Goal: Task Accomplishment & Management: Manage account settings

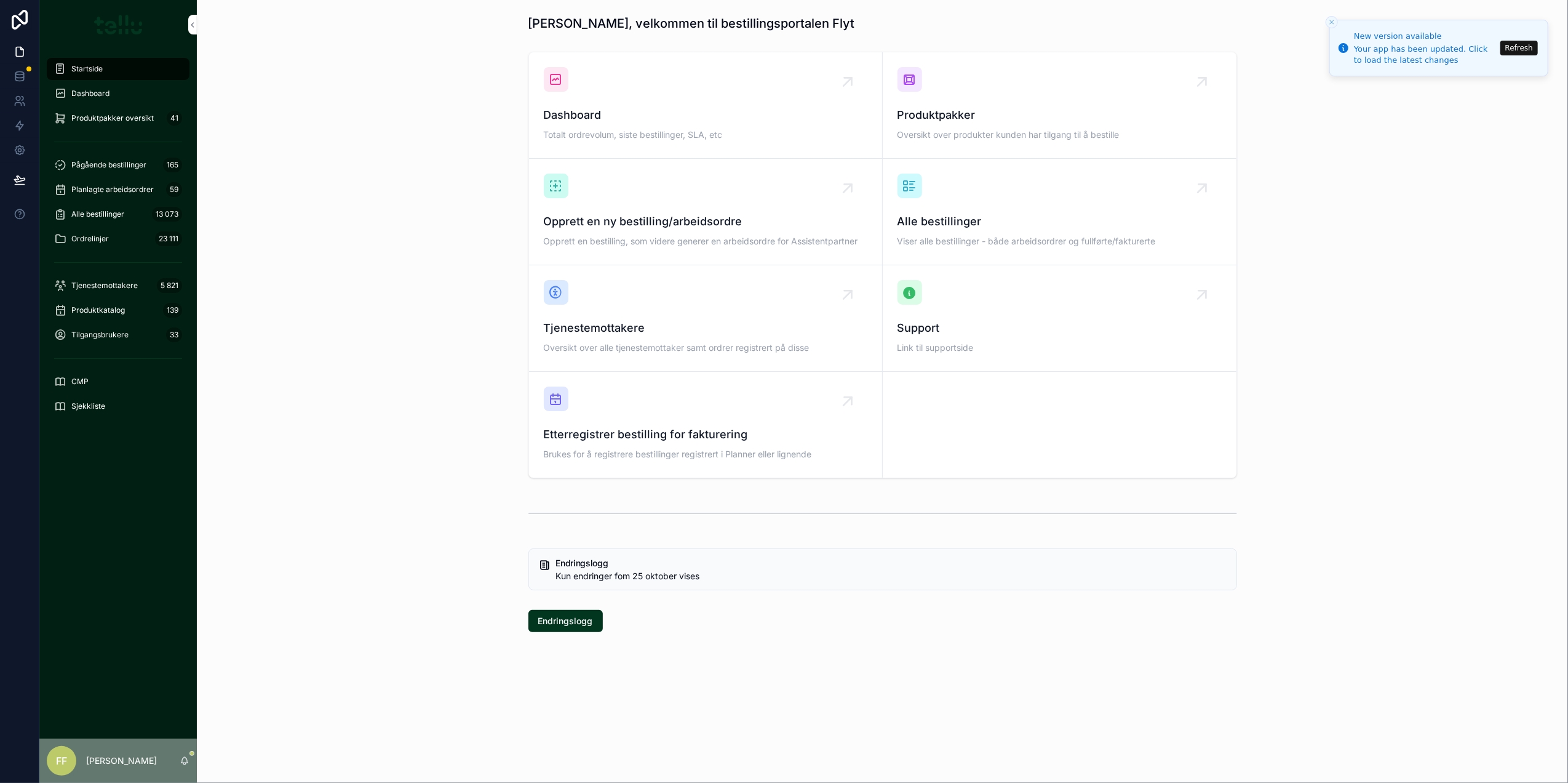
drag, startPoint x: 108, startPoint y: 158, endPoint x: 118, endPoint y: 163, distance: 11.2
click at [108, 158] on div "Pågående bestillinger 165" at bounding box center [118, 165] width 128 height 20
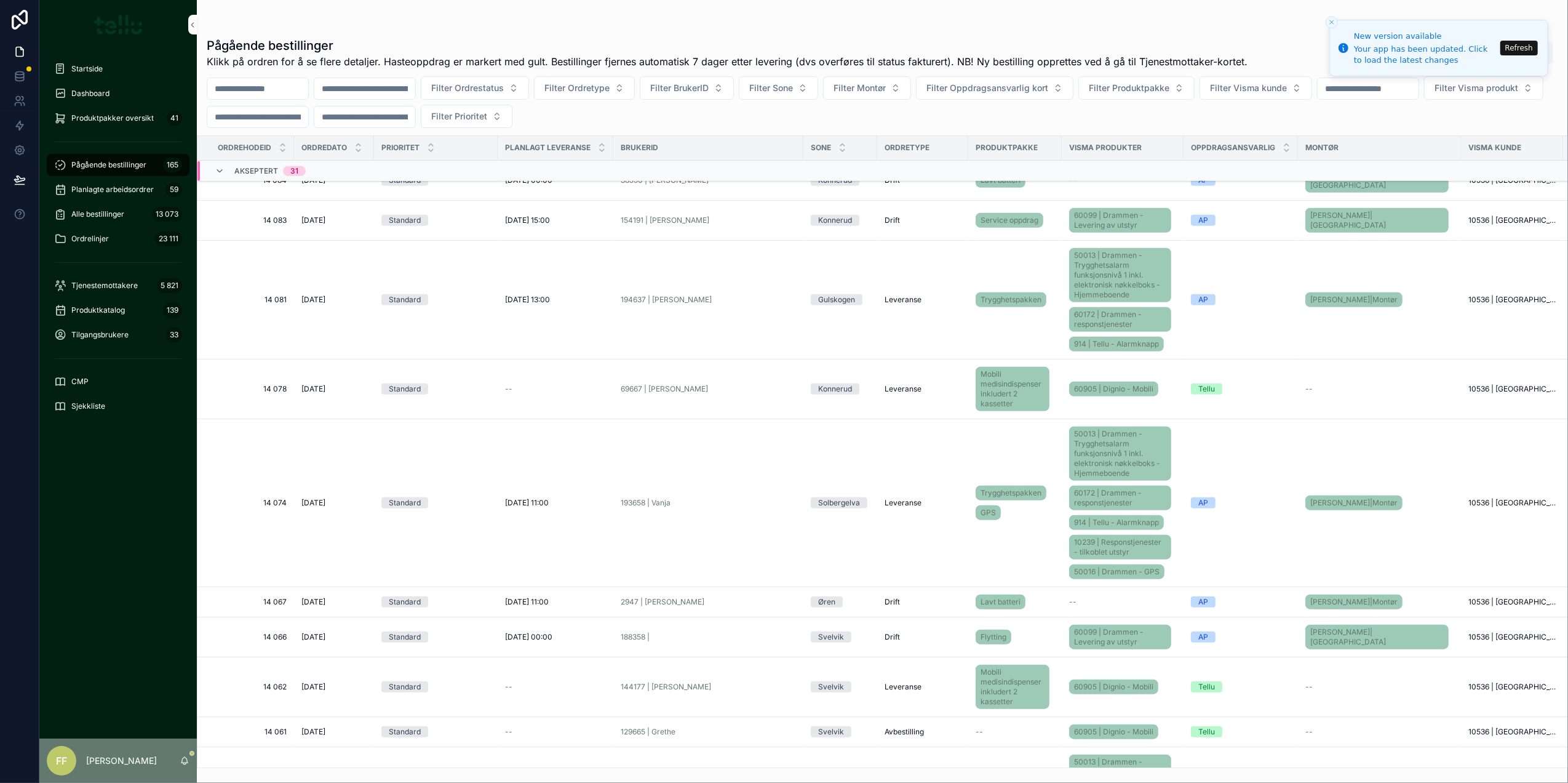
scroll to position [1345, 0]
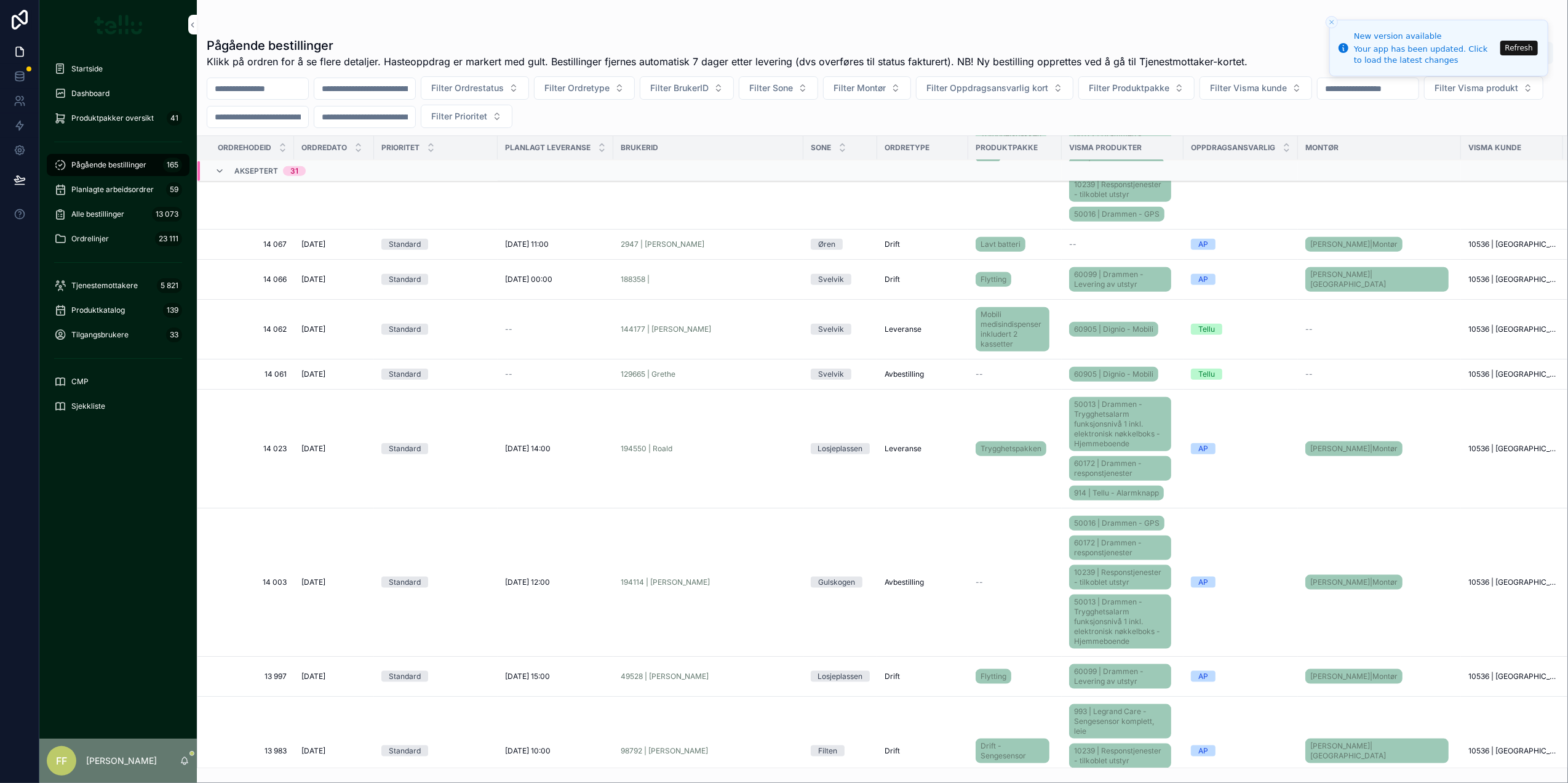
click at [320, 369] on span "1.10.2025" at bounding box center [313, 374] width 24 height 10
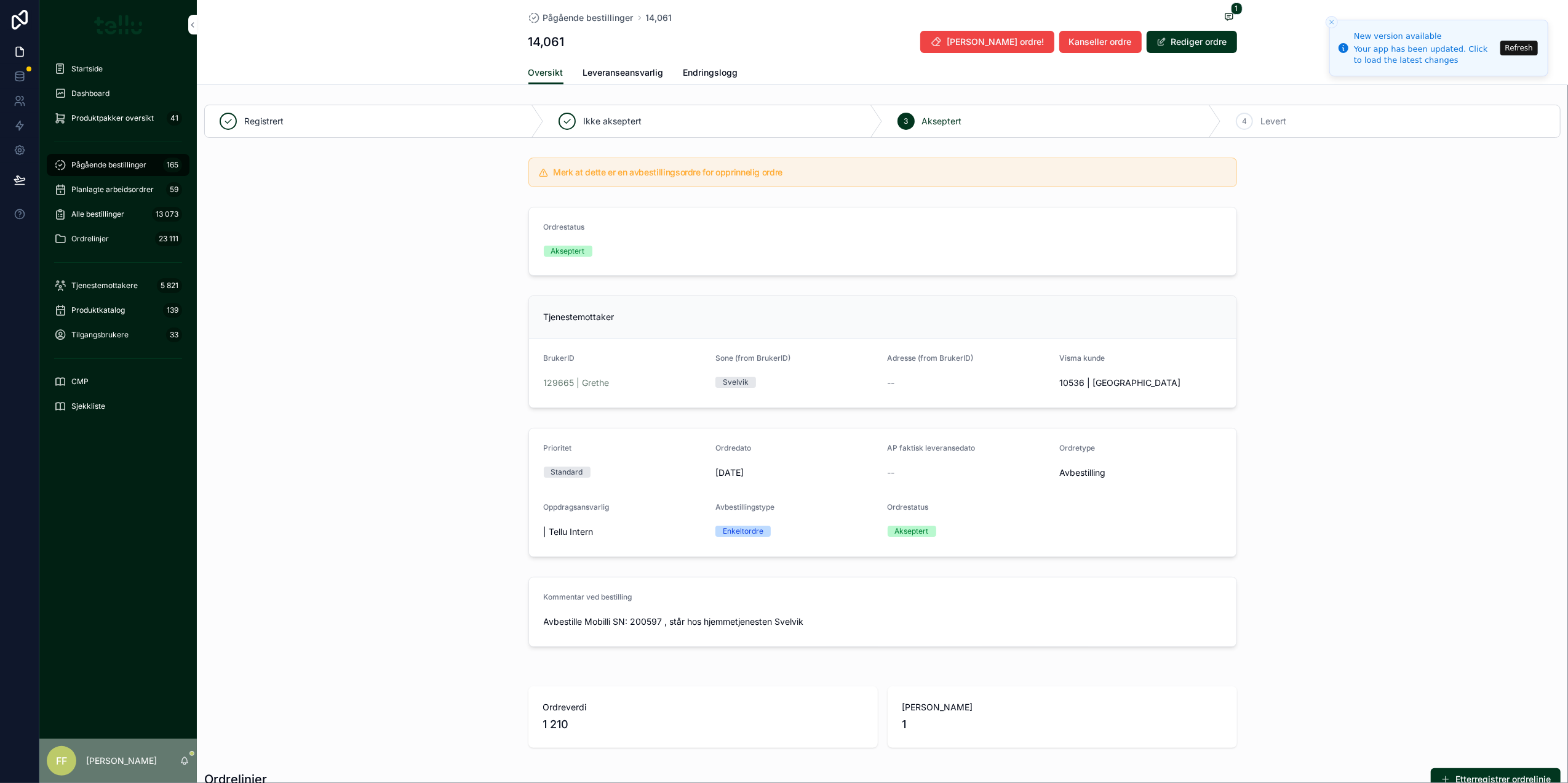
click at [632, 69] on span "Leveranseansvarlig" at bounding box center [624, 72] width 81 height 12
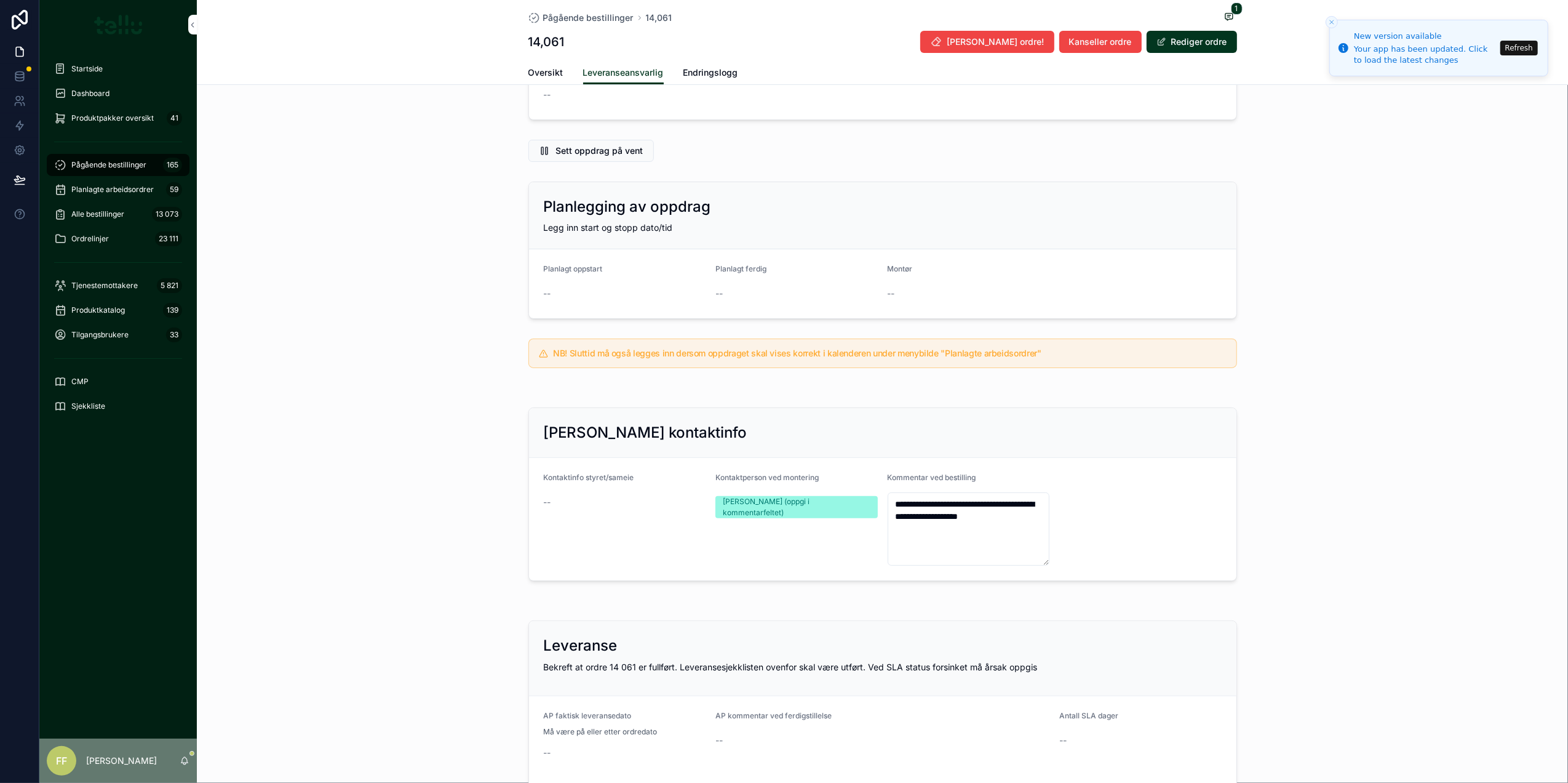
scroll to position [299, 0]
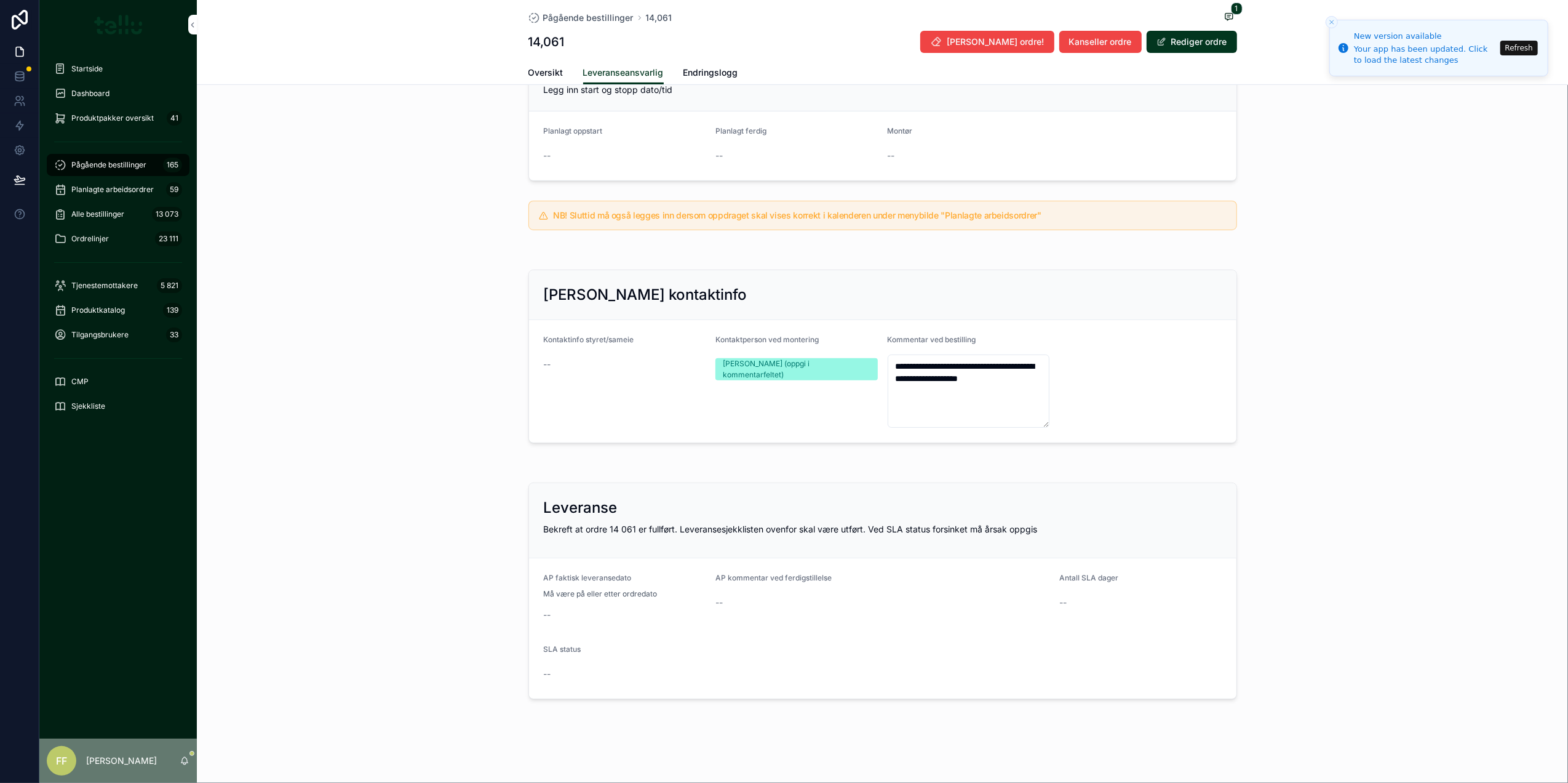
click at [1194, 42] on button "Rediger ordre" at bounding box center [1192, 42] width 90 height 22
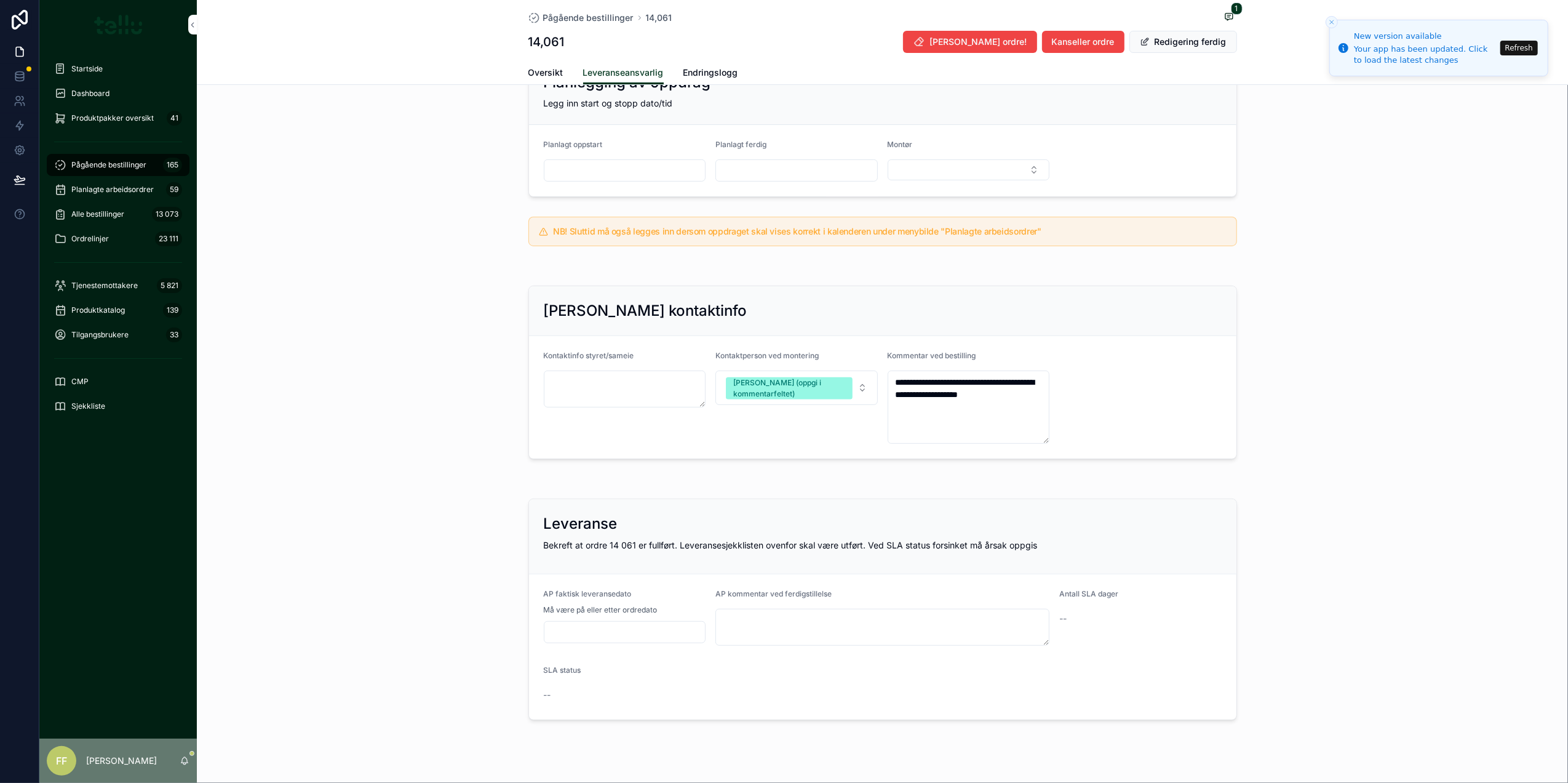
scroll to position [316, 0]
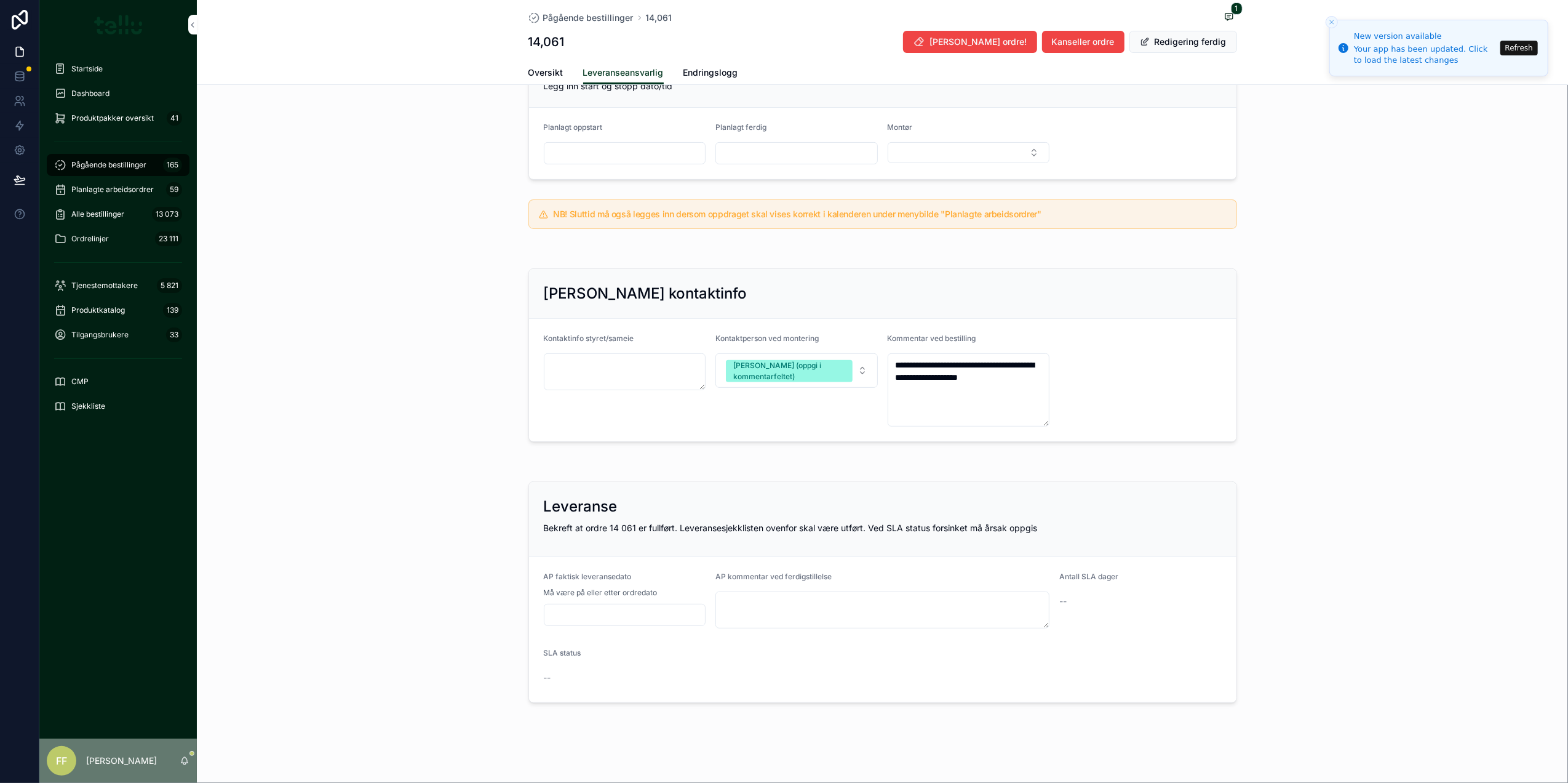
click at [604, 622] on input "scrollable content" at bounding box center [625, 615] width 161 height 17
click at [636, 481] on button "3" at bounding box center [640, 478] width 22 height 22
type input "*********"
click at [797, 615] on textarea "scrollable content" at bounding box center [882, 610] width 334 height 37
type textarea "**********"
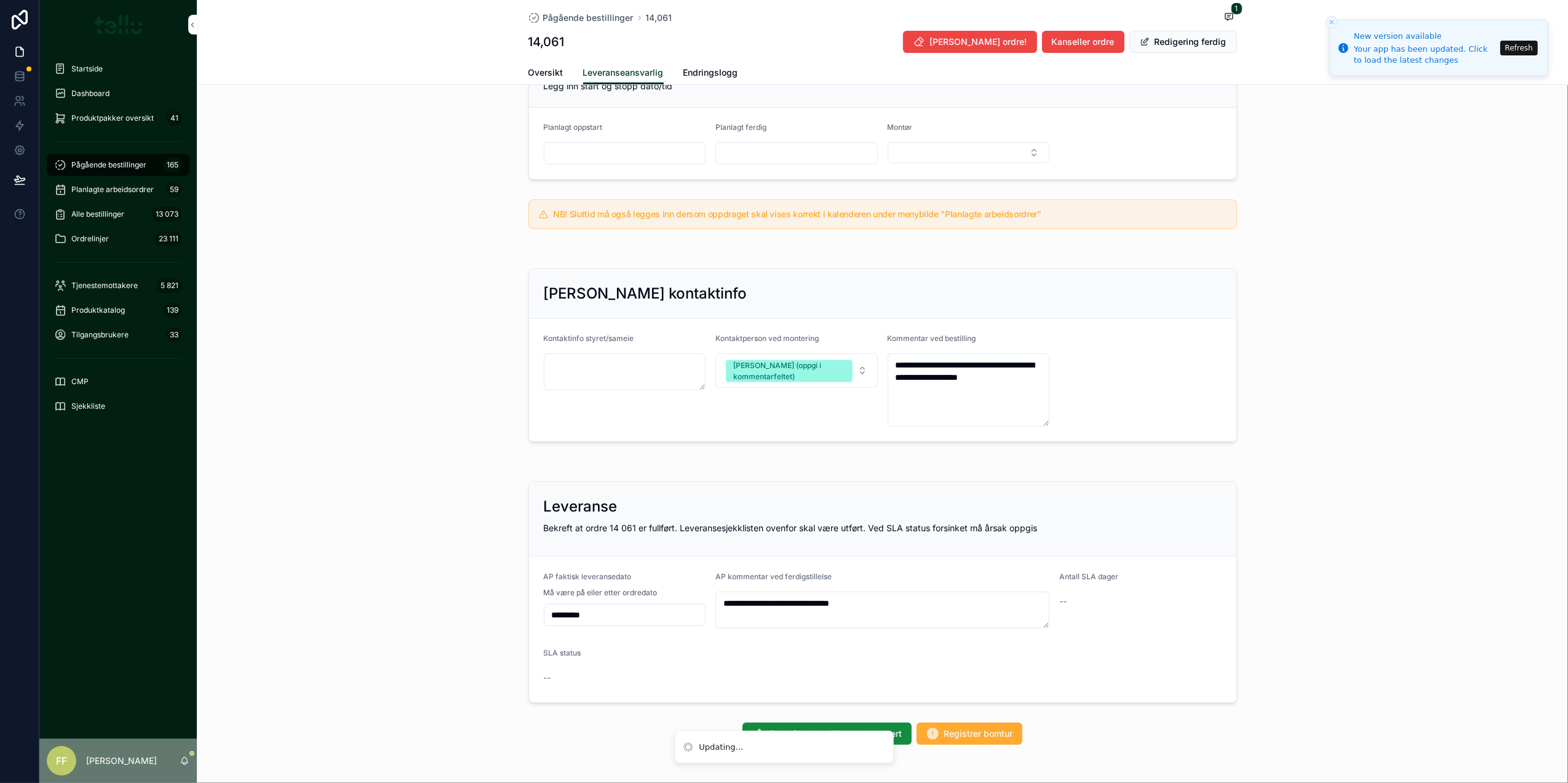
click at [626, 727] on div "Bekreft avbestillingsordre levert Registrer bomtur" at bounding box center [882, 733] width 708 height 22
click at [557, 622] on input "*********" at bounding box center [625, 615] width 161 height 17
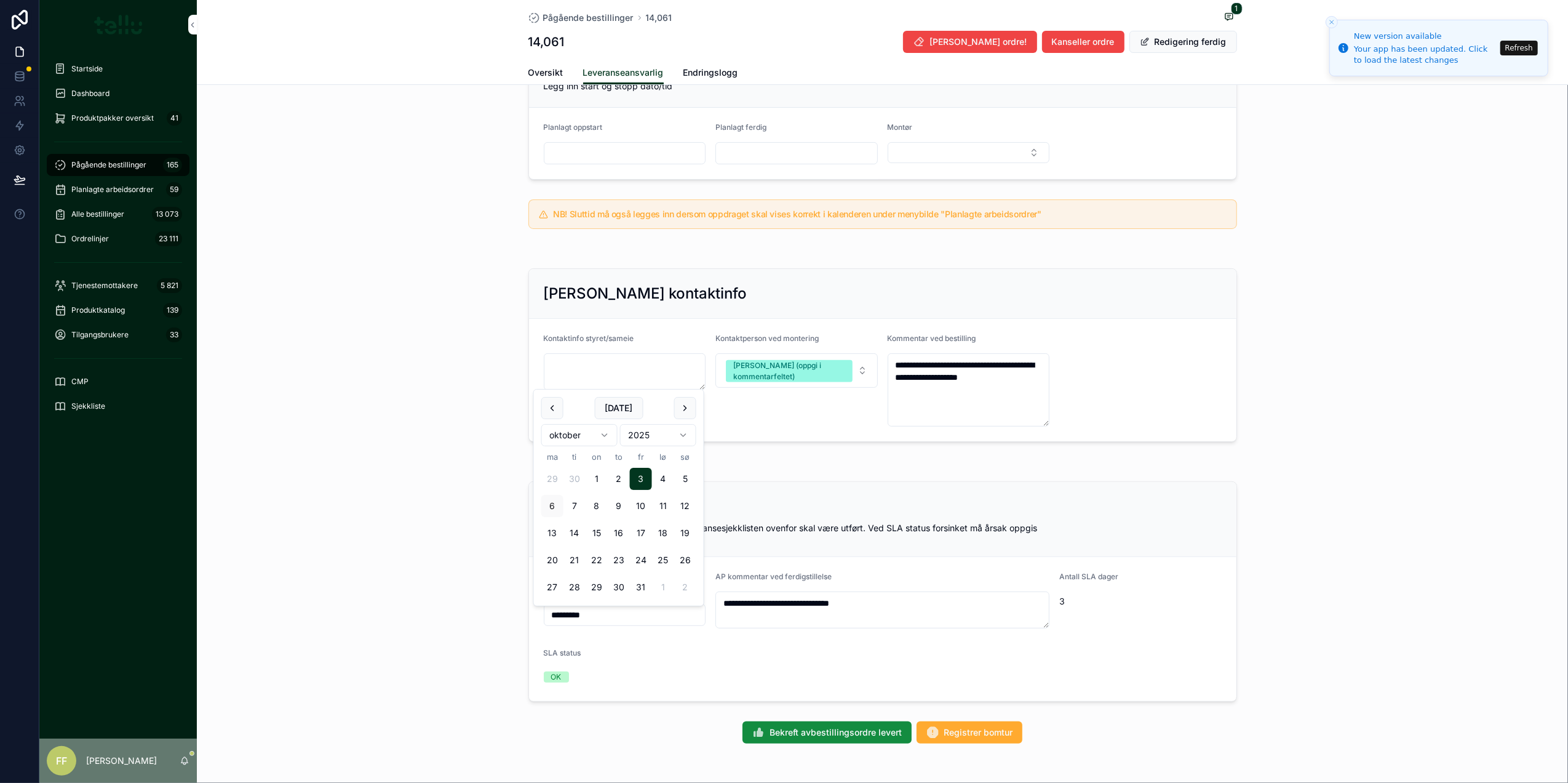
click at [556, 501] on button "6" at bounding box center [552, 506] width 22 height 22
type input "*********"
click at [722, 647] on form "**********" at bounding box center [882, 629] width 708 height 144
click at [788, 736] on span "Bekreft avbestillingsordre levert" at bounding box center [835, 732] width 132 height 12
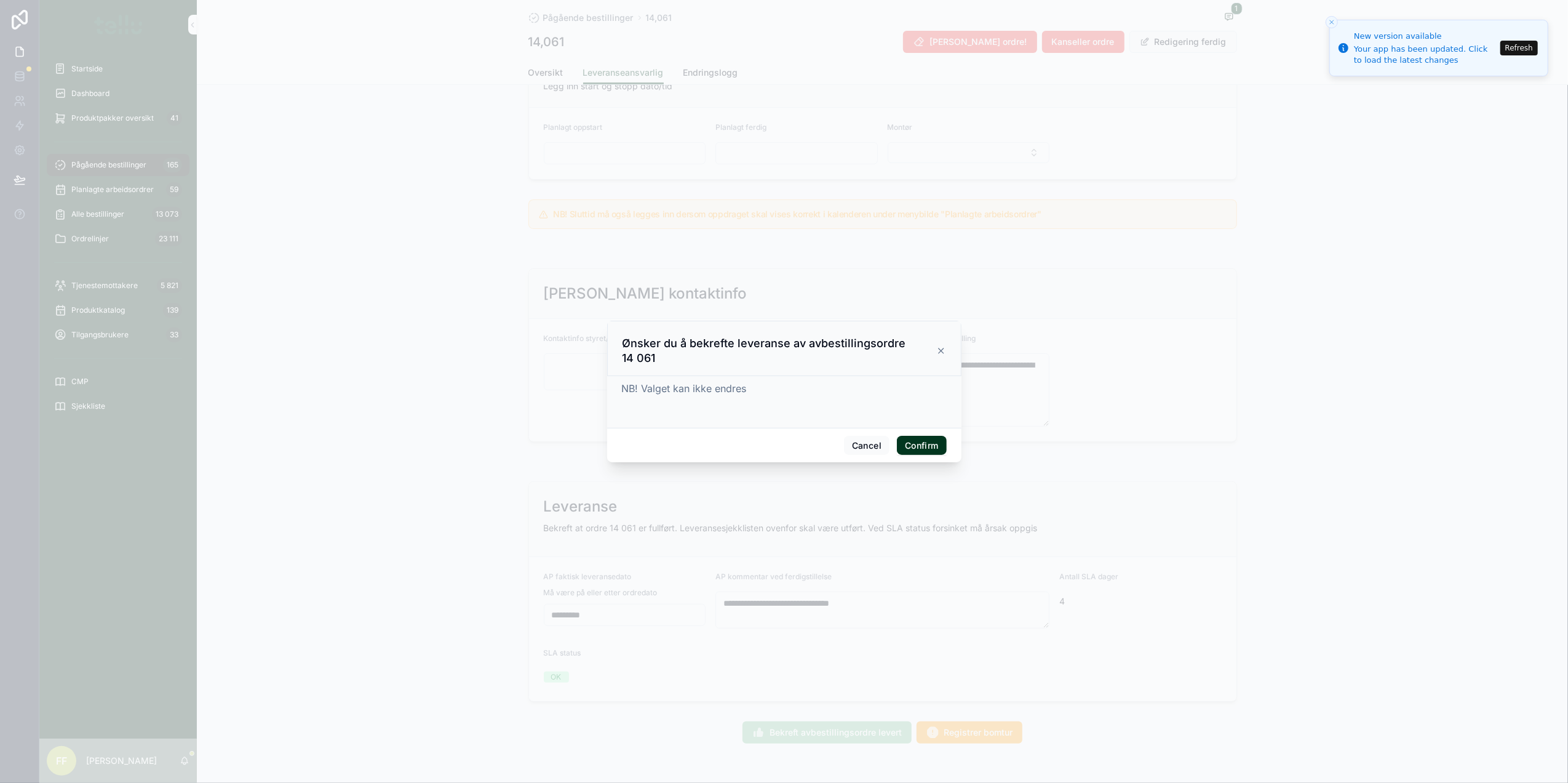
click at [911, 446] on button "Confirm" at bounding box center [922, 446] width 49 height 20
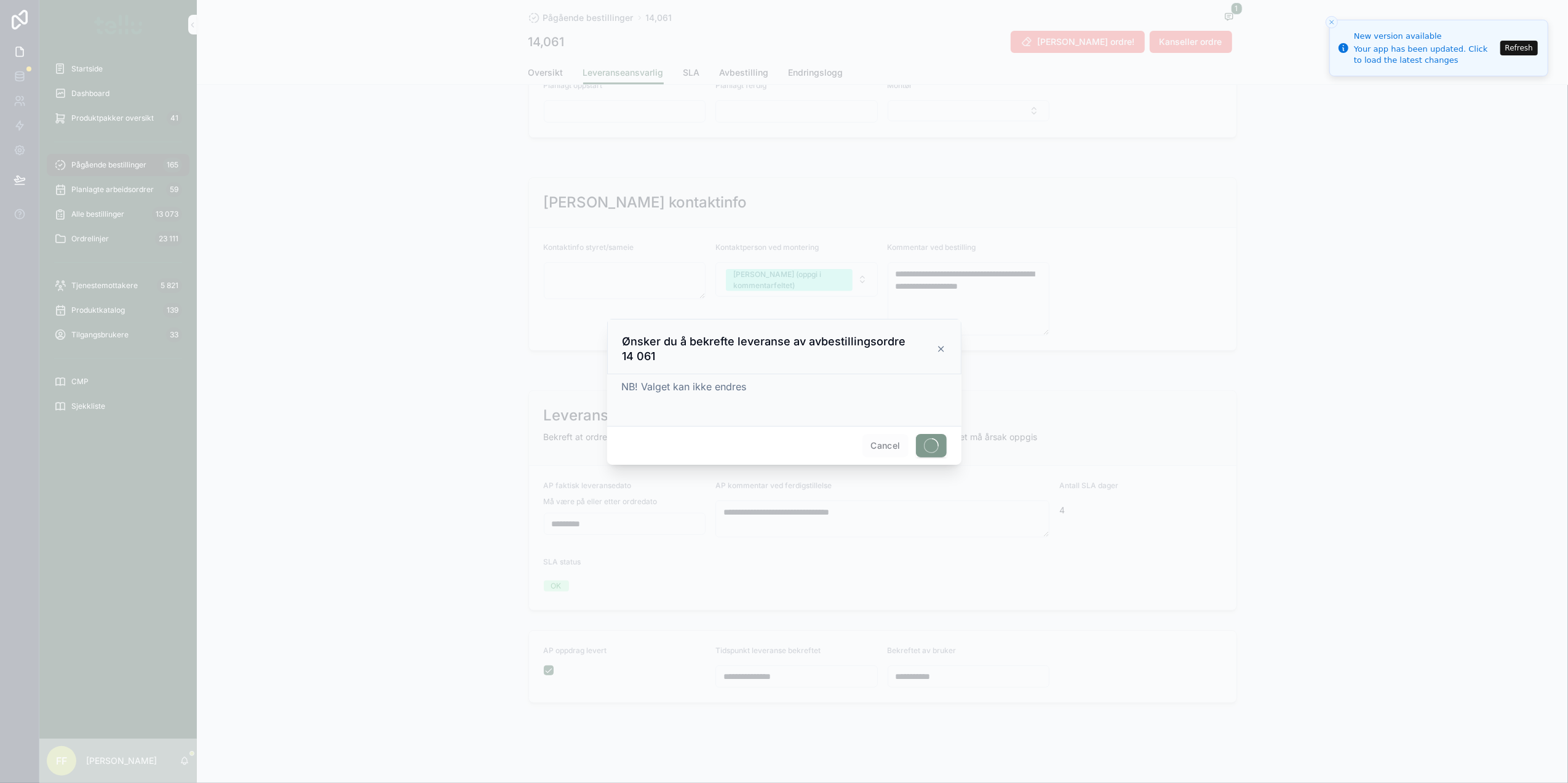
scroll to position [274, 0]
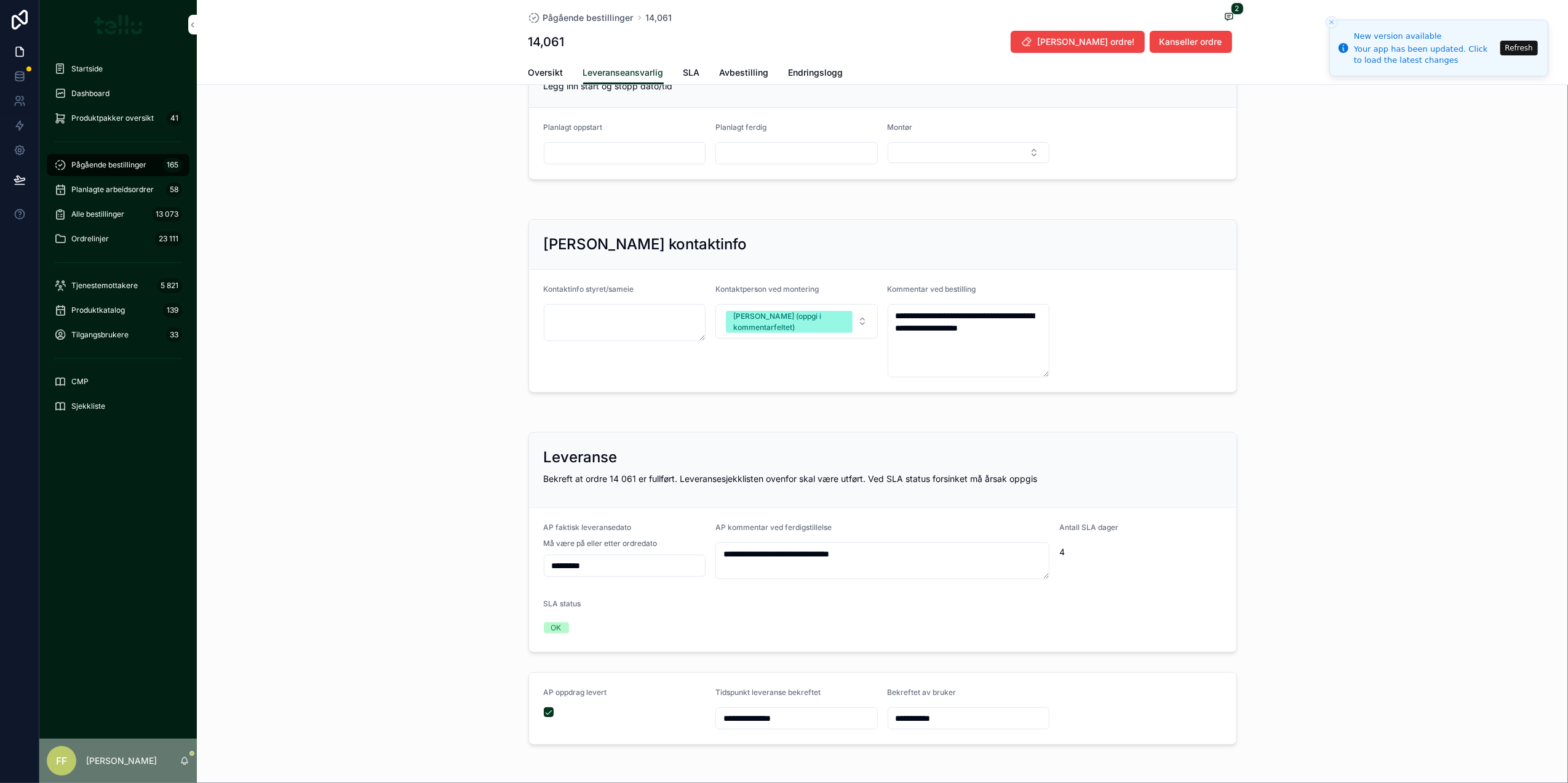
click at [97, 160] on span "Pågående bestillinger" at bounding box center [109, 165] width 75 height 10
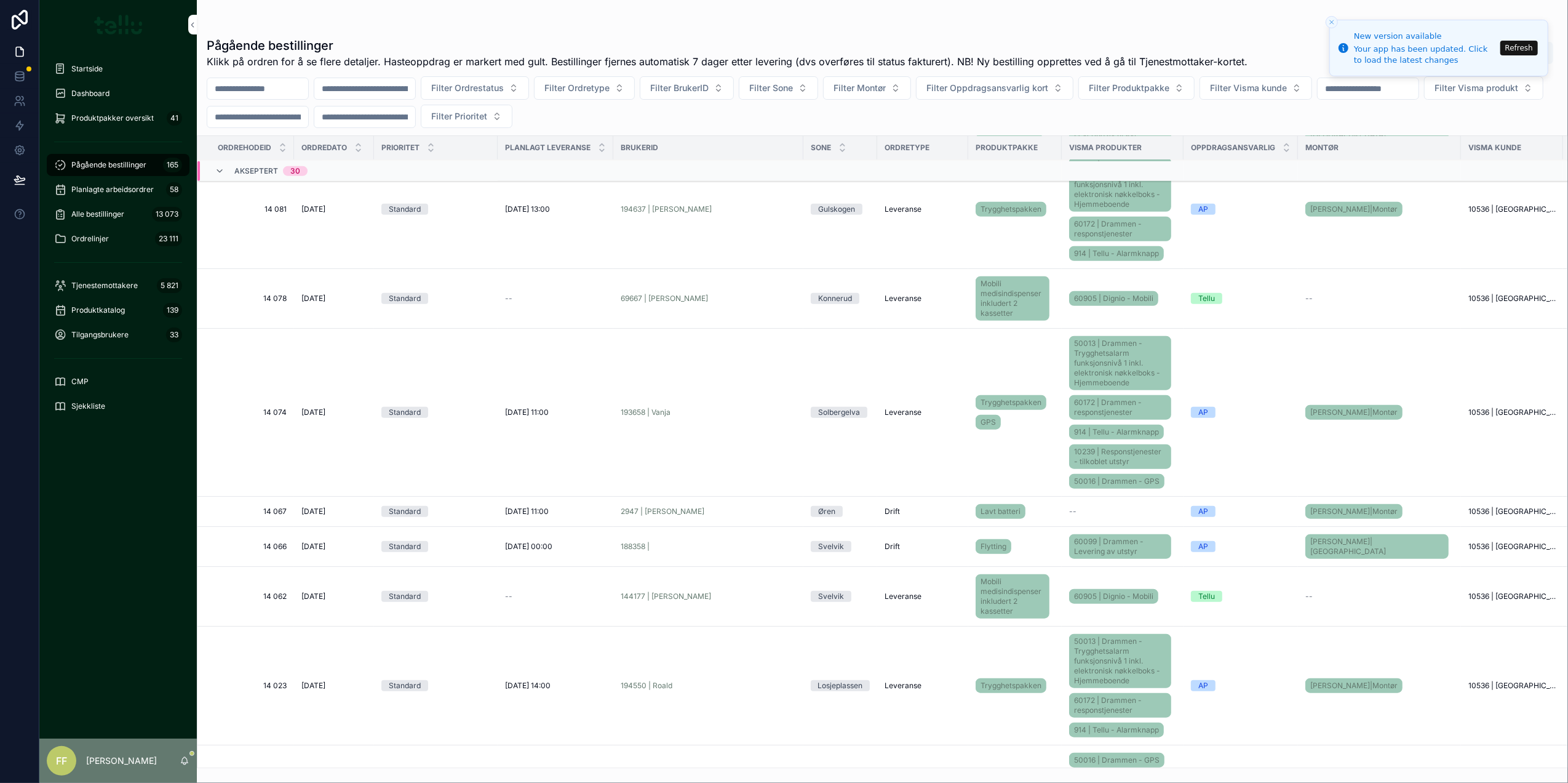
scroll to position [1181, 0]
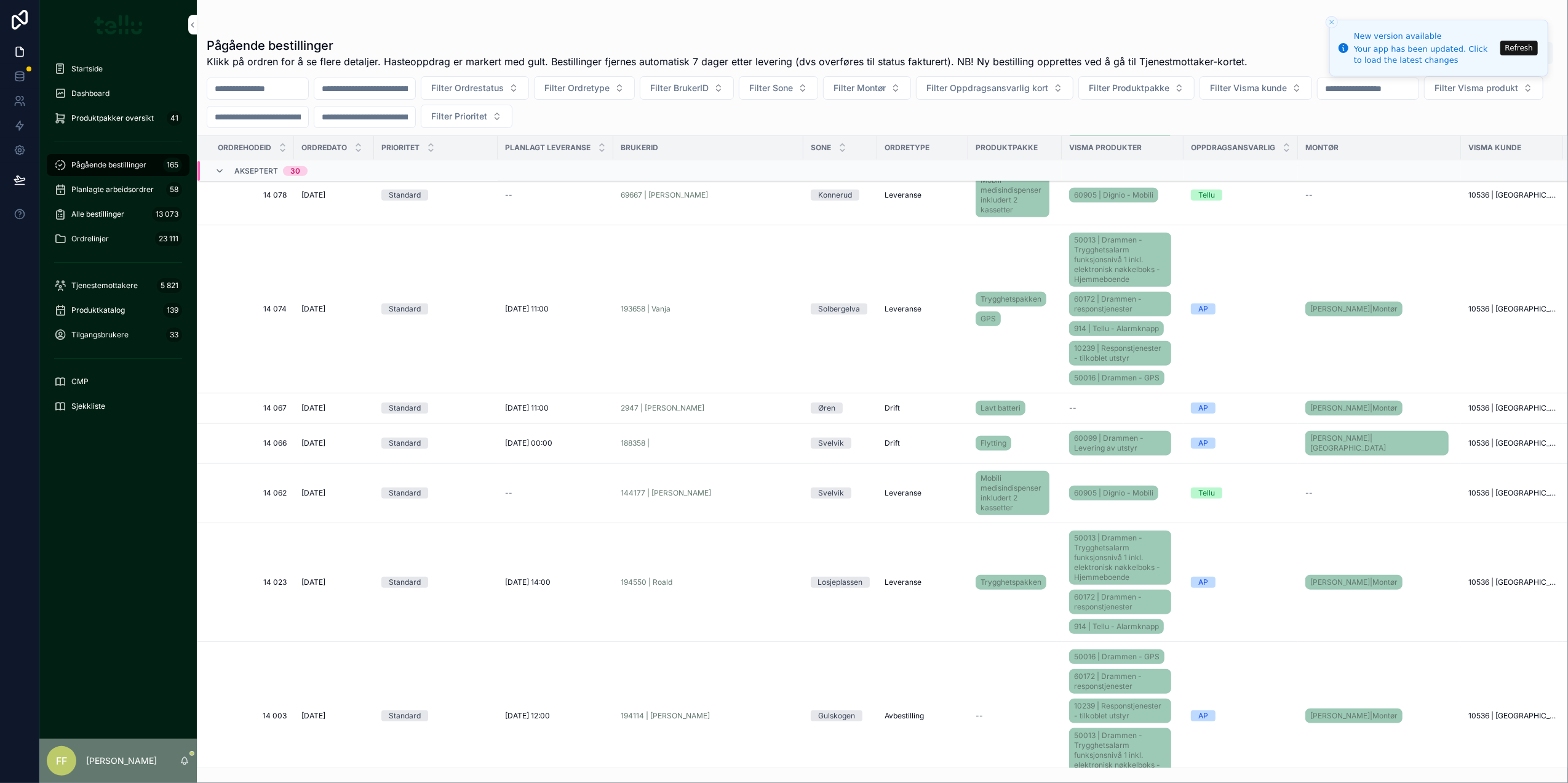
click at [386, 490] on span "Standard" at bounding box center [404, 493] width 47 height 11
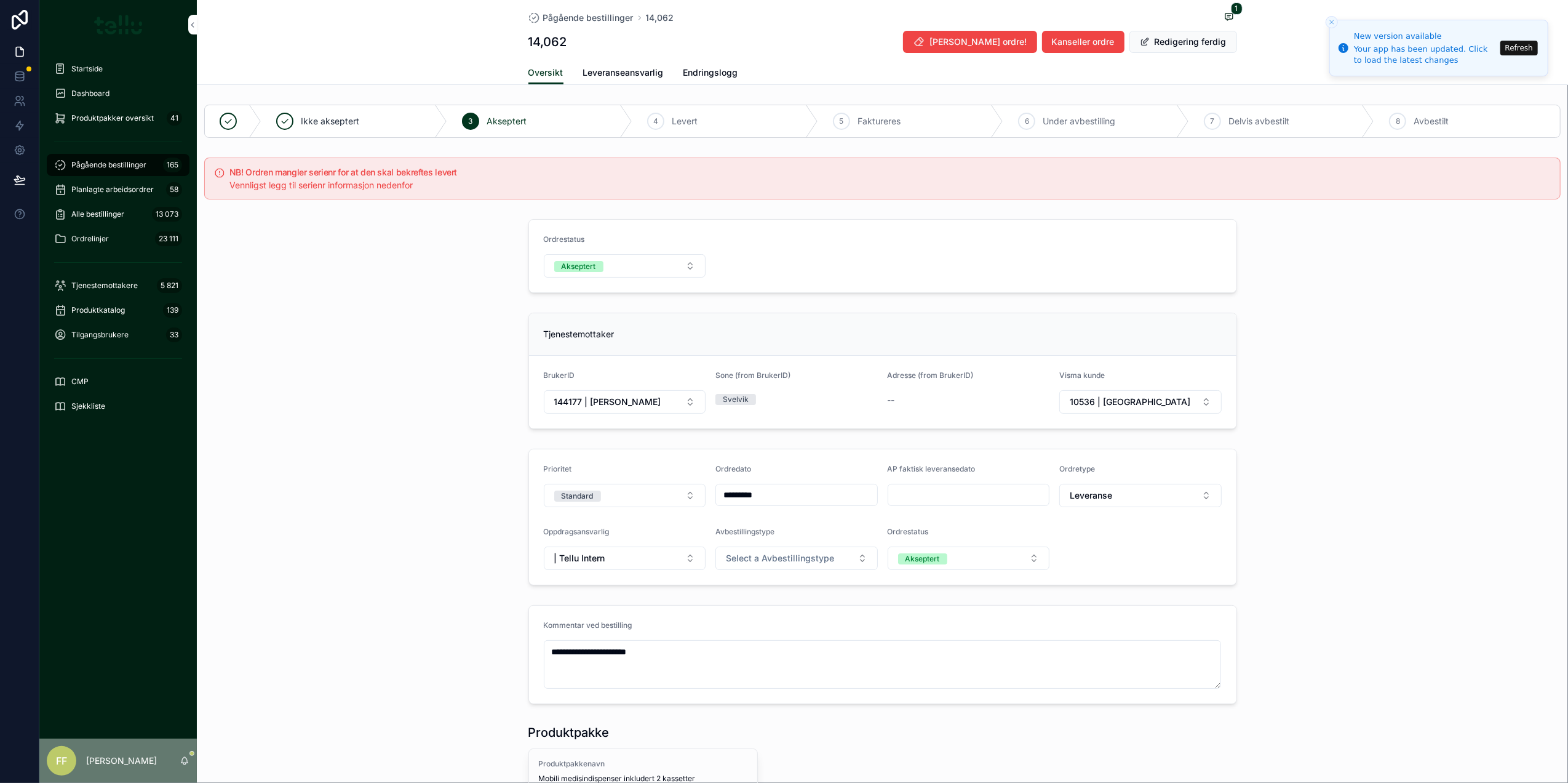
click at [615, 76] on span "Leveranseansvarlig" at bounding box center [624, 72] width 81 height 12
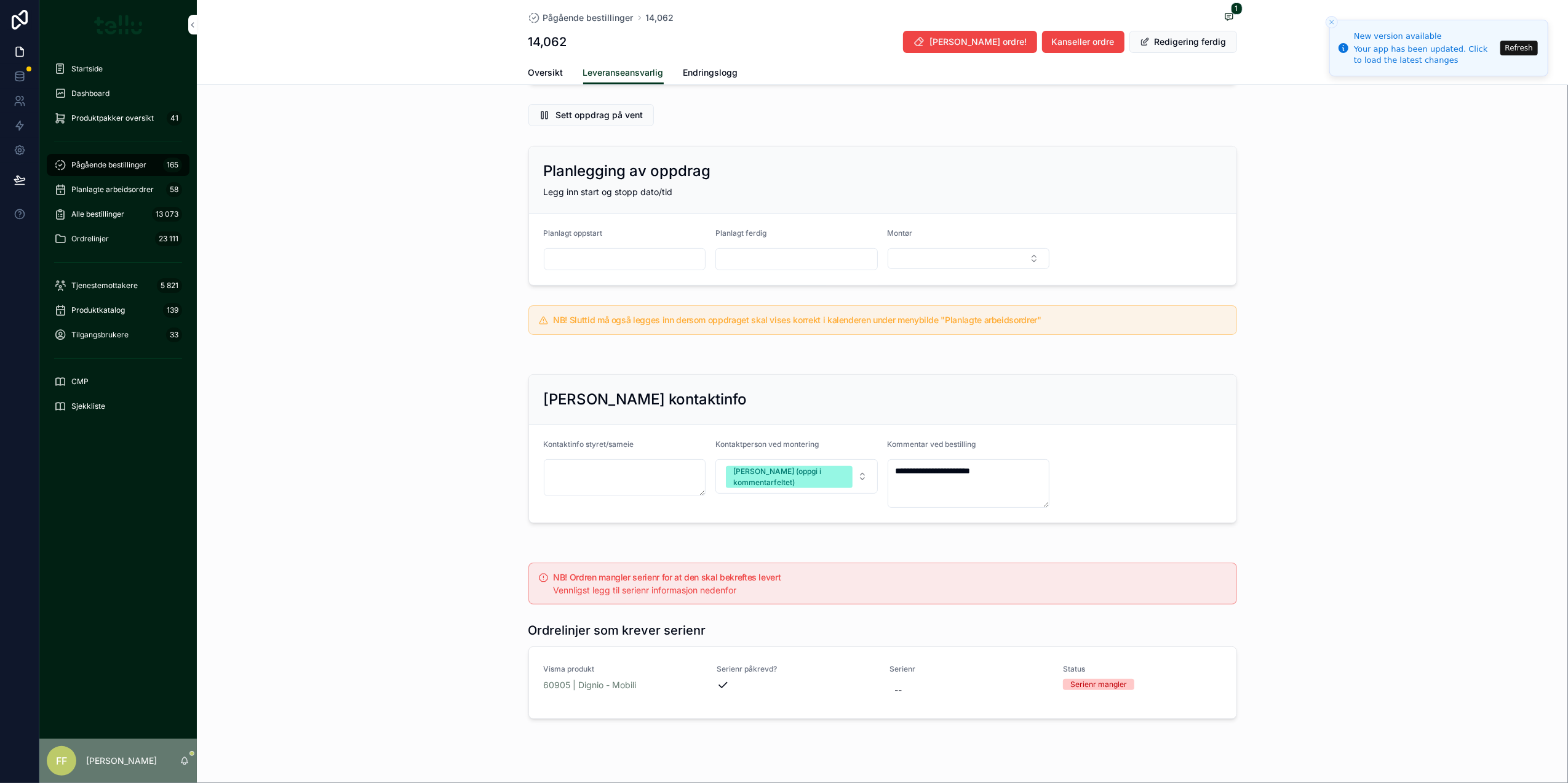
scroll to position [239, 0]
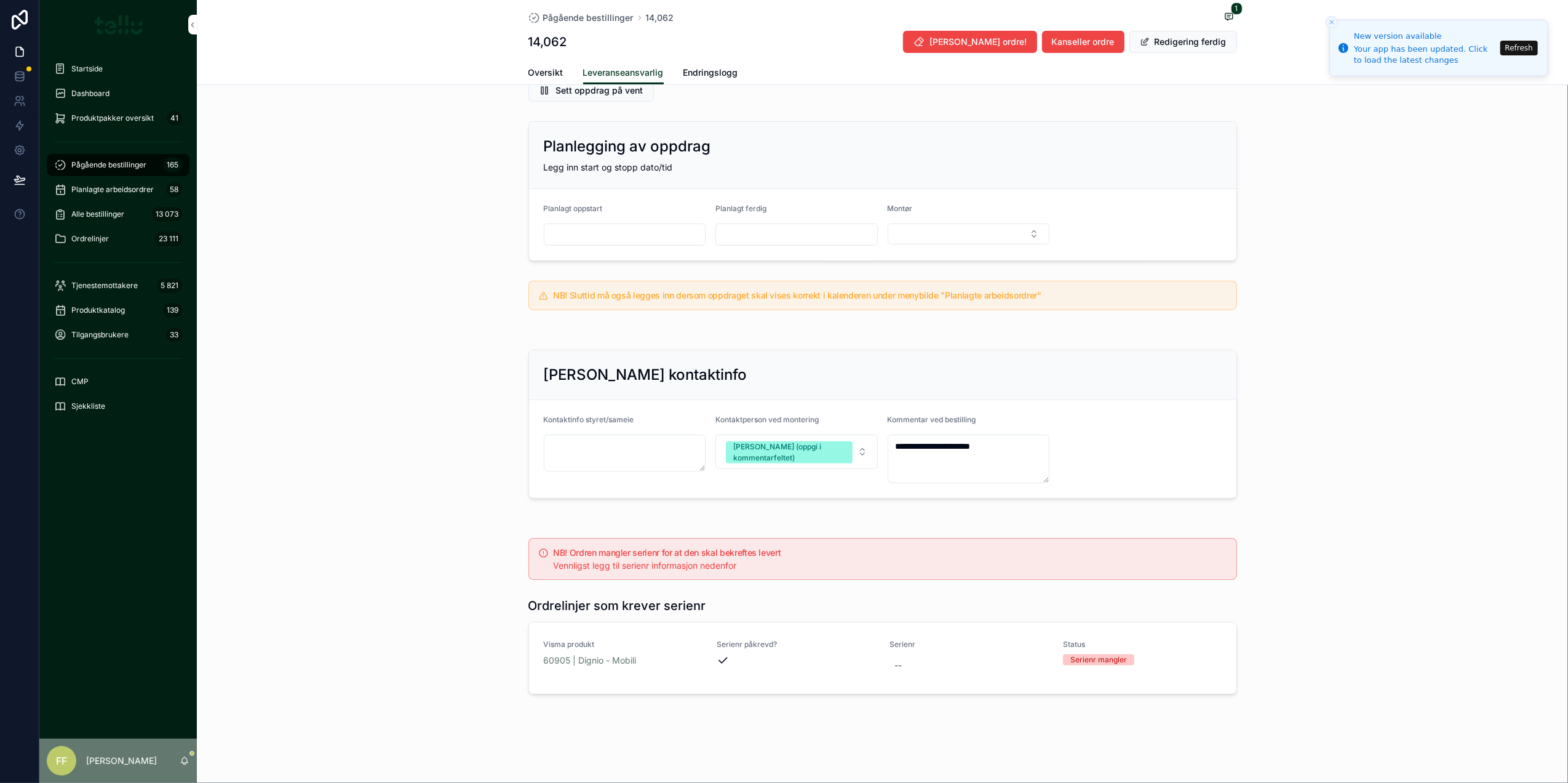
click at [911, 665] on div "--" at bounding box center [969, 665] width 158 height 22
type input "******"
click at [1029, 680] on div "scrollable content" at bounding box center [1031, 680] width 32 height 15
click at [1038, 684] on icon "scrollable content" at bounding box center [1039, 680] width 10 height 10
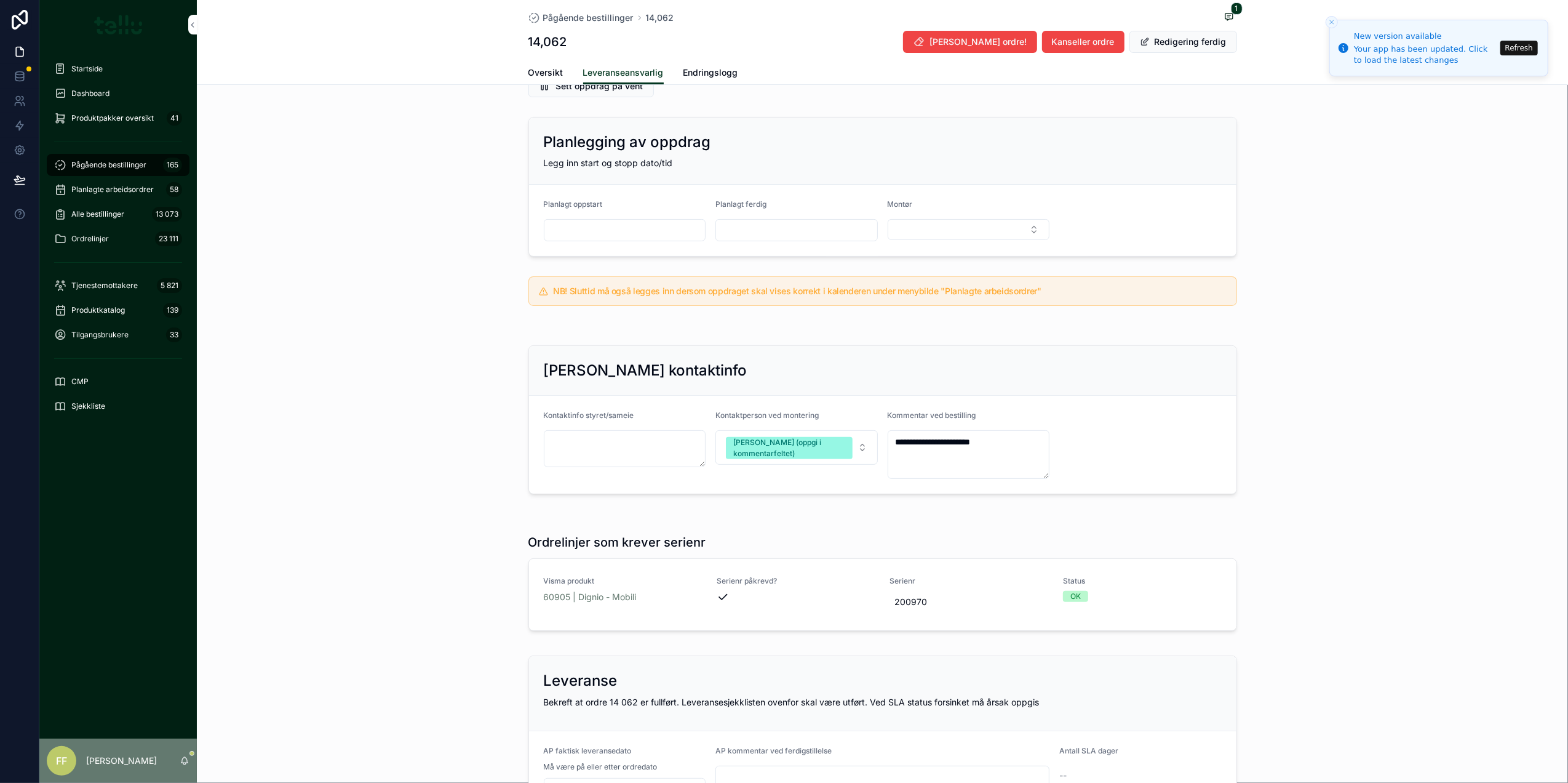
scroll to position [422, 0]
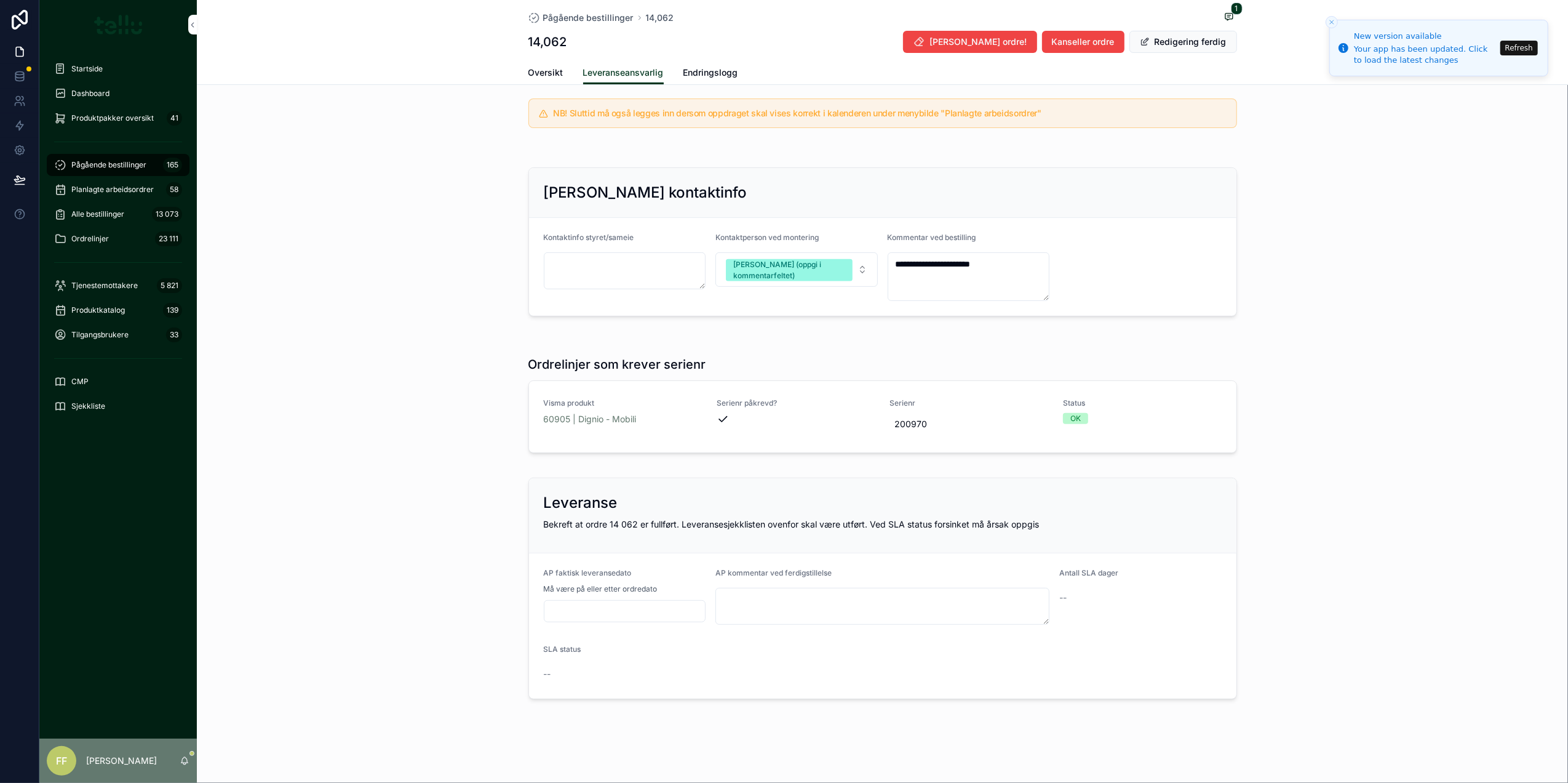
drag, startPoint x: 574, startPoint y: 622, endPoint x: 585, endPoint y: 615, distance: 13.0
click at [574, 622] on div "AP faktisk leveransedato Må være på eller etter ordredato" at bounding box center [625, 596] width 163 height 57
click at [590, 612] on input "scrollable content" at bounding box center [625, 611] width 161 height 17
click at [642, 469] on button "3" at bounding box center [640, 471] width 22 height 22
type input "*********"
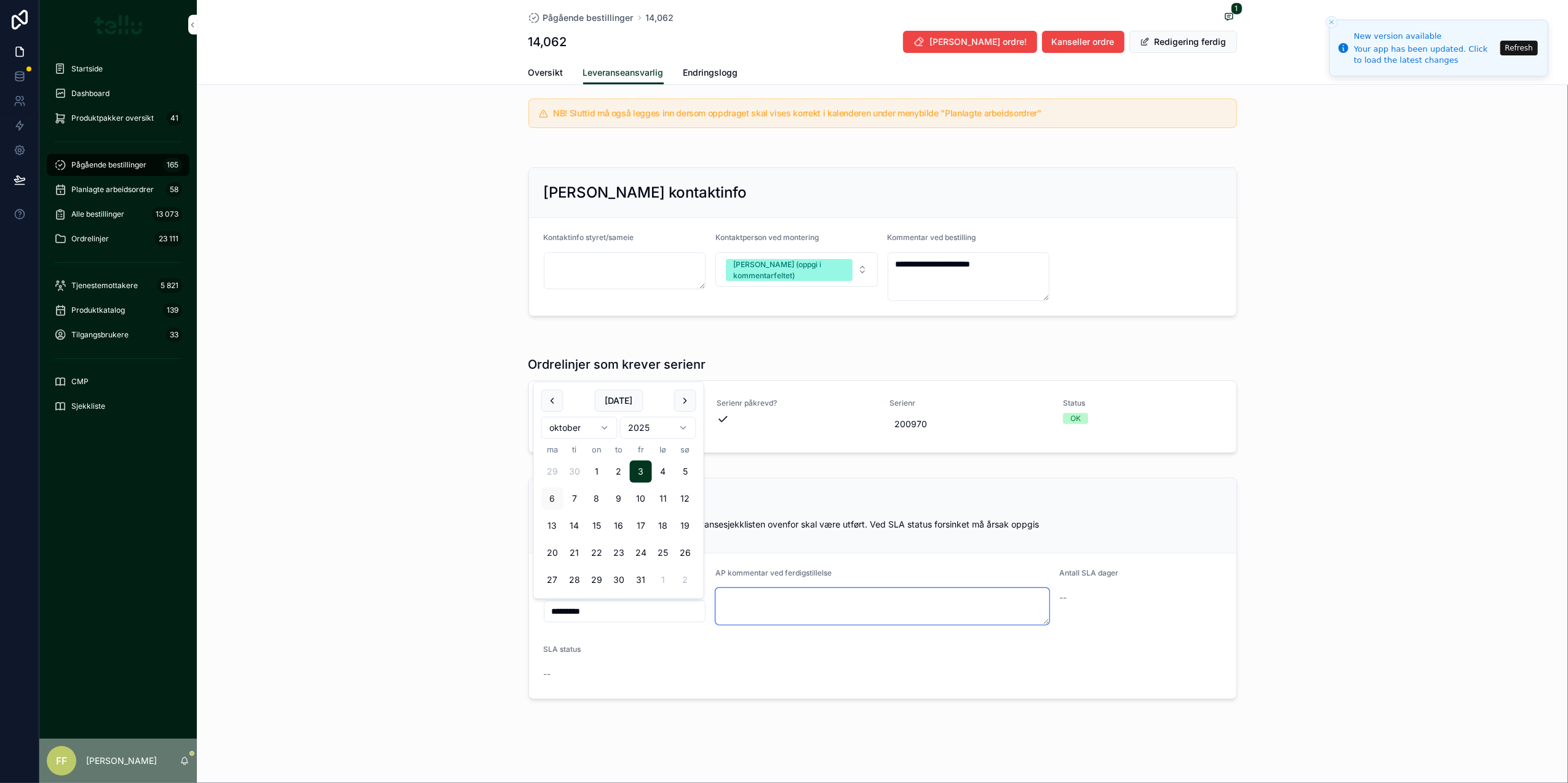
click at [791, 601] on textarea "scrollable content" at bounding box center [882, 606] width 334 height 37
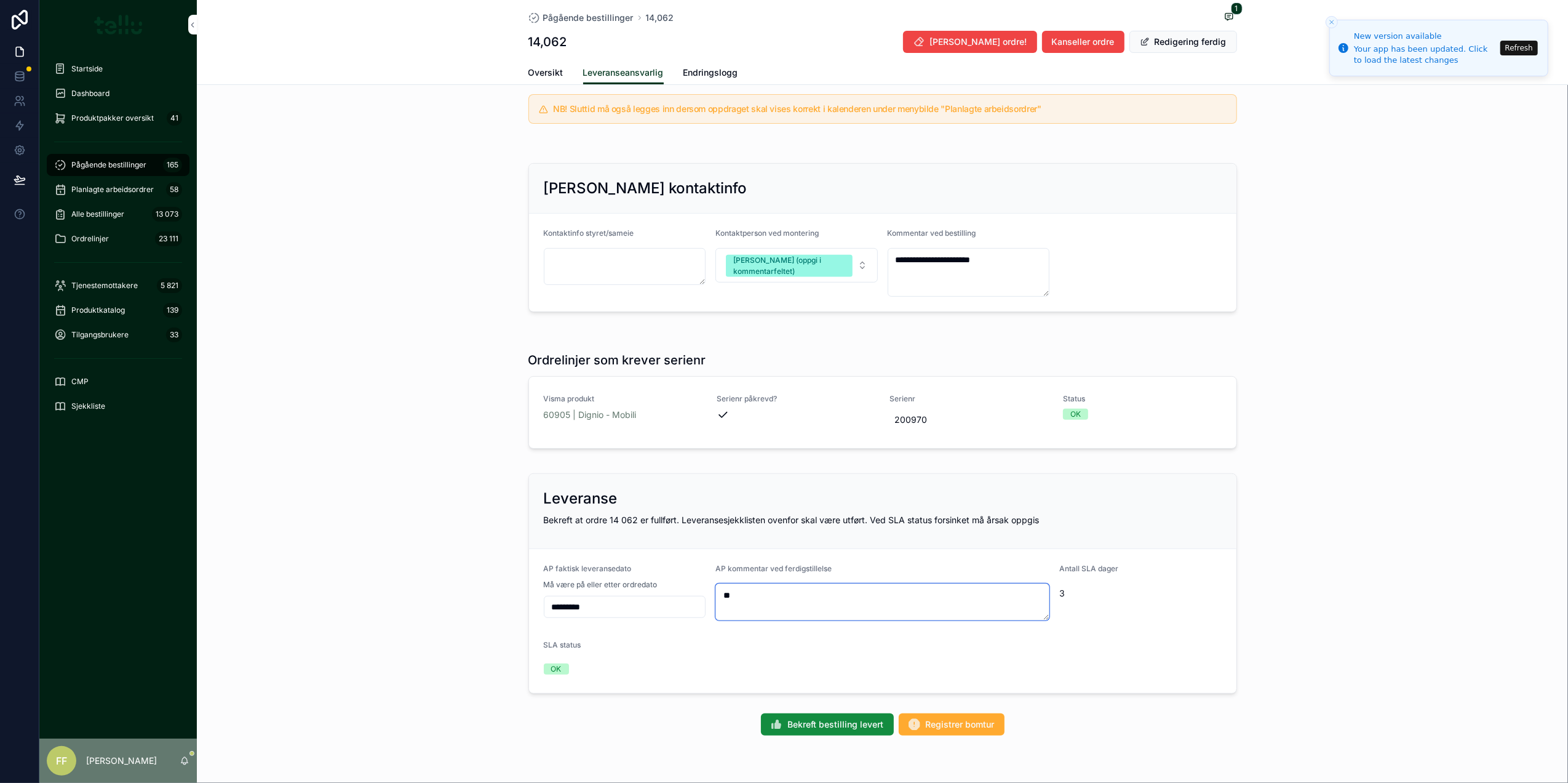
type textarea "*"
type textarea "**********"
click at [598, 608] on input "*********" at bounding box center [625, 607] width 161 height 17
type input "*********"
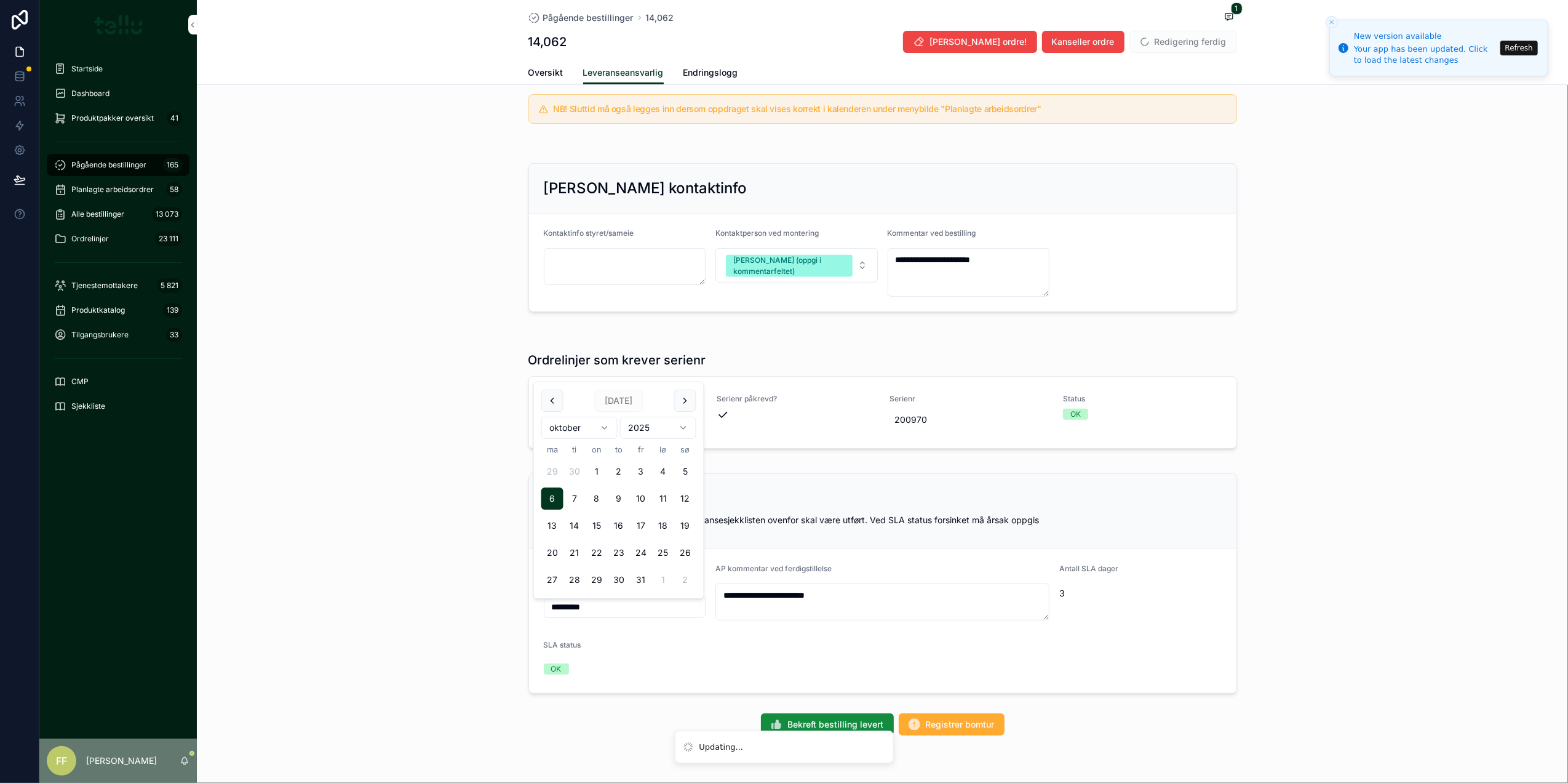
click at [798, 635] on form "**********" at bounding box center [882, 621] width 708 height 144
click at [820, 731] on span "Bekreft bestilling levert" at bounding box center [836, 724] width 96 height 12
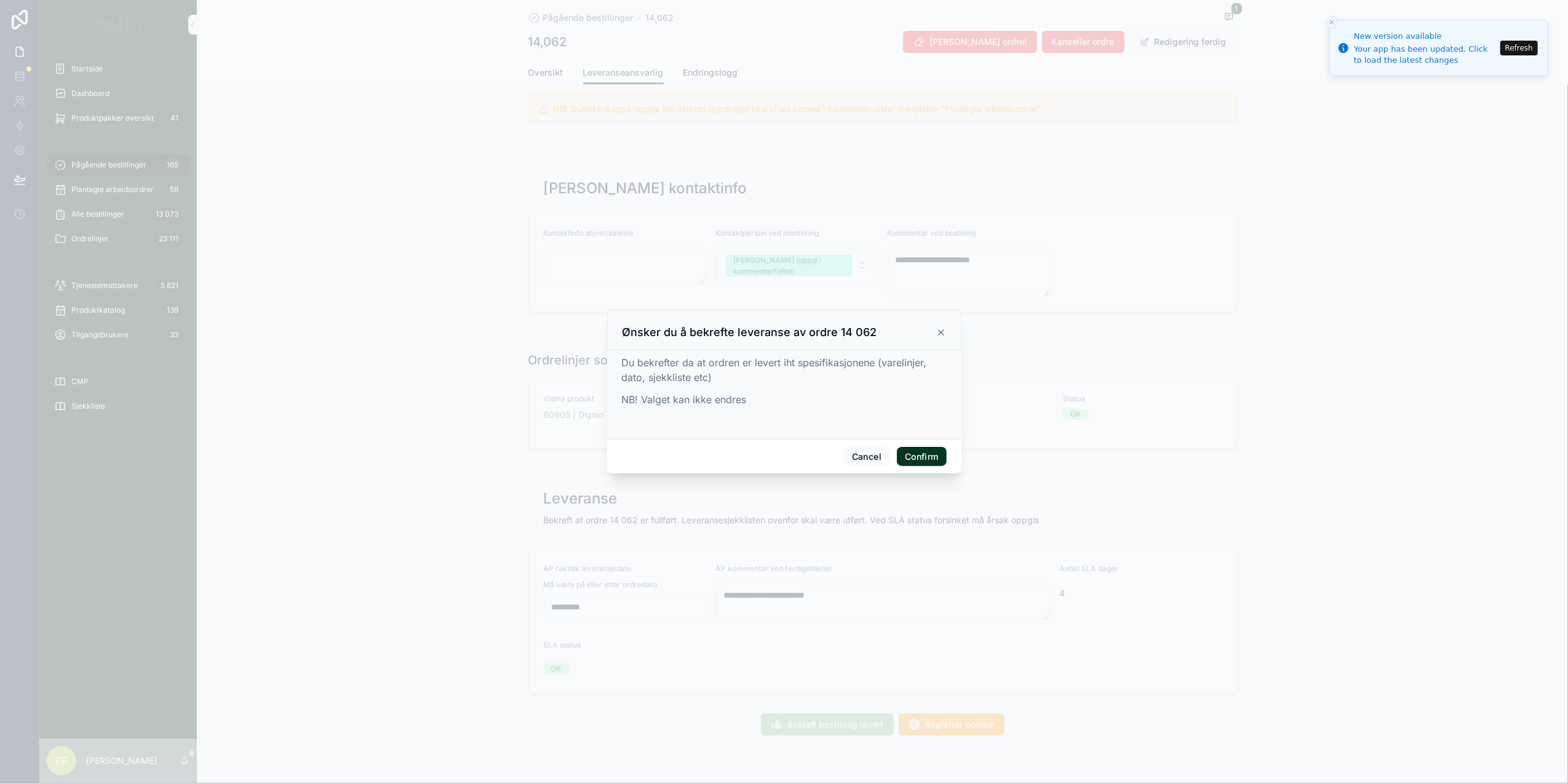
click at [920, 456] on button "Confirm" at bounding box center [922, 457] width 49 height 20
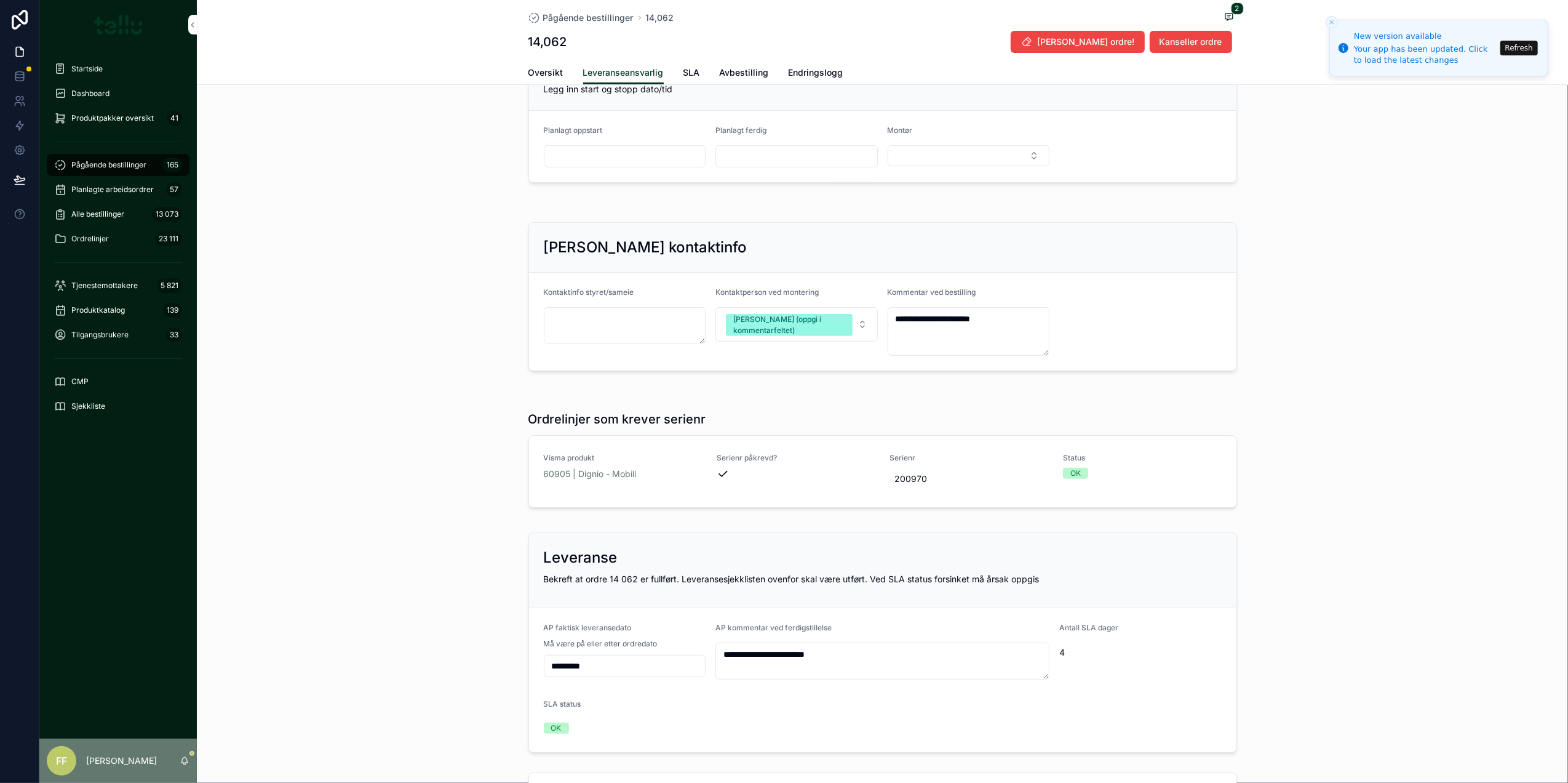
scroll to position [11, 0]
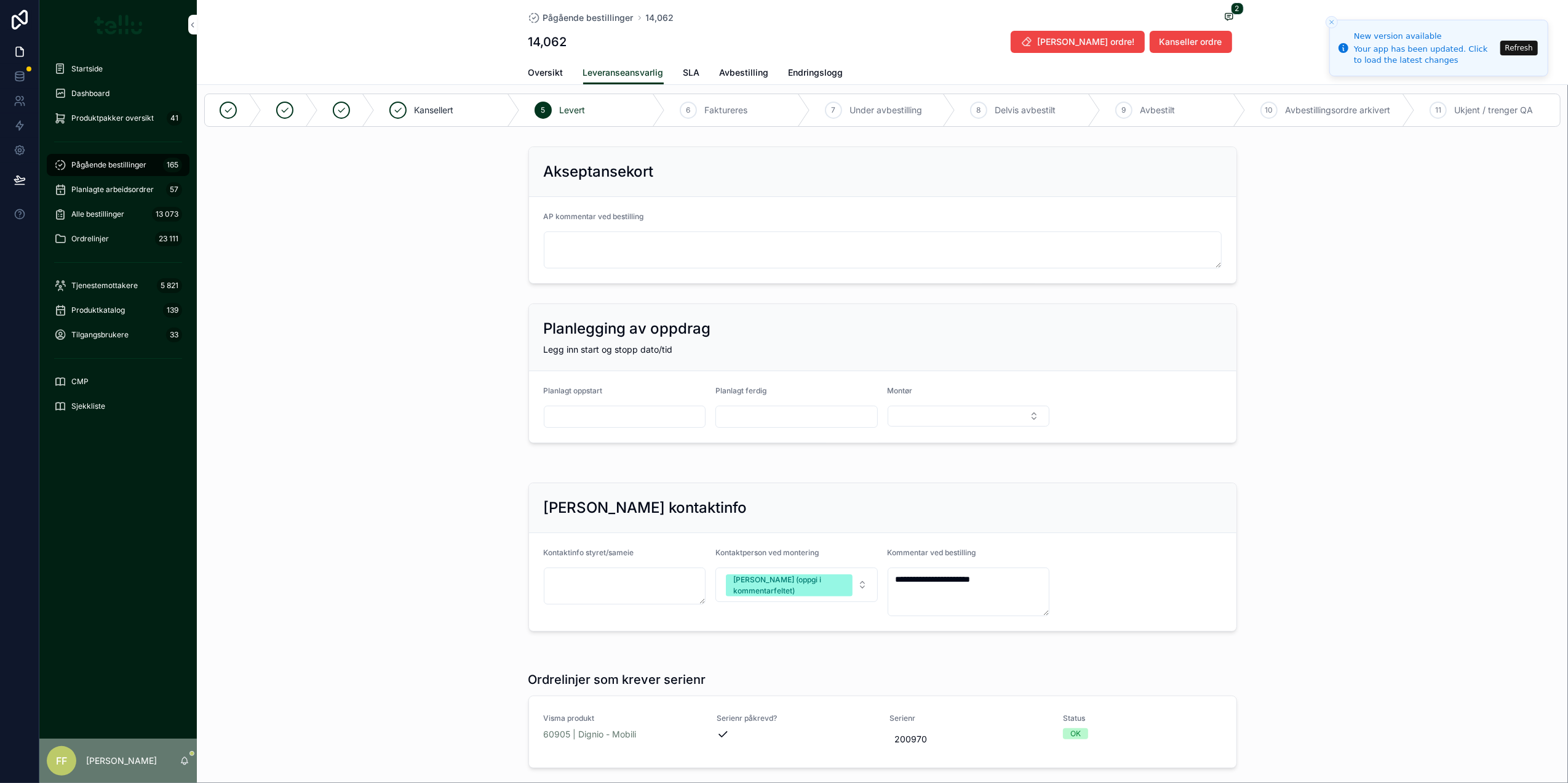
click at [111, 165] on span "Pågående bestillinger" at bounding box center [109, 165] width 75 height 10
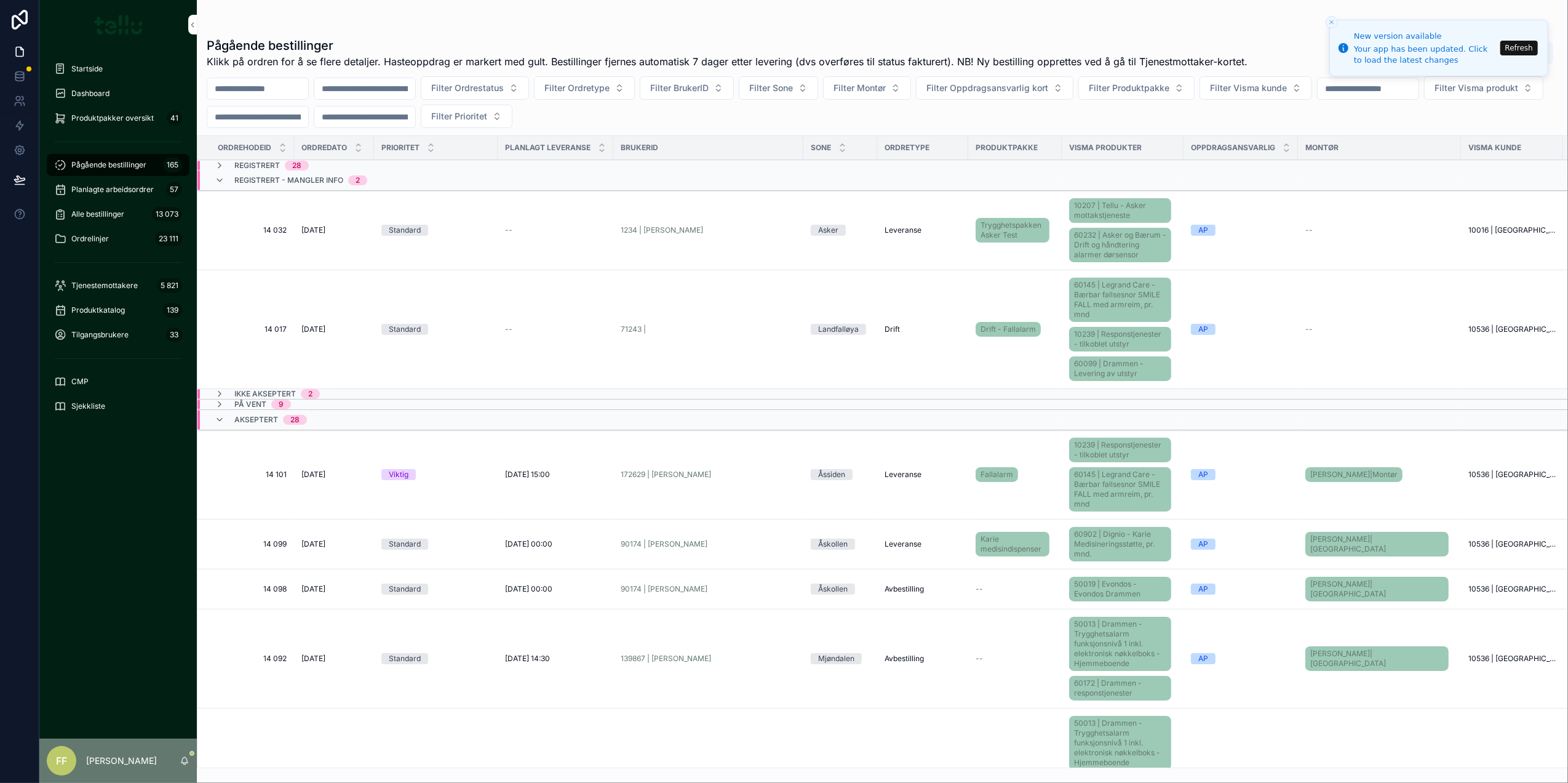
click at [225, 422] on div "Akseptert 28" at bounding box center [261, 419] width 93 height 20
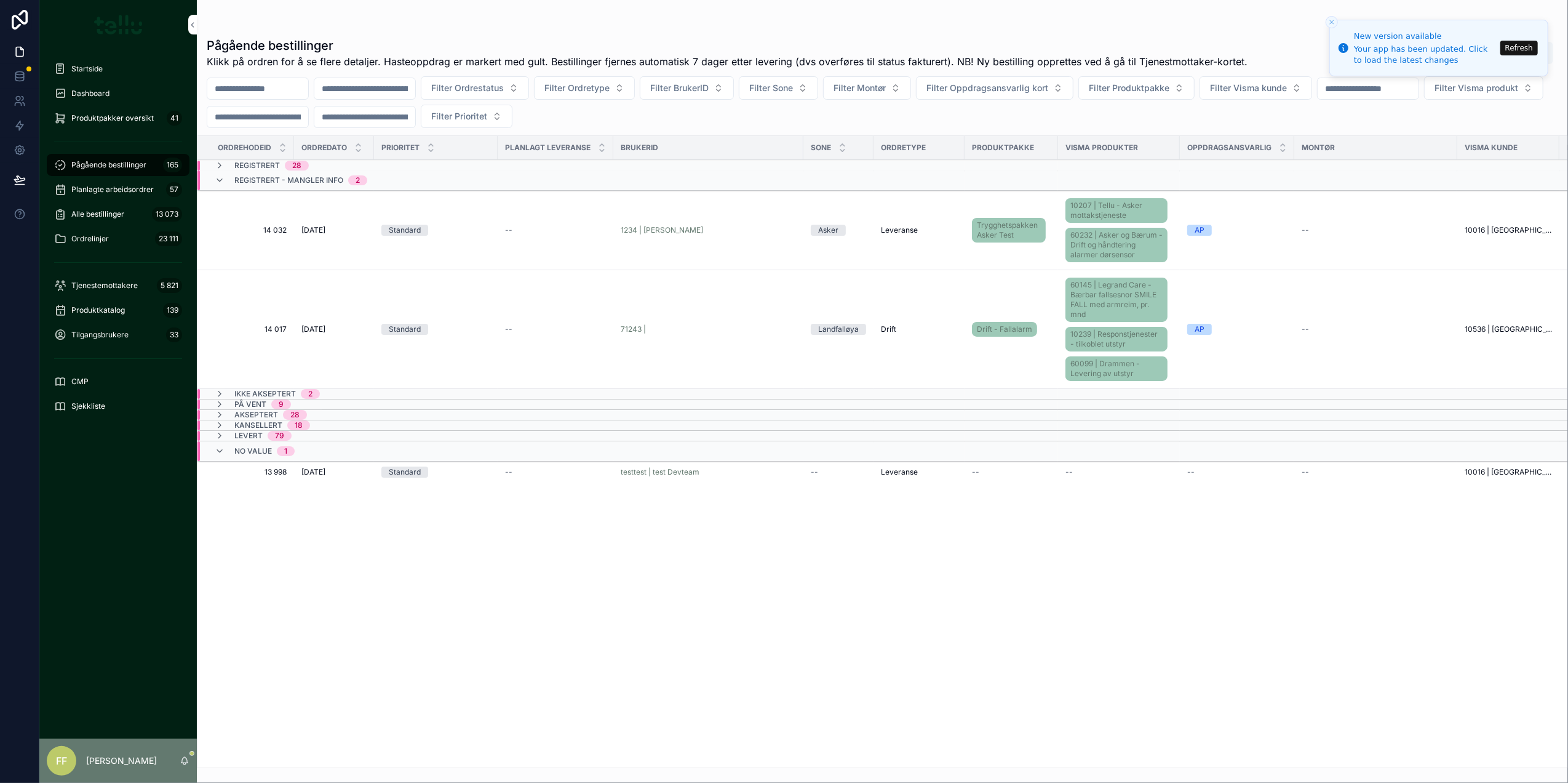
click at [217, 166] on icon "scrollable content" at bounding box center [220, 166] width 10 height 10
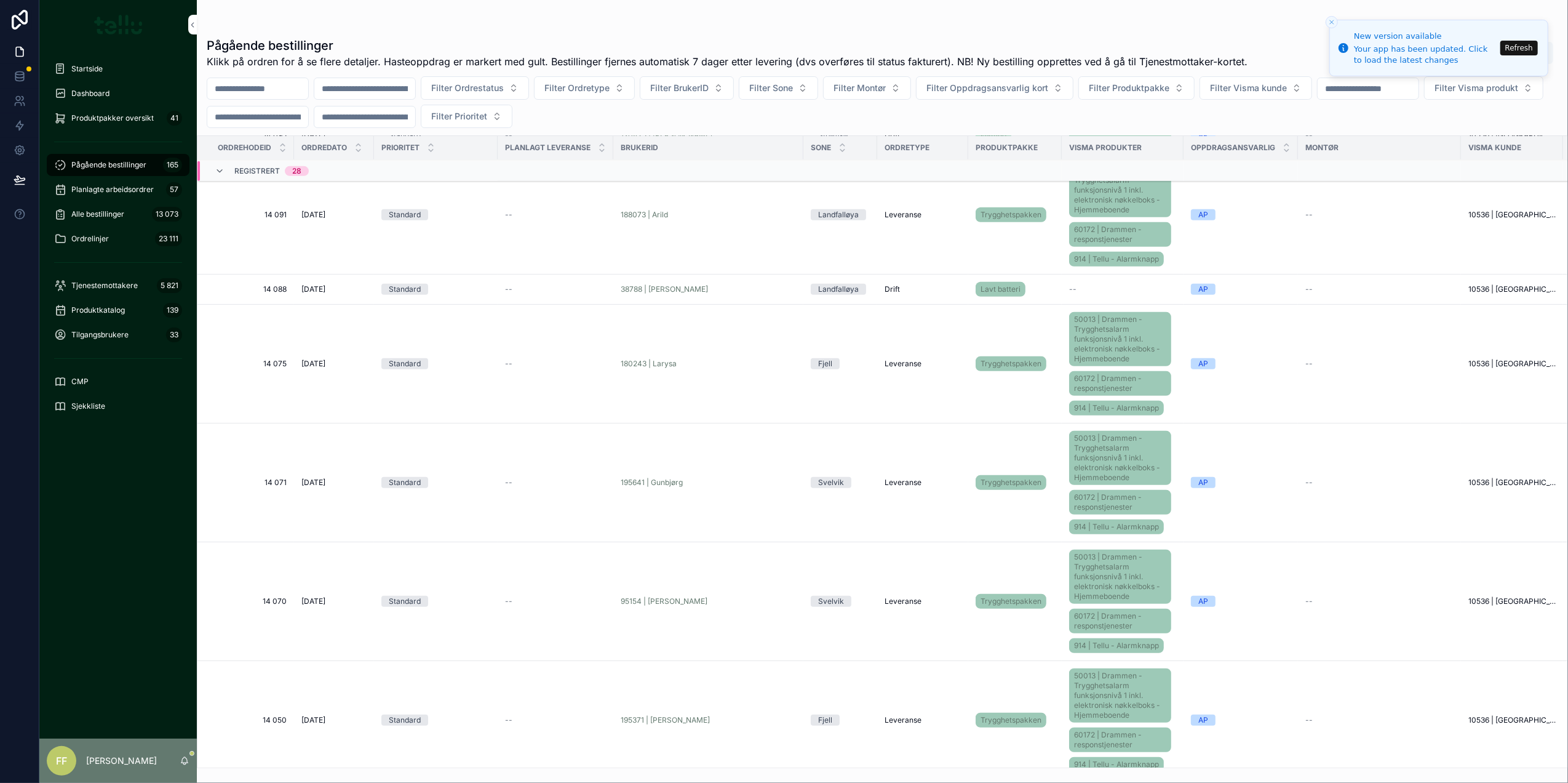
scroll to position [574, 0]
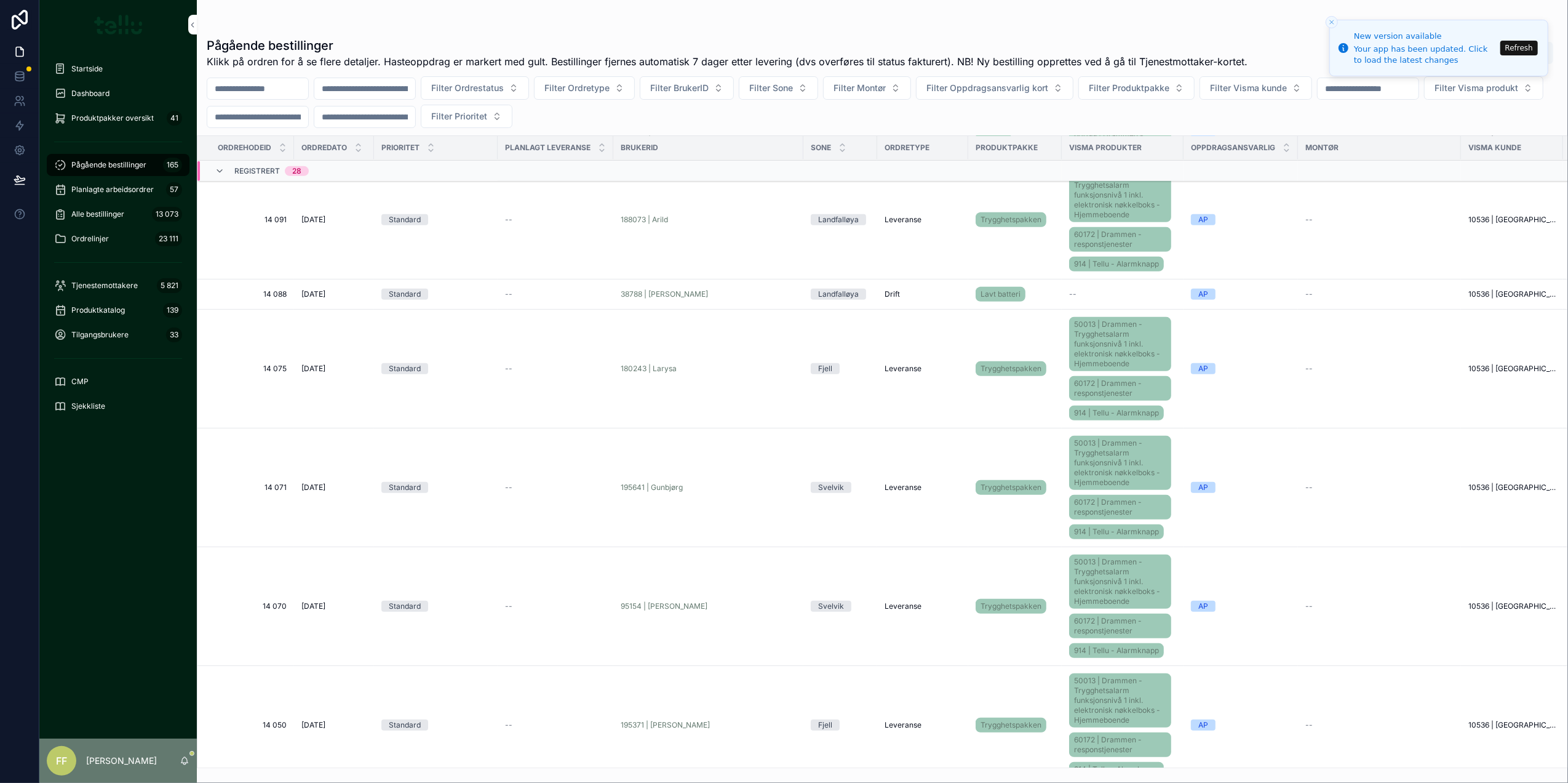
click at [219, 173] on icon "scrollable content" at bounding box center [220, 171] width 10 height 10
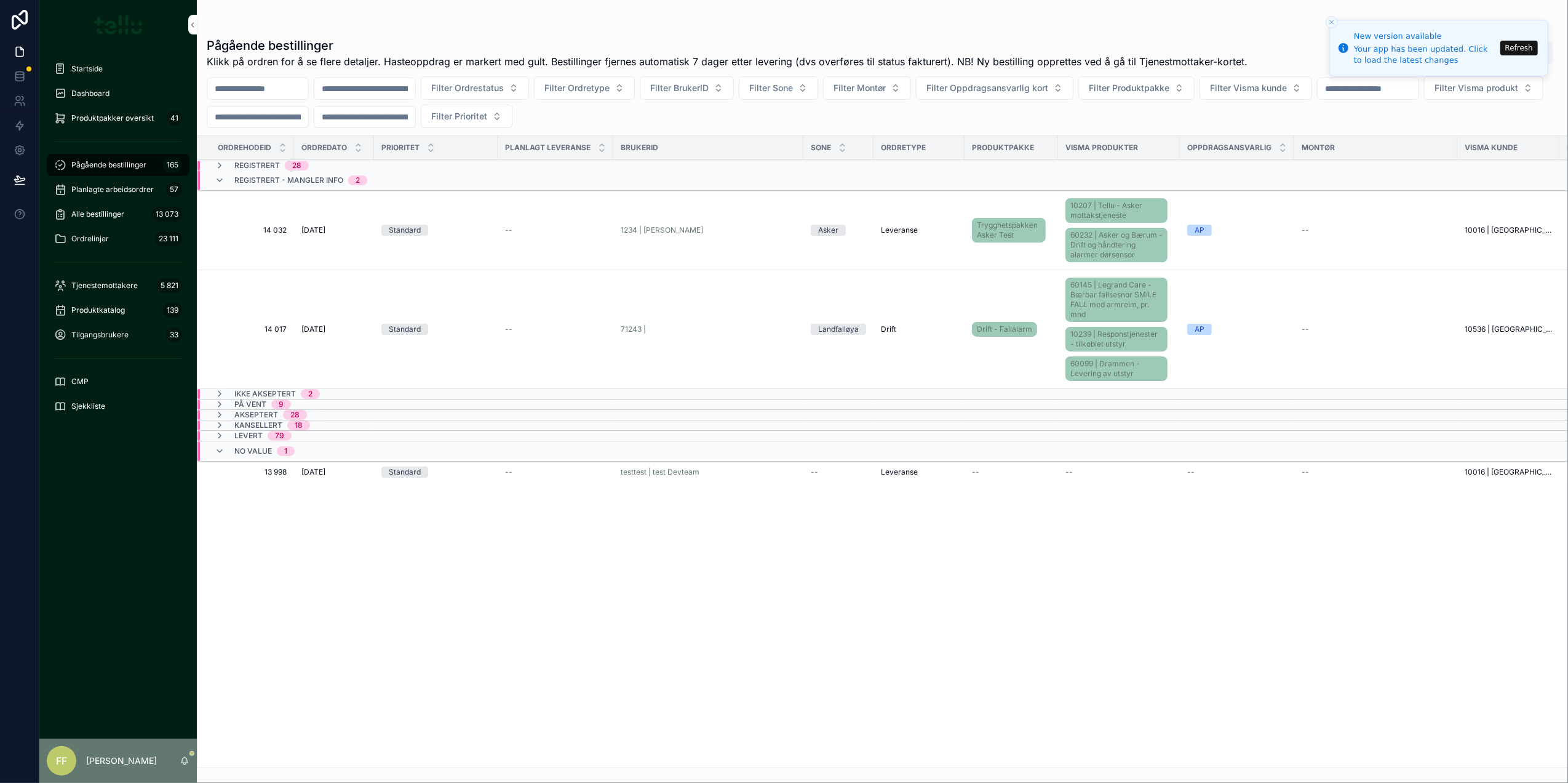
scroll to position [0, 0]
click at [217, 417] on icon "scrollable content" at bounding box center [220, 414] width 10 height 10
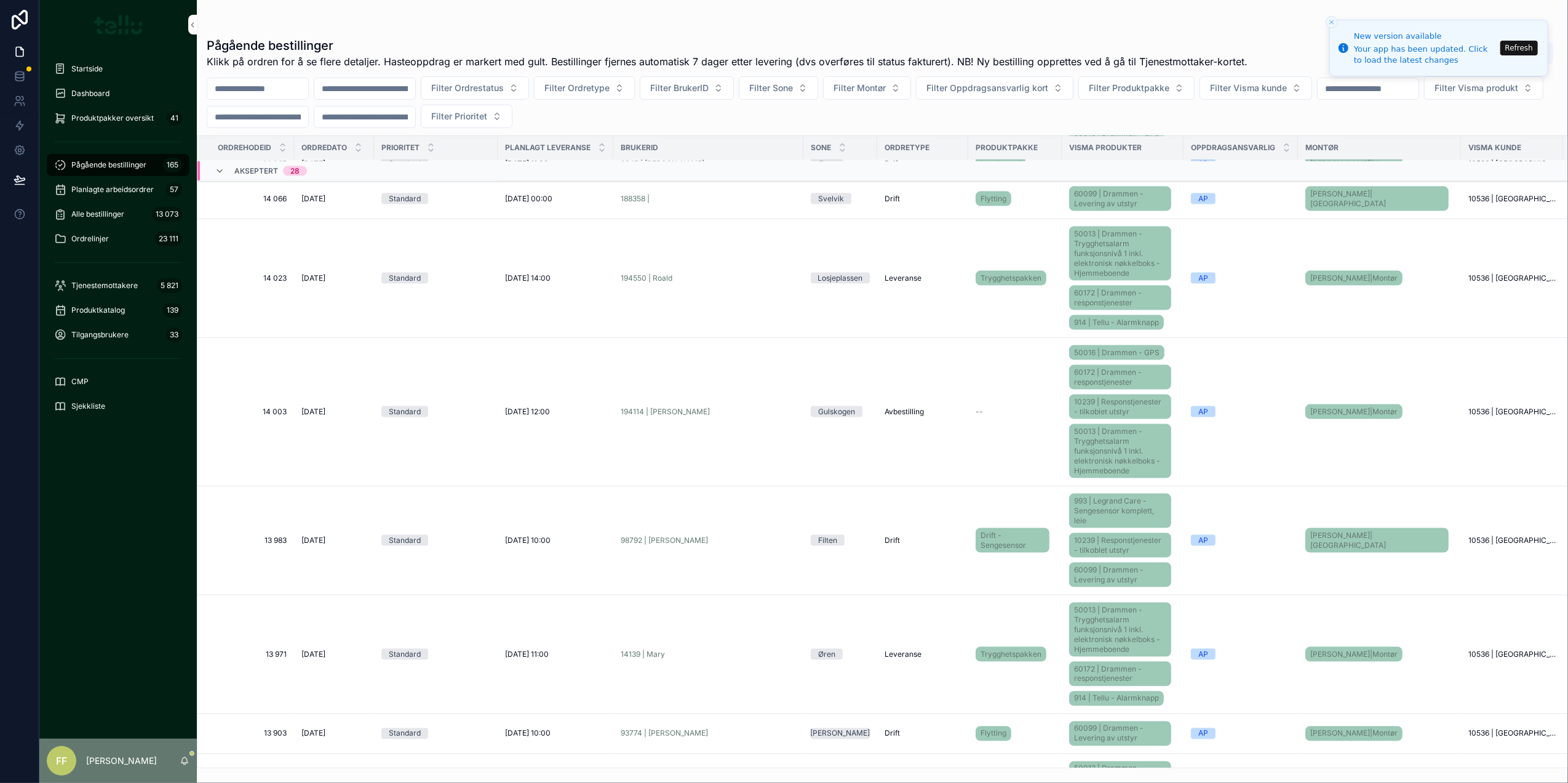
scroll to position [1566, 0]
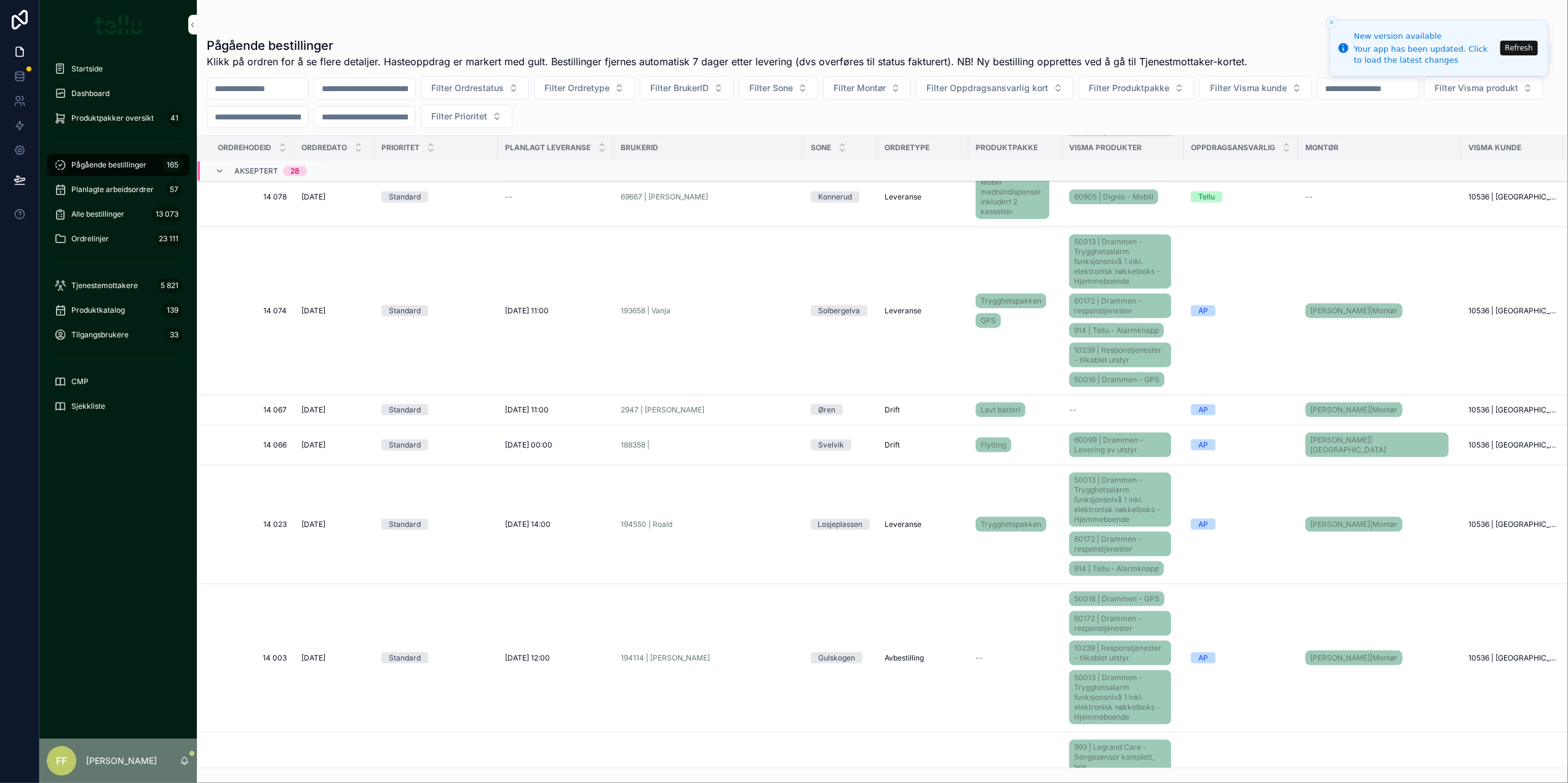
click at [353, 306] on div "2.10.2025 2.10.2025" at bounding box center [334, 311] width 65 height 10
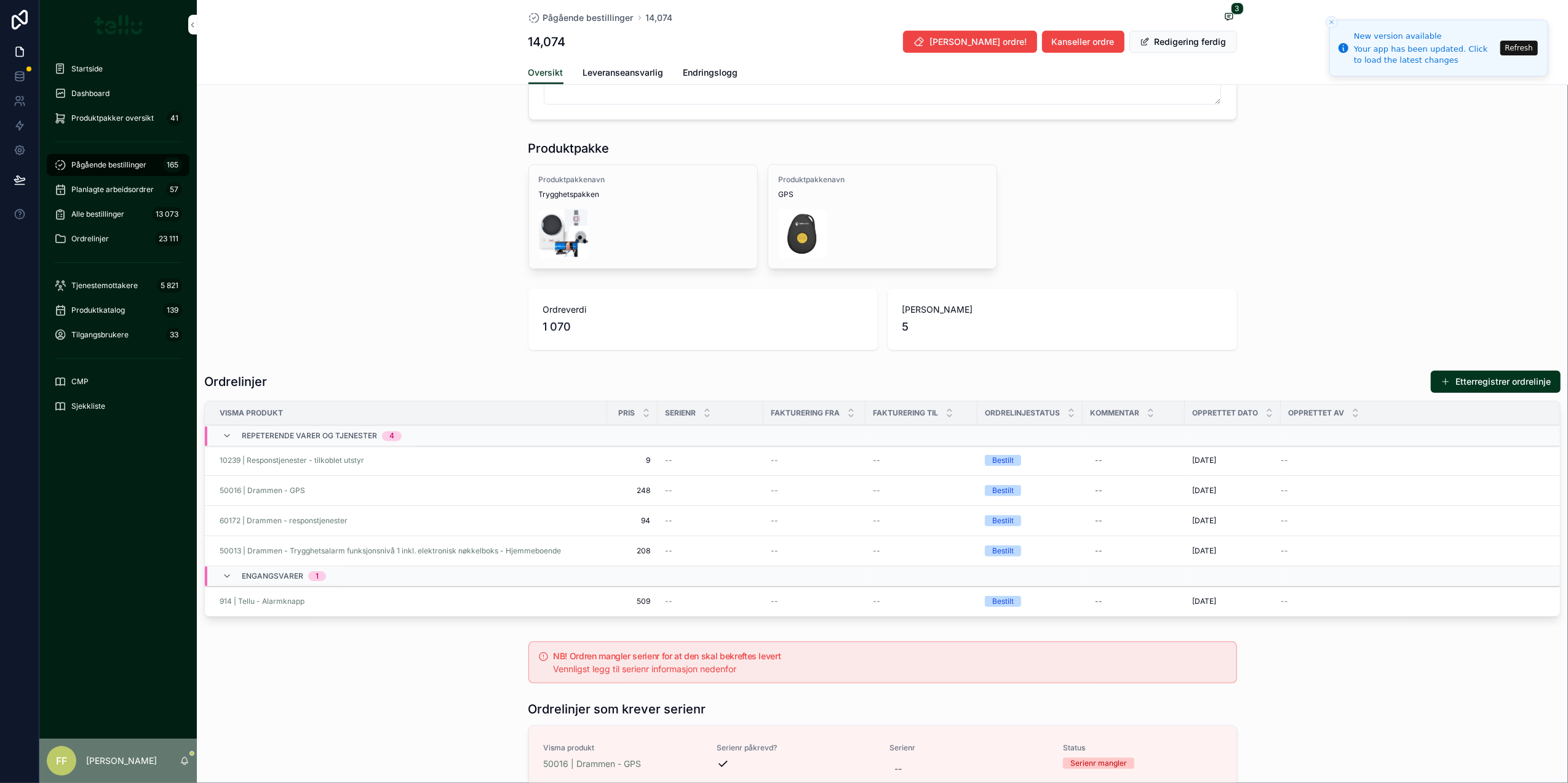
scroll to position [738, 0]
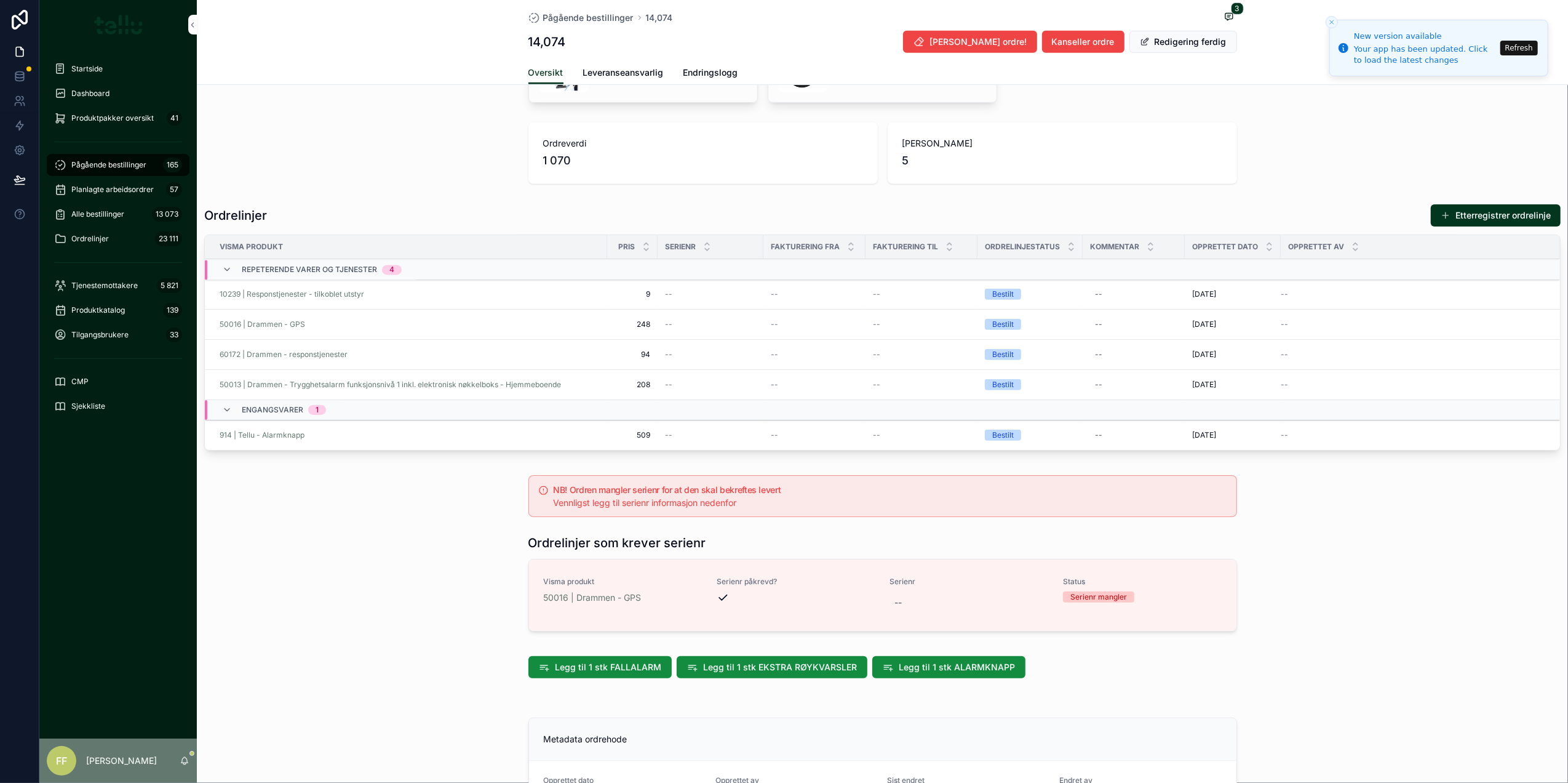
click at [937, 608] on div "--" at bounding box center [969, 602] width 158 height 22
type input "********"
click at [1039, 627] on icon "scrollable content" at bounding box center [1040, 626] width 6 height 4
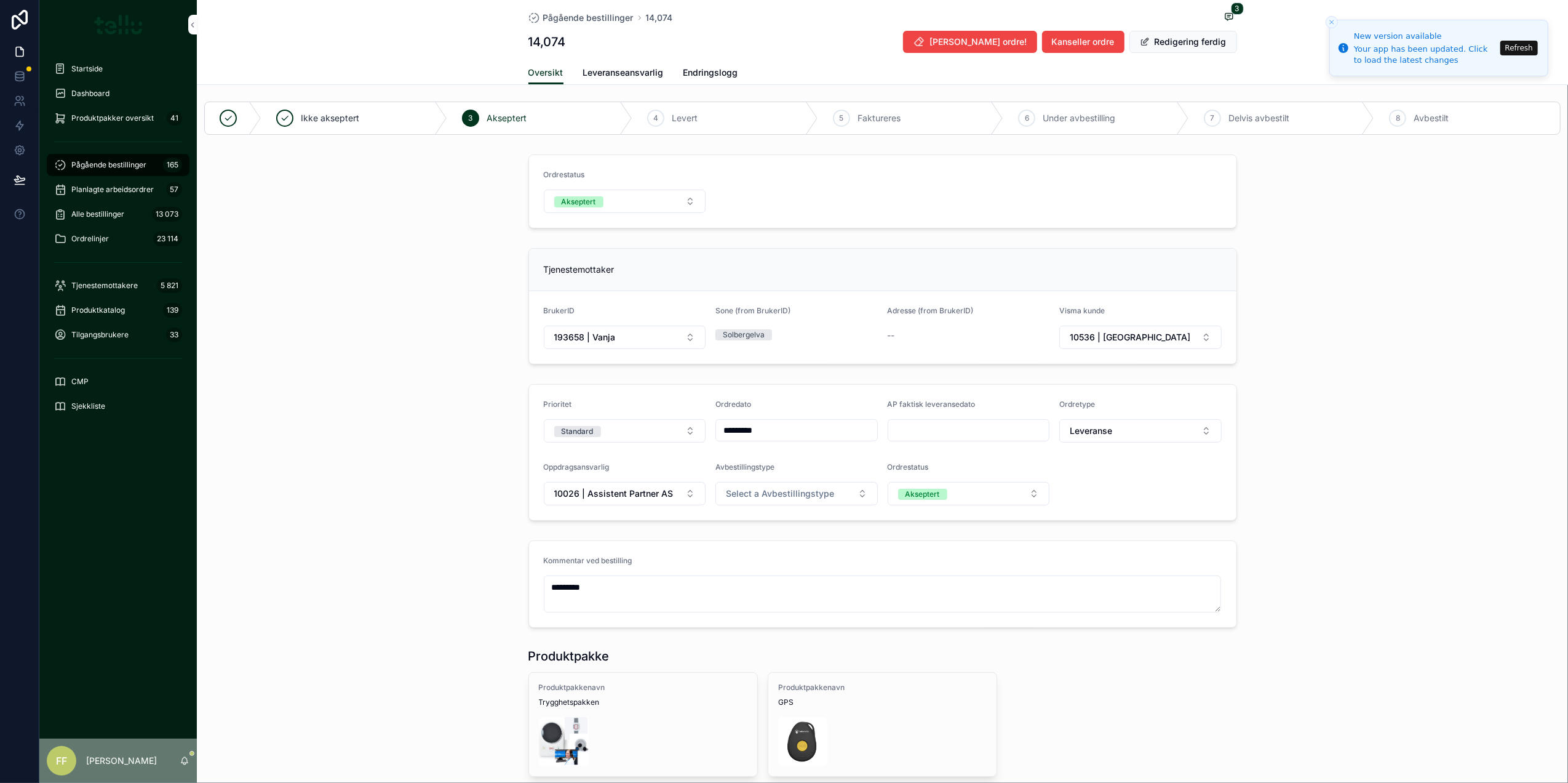
scroll to position [0, 0]
click at [1330, 23] on icon "Close toast" at bounding box center [1331, 22] width 7 height 7
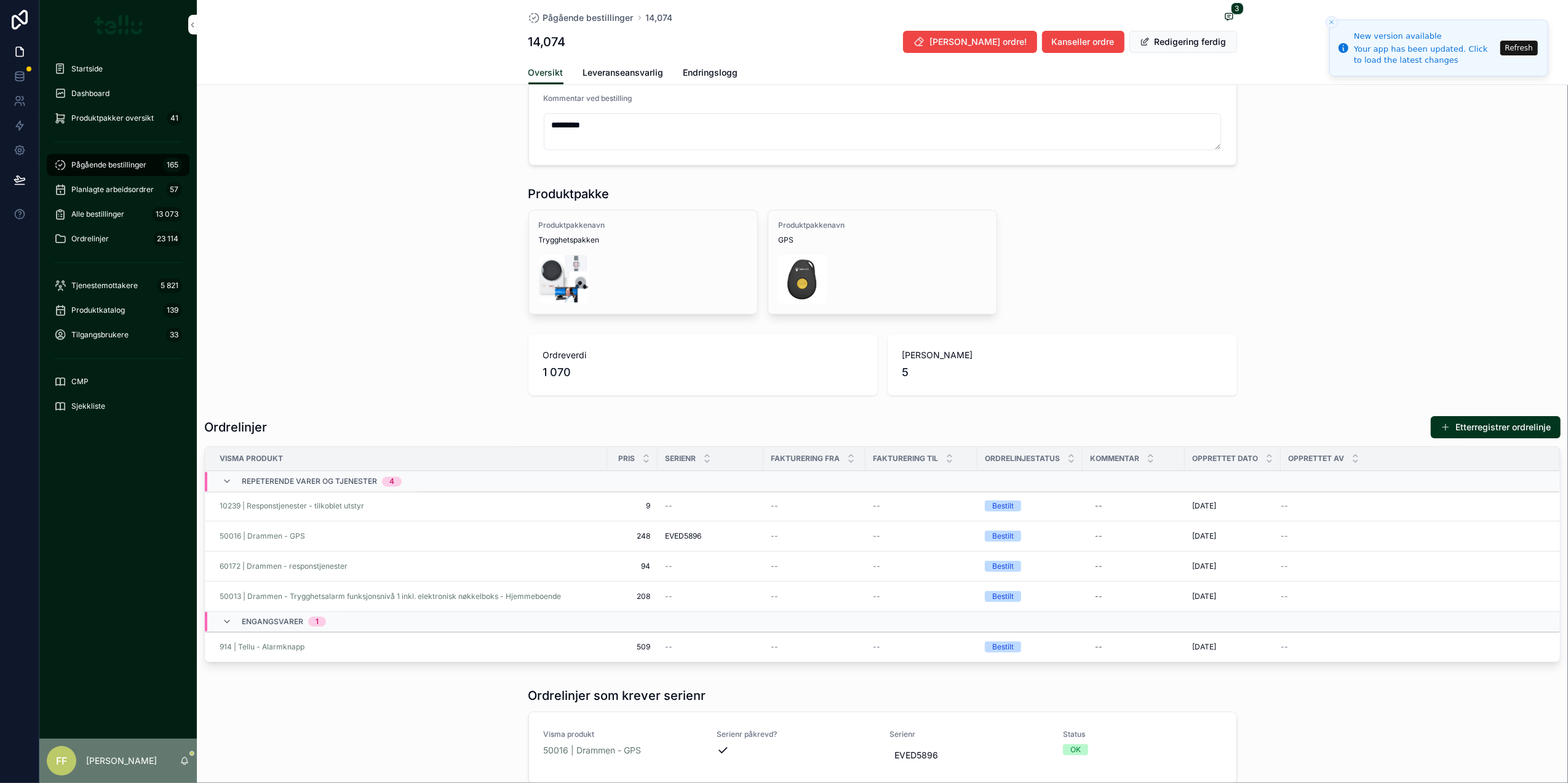
scroll to position [82, 0]
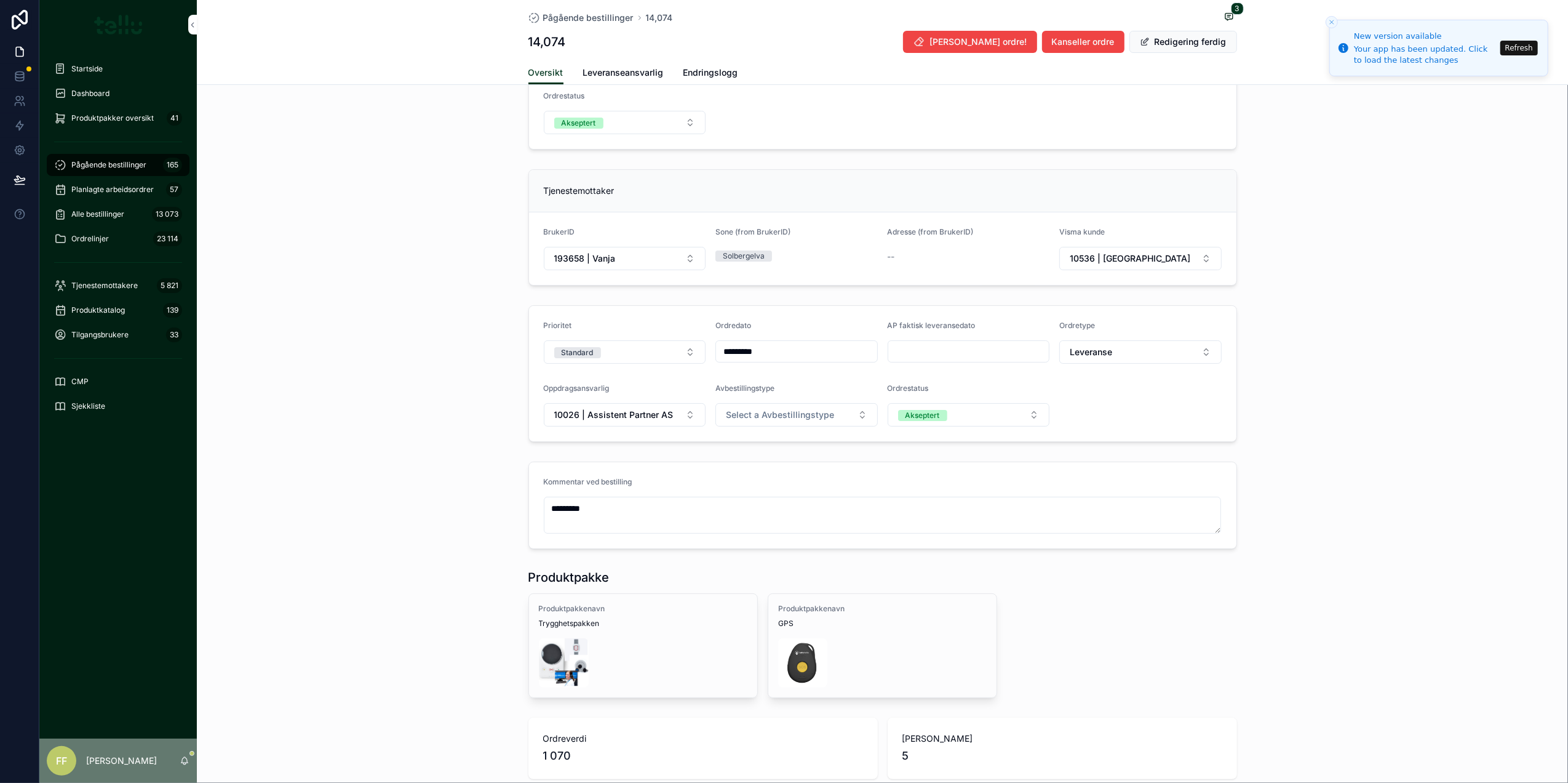
click at [608, 67] on span "Leveranseansvarlig" at bounding box center [624, 72] width 81 height 12
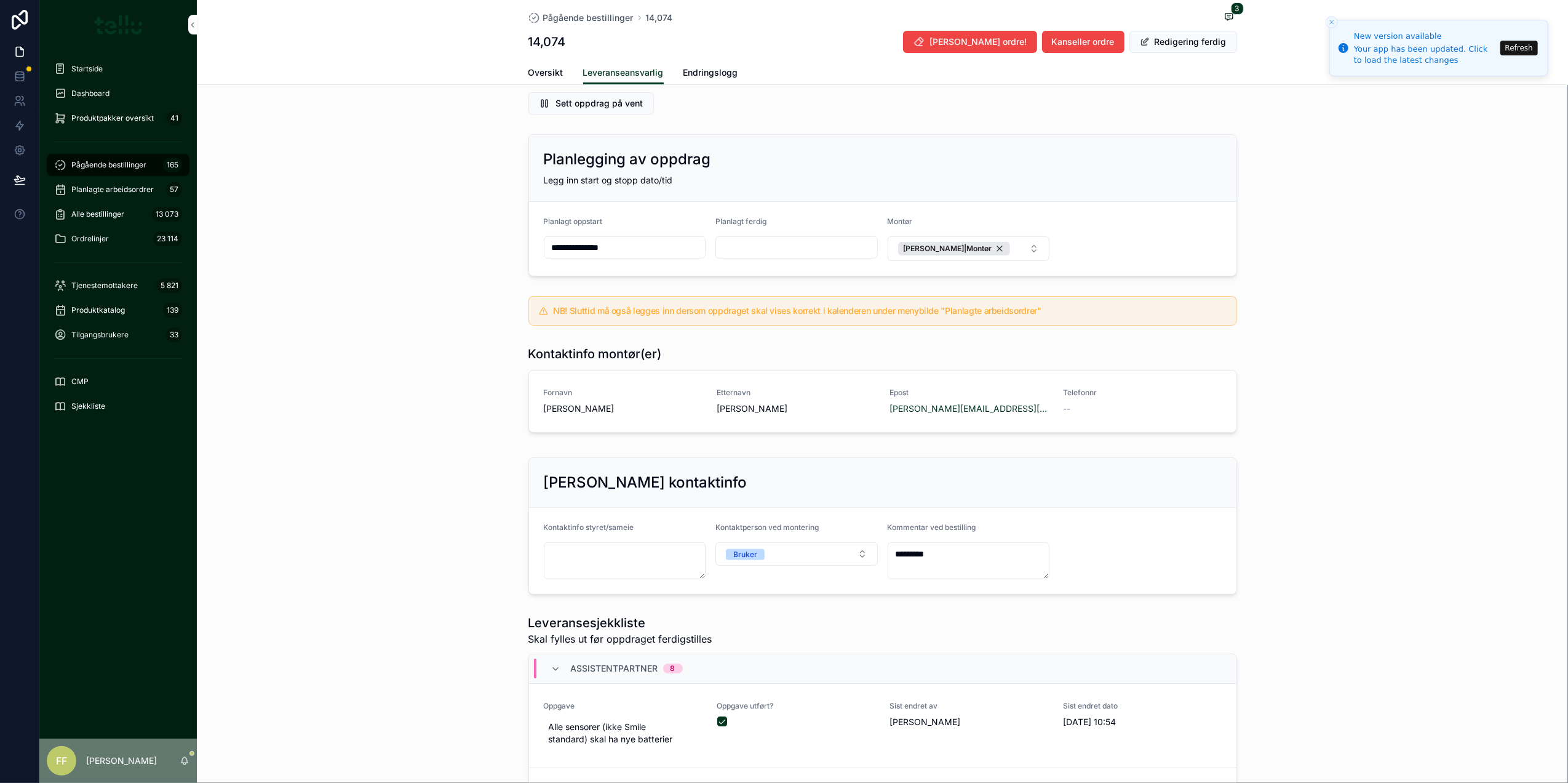
scroll to position [318, 0]
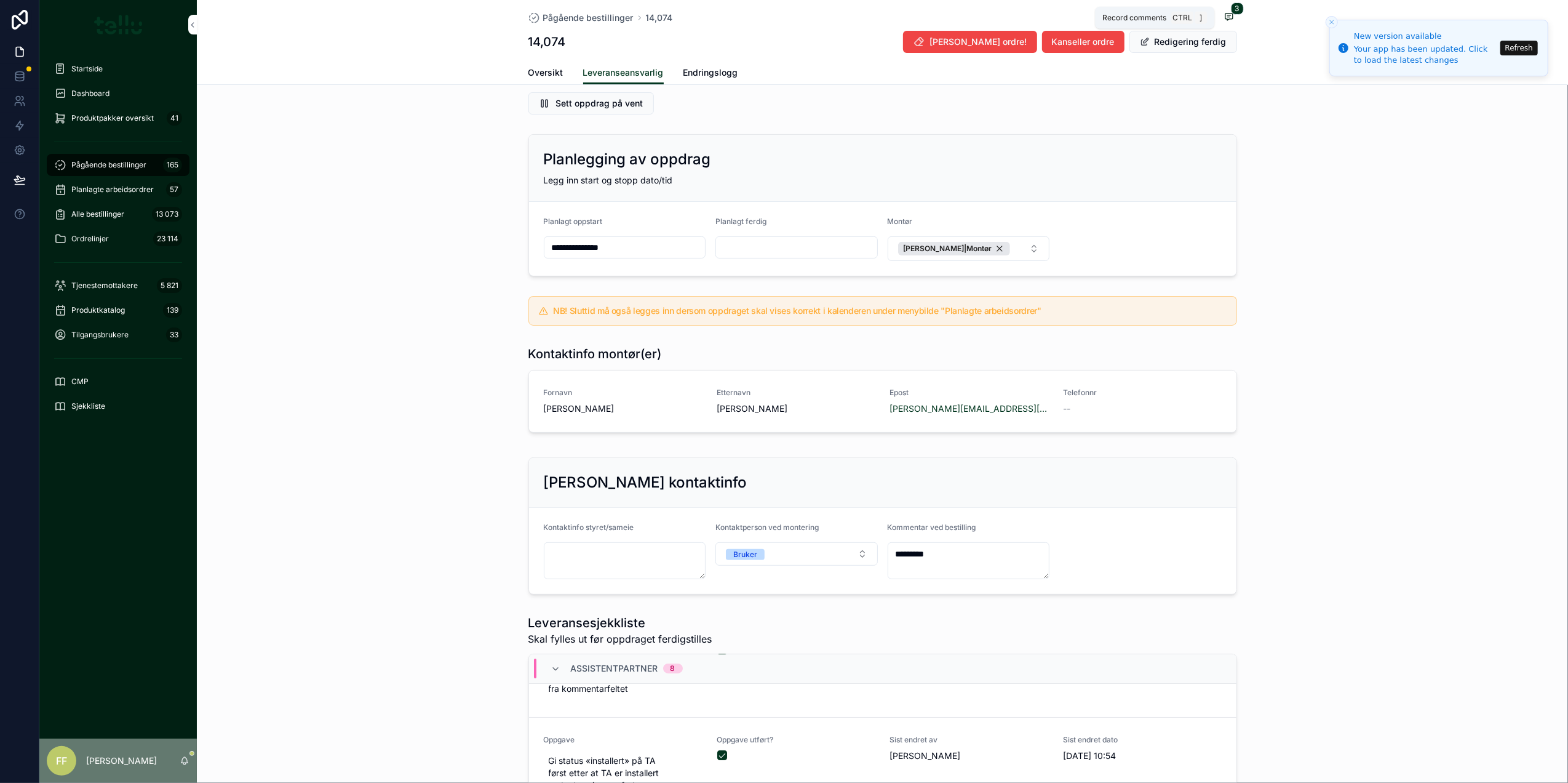
click at [1224, 17] on icon "scrollable content" at bounding box center [1229, 17] width 10 height 10
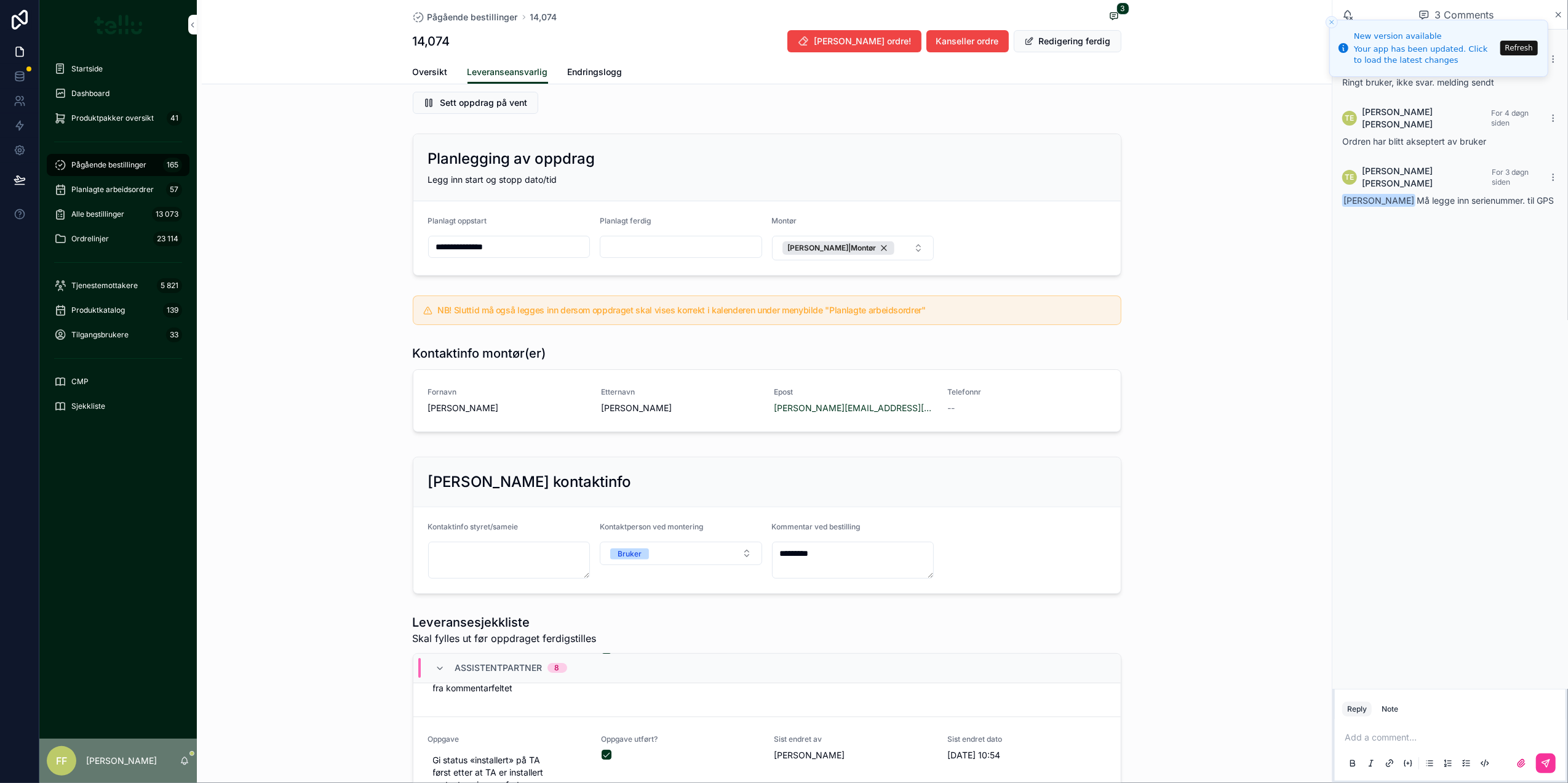
click at [1334, 25] on icon "Close toast" at bounding box center [1331, 22] width 7 height 7
click at [1330, 23] on icon "Close toast" at bounding box center [1331, 22] width 7 height 7
click at [1287, 42] on div "Pågående bestillinger 14,074 3 14,074 Slett ordre! Kanseller ordre Redigering f…" at bounding box center [766, 42] width 1130 height 84
click at [1555, 16] on icon "scrollable content" at bounding box center [1558, 15] width 9 height 10
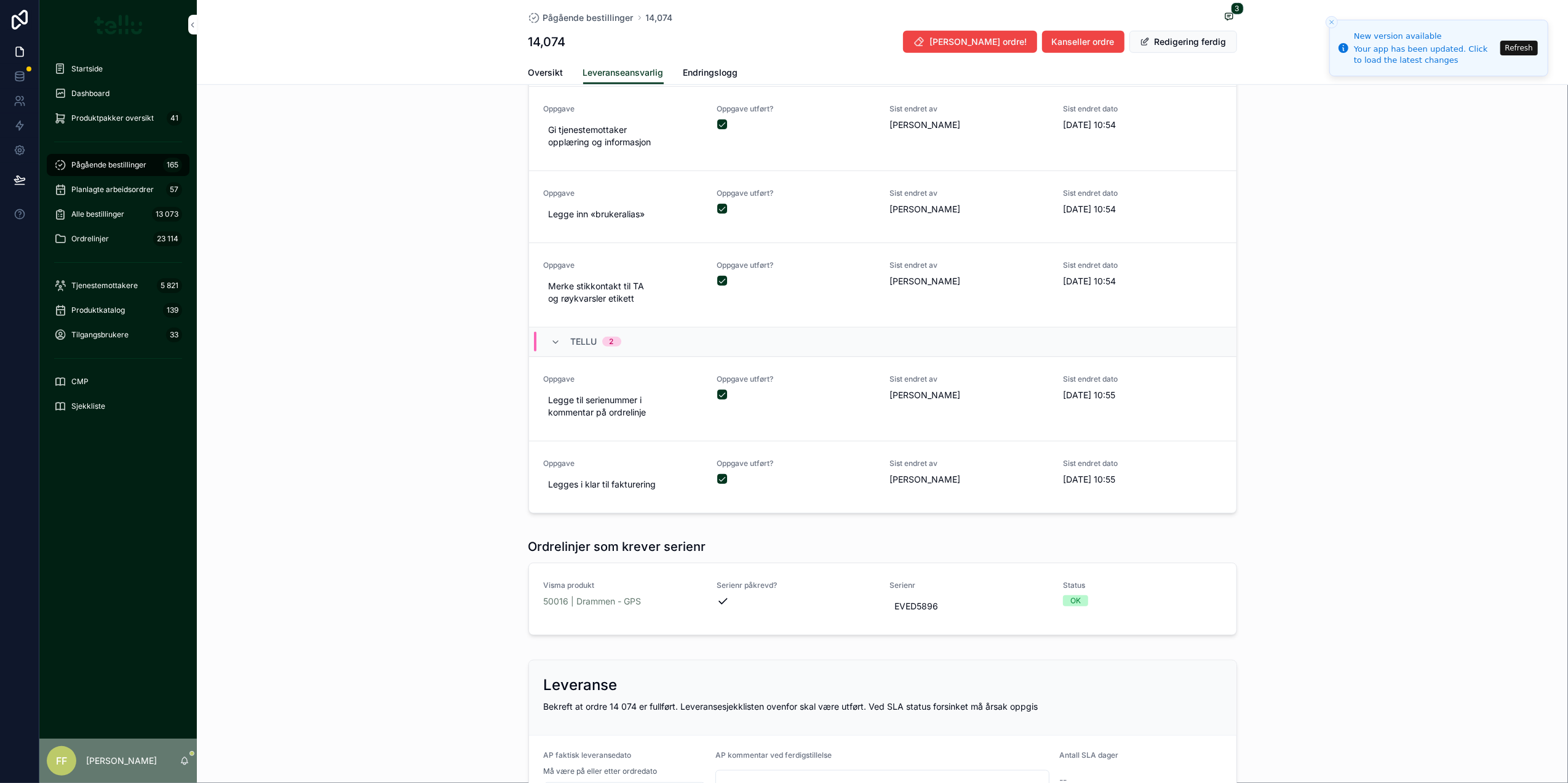
scroll to position [1161, 0]
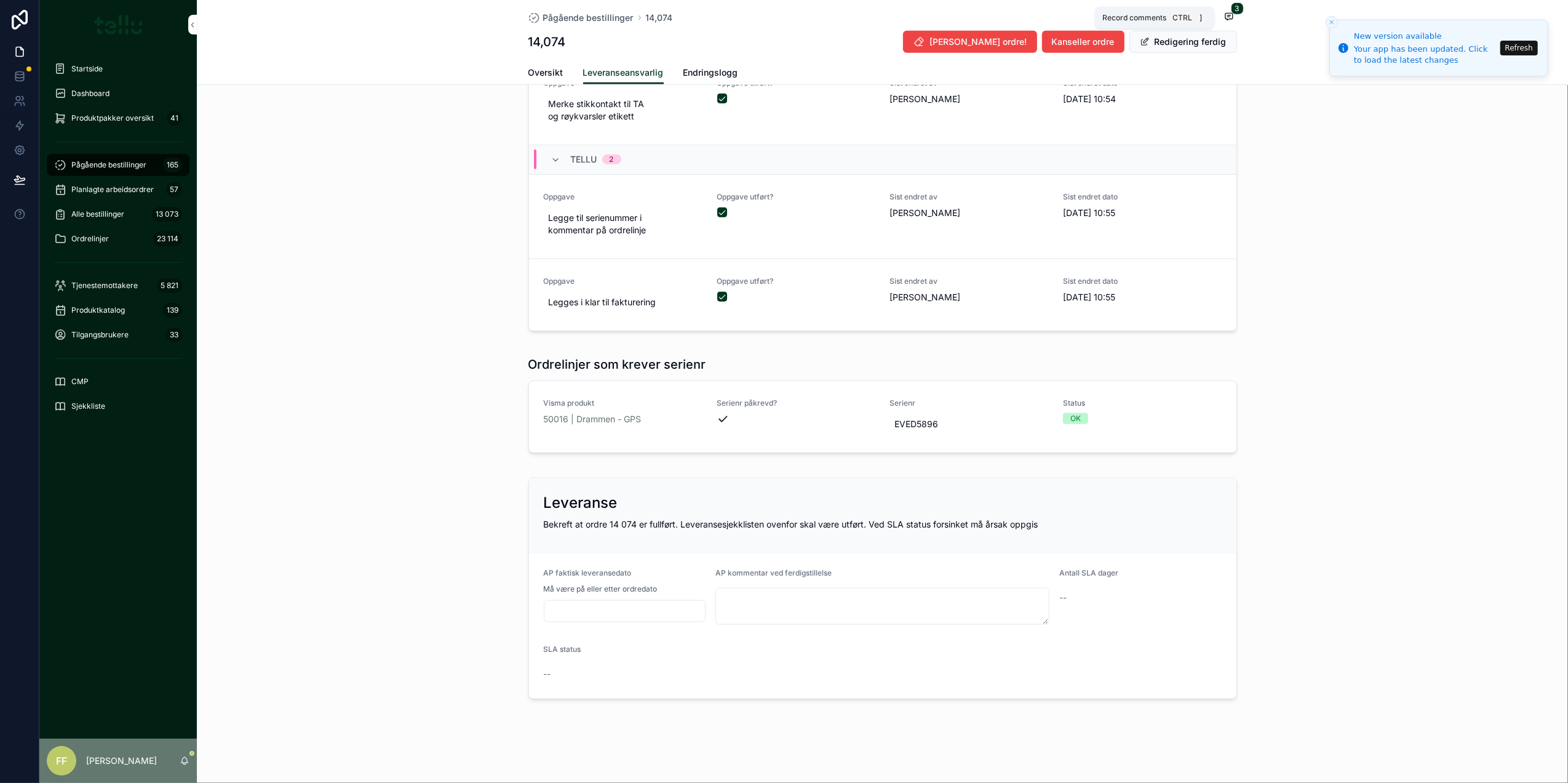
click at [1224, 15] on icon "scrollable content" at bounding box center [1229, 17] width 10 height 10
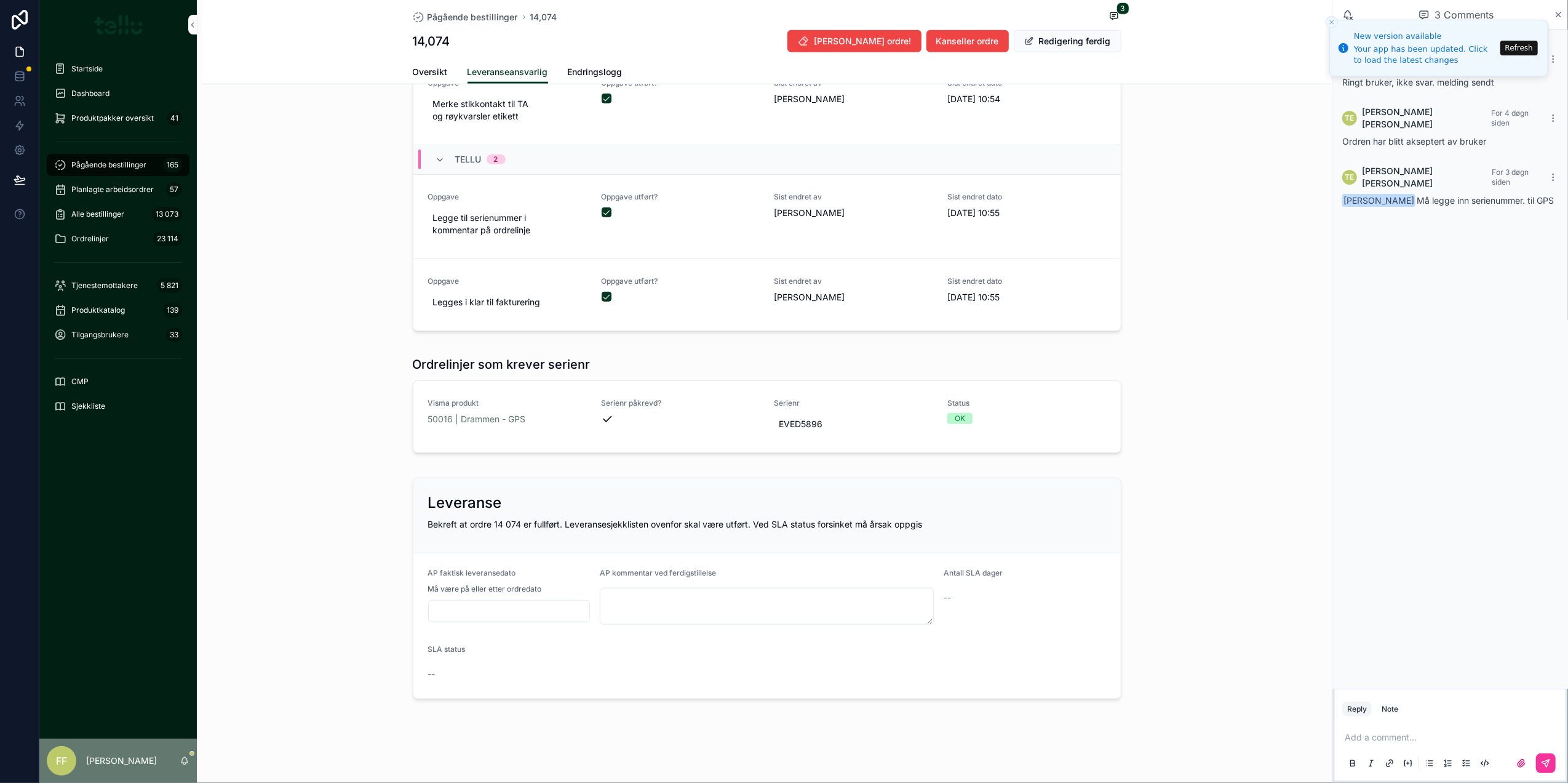
click at [1374, 731] on p "scrollable content" at bounding box center [1452, 737] width 216 height 12
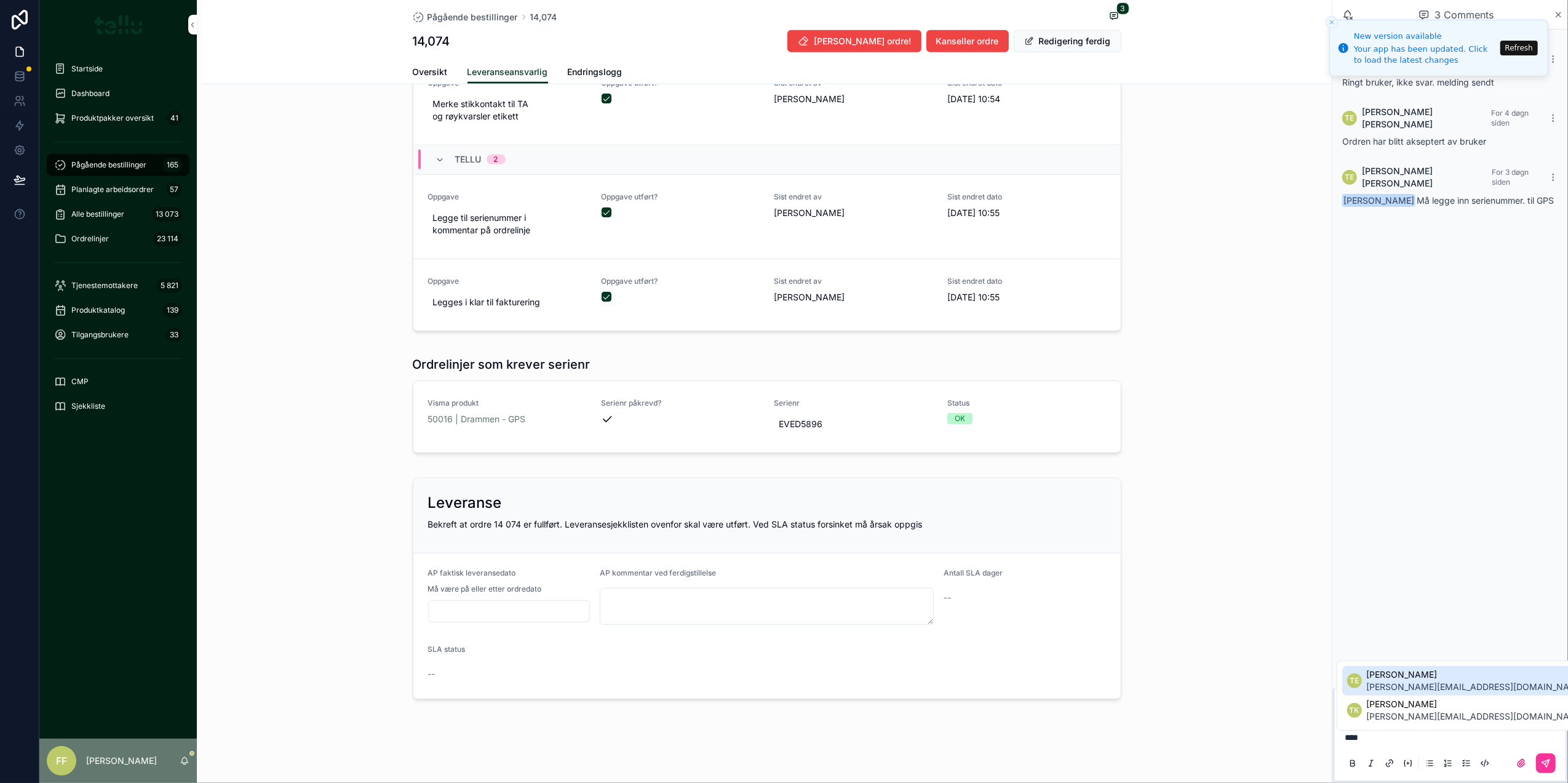
click at [1401, 683] on span "tom.erik@assistentpartner.no" at bounding box center [1476, 686] width 219 height 12
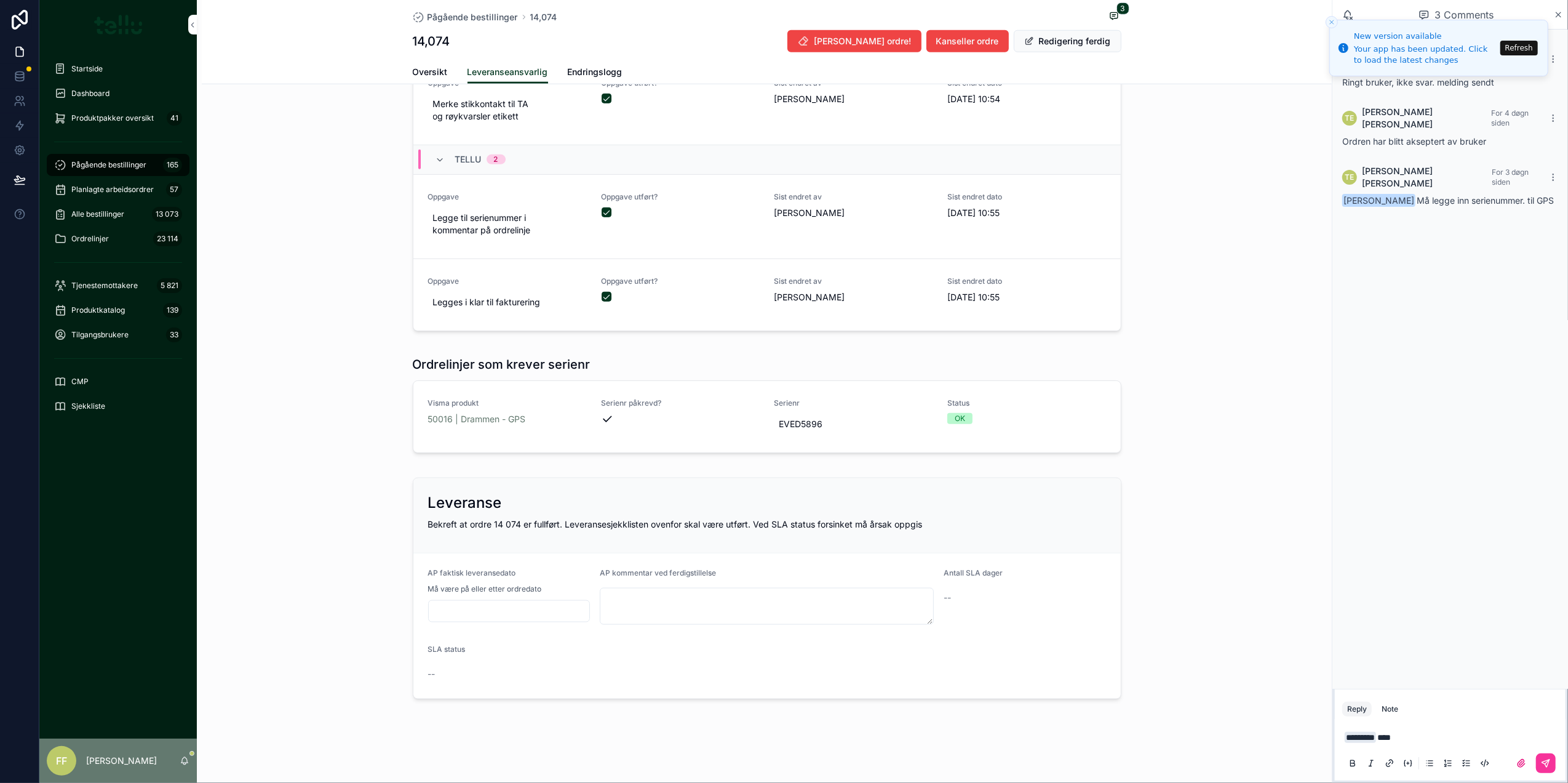
click at [1548, 765] on icon "scrollable content" at bounding box center [1545, 763] width 10 height 10
click at [1257, 268] on div "Leveransesjekkliste Skal fylles ut før oppdraget ferdigstilles Assistentpartner…" at bounding box center [766, 20] width 1130 height 642
click at [1332, 23] on icon "Close toast" at bounding box center [1331, 22] width 7 height 7
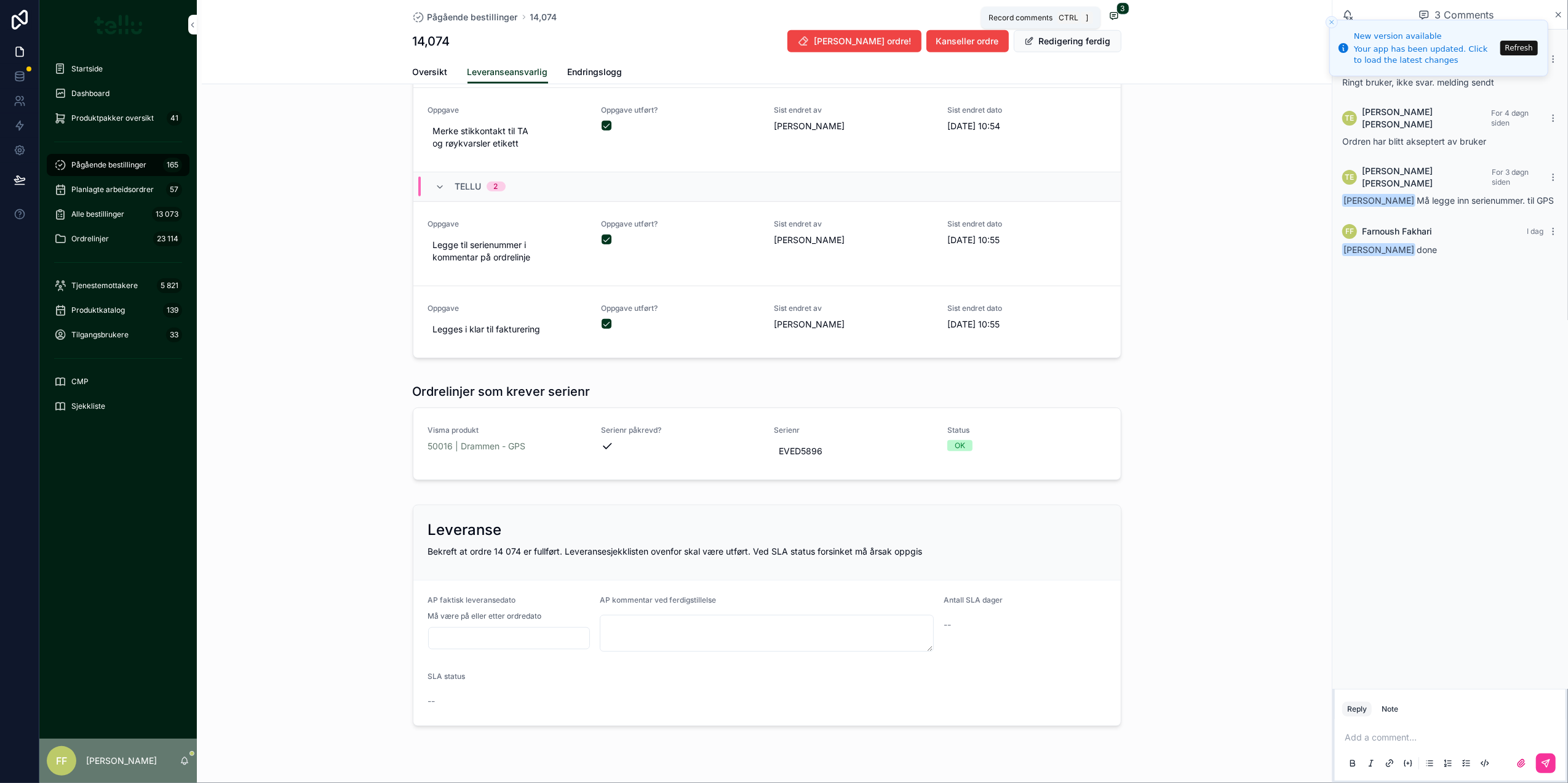
click at [1113, 16] on span "scrollable content" at bounding box center [1113, 16] width 15 height 12
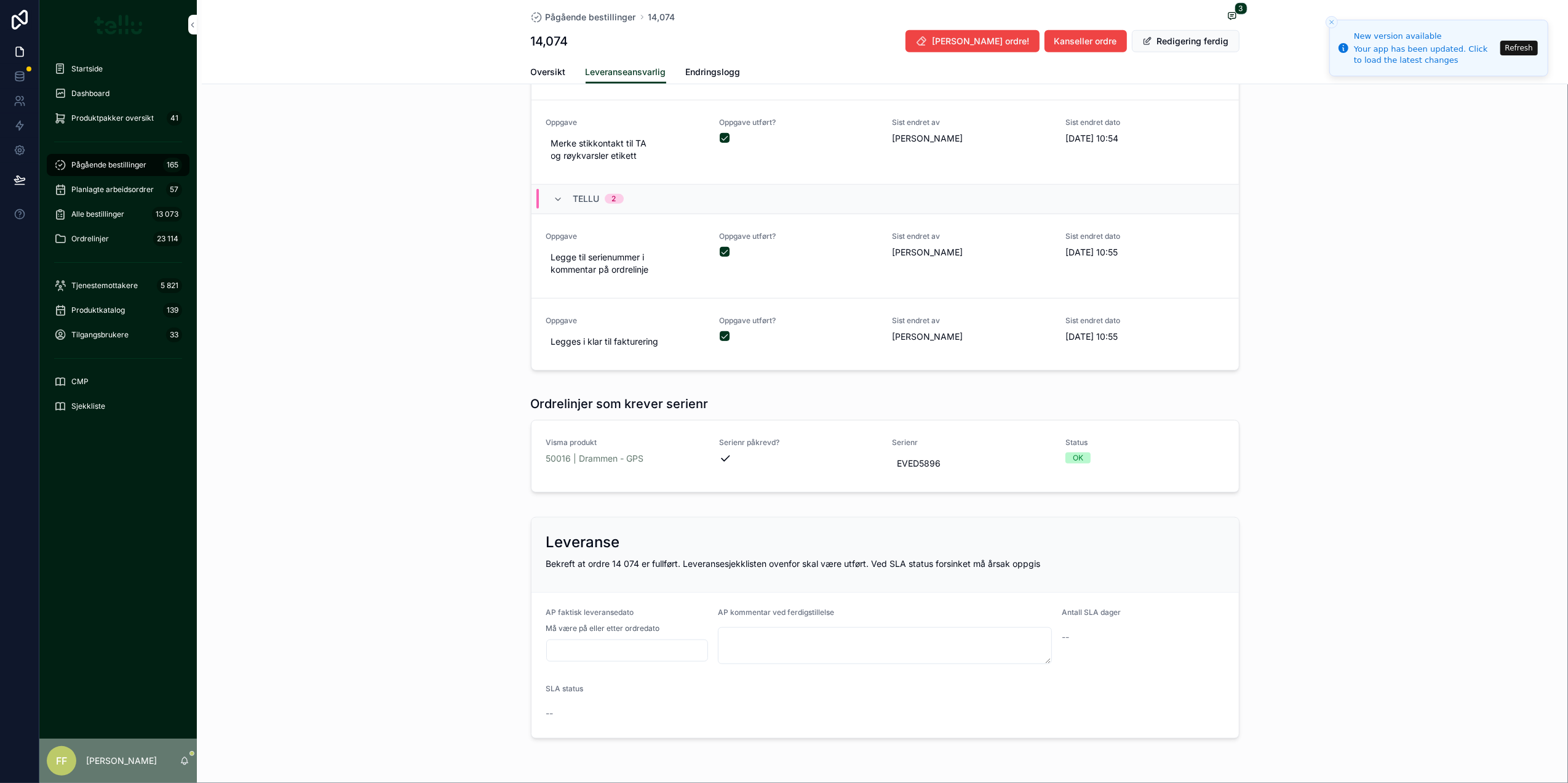
click at [136, 760] on p "[PERSON_NAME]" at bounding box center [122, 760] width 71 height 12
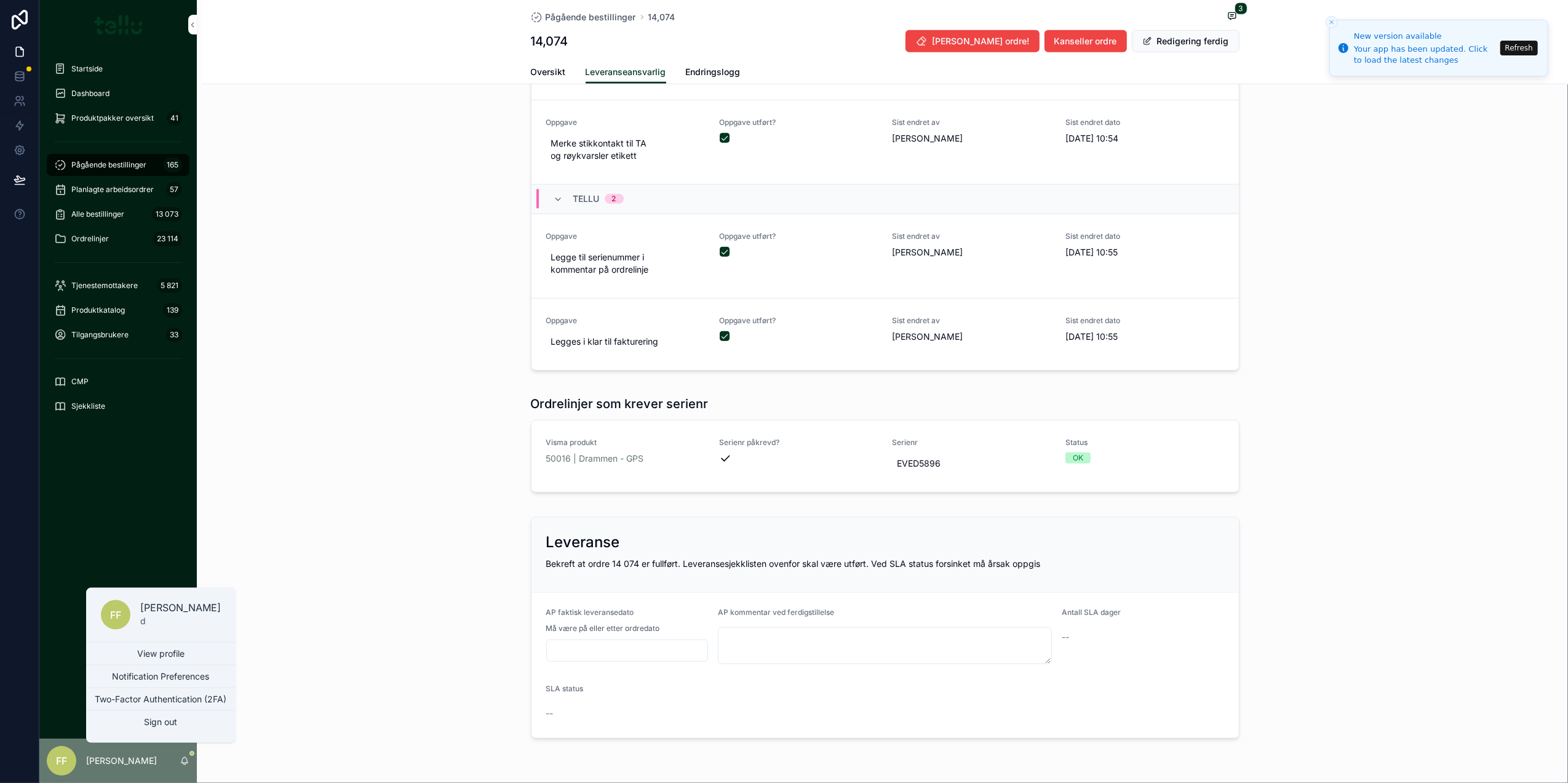
click at [144, 653] on link "View profile" at bounding box center [160, 653] width 149 height 22
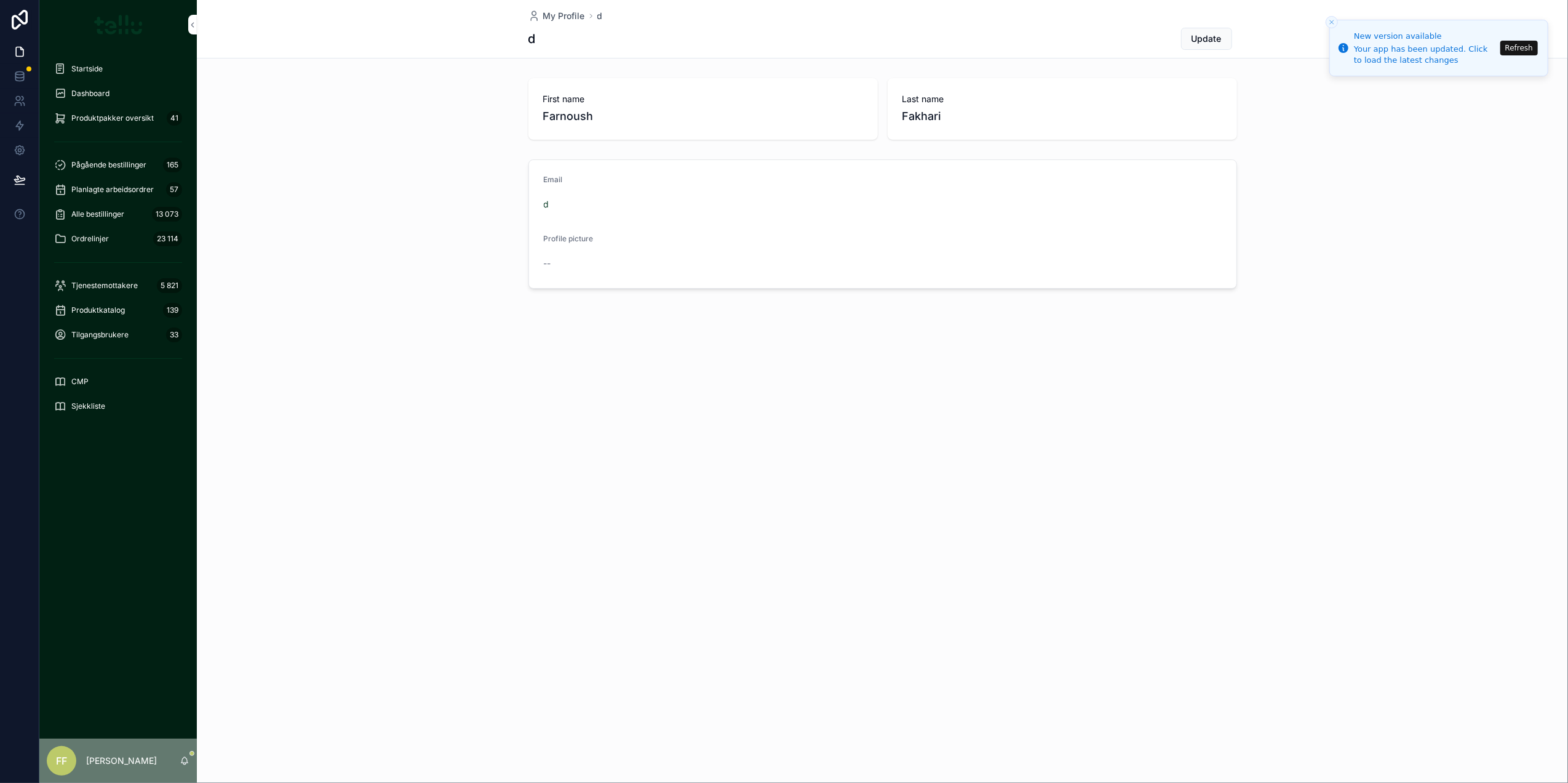
click at [1205, 31] on button "Update" at bounding box center [1206, 38] width 51 height 22
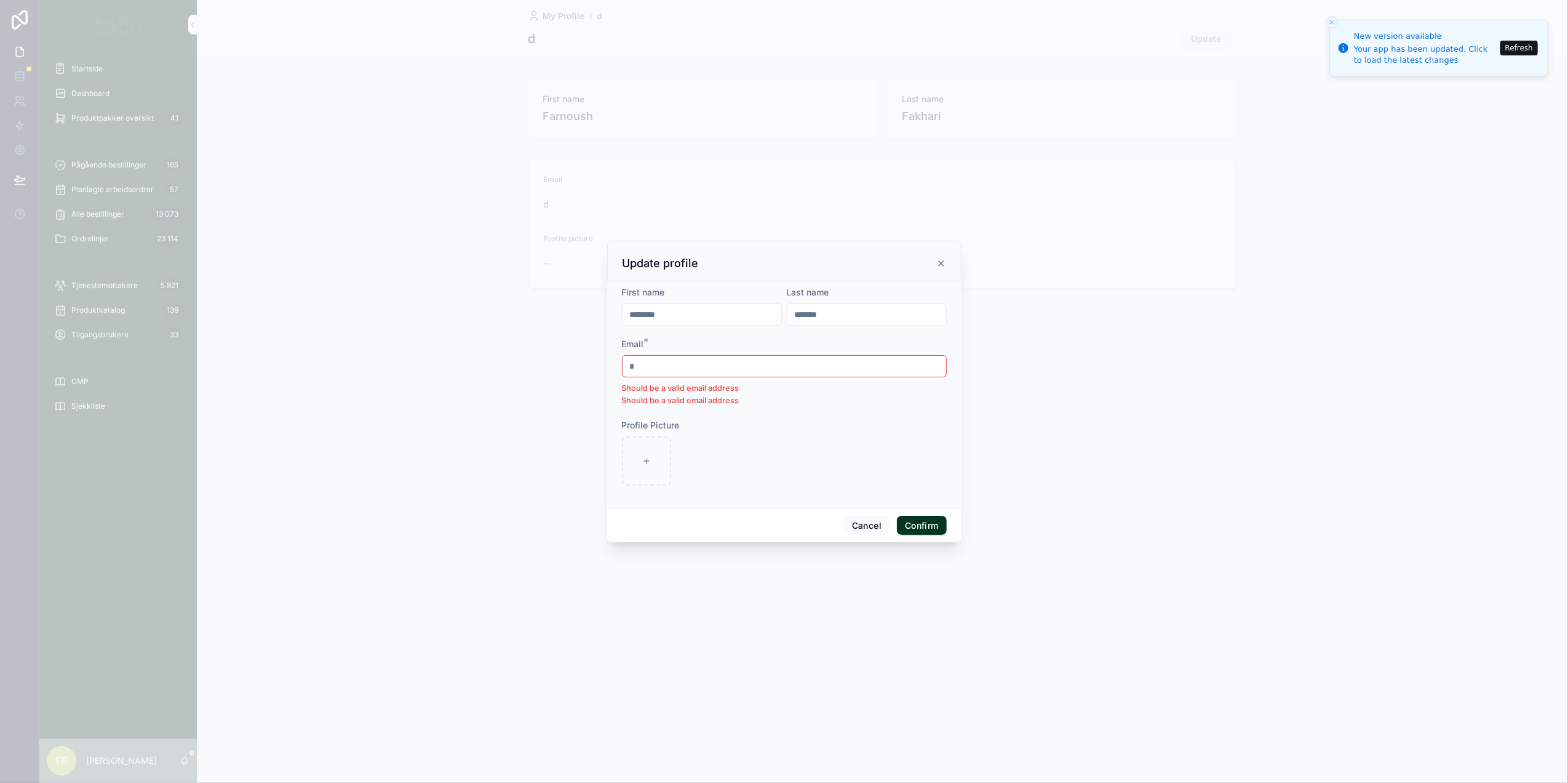
click at [684, 323] on div "********" at bounding box center [702, 314] width 160 height 22
click at [684, 313] on input "********" at bounding box center [701, 314] width 158 height 17
click at [638, 471] on div at bounding box center [647, 461] width 49 height 50
click at [705, 318] on input "********" at bounding box center [701, 314] width 158 height 17
type input "*"
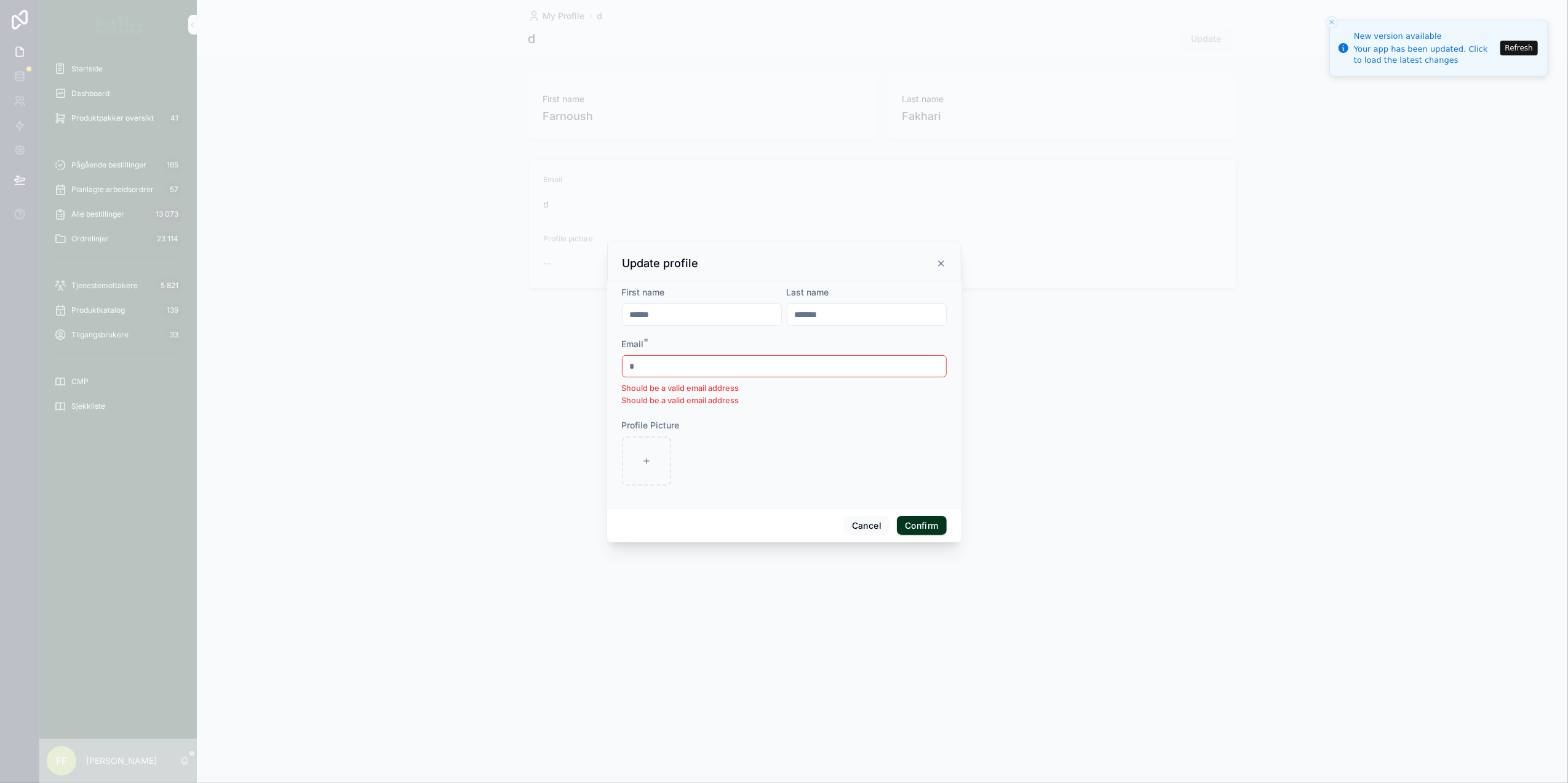
type input "*****"
drag, startPoint x: 841, startPoint y: 303, endPoint x: 836, endPoint y: 314, distance: 12.1
click at [837, 309] on div "*******" at bounding box center [867, 314] width 160 height 22
drag, startPoint x: 836, startPoint y: 314, endPoint x: 751, endPoint y: 315, distance: 85.0
click at [751, 315] on form "First name ***** Last name ******* Email * * Should be a valid email address Sh…" at bounding box center [784, 392] width 324 height 211
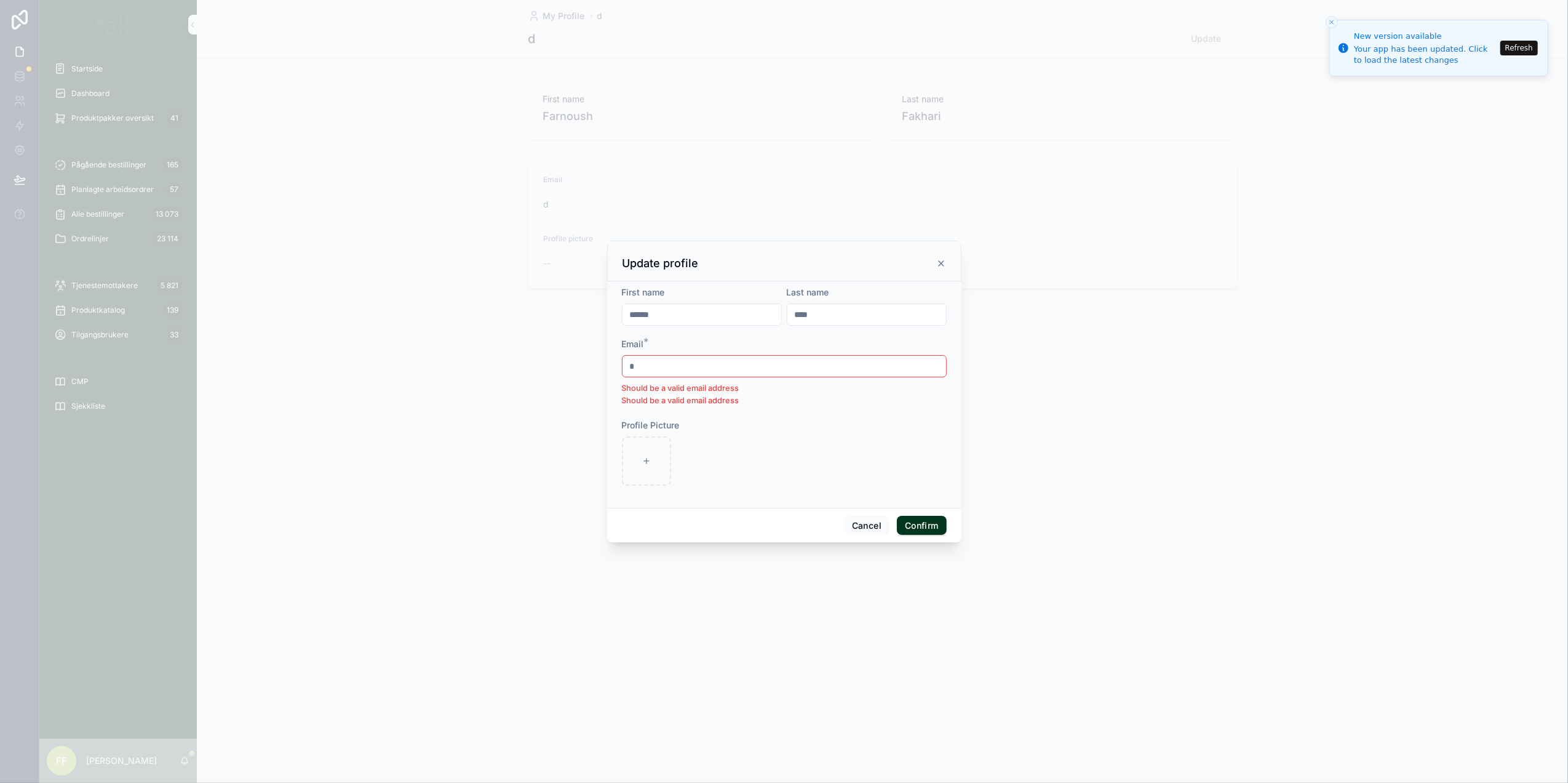
type input "****"
click at [677, 366] on input "*" at bounding box center [784, 366] width 324 height 17
type input "**********"
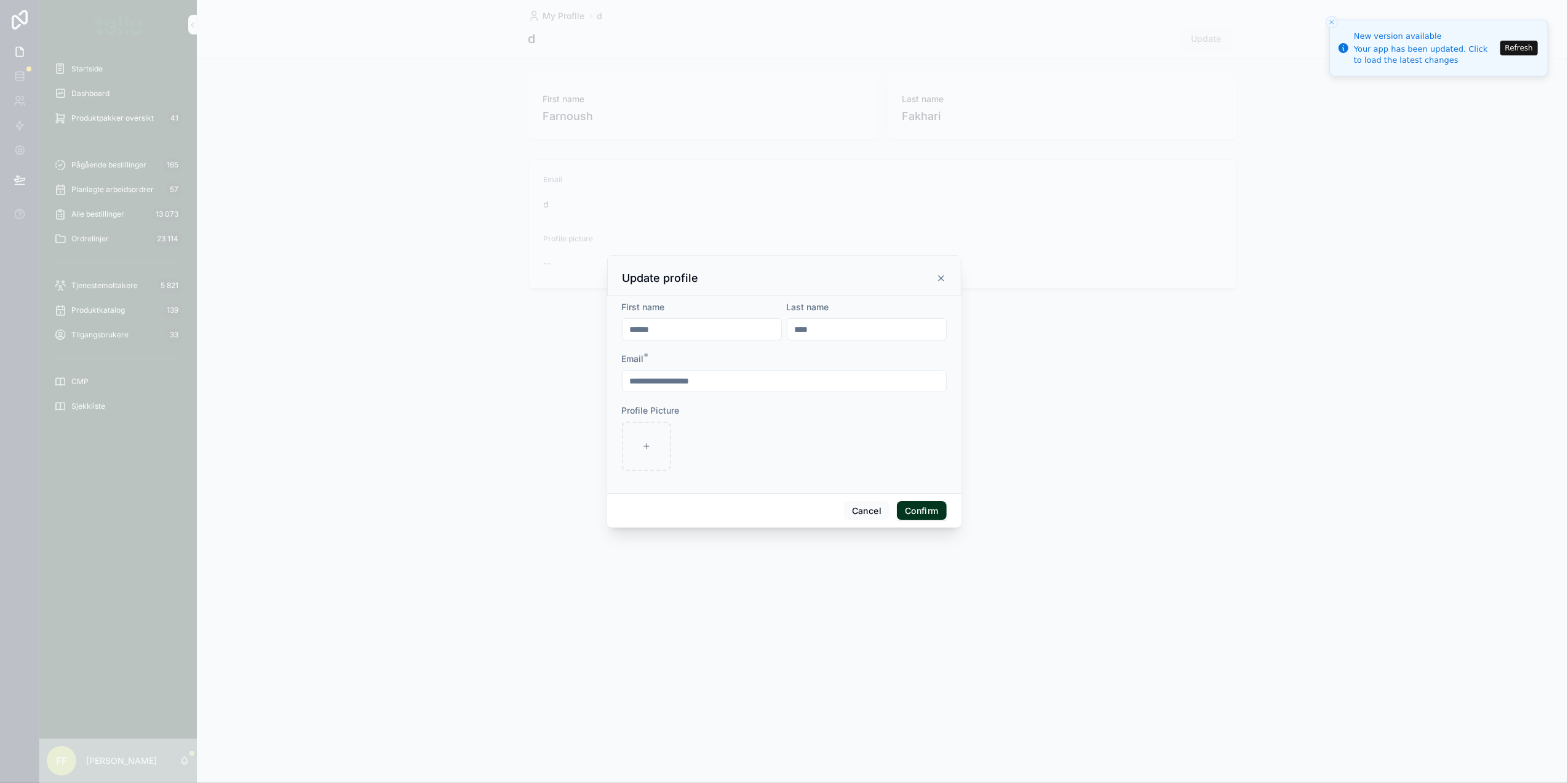
click at [923, 514] on button "Confirm" at bounding box center [922, 511] width 49 height 20
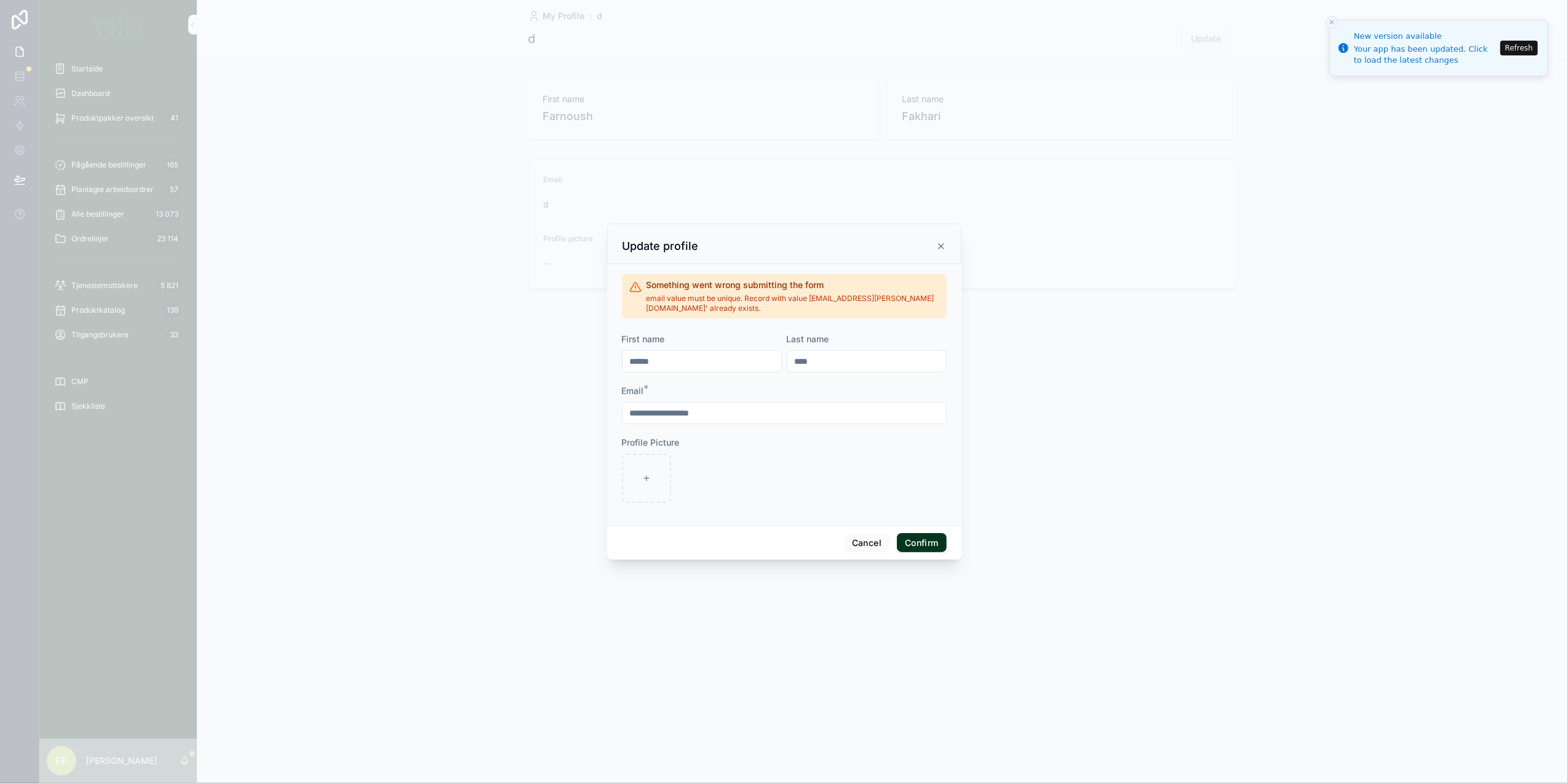
click at [906, 535] on button "Confirm" at bounding box center [922, 543] width 49 height 20
drag, startPoint x: 936, startPoint y: 249, endPoint x: 942, endPoint y: 252, distance: 6.7
click at [936, 250] on icon at bounding box center [941, 246] width 10 height 10
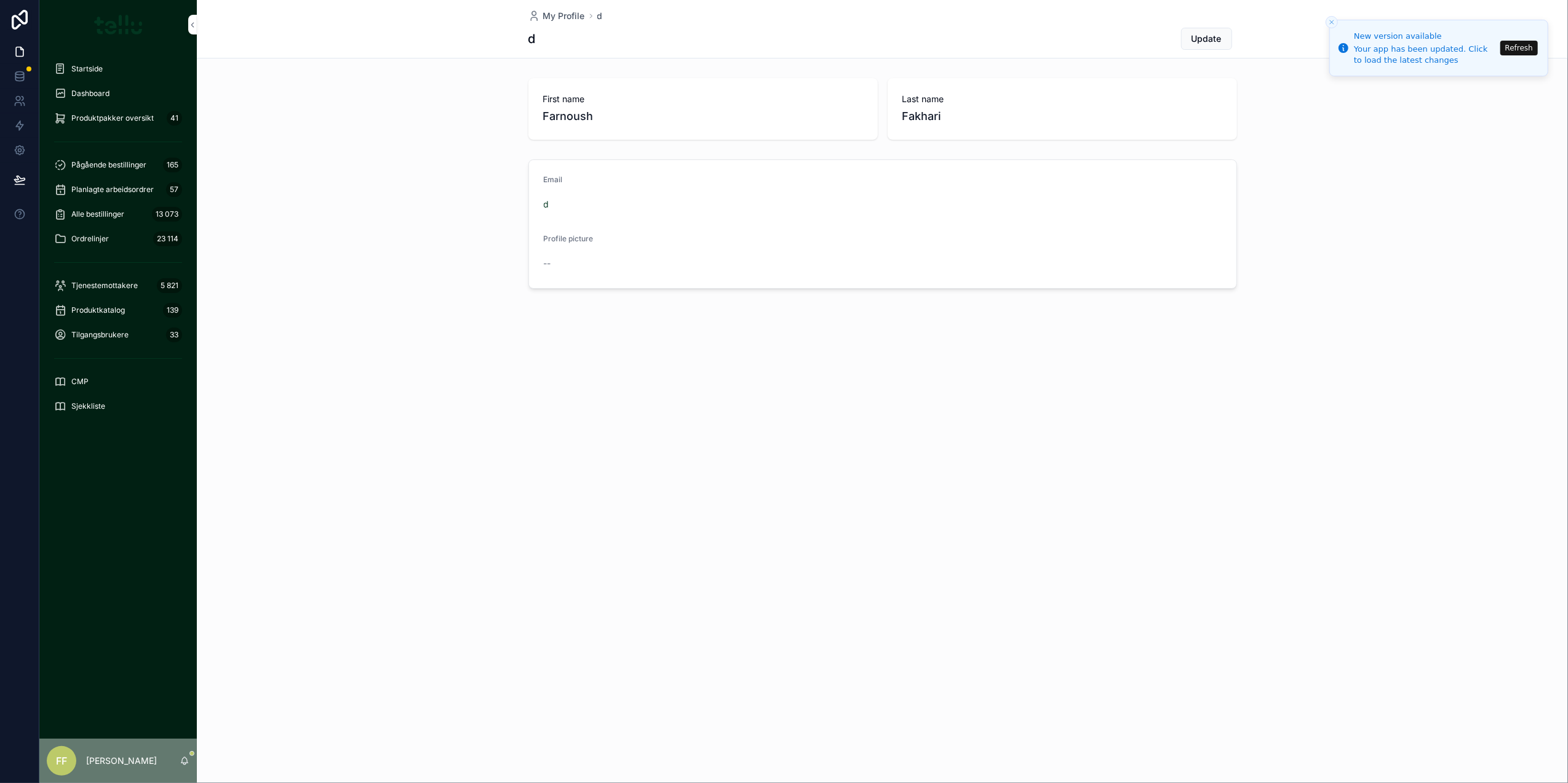
click at [79, 401] on span "Sjekkliste" at bounding box center [88, 406] width 34 height 10
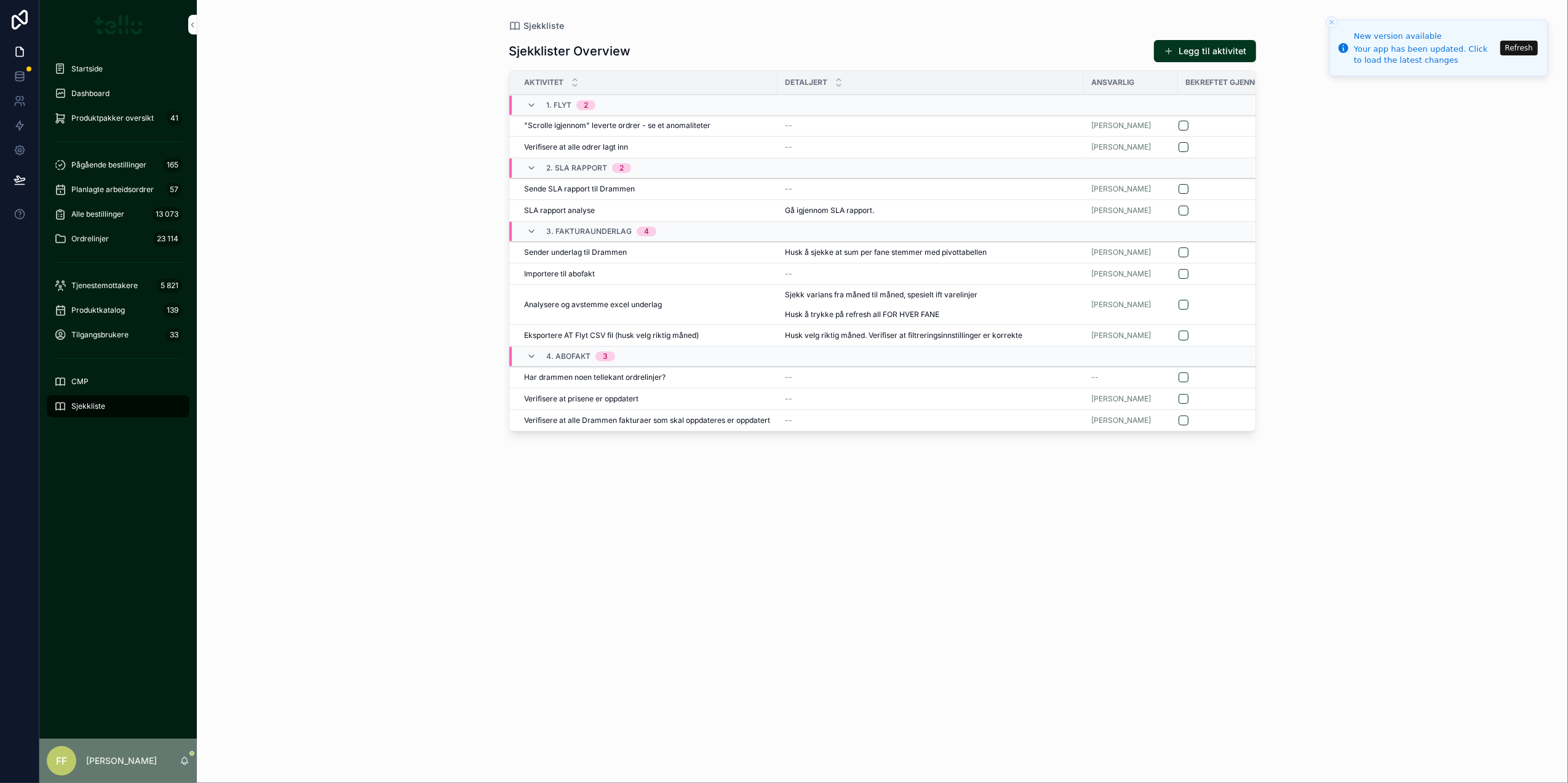
click at [1135, 127] on span "Juan David Cruz Duarte" at bounding box center [1121, 126] width 59 height 10
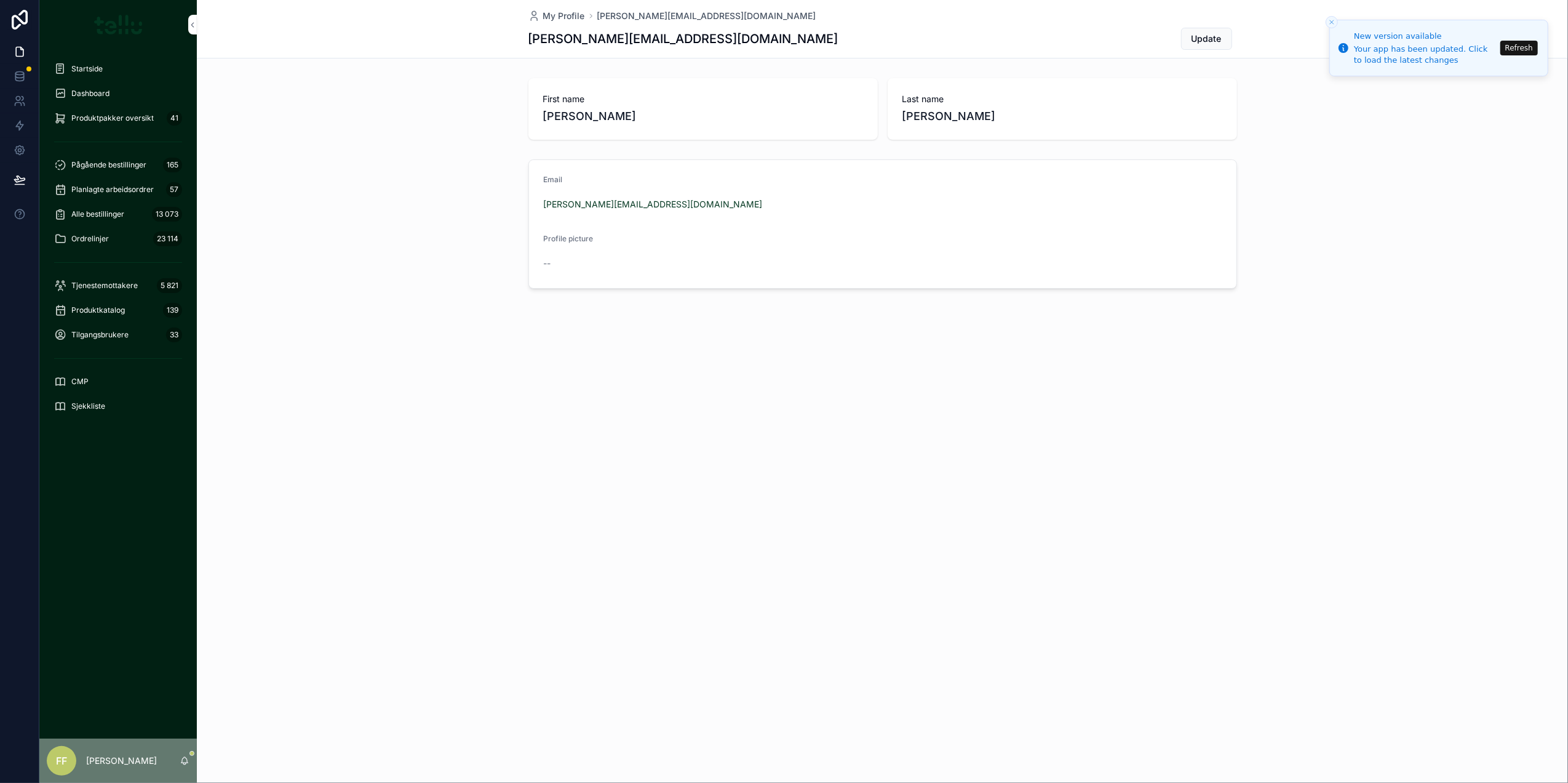
click at [1193, 40] on span "Update" at bounding box center [1206, 38] width 30 height 12
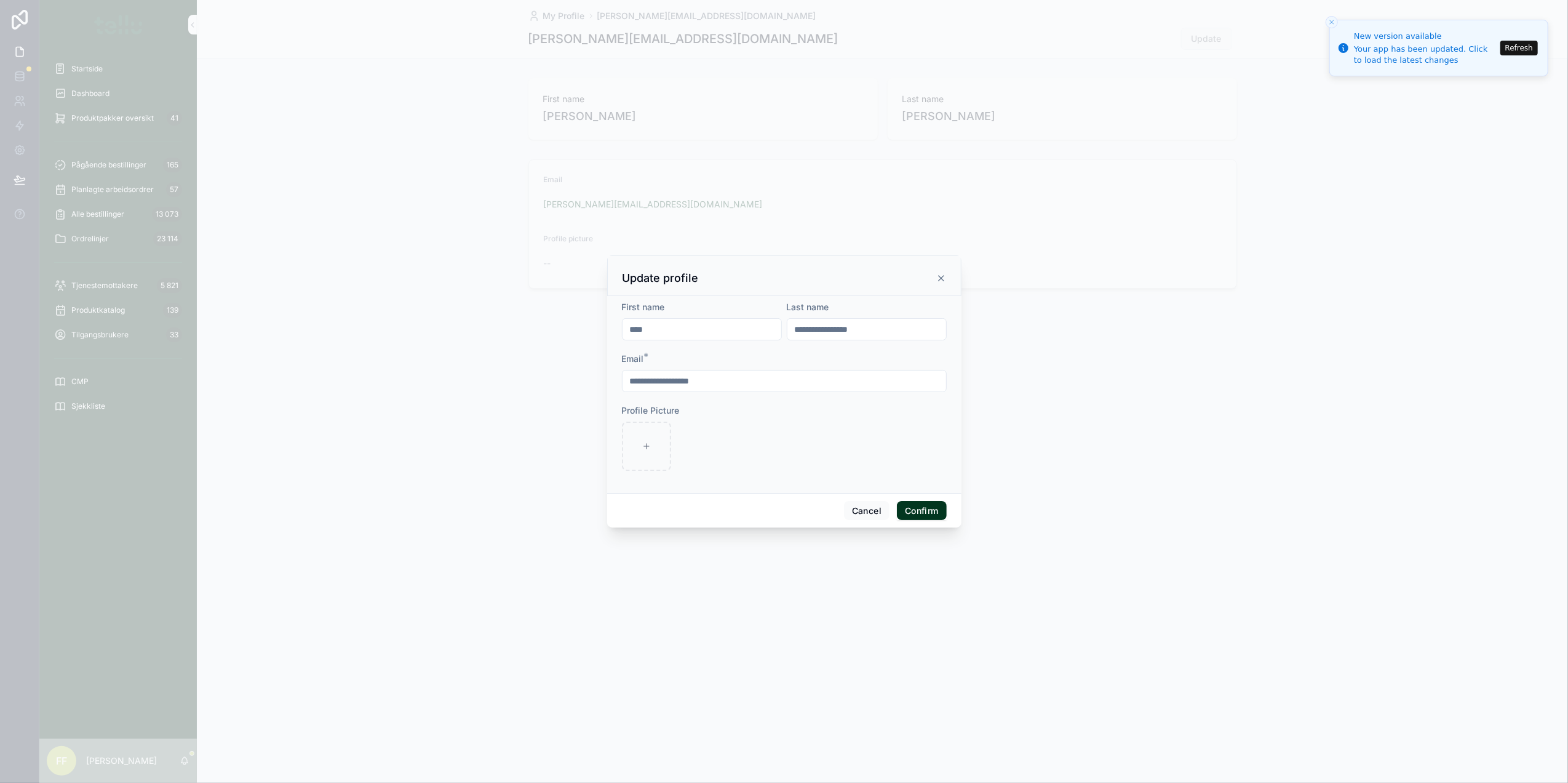
click at [911, 504] on button "Confirm" at bounding box center [922, 511] width 49 height 20
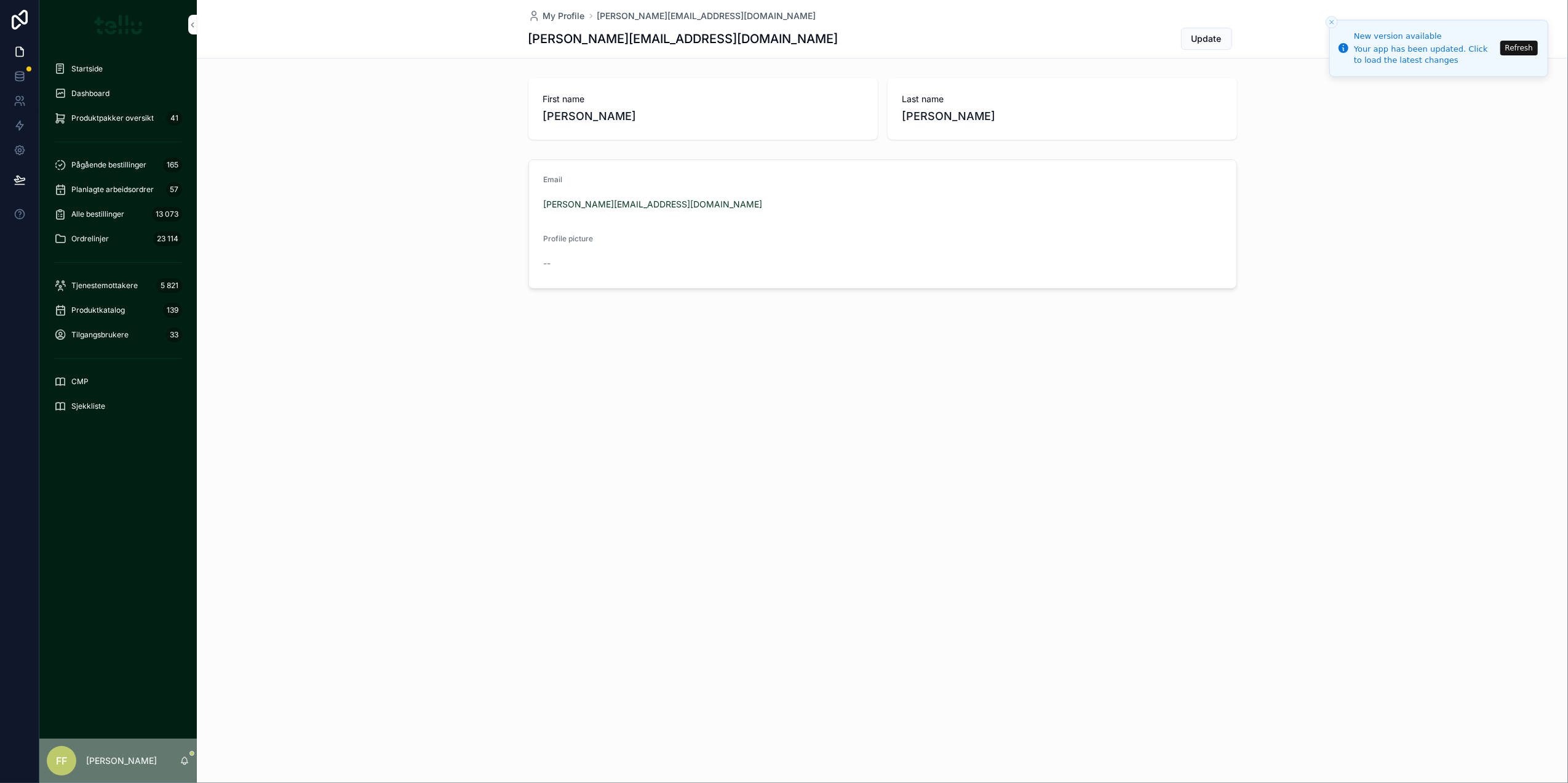
click at [1331, 22] on icon "Close toast" at bounding box center [1331, 22] width 7 height 7
click at [86, 92] on span "Dashboard" at bounding box center [90, 93] width 38 height 10
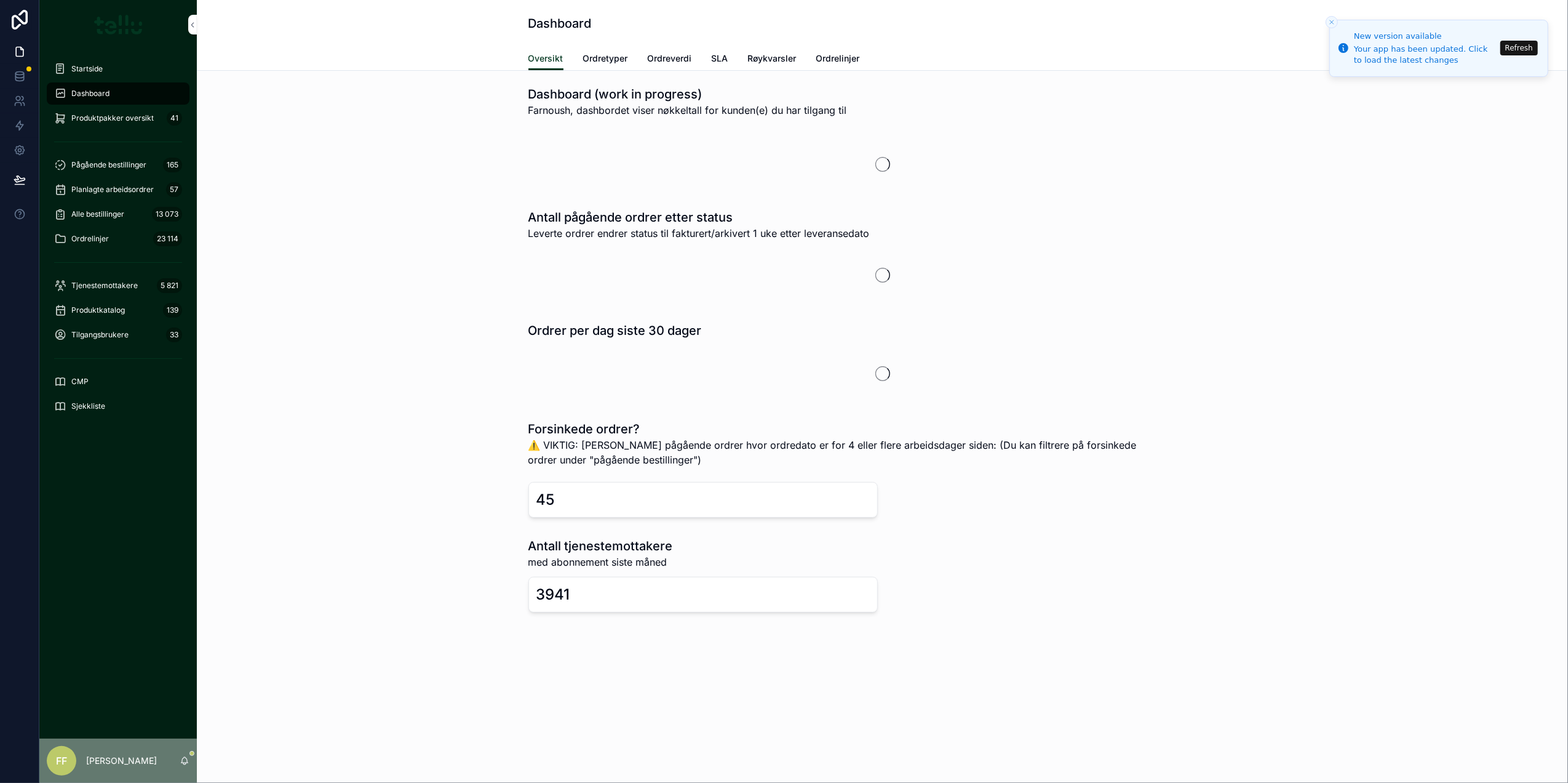
click at [1334, 21] on button "Close toast" at bounding box center [1331, 22] width 12 height 12
drag, startPoint x: 119, startPoint y: 166, endPoint x: 144, endPoint y: 163, distance: 25.2
click at [119, 166] on span "Pågående bestillinger" at bounding box center [109, 165] width 75 height 10
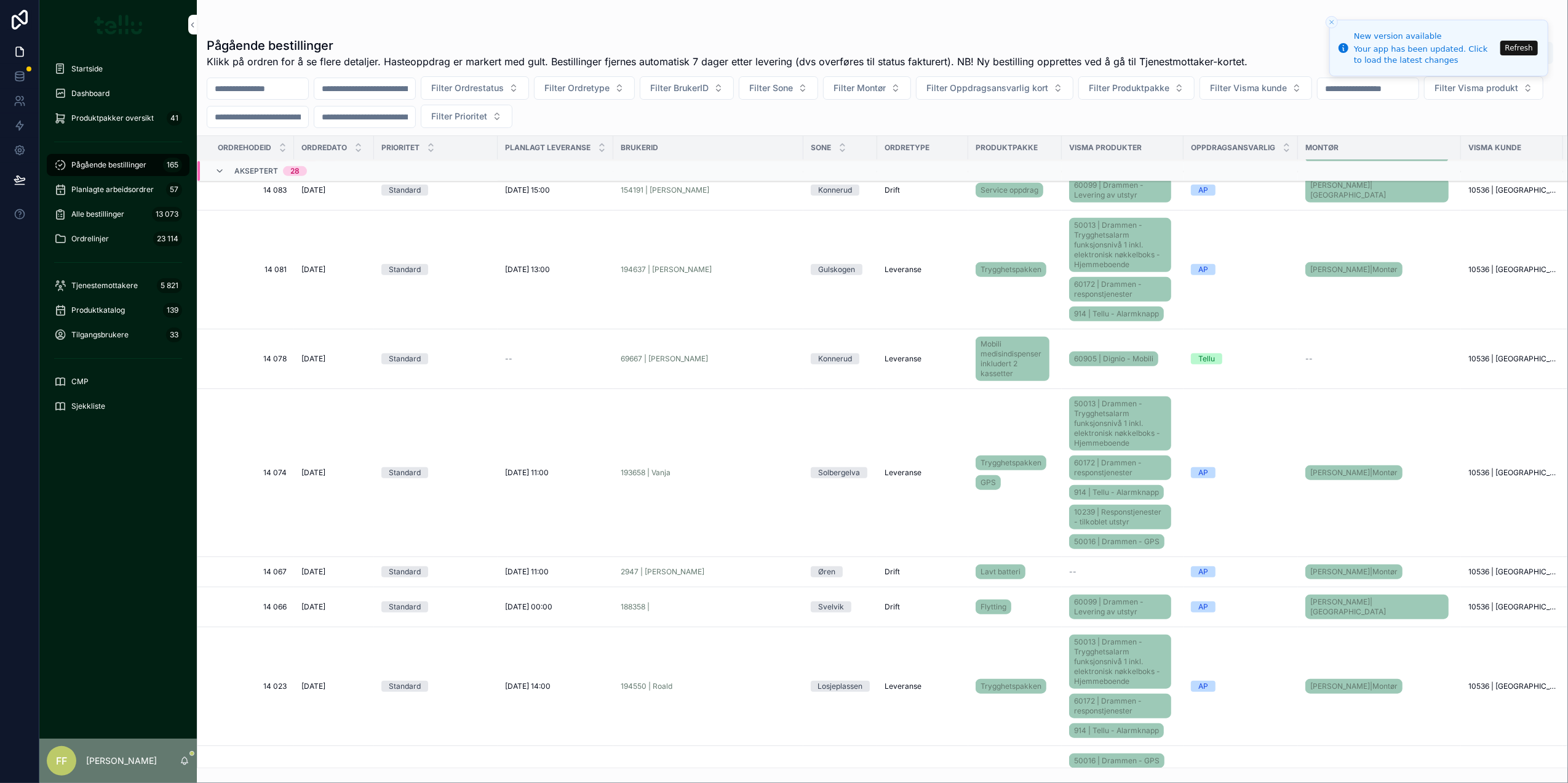
scroll to position [987, 0]
click at [310, 460] on td "2.10.2025 2.10.2025" at bounding box center [334, 473] width 80 height 168
click at [321, 469] on span "2.10.2025" at bounding box center [313, 472] width 24 height 10
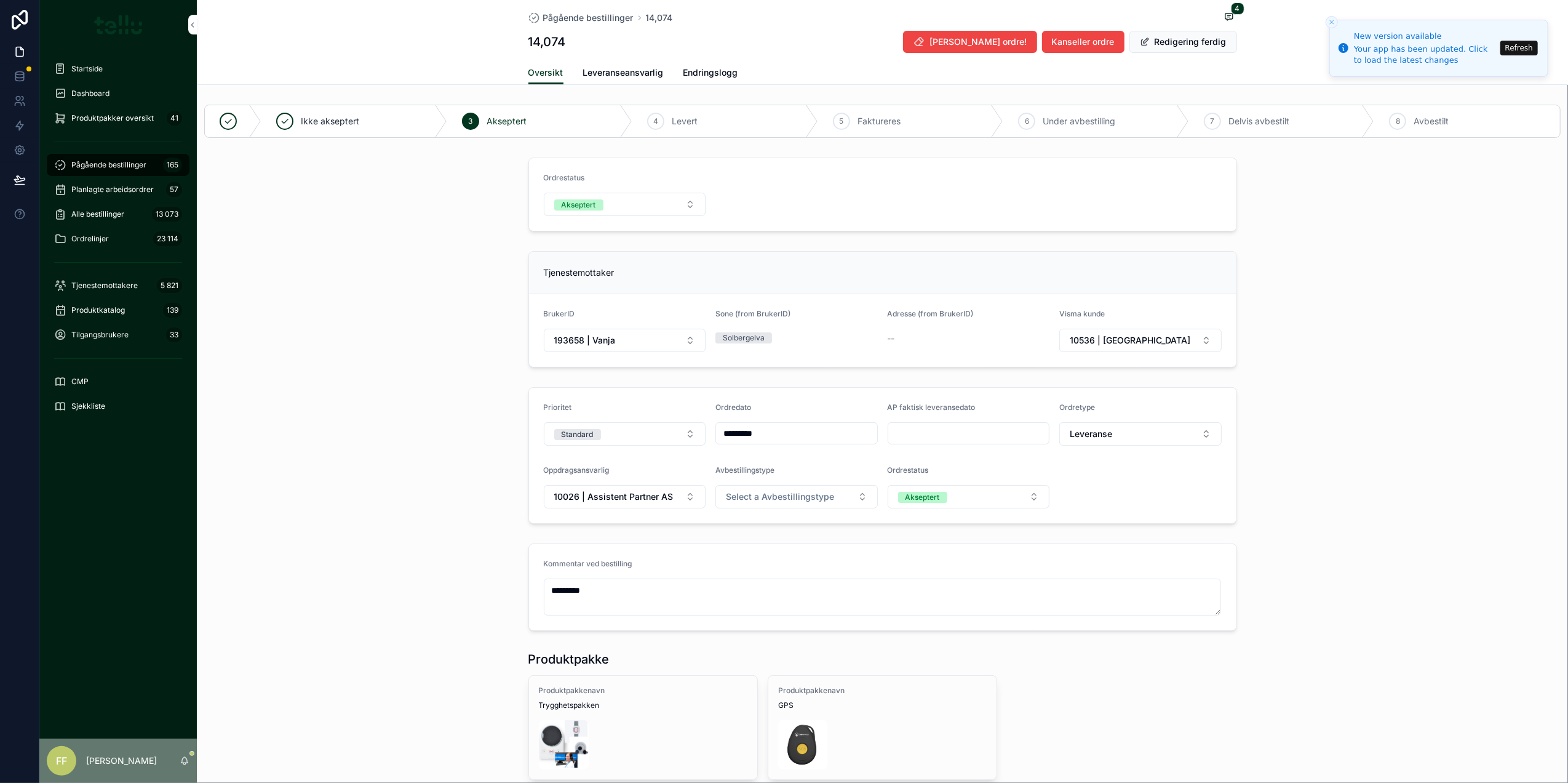
drag, startPoint x: 1333, startPoint y: 26, endPoint x: 1351, endPoint y: 25, distance: 18.0
click at [1332, 25] on button "Close toast" at bounding box center [1331, 22] width 12 height 12
click at [1523, 52] on button "Refresh" at bounding box center [1519, 47] width 37 height 15
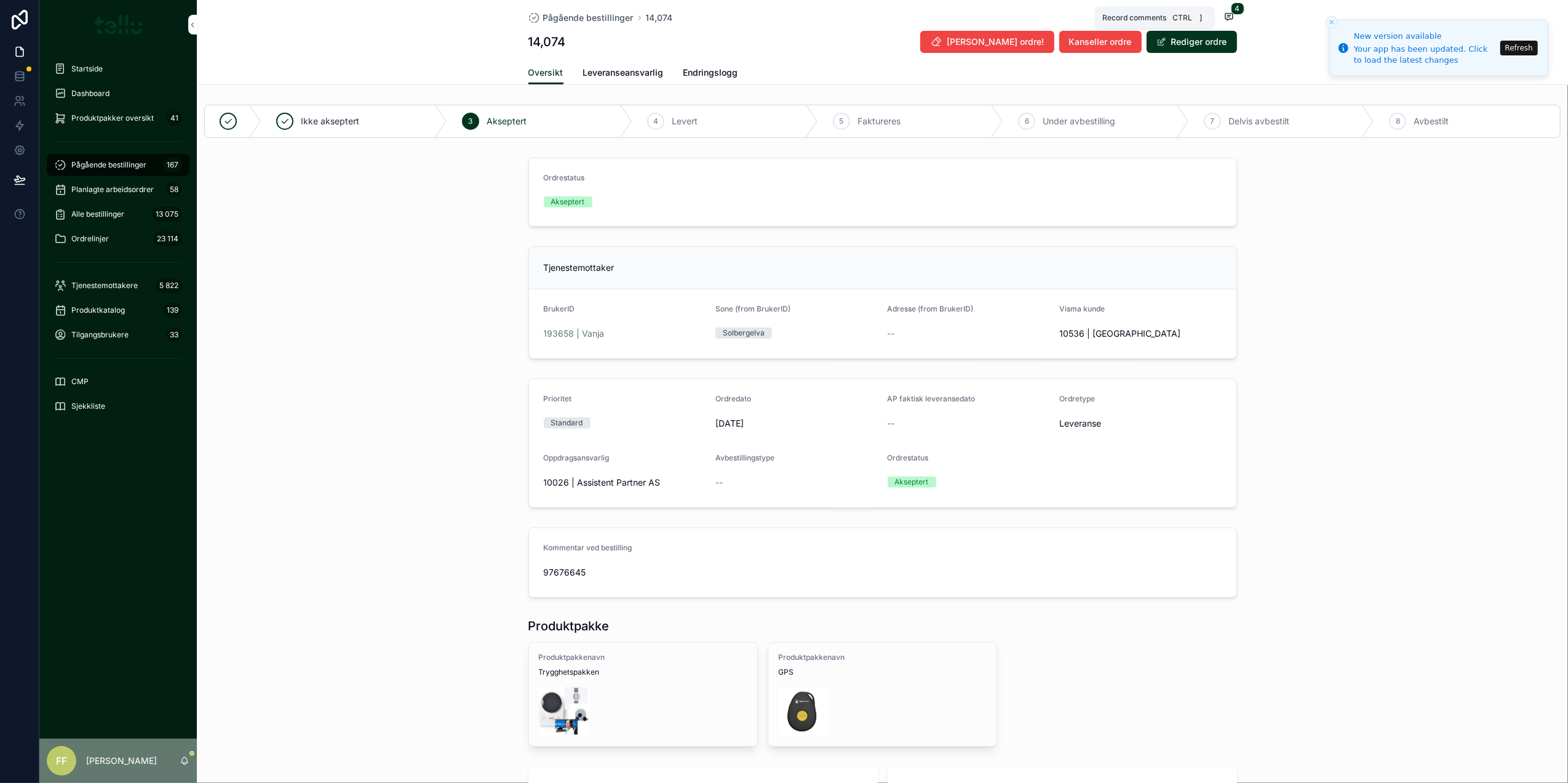
click at [1227, 17] on icon "scrollable content" at bounding box center [1229, 17] width 10 height 10
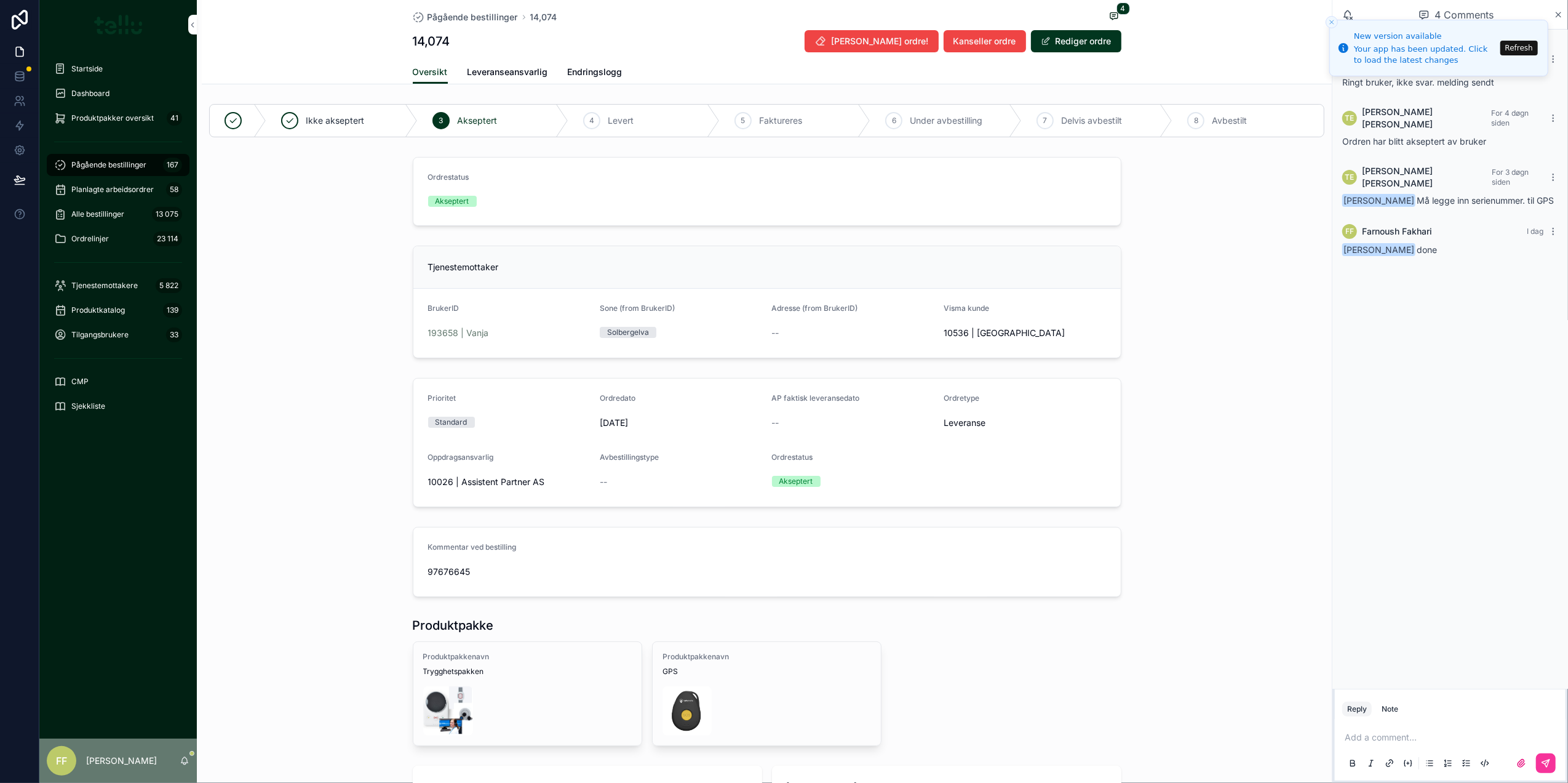
click at [1557, 11] on icon "scrollable content" at bounding box center [1558, 15] width 9 height 10
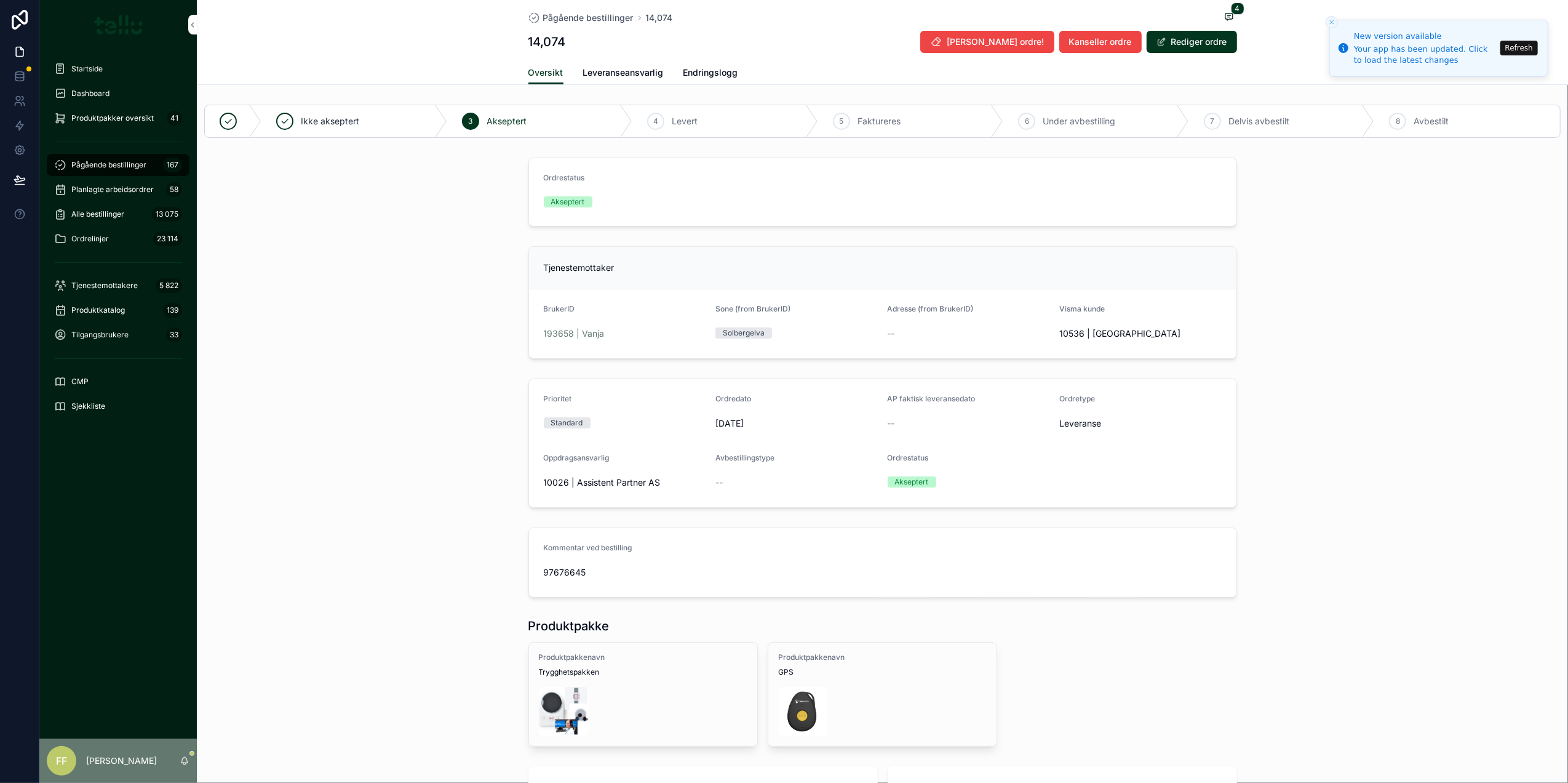
click at [1334, 25] on icon "Close toast" at bounding box center [1331, 22] width 7 height 7
click at [599, 78] on span "Leveranseansvarlig" at bounding box center [624, 72] width 81 height 12
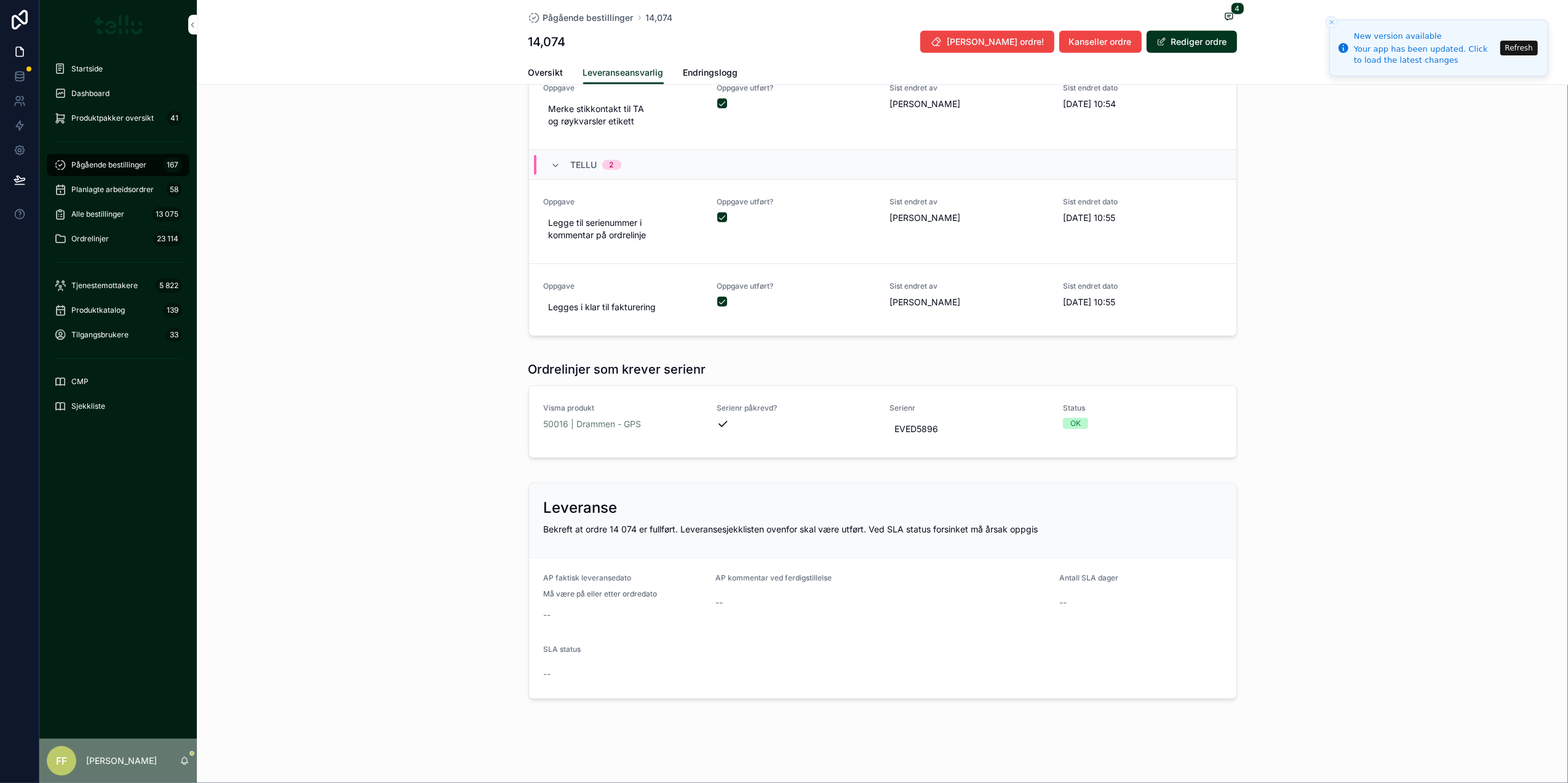
scroll to position [1119, 0]
click at [1171, 31] on div "Slett ordre! Kanseller ordre Rediger ordre" at bounding box center [1074, 42] width 327 height 23
click at [1169, 40] on button "Rediger ordre" at bounding box center [1192, 42] width 90 height 22
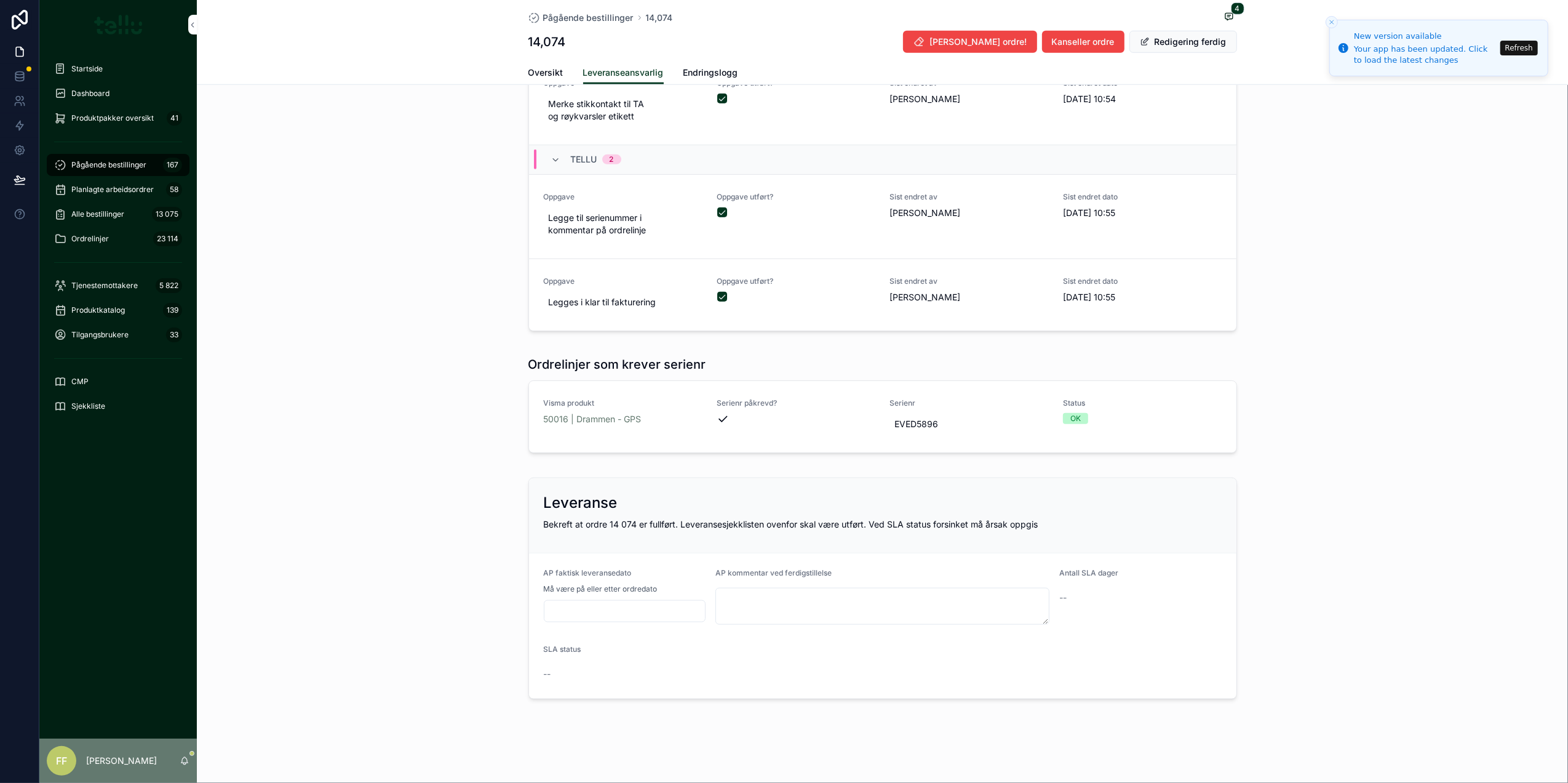
scroll to position [1161, 0]
click at [628, 615] on input "scrollable content" at bounding box center [625, 611] width 161 height 17
click at [550, 499] on button "6" at bounding box center [552, 499] width 22 height 22
type input "*********"
click at [746, 610] on textarea "scrollable content" at bounding box center [882, 606] width 334 height 37
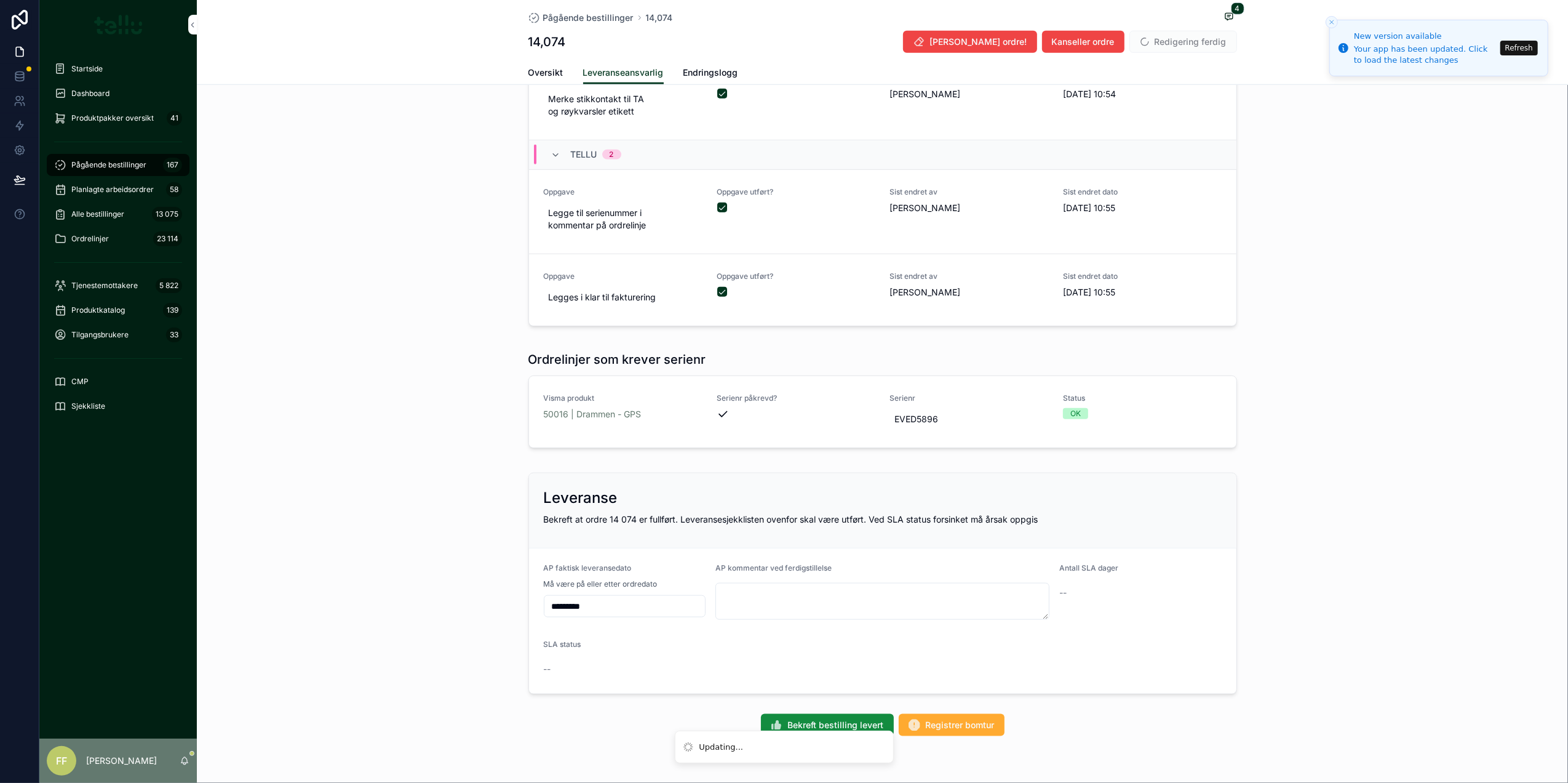
click at [908, 424] on span "EVED5896" at bounding box center [969, 419] width 149 height 12
click at [930, 439] on input "********" at bounding box center [949, 441] width 116 height 17
click at [738, 601] on textarea "scrollable content" at bounding box center [882, 601] width 334 height 37
paste textarea "********"
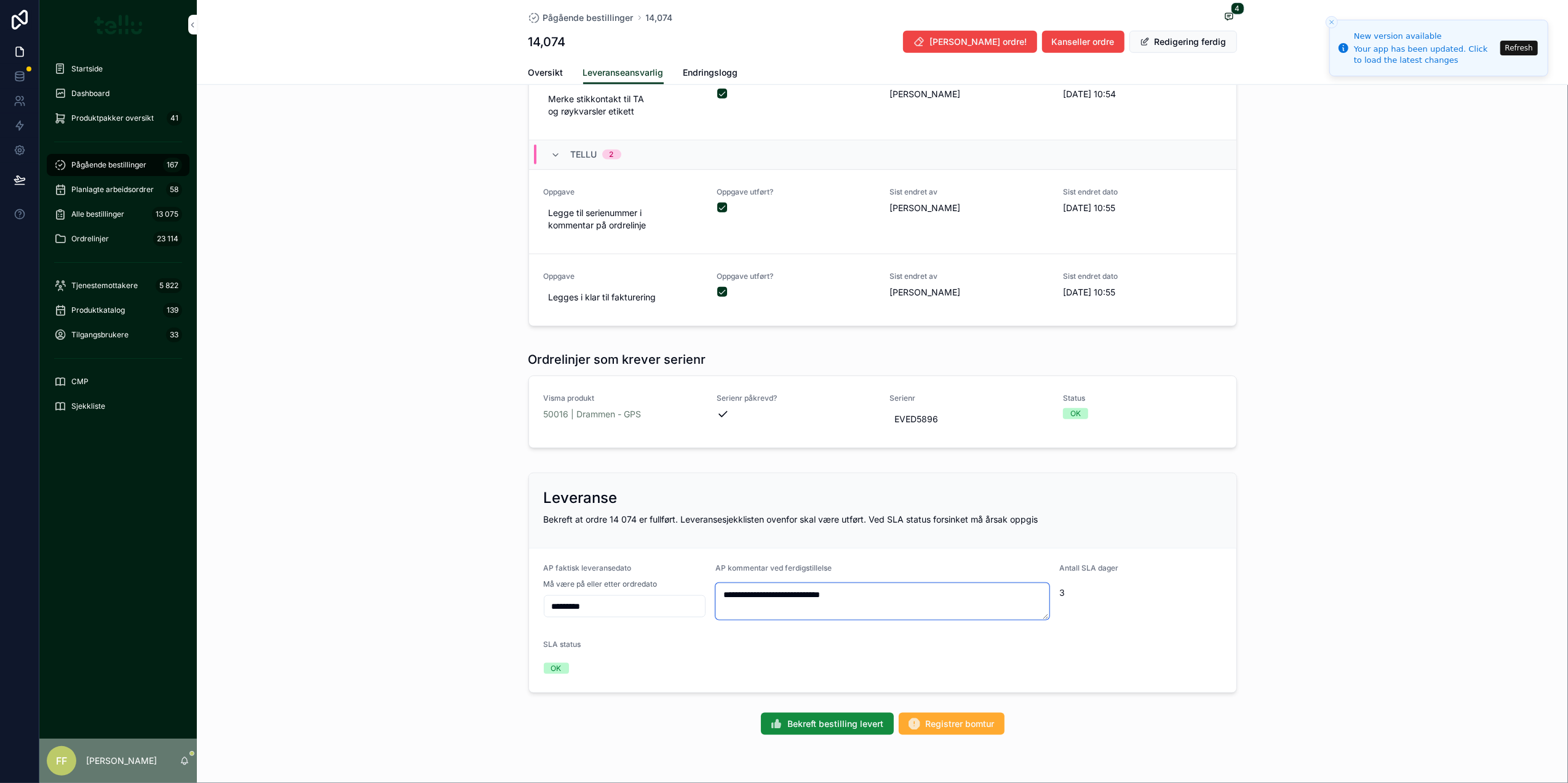
type textarea "**********"
click at [827, 735] on button "Bekreft bestilling levert" at bounding box center [827, 724] width 133 height 22
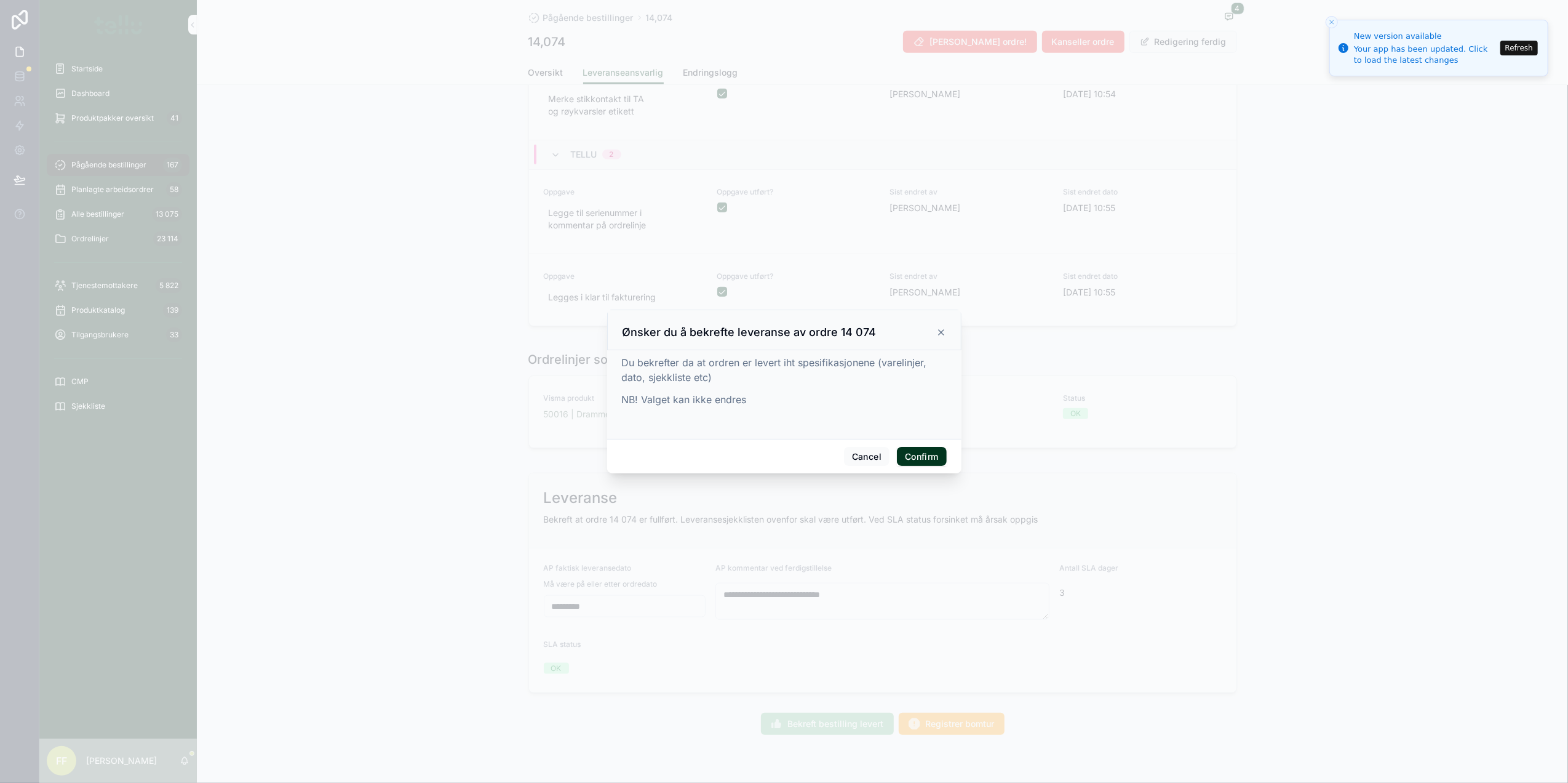
click at [933, 453] on button "Confirm" at bounding box center [922, 457] width 49 height 20
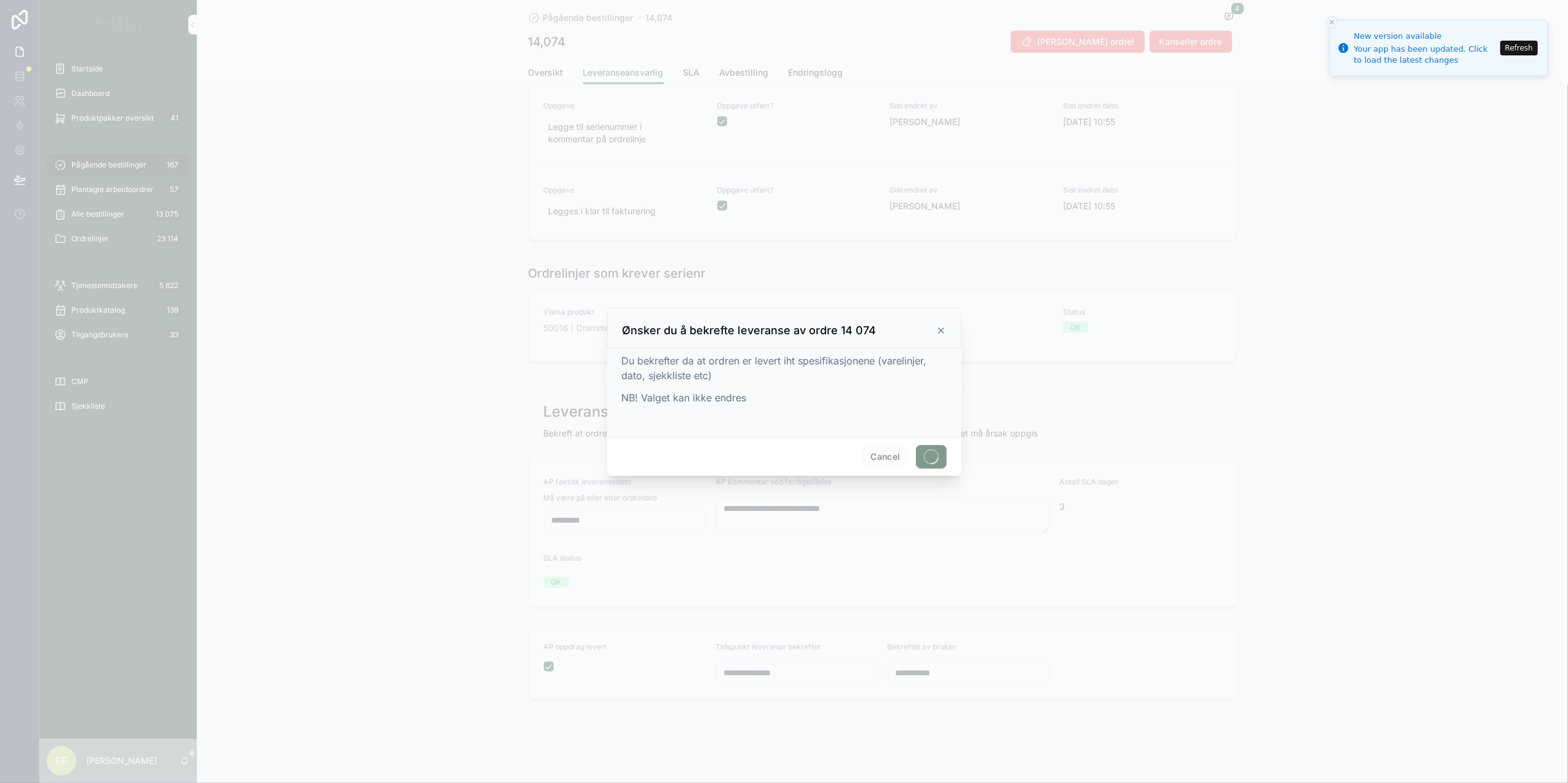
scroll to position [1069, 0]
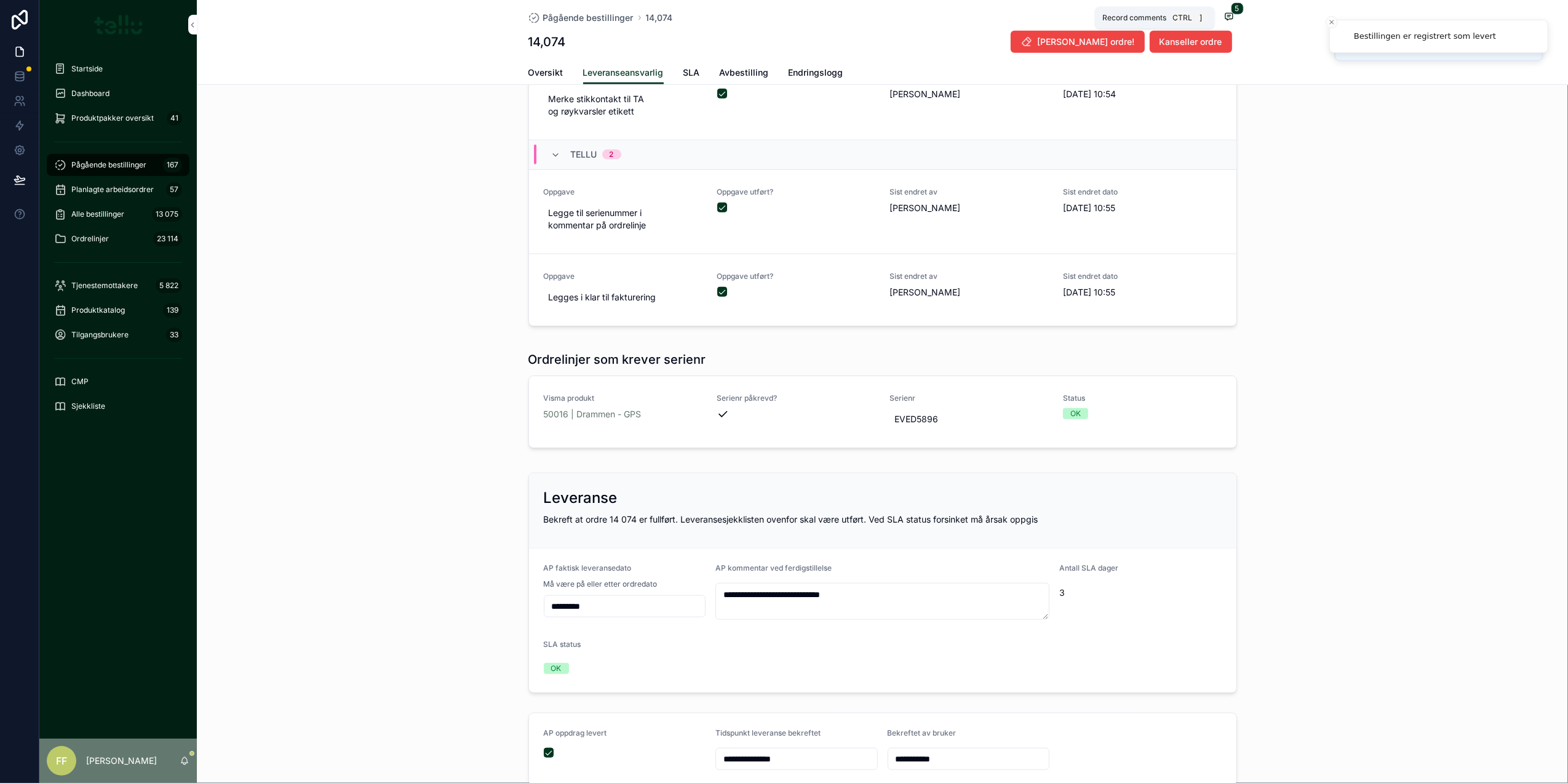
click at [1227, 16] on icon "scrollable content" at bounding box center [1229, 16] width 3 height 0
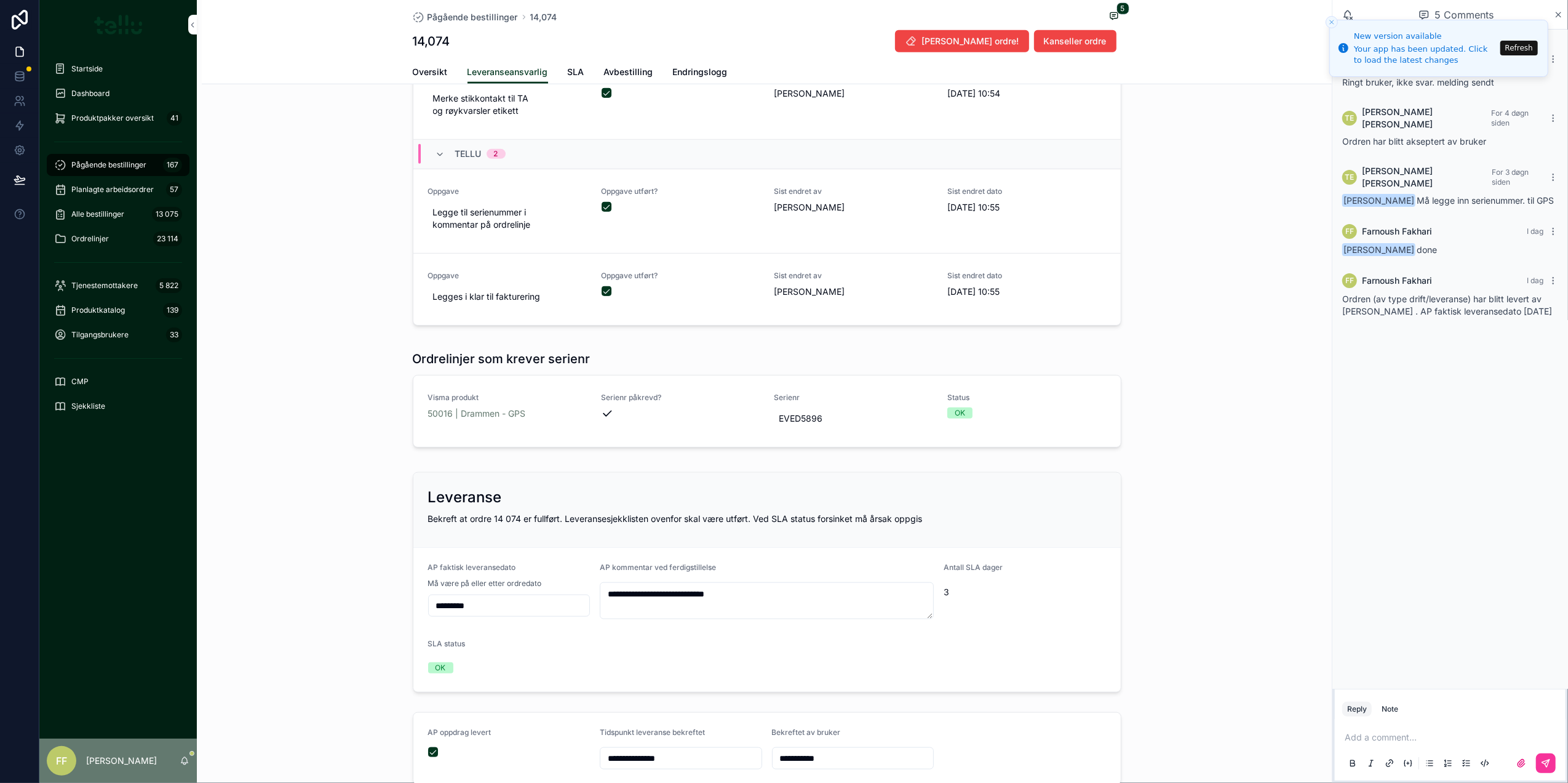
click at [1330, 22] on icon "Close toast" at bounding box center [1331, 22] width 7 height 7
drag, startPoint x: 1552, startPoint y: 13, endPoint x: 68, endPoint y: 136, distance: 1489.1
click at [1551, 13] on div "5 Comments" at bounding box center [1456, 15] width 196 height 21
click at [78, 64] on span "Startside" at bounding box center [87, 69] width 31 height 10
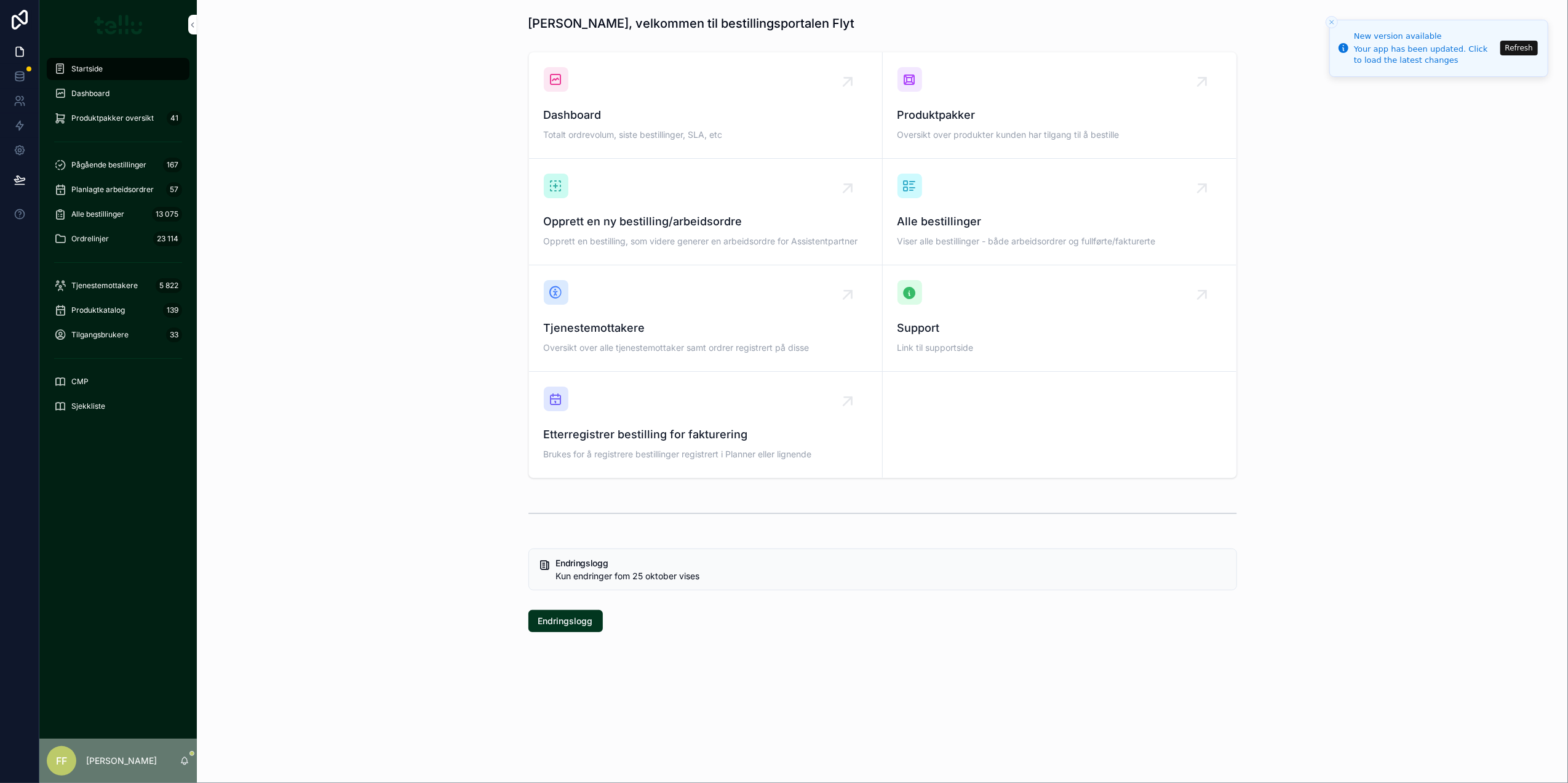
click at [1531, 47] on button "Refresh" at bounding box center [1519, 47] width 37 height 15
click at [1331, 21] on icon "Close toast" at bounding box center [1331, 22] width 7 height 7
click at [1518, 48] on button "Refresh" at bounding box center [1519, 47] width 37 height 15
click at [15, 106] on icon at bounding box center [18, 104] width 6 height 3
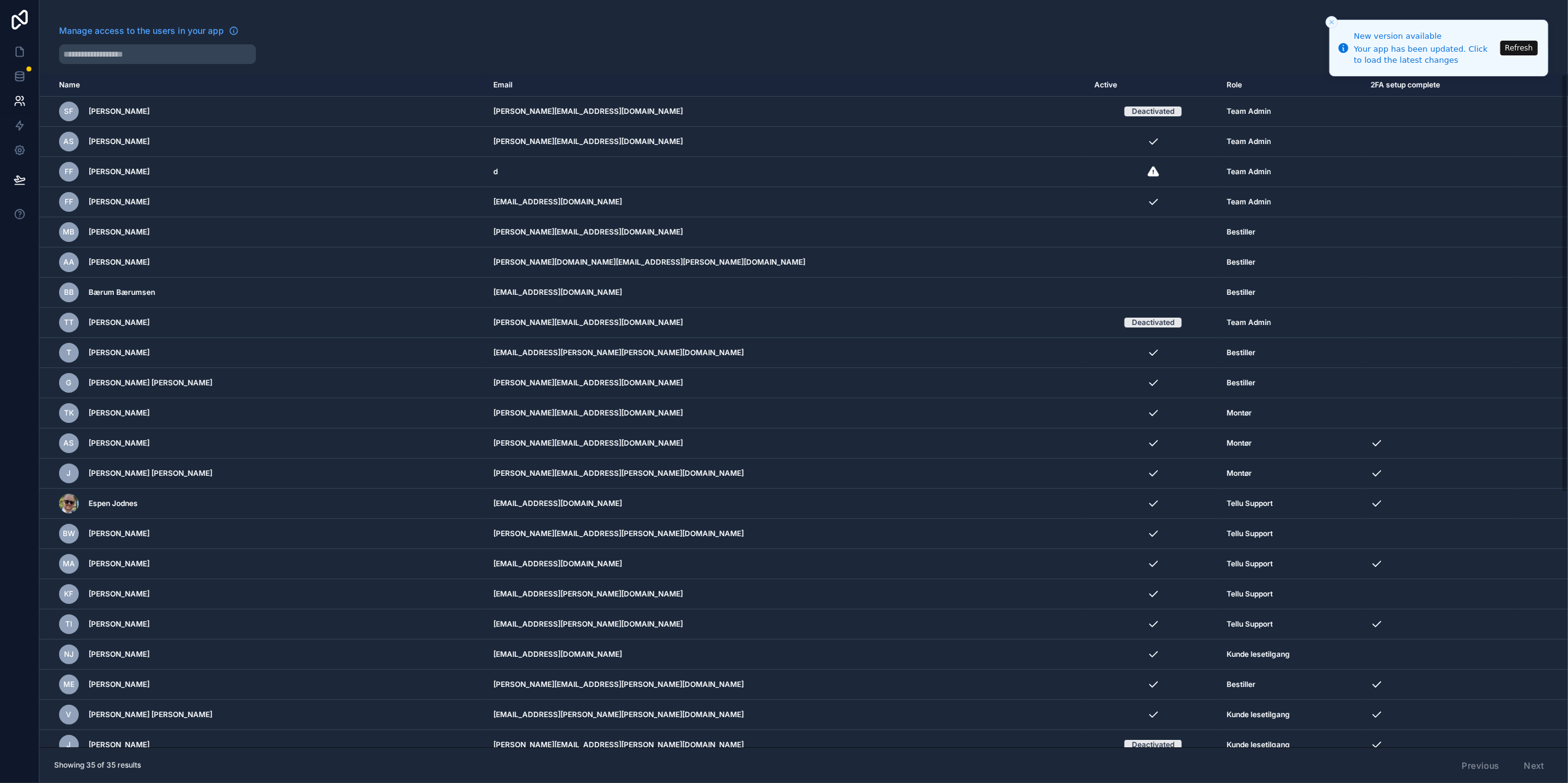
click at [1518, 168] on td "scrollable content" at bounding box center [1543, 172] width 49 height 30
click at [0, 0] on icon "scrollable content" at bounding box center [0, 0] width 0 height 0
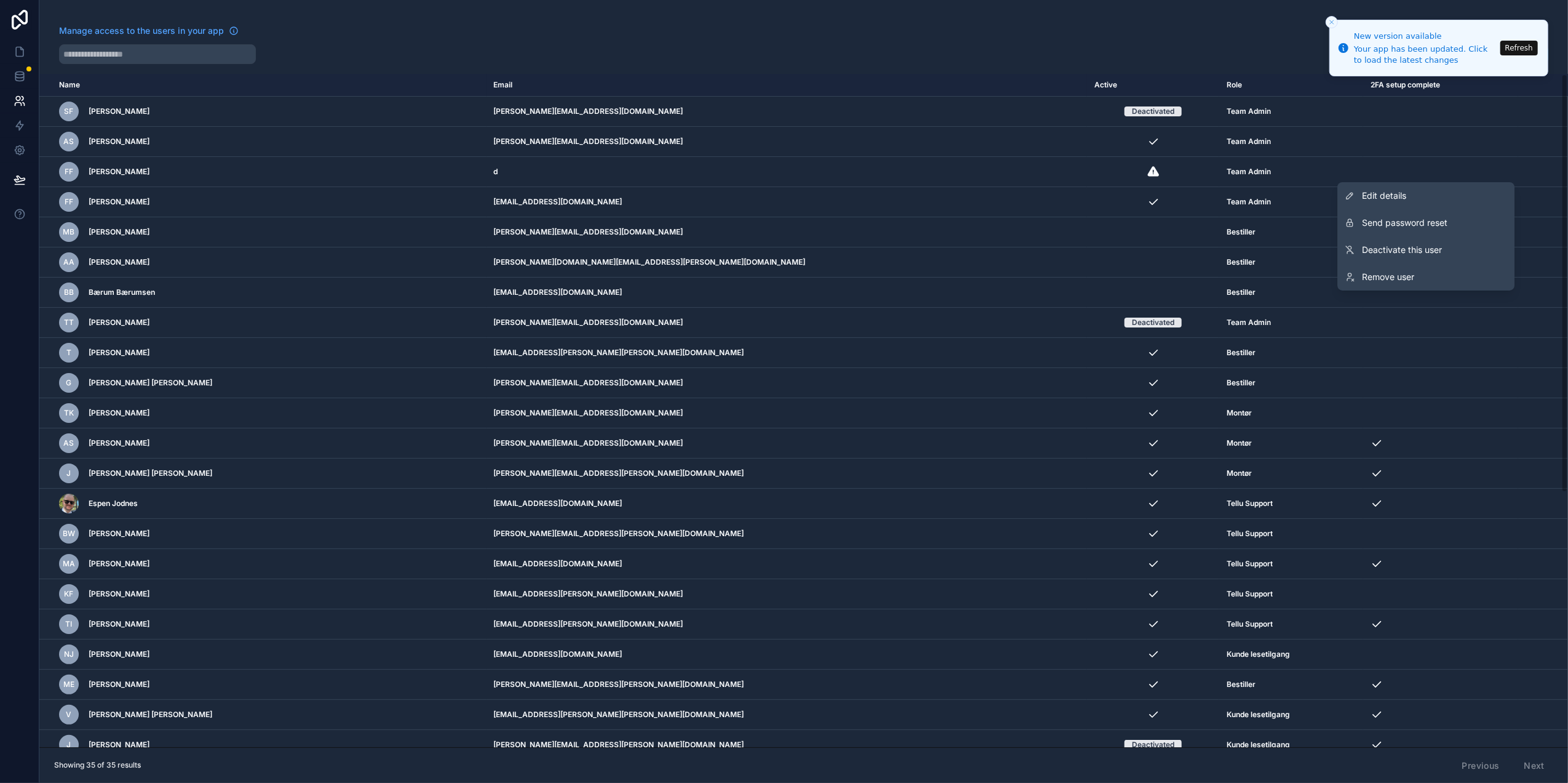
click at [1384, 193] on span "Edit details" at bounding box center [1383, 195] width 45 height 12
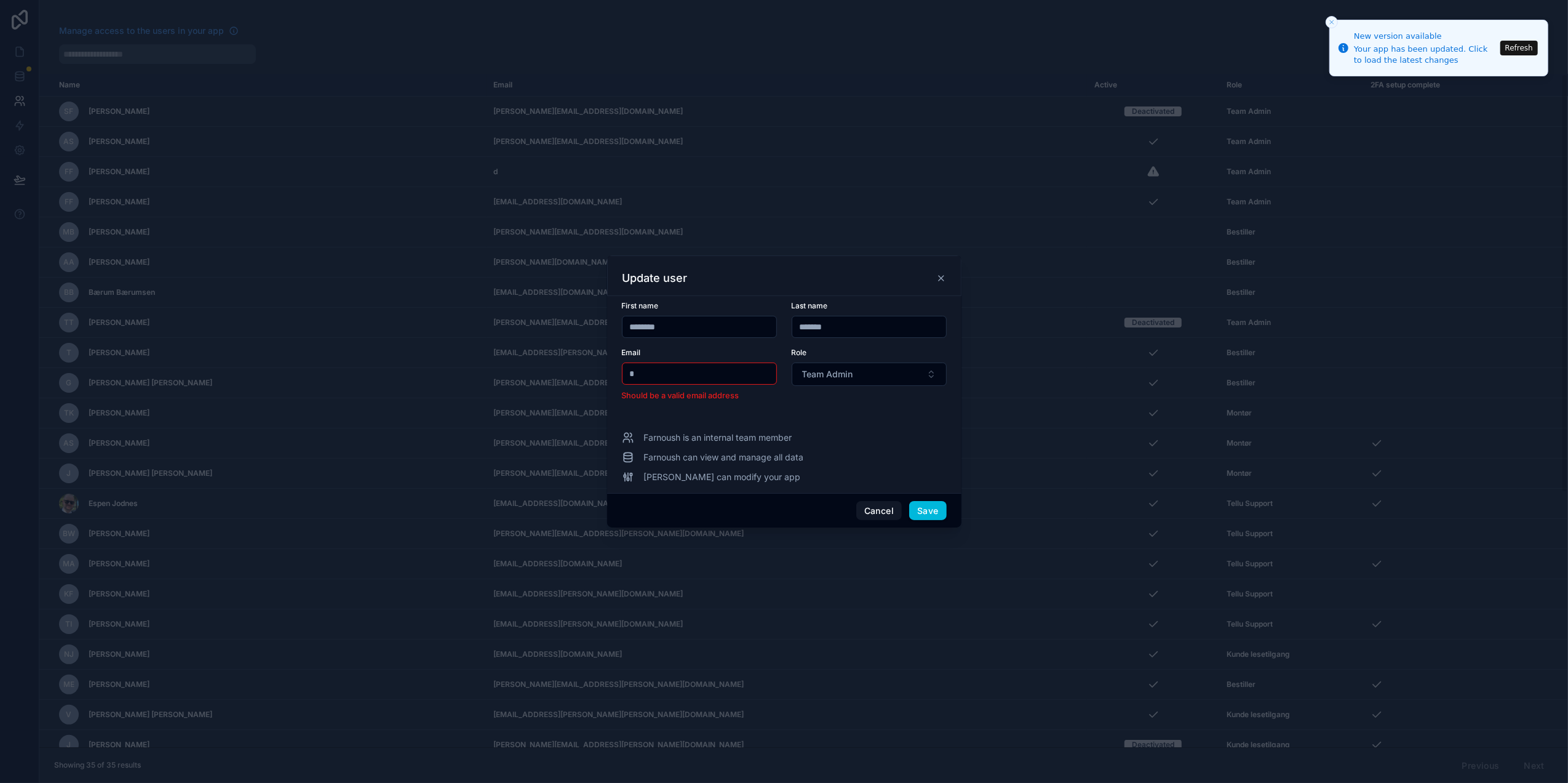
click at [680, 327] on input "********" at bounding box center [699, 327] width 154 height 17
drag, startPoint x: 700, startPoint y: 327, endPoint x: 561, endPoint y: 338, distance: 139.4
click at [568, 335] on div "Update user First name ******** Last name ******* Email * Should be a valid ema…" at bounding box center [784, 391] width 1568 height 783
type input "*"
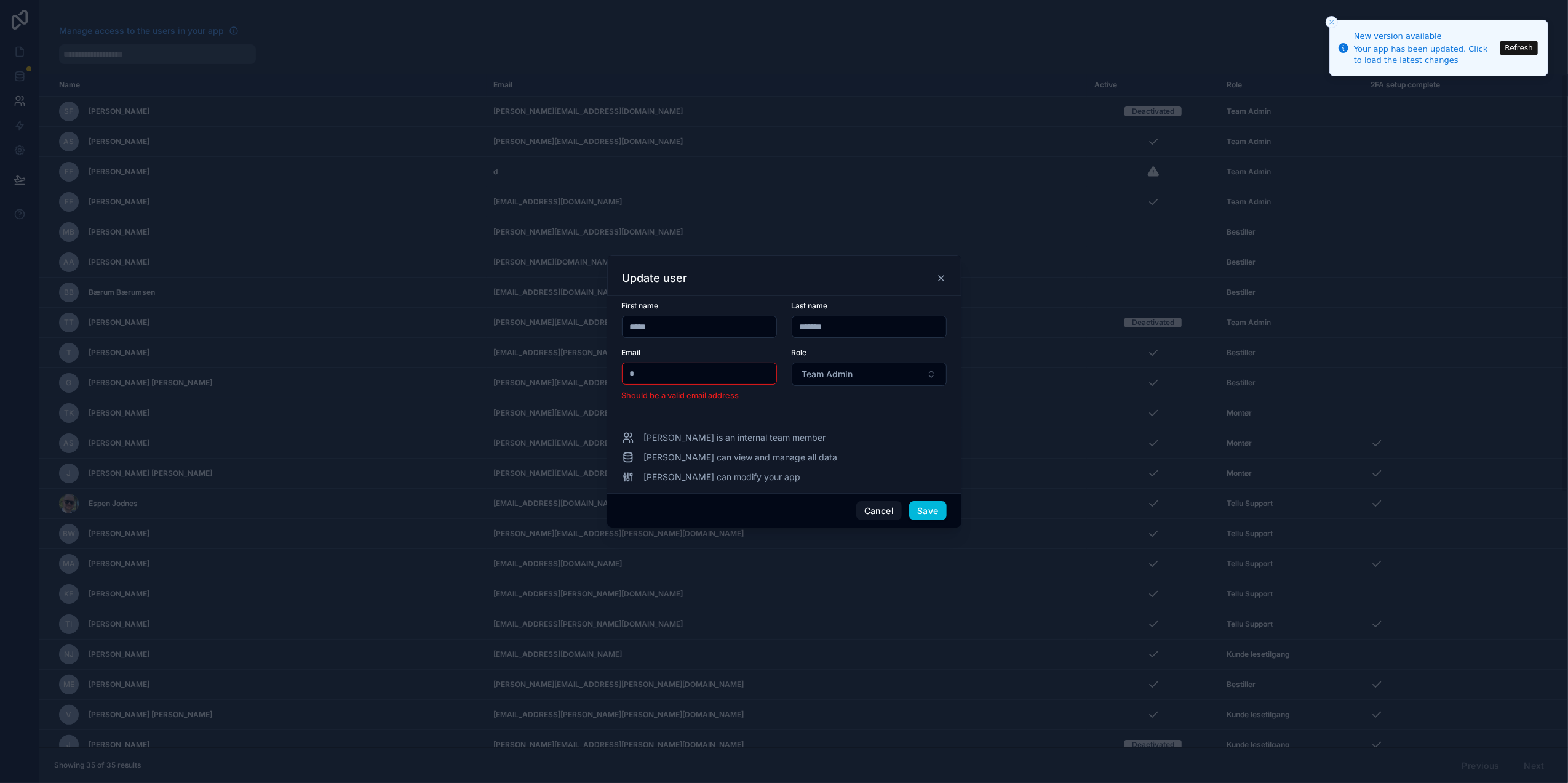
type input "*****"
click at [811, 325] on input "*******" at bounding box center [870, 327] width 154 height 17
type input "****"
click at [660, 372] on input "*" at bounding box center [699, 373] width 154 height 17
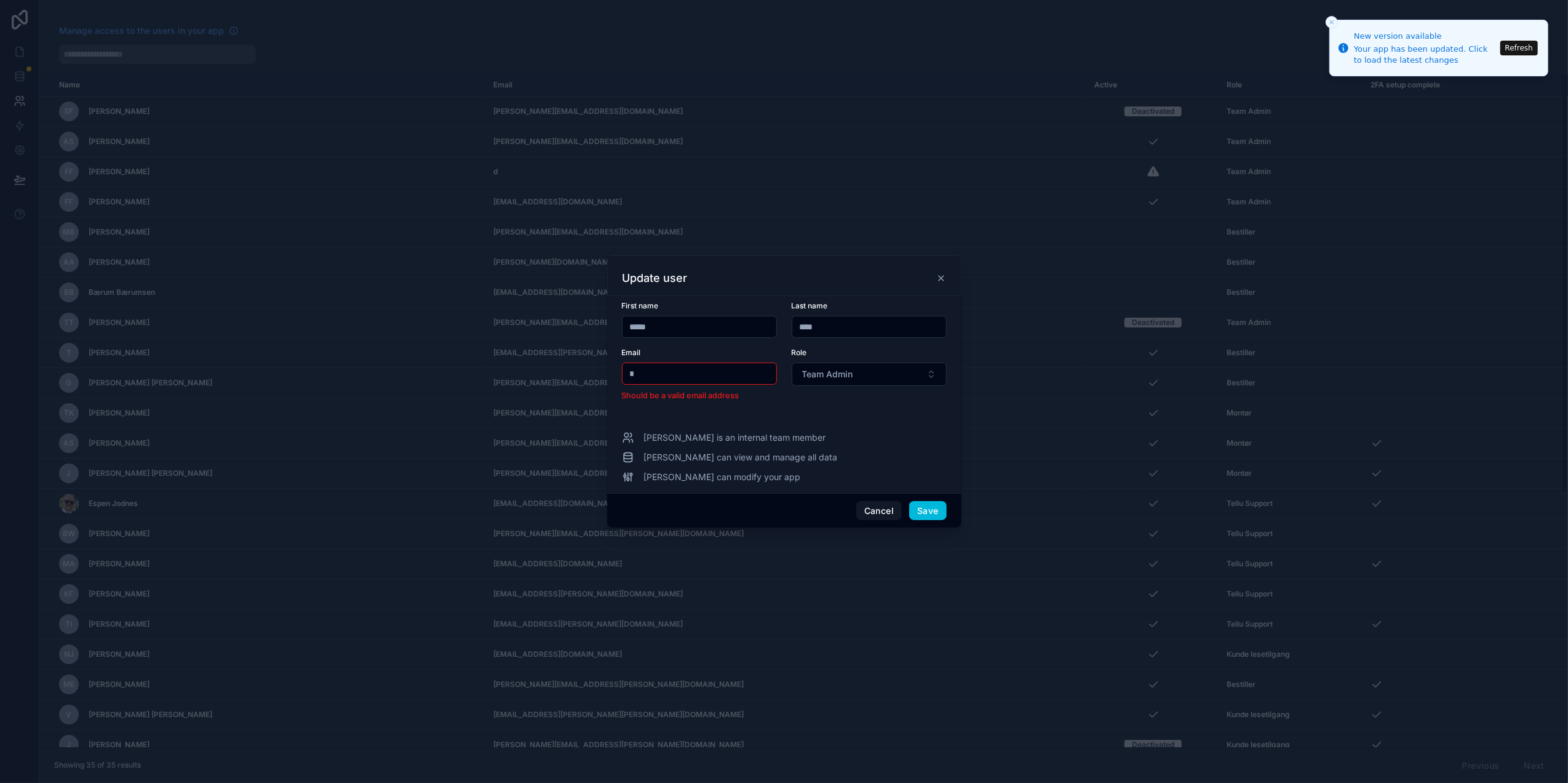
type input "**********"
click at [918, 505] on button "Save" at bounding box center [928, 503] width 37 height 20
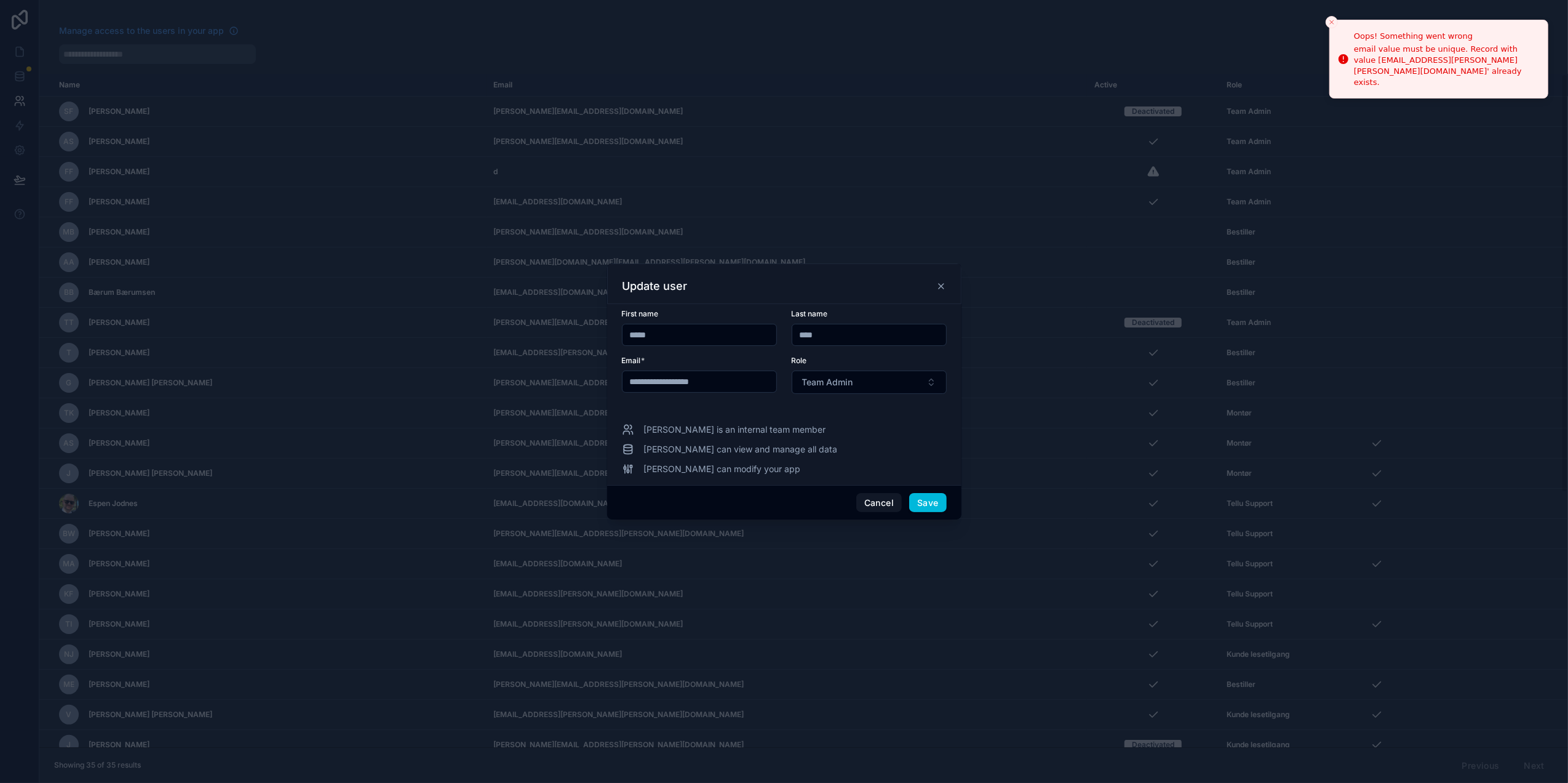
click at [877, 506] on button "Cancel" at bounding box center [879, 503] width 45 height 20
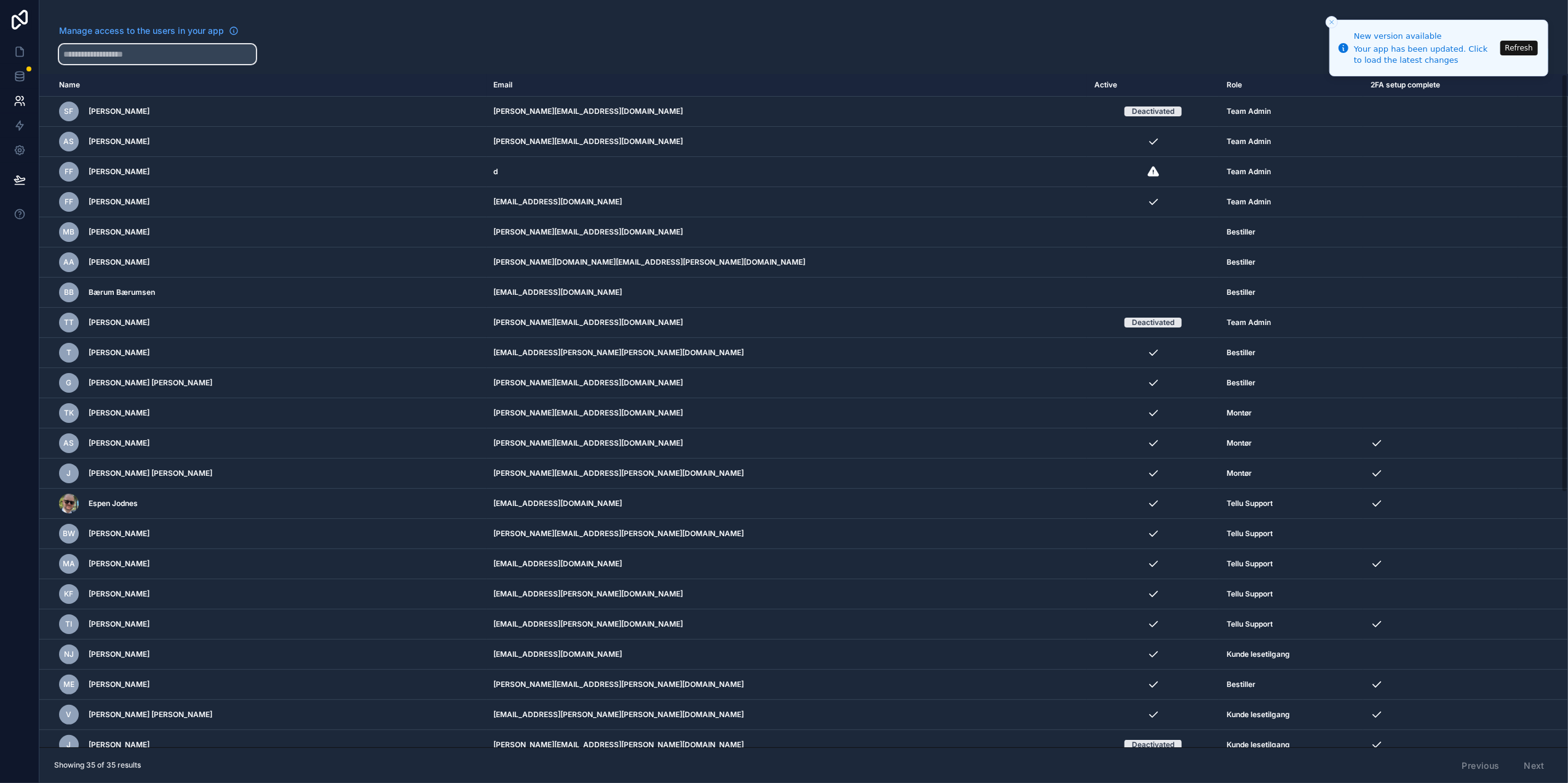
click at [134, 50] on input "text" at bounding box center [158, 54] width 197 height 20
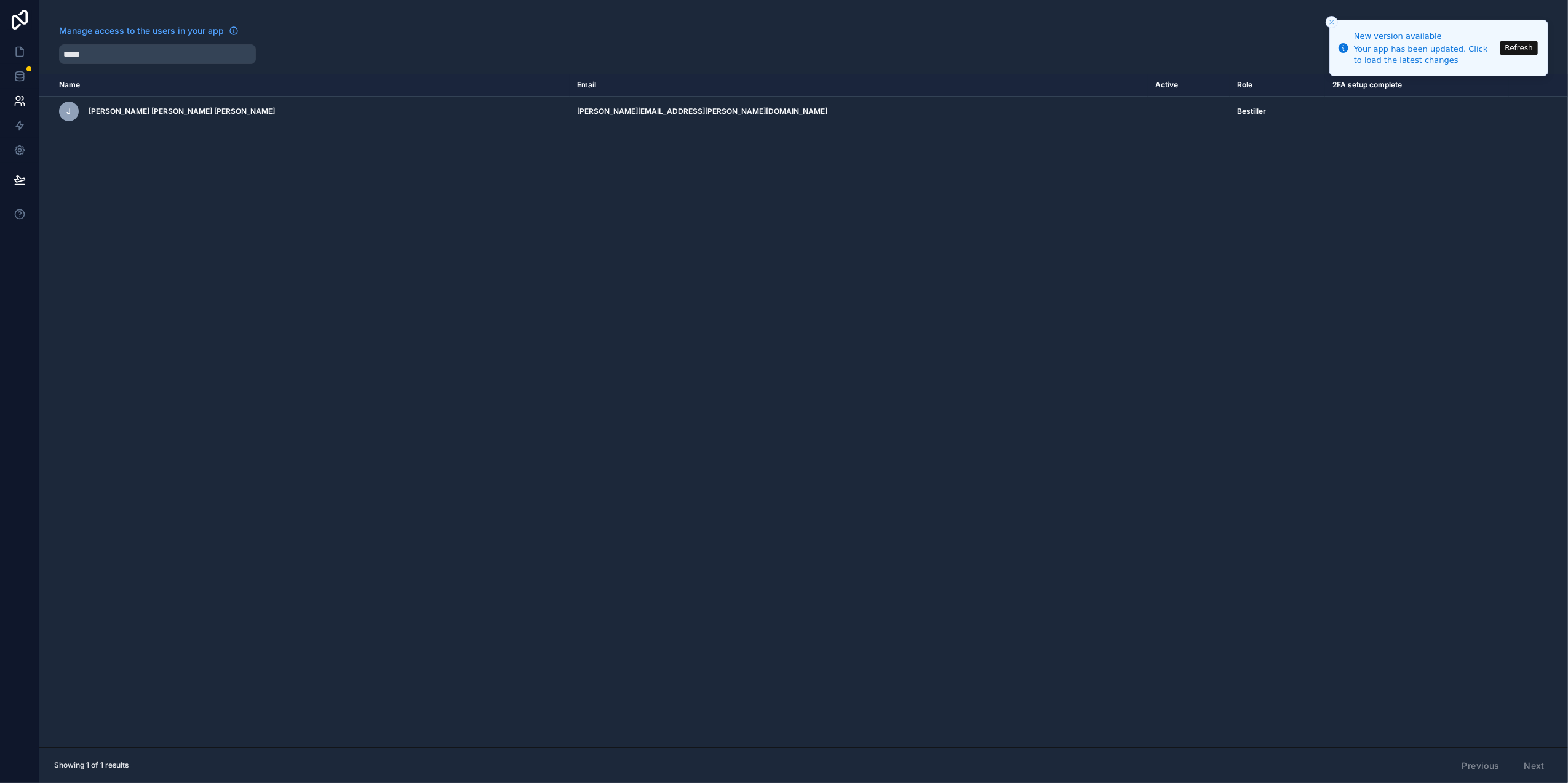
click at [0, 0] on icon "scrollable content" at bounding box center [0, 0] width 0 height 0
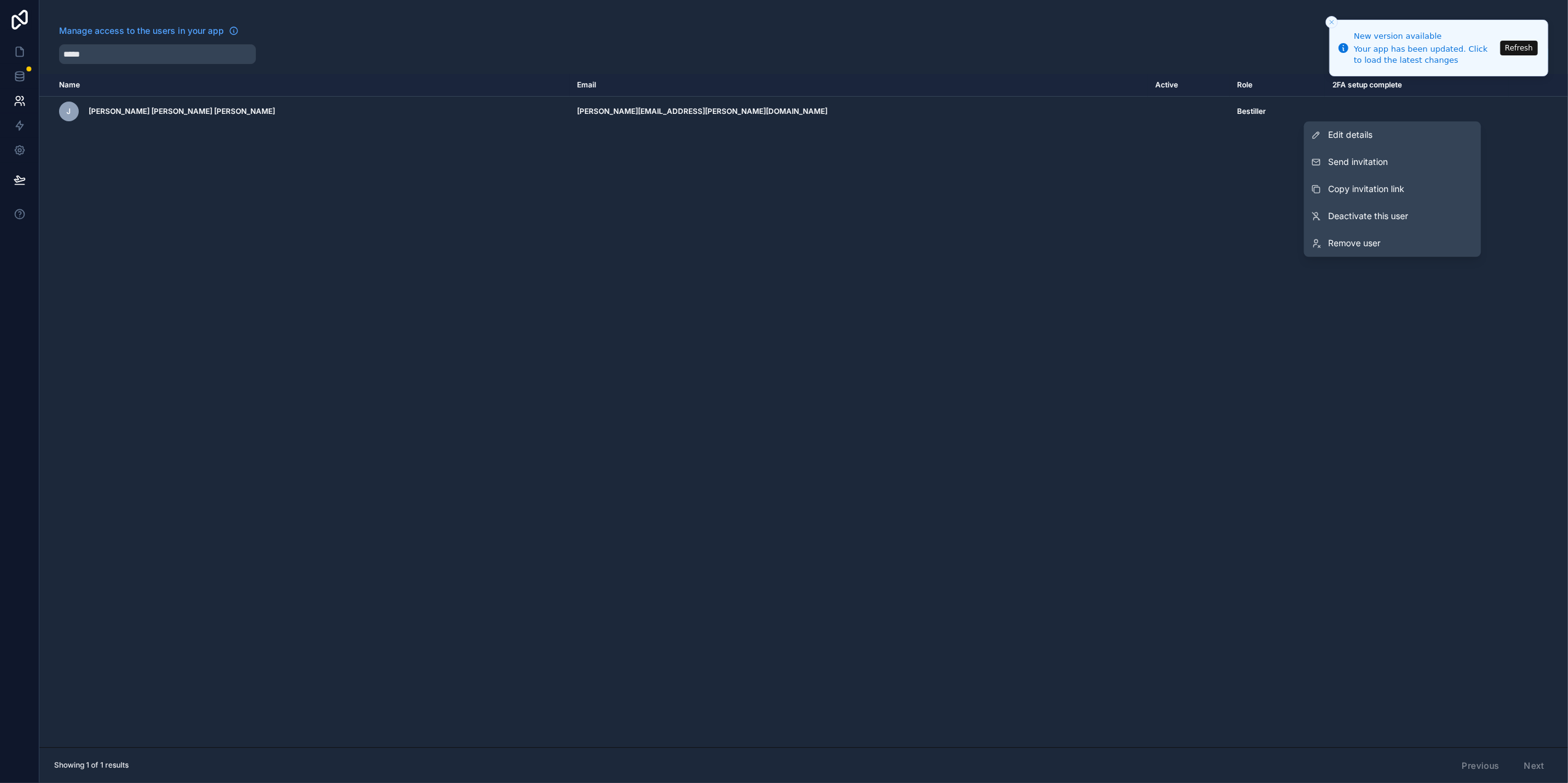
click at [1348, 141] on link "Edit details" at bounding box center [1392, 134] width 177 height 27
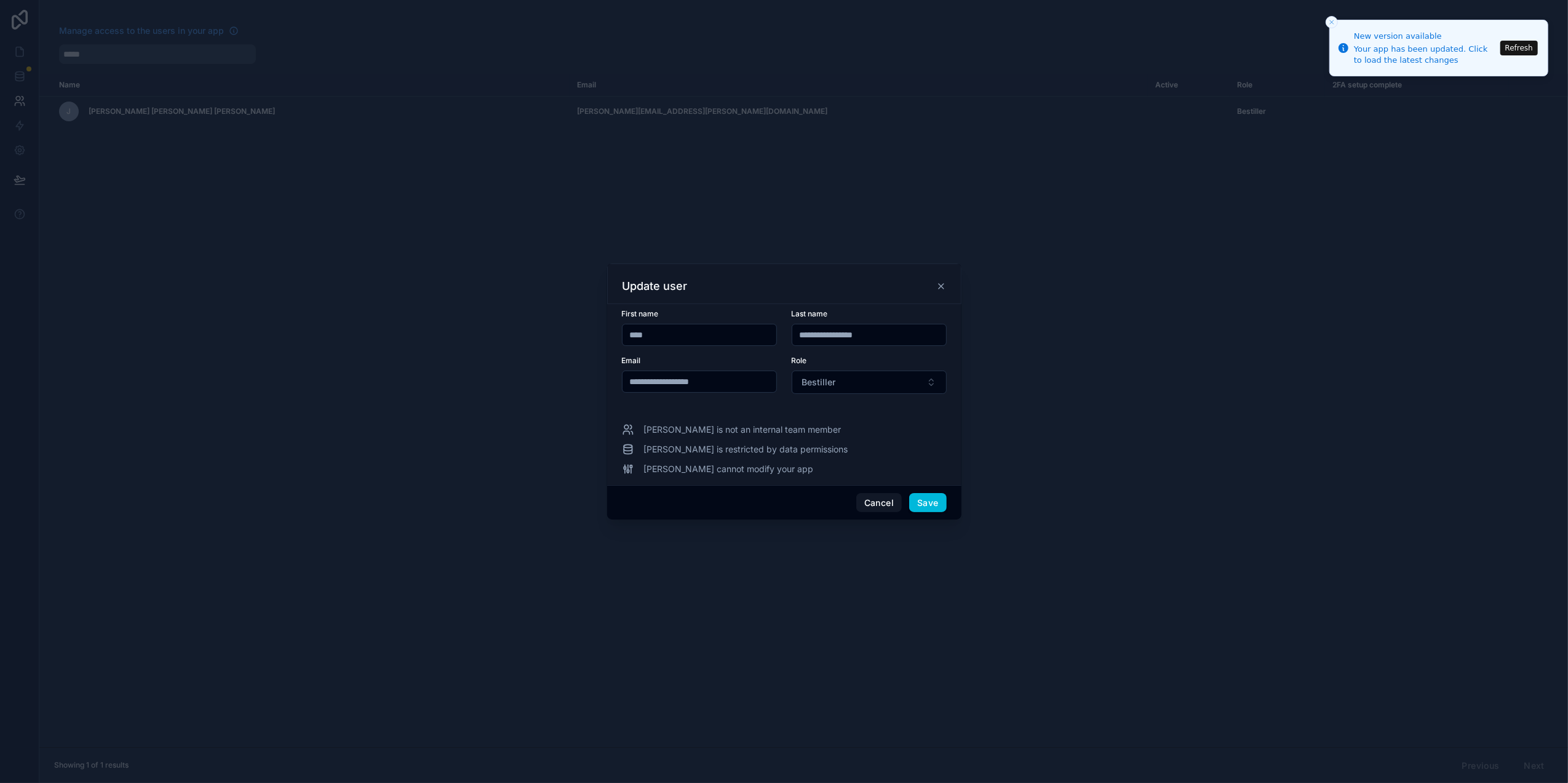
click at [846, 381] on button "Bestiller" at bounding box center [869, 382] width 155 height 23
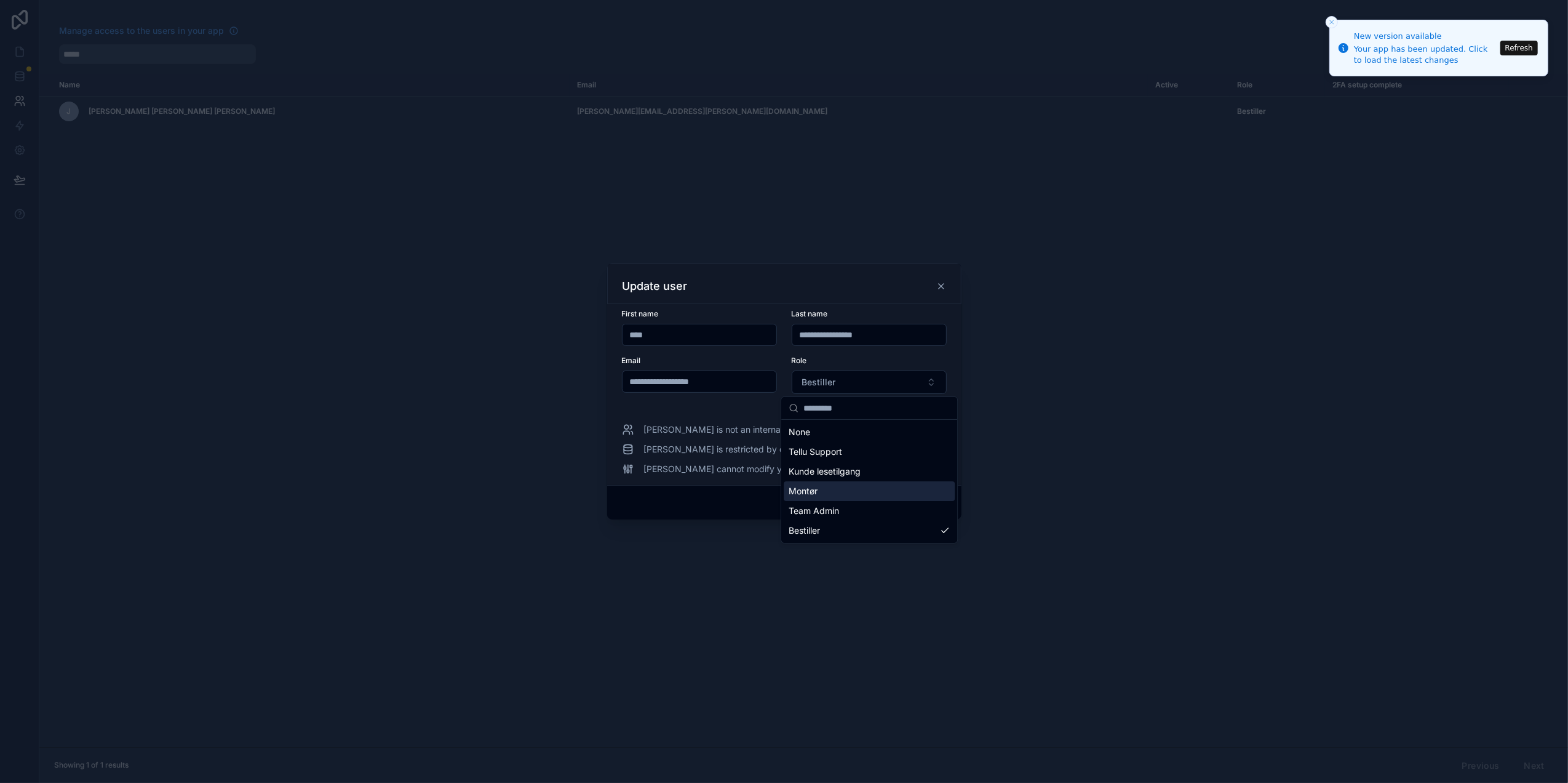
click at [840, 510] on div "Team Admin" at bounding box center [869, 511] width 171 height 20
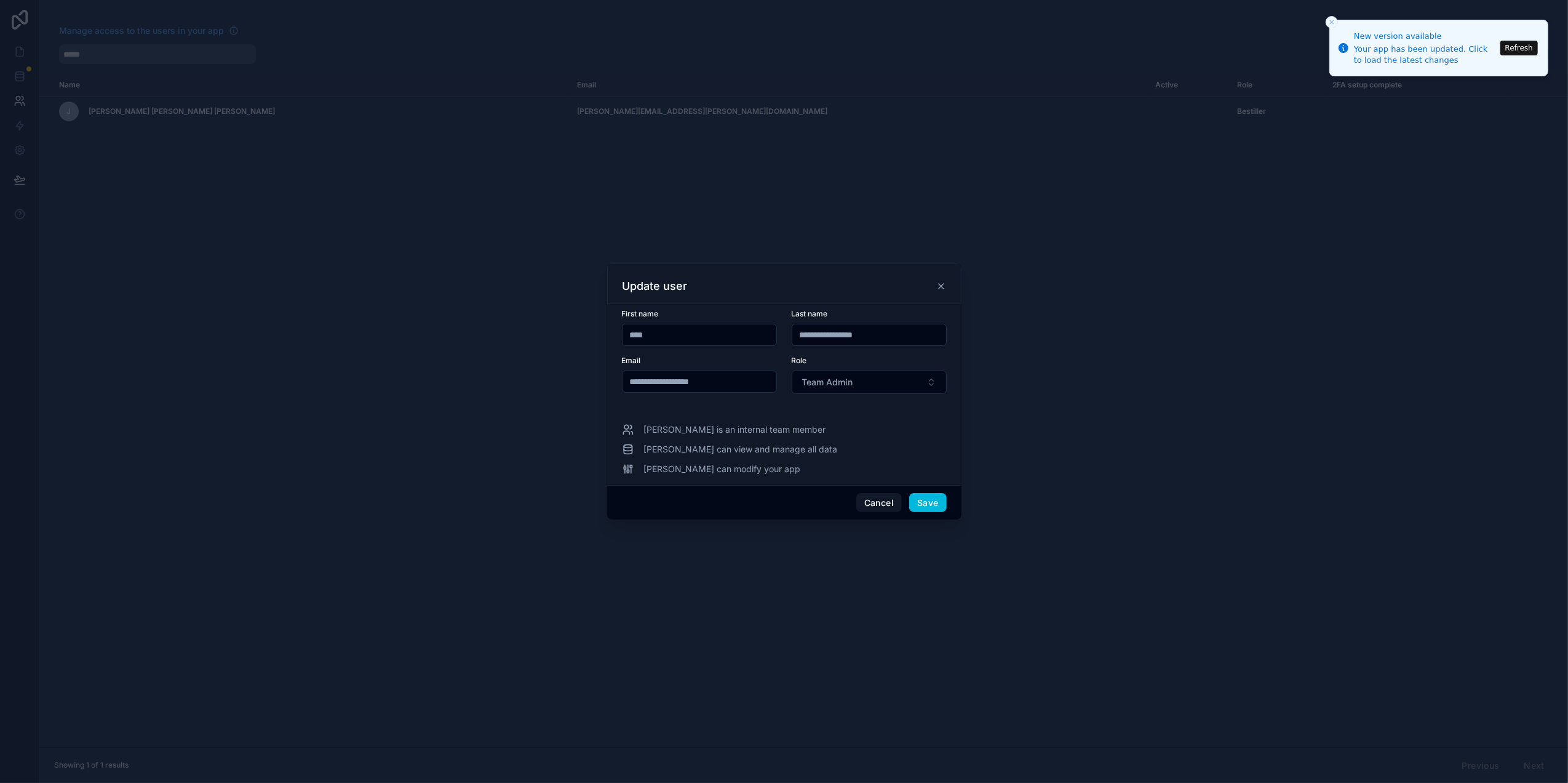
click at [925, 509] on button "Save" at bounding box center [928, 503] width 37 height 20
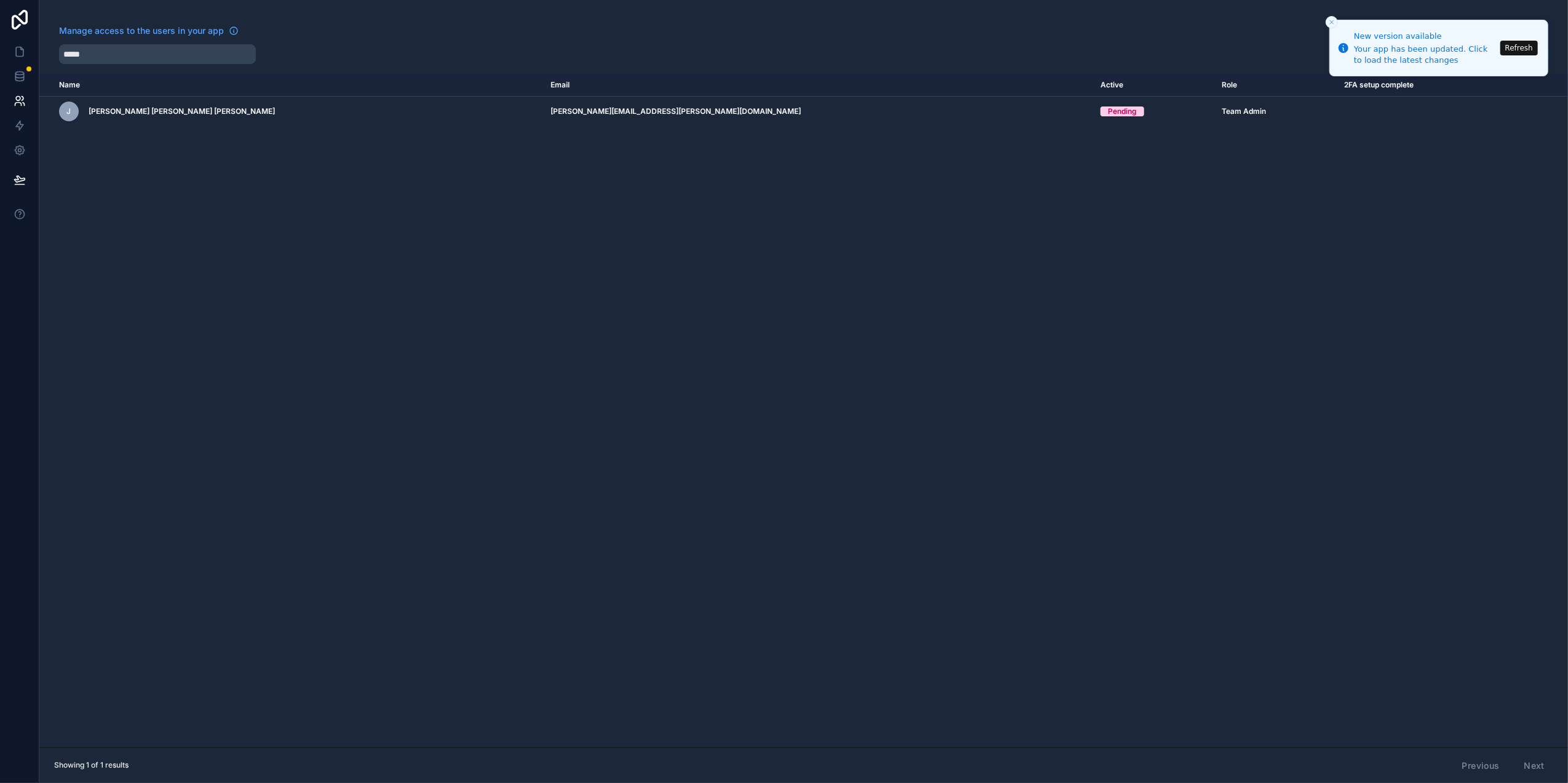
click at [1063, 232] on div "Name Email Active Role 2FA setup complete userTable.email J Juan David Cruz Dua…" at bounding box center [804, 410] width 1528 height 673
drag, startPoint x: 93, startPoint y: 52, endPoint x: 12, endPoint y: 58, distance: 81.2
click at [12, 58] on div "Manage access to the users in your app ***** Add a user Name Email Active Role …" at bounding box center [784, 391] width 1568 height 783
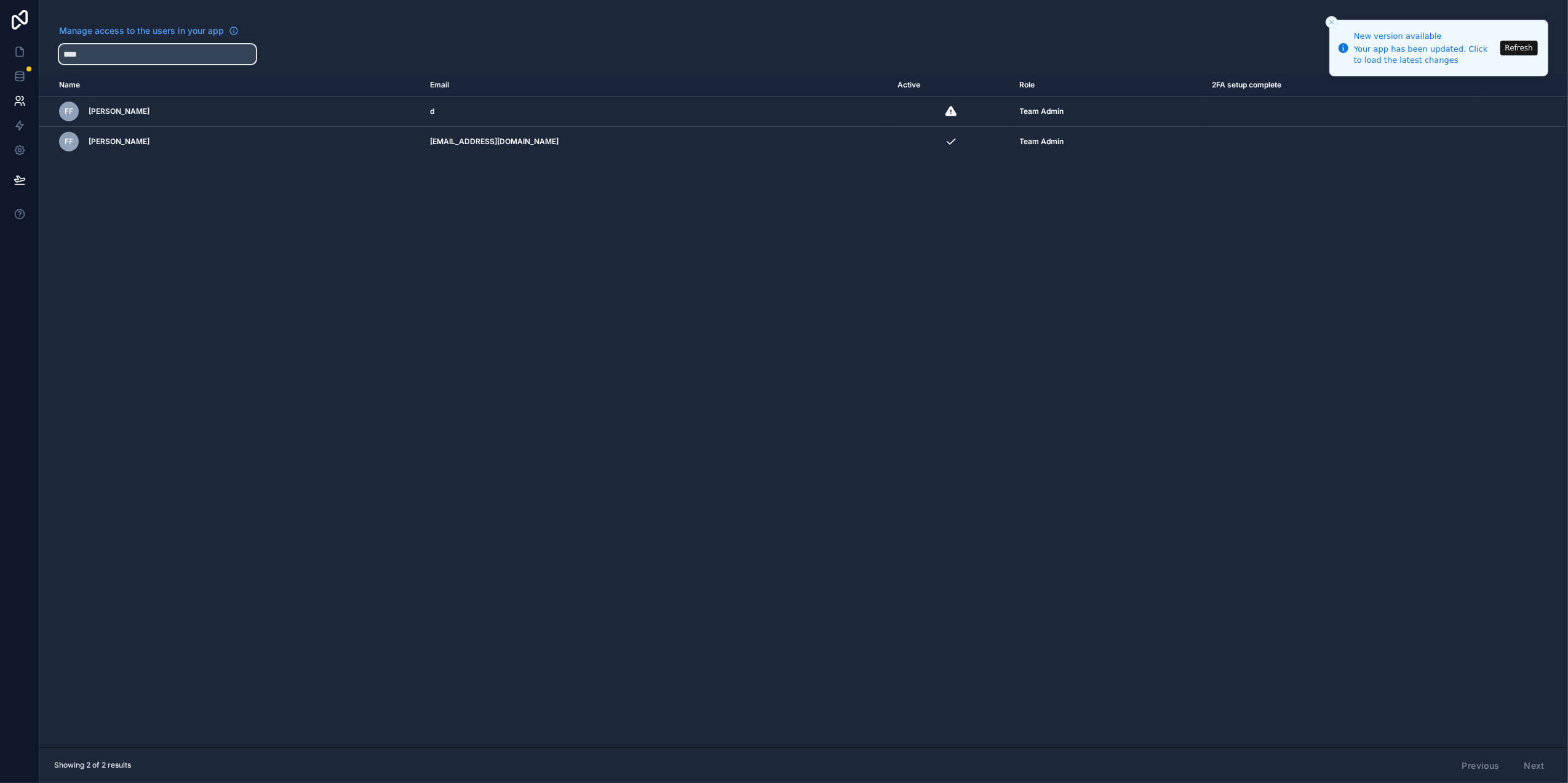
type input "****"
click at [0, 0] on icon "scrollable content" at bounding box center [0, 0] width 0 height 0
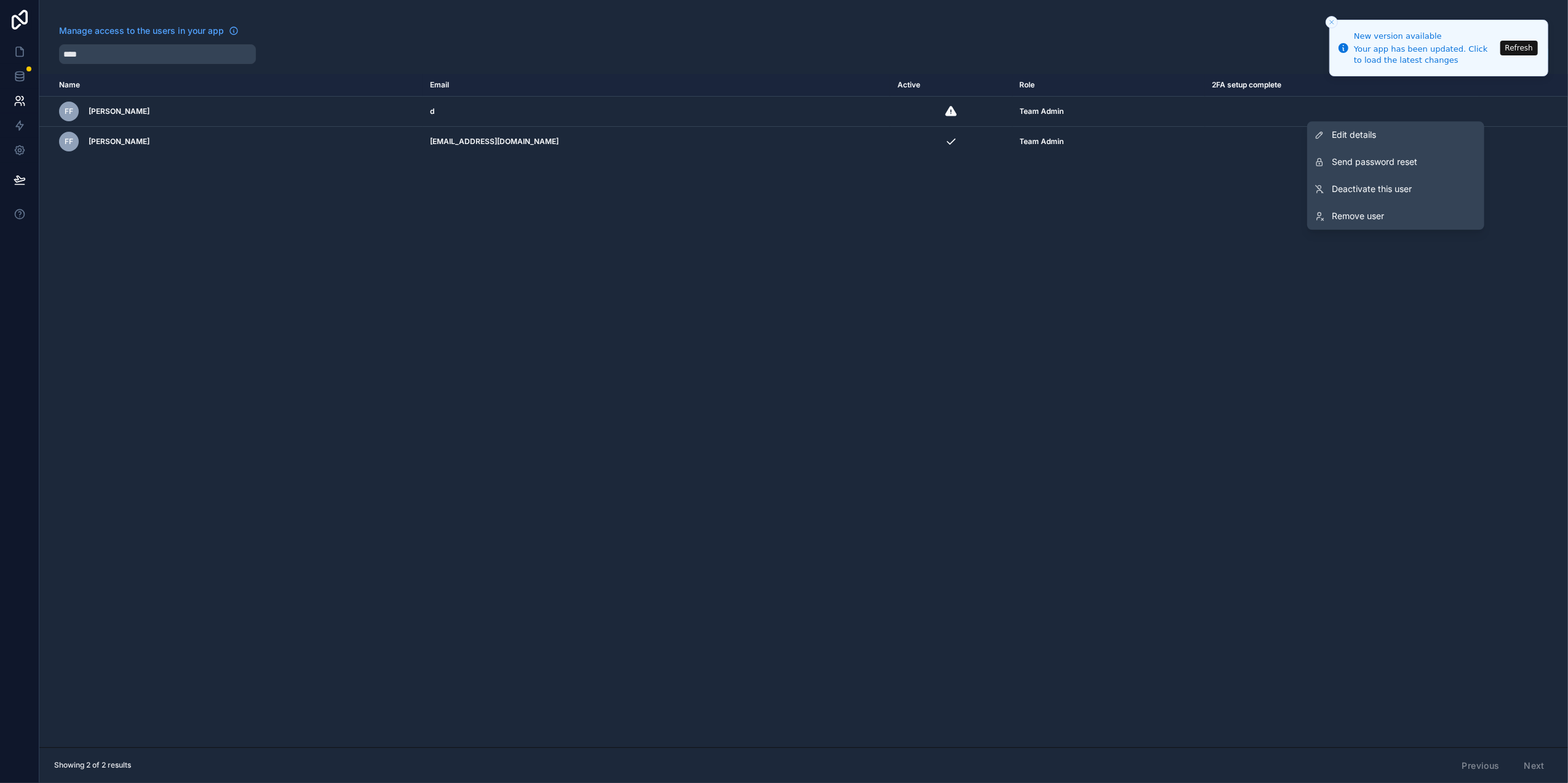
click at [1369, 220] on span "Remove user" at bounding box center [1358, 216] width 52 height 12
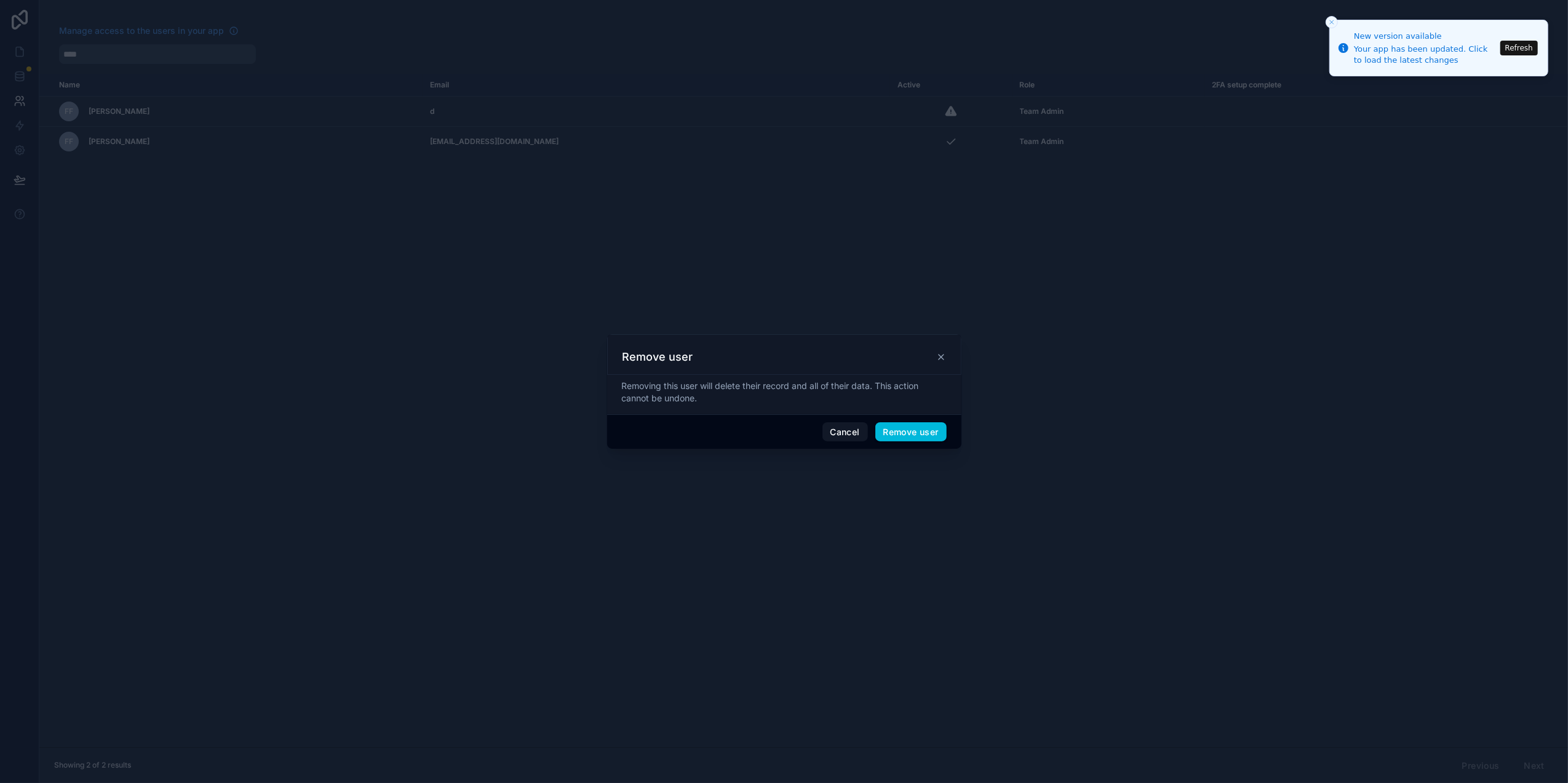
click at [901, 442] on div "Cancel Remove user" at bounding box center [784, 432] width 354 height 35
click at [913, 439] on button "Remove user" at bounding box center [911, 432] width 71 height 20
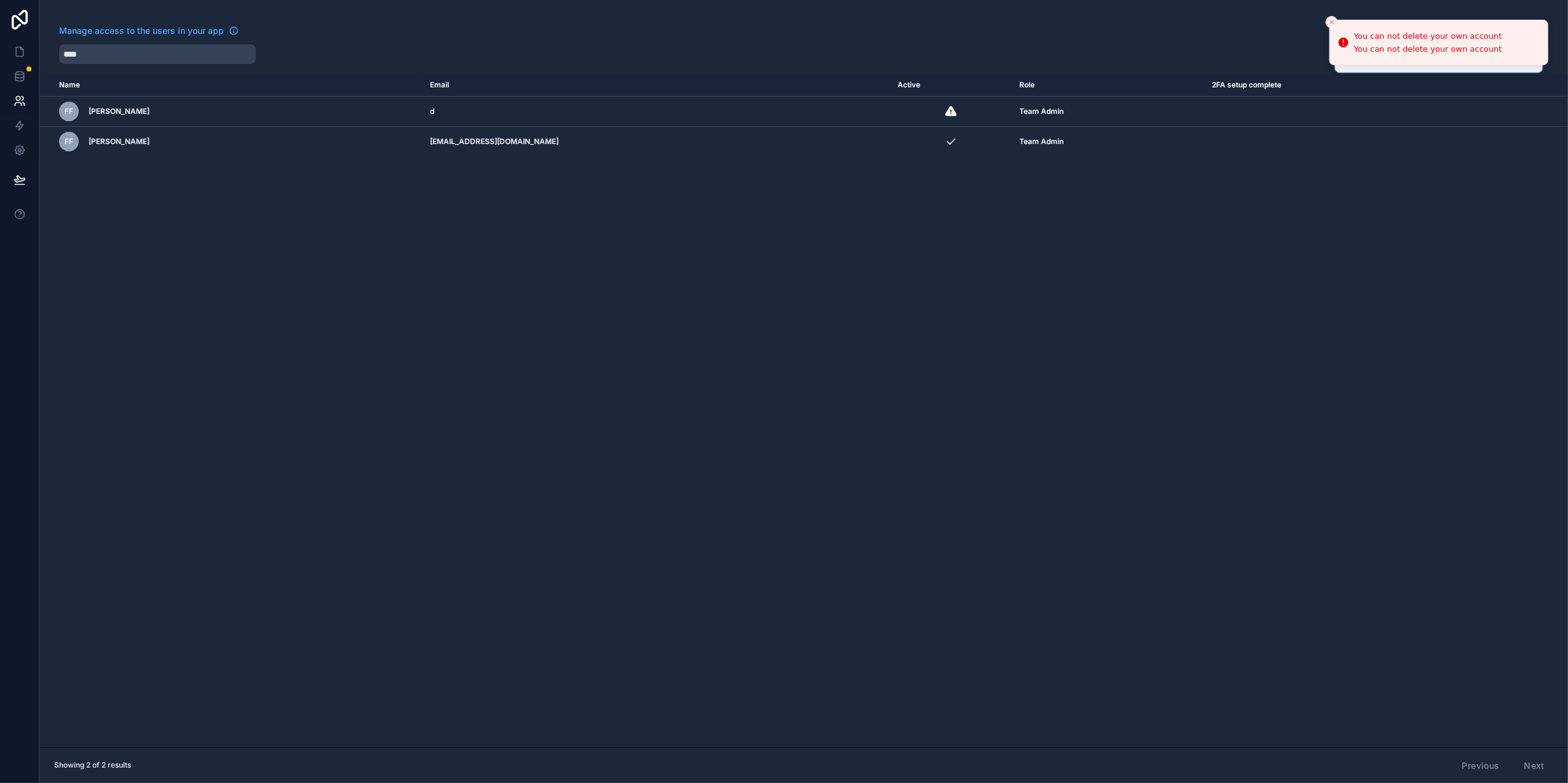
click at [1479, 111] on td "scrollable content" at bounding box center [1523, 112] width 88 height 30
click at [0, 0] on icon "scrollable content" at bounding box center [0, 0] width 0 height 0
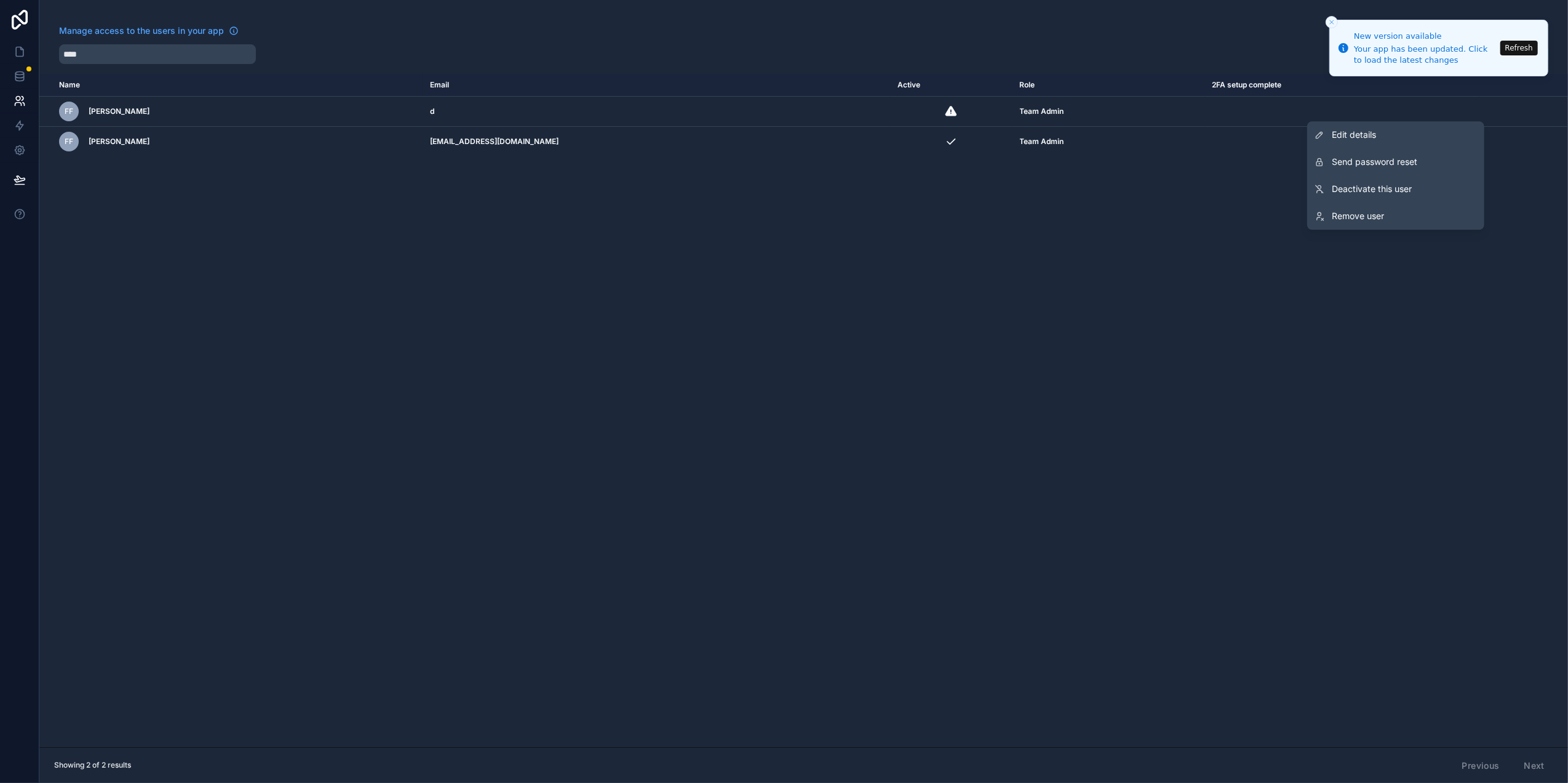
click at [1362, 136] on span "Edit details" at bounding box center [1354, 134] width 45 height 12
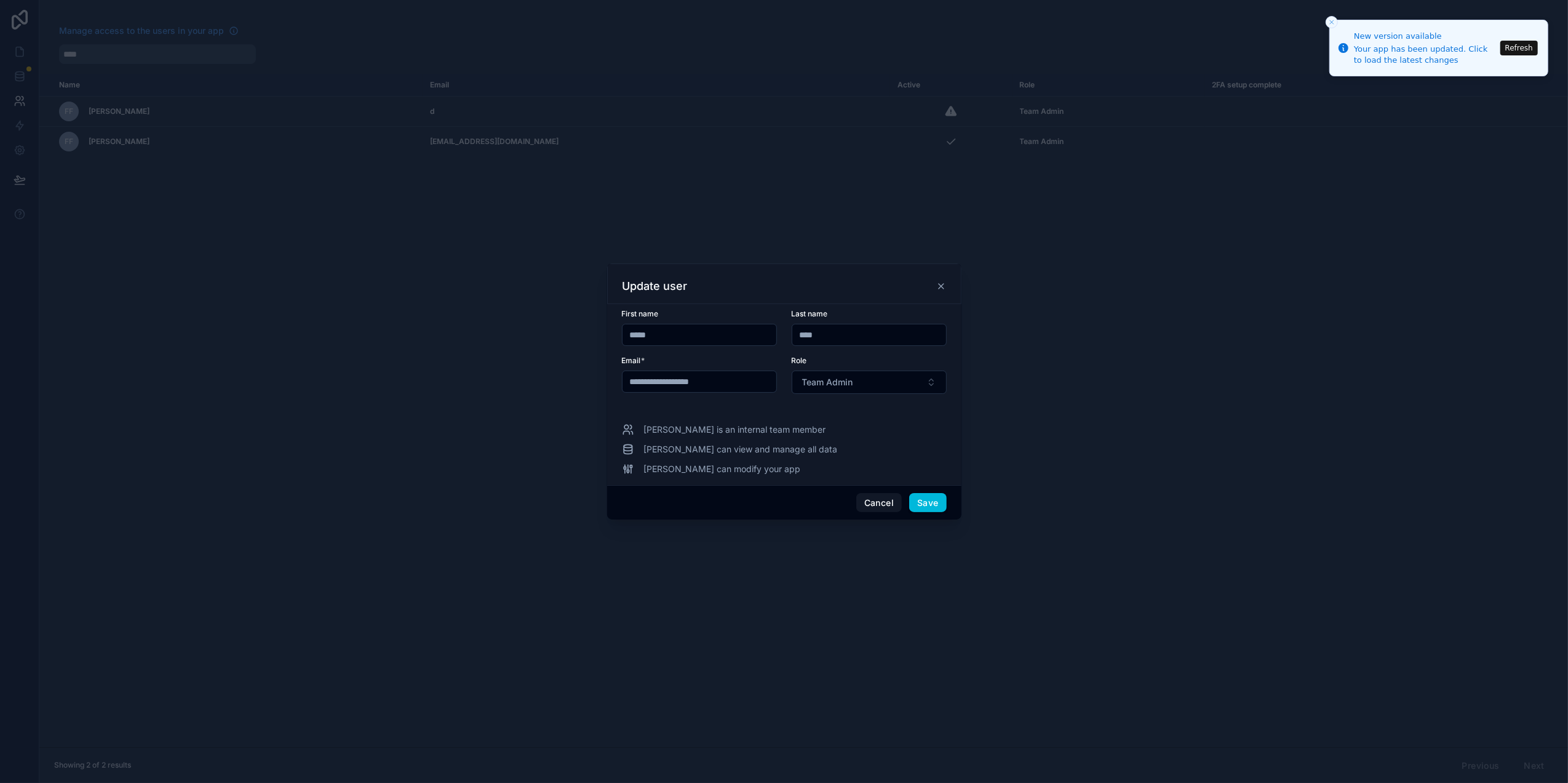
click at [674, 338] on input "*****" at bounding box center [699, 335] width 154 height 17
click at [626, 385] on input "**********" at bounding box center [699, 381] width 154 height 17
click at [720, 379] on input "**********" at bounding box center [699, 381] width 154 height 17
type input "**********"
click at [921, 498] on button "Save" at bounding box center [928, 503] width 37 height 20
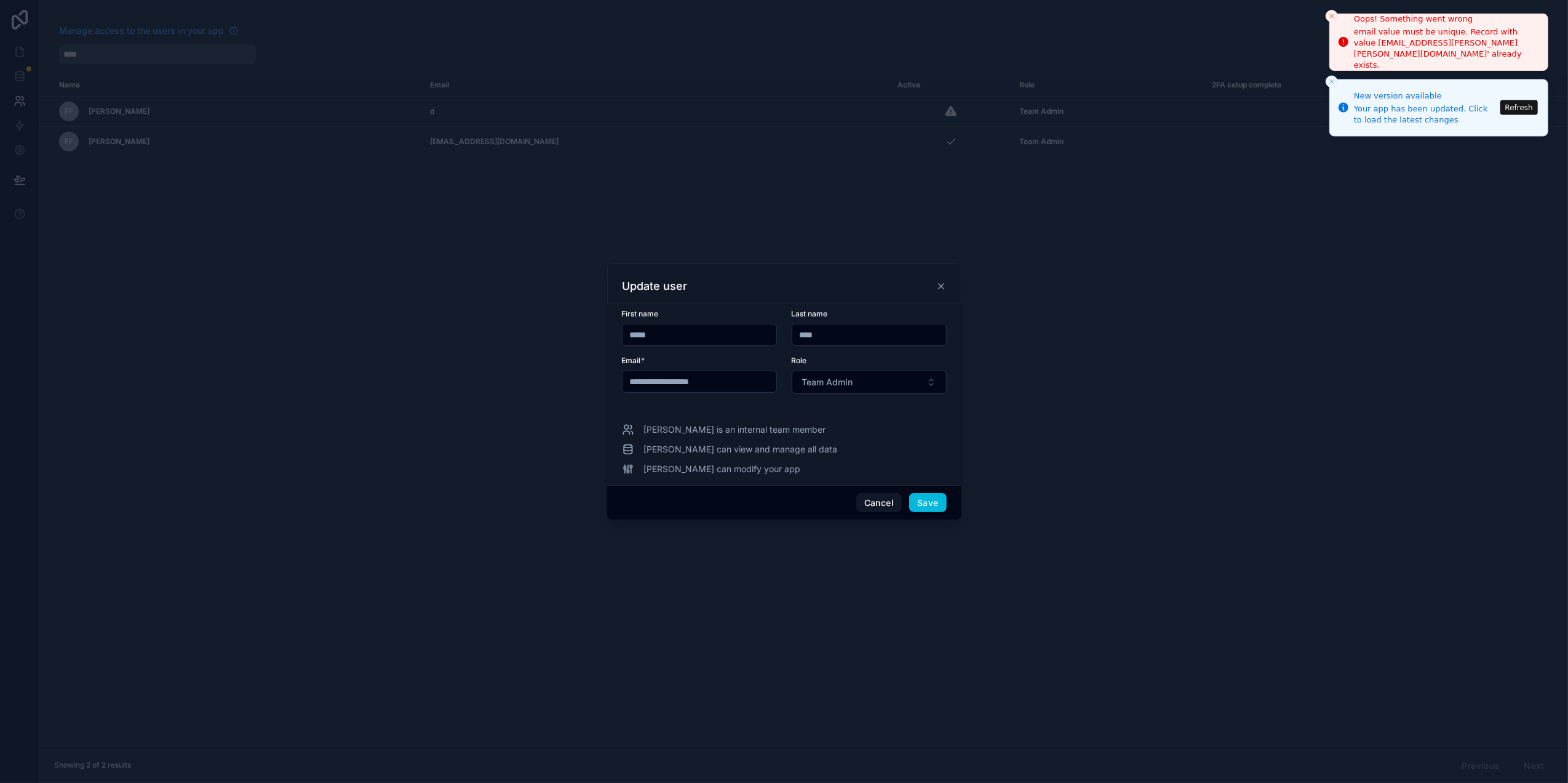
click at [1333, 17] on icon "Close toast" at bounding box center [1331, 16] width 7 height 7
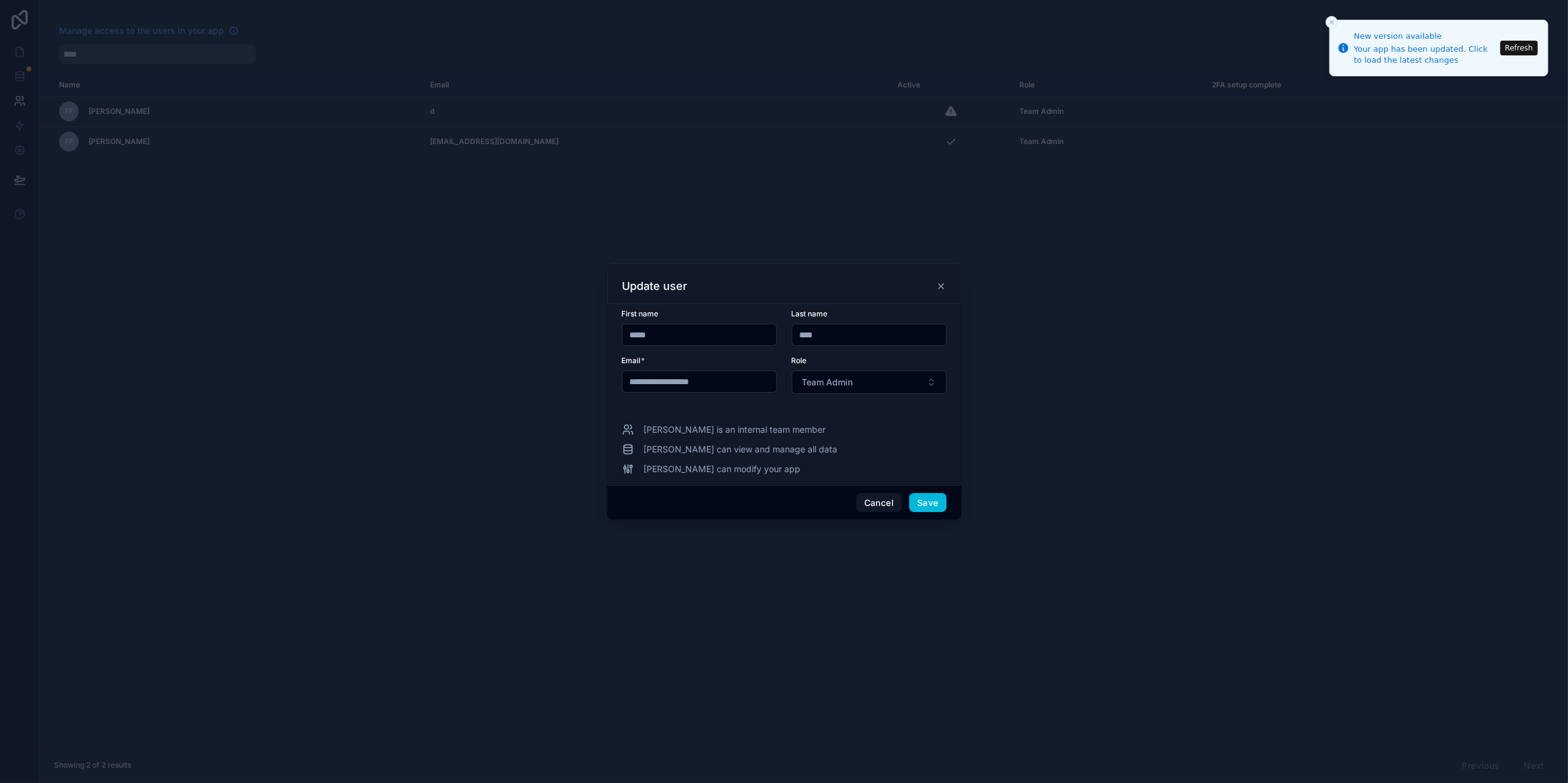
click at [283, 238] on div at bounding box center [784, 391] width 1568 height 783
click at [936, 284] on icon at bounding box center [941, 286] width 10 height 10
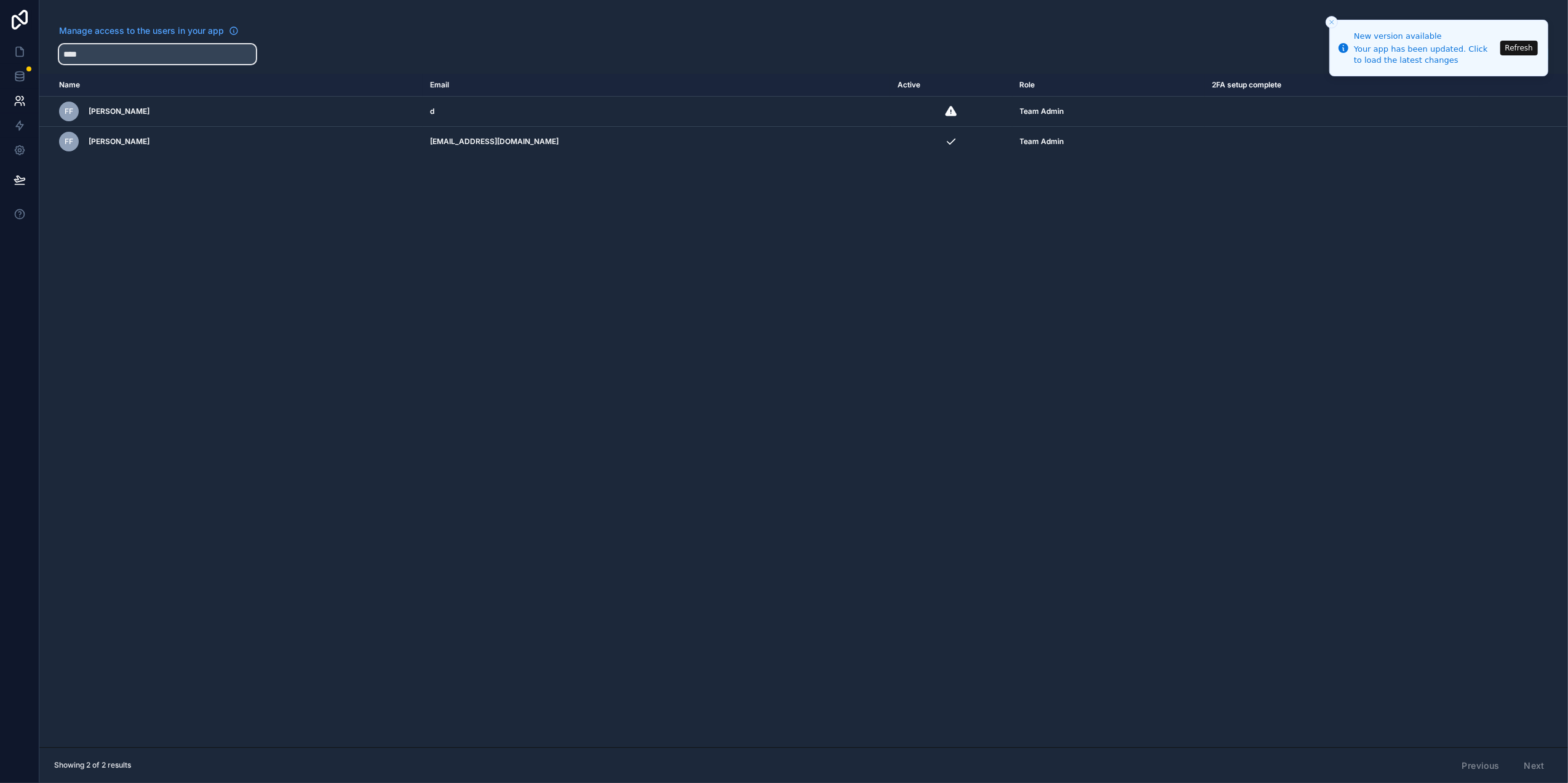
drag, startPoint x: 68, startPoint y: 52, endPoint x: 17, endPoint y: 52, distance: 51.0
click at [18, 52] on div "Manage access to the users in your app **** Add a user Name Email Active Role 2…" at bounding box center [784, 391] width 1568 height 783
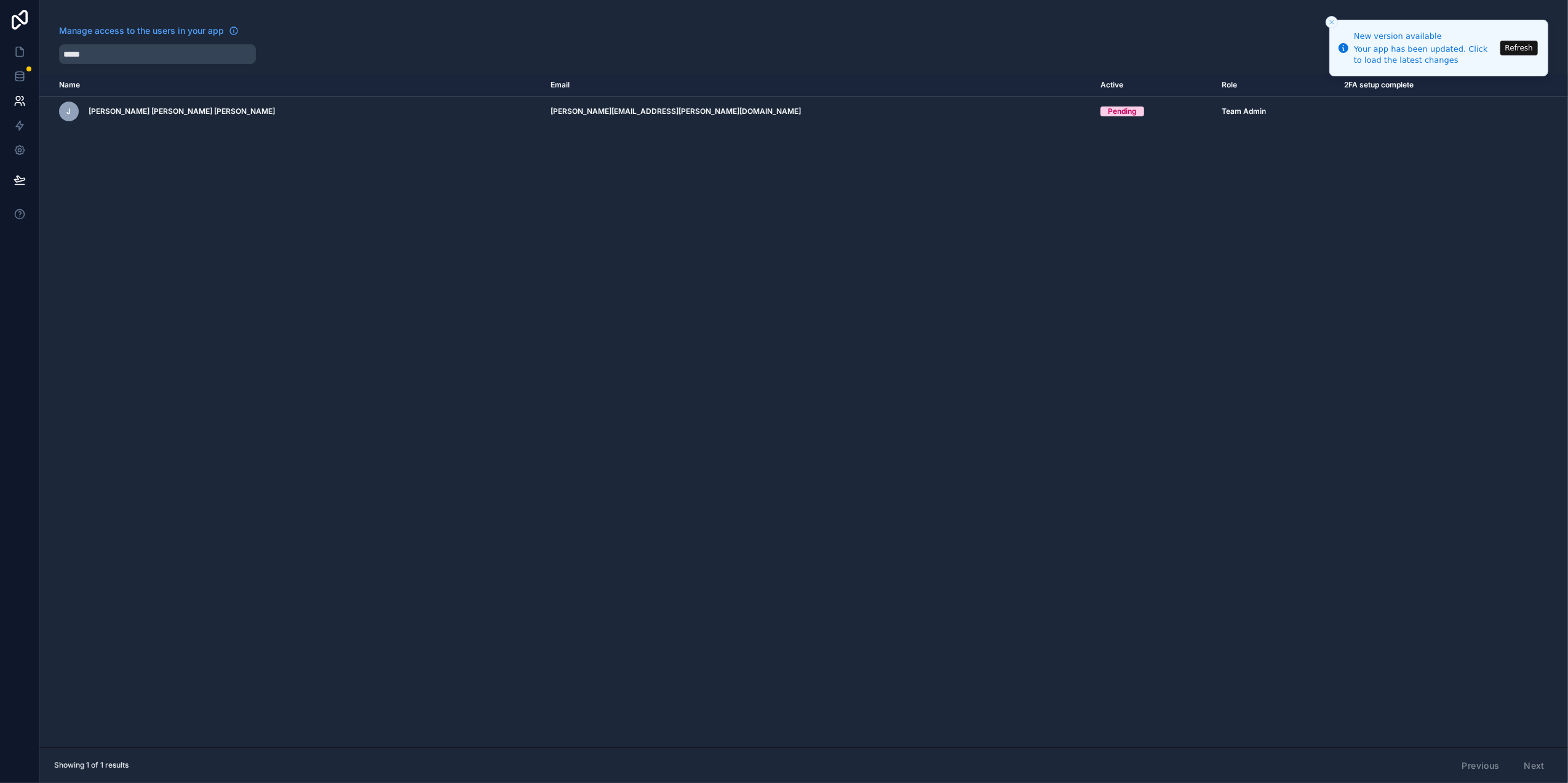
click at [774, 111] on td "david.cruz@tellu.no" at bounding box center [818, 112] width 550 height 30
click at [0, 0] on icon "scrollable content" at bounding box center [0, 0] width 0 height 0
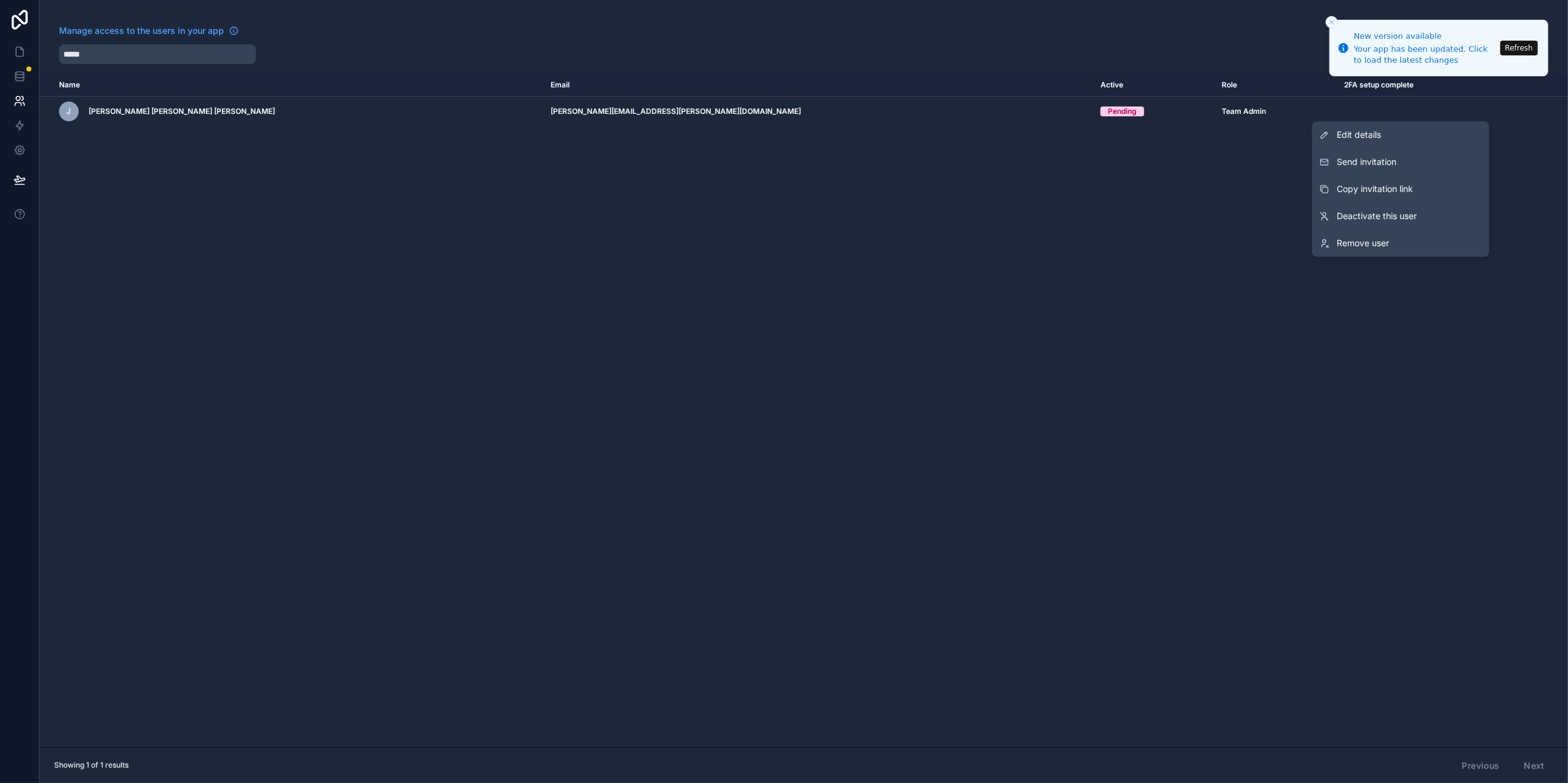
click at [653, 199] on div "Name Email Active Role 2FA setup complete userTable.email J Juan David Cruz Dua…" at bounding box center [804, 410] width 1528 height 673
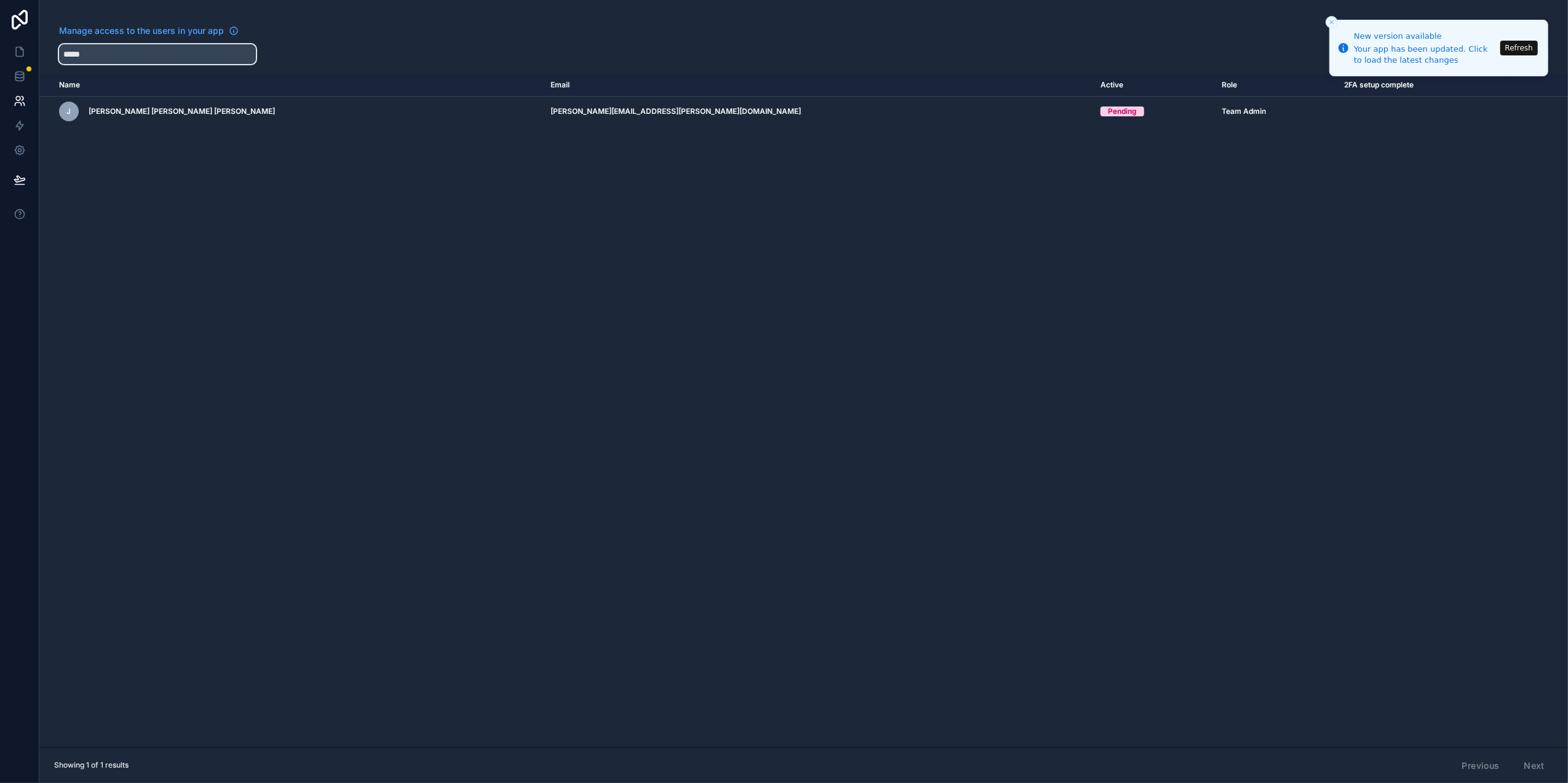
click at [168, 62] on input "*****" at bounding box center [158, 54] width 197 height 20
drag, startPoint x: 64, startPoint y: 62, endPoint x: 18, endPoint y: 62, distance: 46.0
click at [21, 62] on div "App Manage access to the users in your app ***** Add a user Name Email Active R…" at bounding box center [784, 391] width 1568 height 783
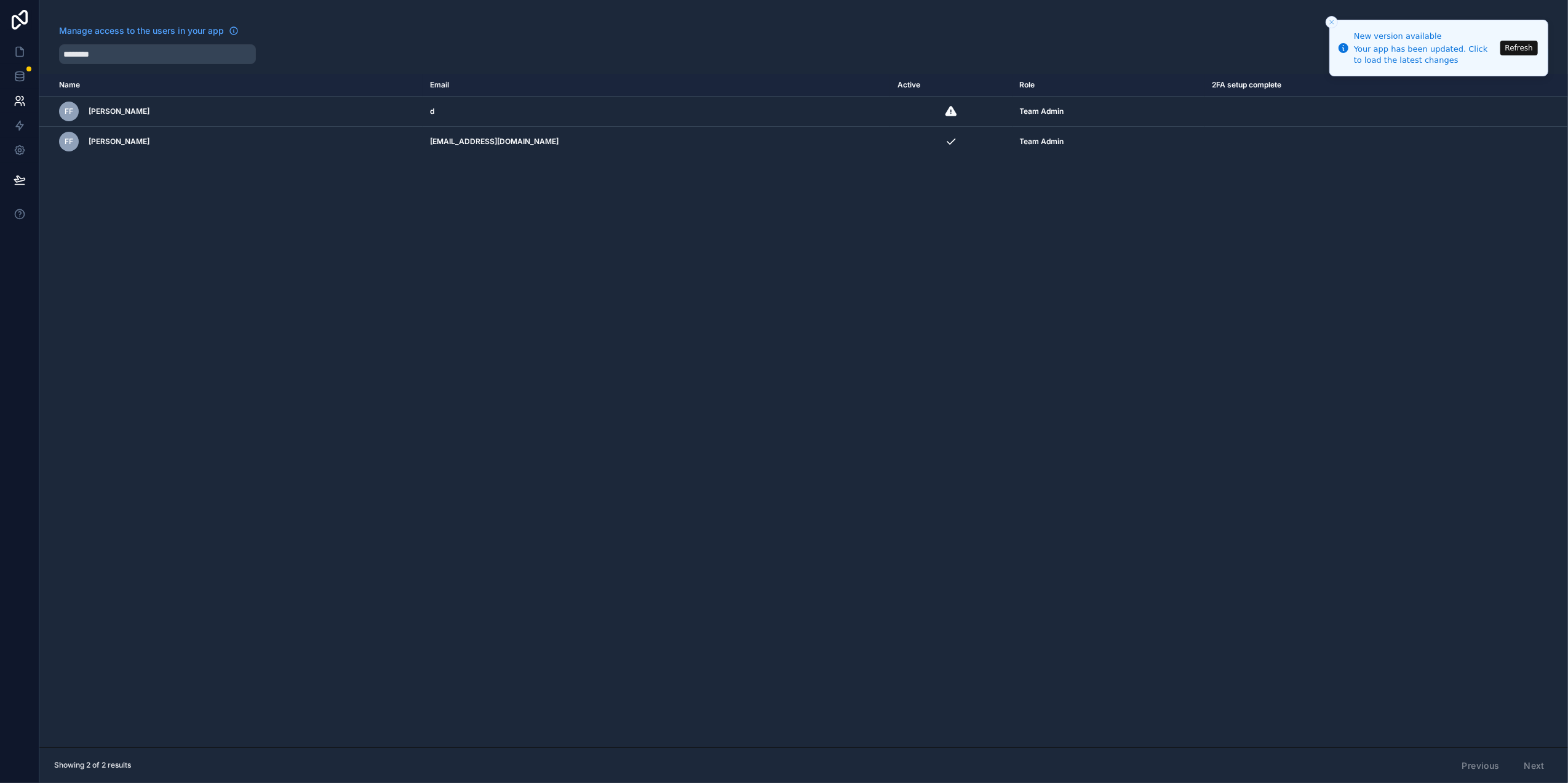
click at [0, 0] on icon "scrollable content" at bounding box center [0, 0] width 0 height 0
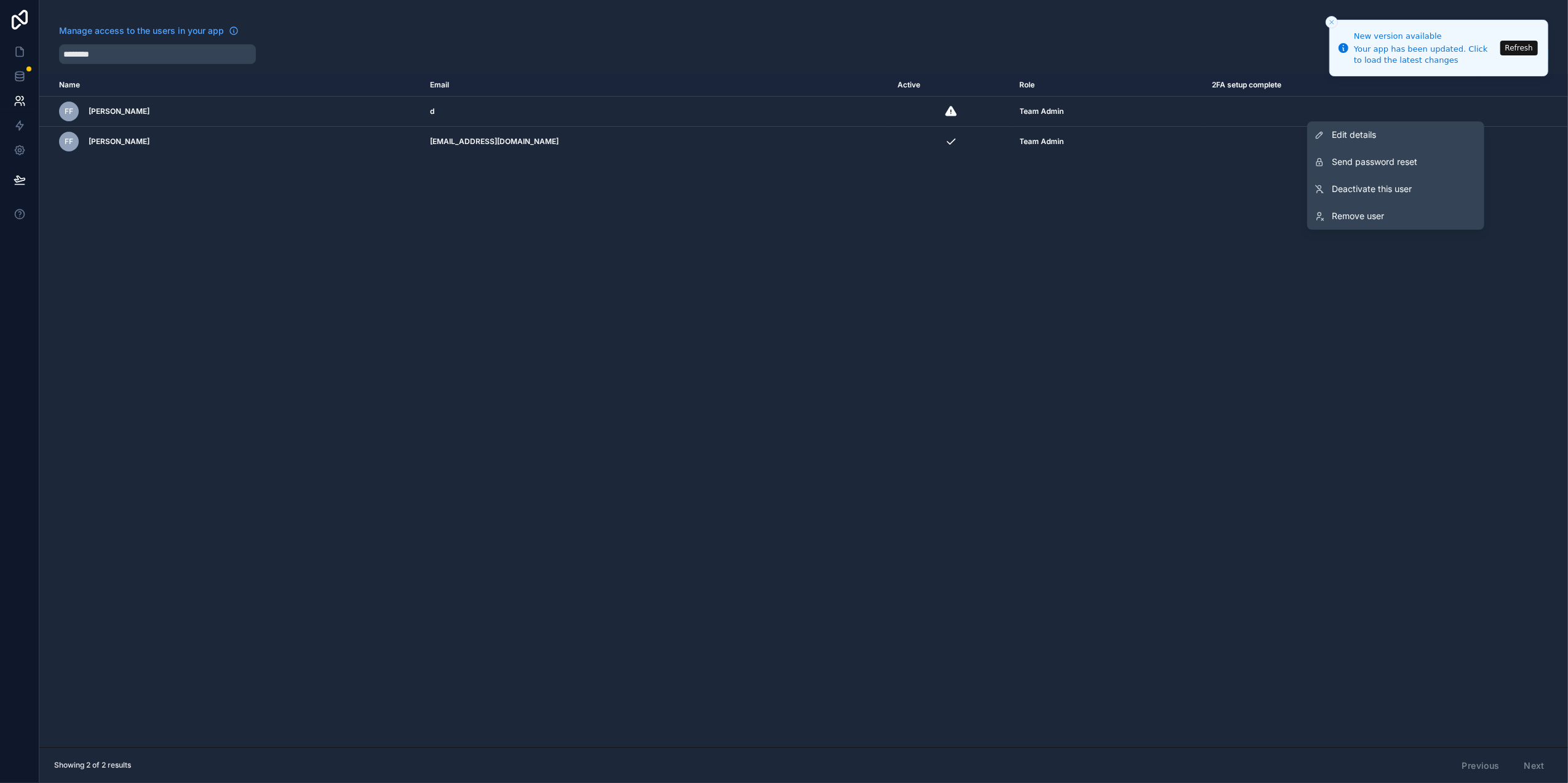
click at [1359, 212] on span "Remove user" at bounding box center [1358, 216] width 52 height 12
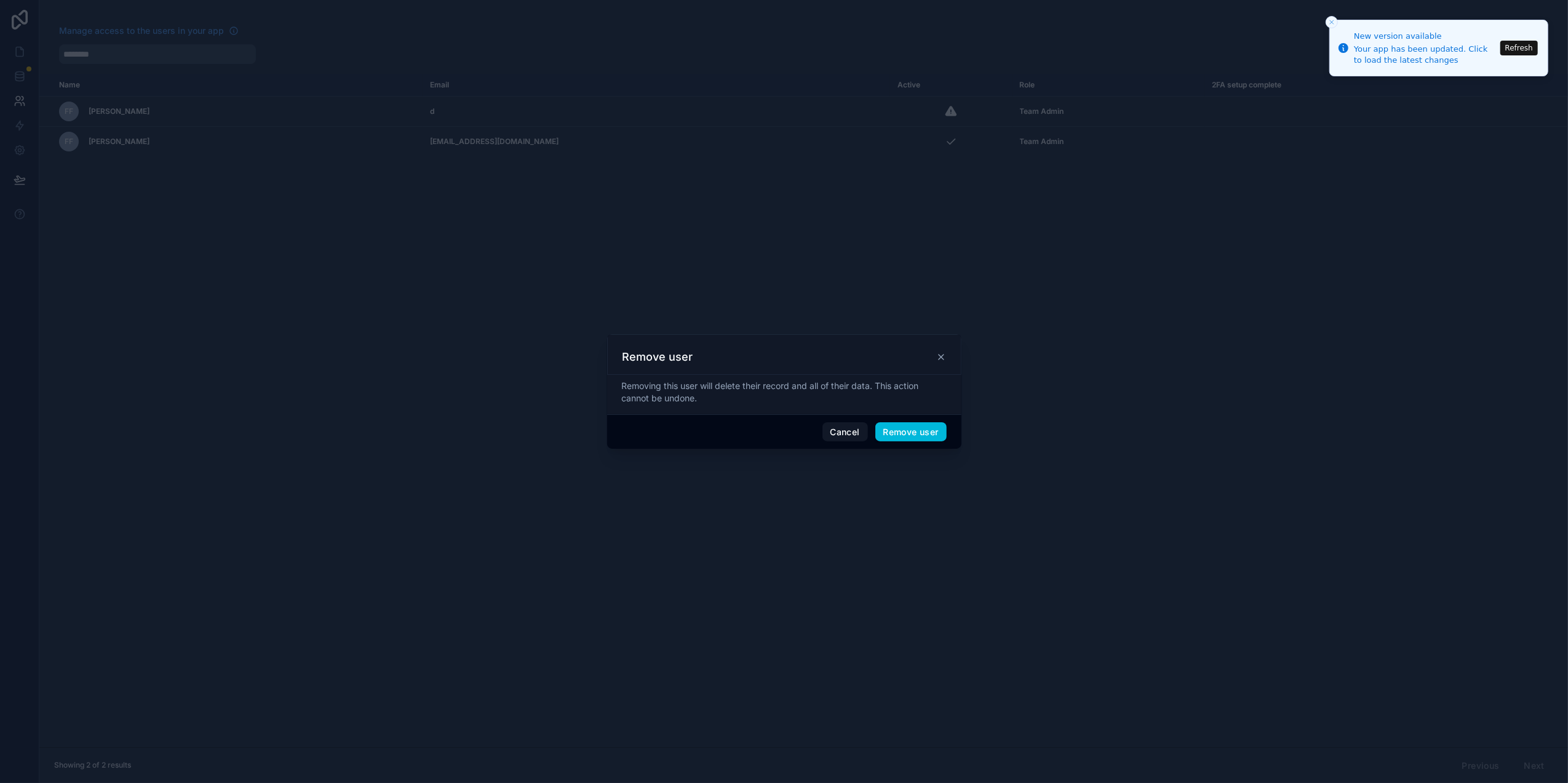
click at [899, 436] on button "Remove user" at bounding box center [911, 432] width 71 height 20
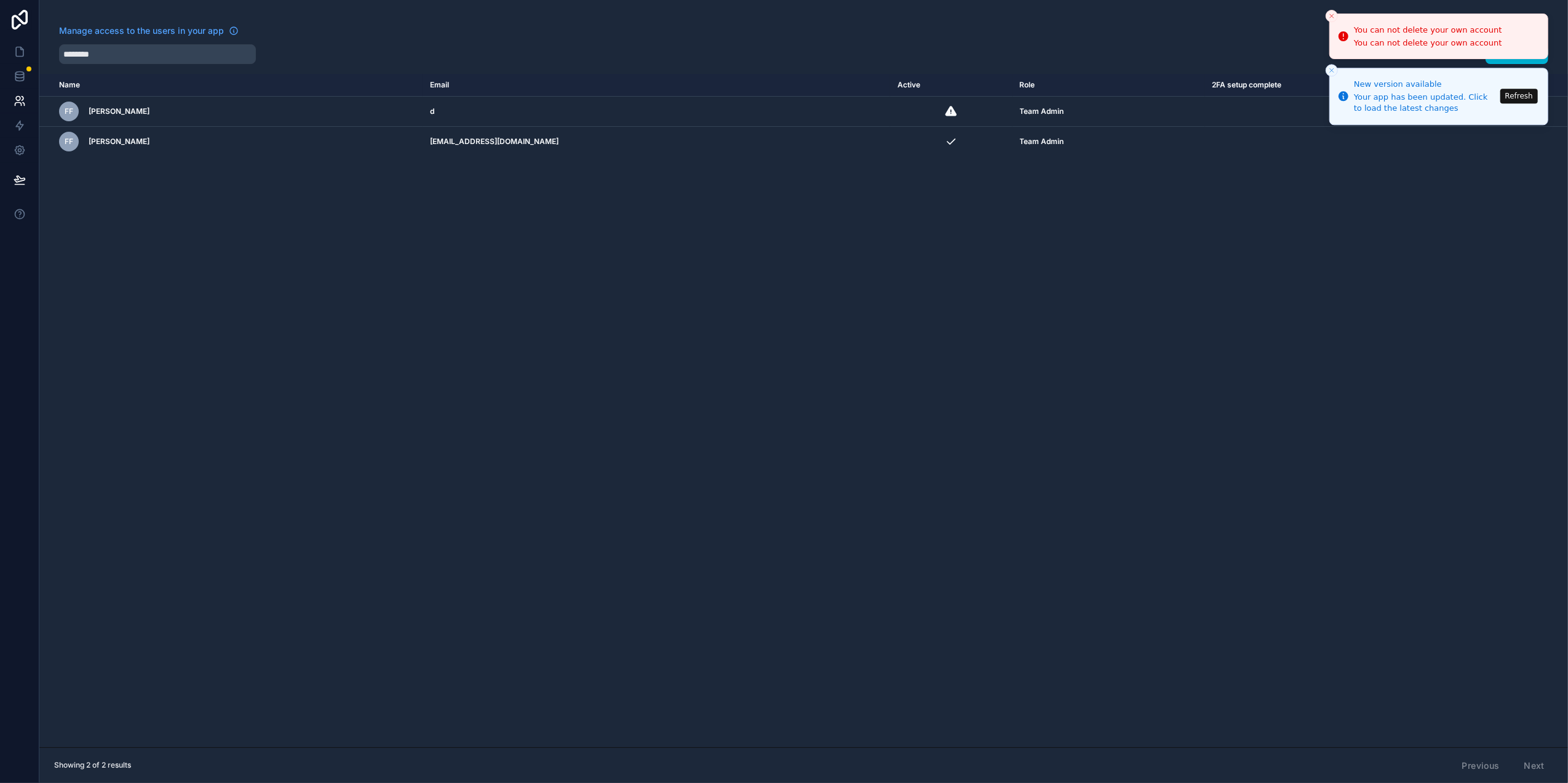
click at [1332, 71] on icon "Close toast" at bounding box center [1331, 70] width 7 height 7
click at [1329, 13] on icon "Close toast" at bounding box center [1331, 16] width 7 height 7
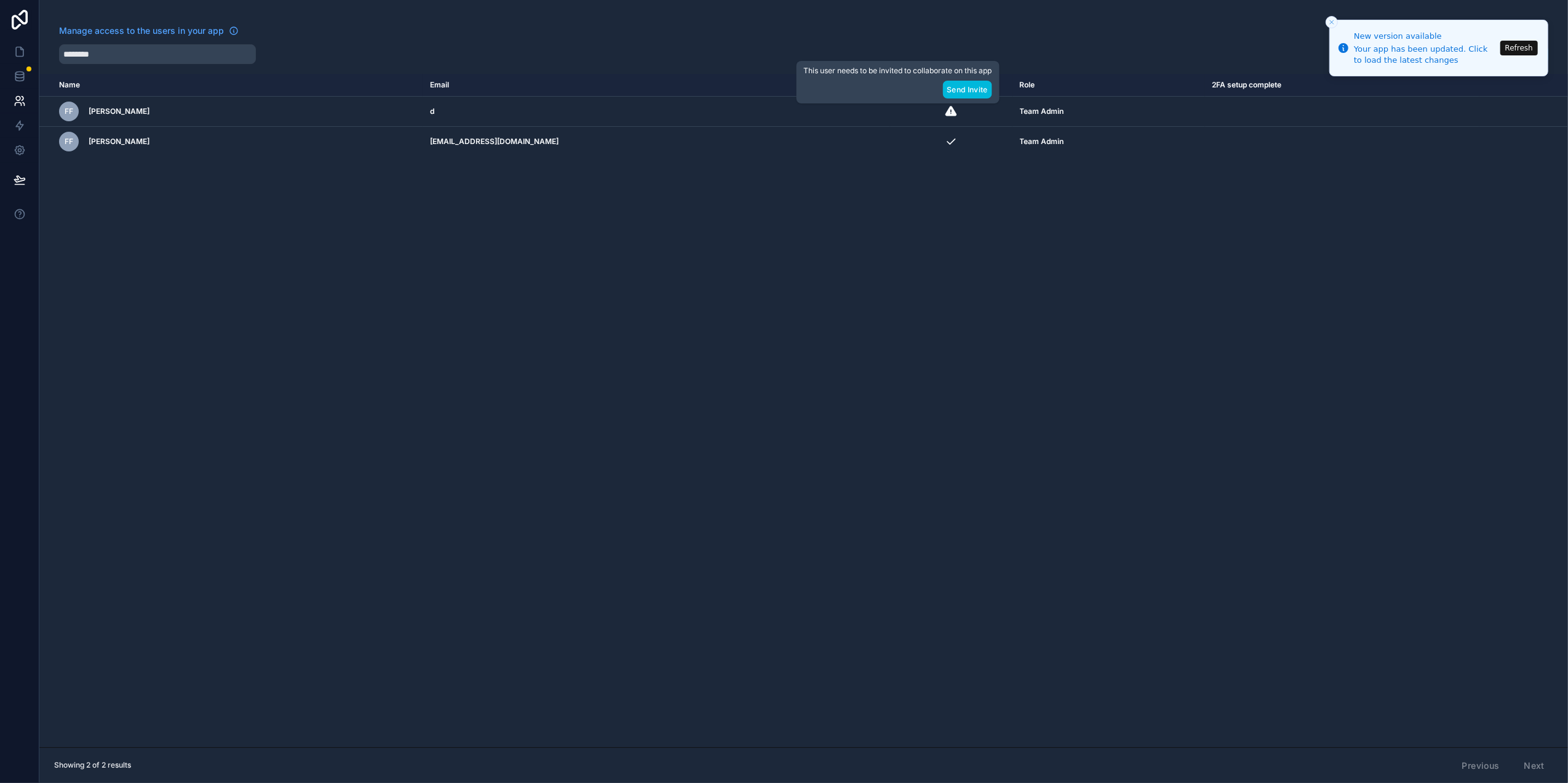
click at [945, 111] on icon "scrollable content" at bounding box center [951, 111] width 11 height 10
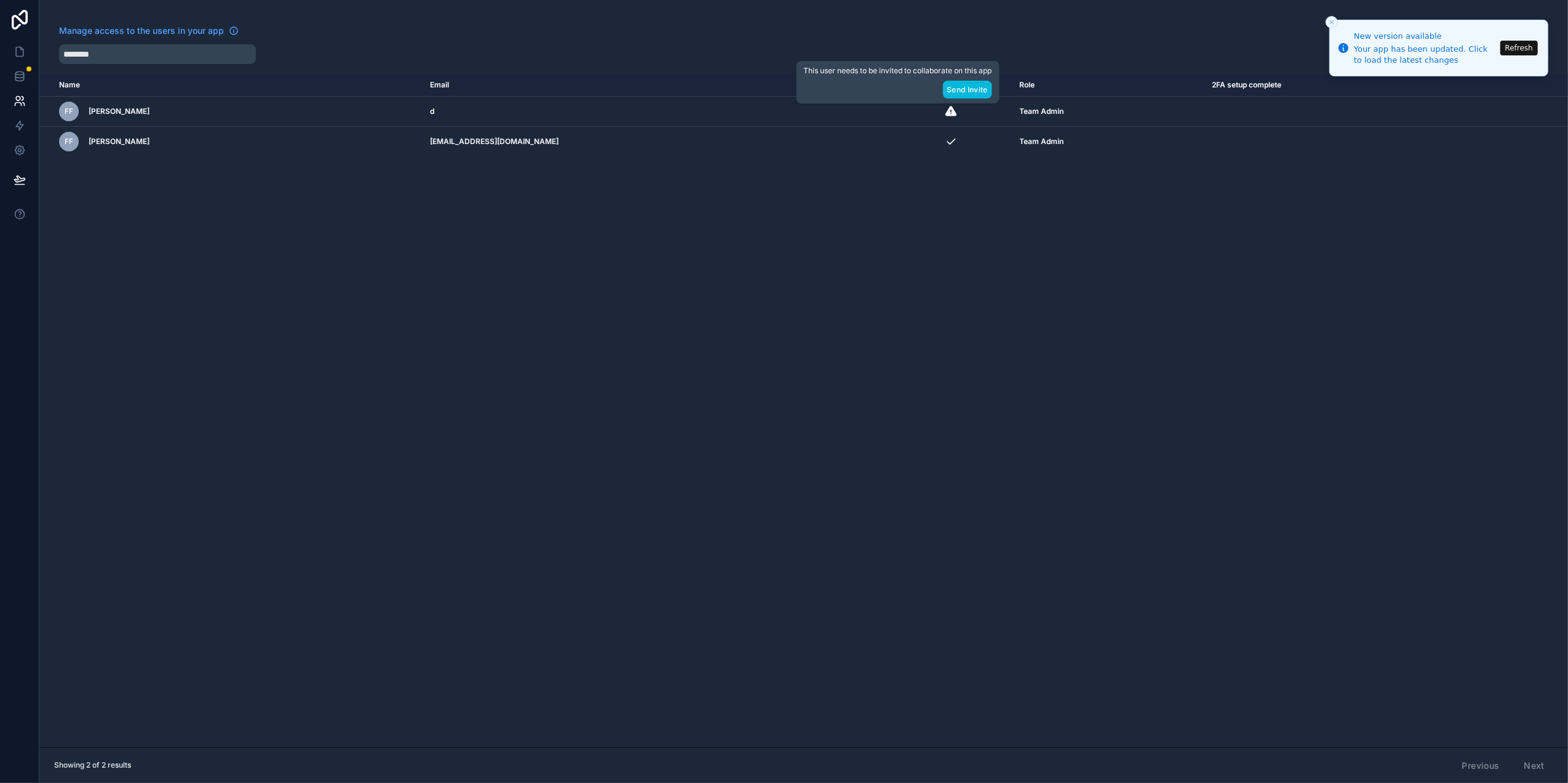
drag, startPoint x: 899, startPoint y: 111, endPoint x: 800, endPoint y: 111, distance: 99.0
click at [800, 111] on td "d" at bounding box center [656, 112] width 467 height 30
click at [461, 113] on td "d" at bounding box center [656, 112] width 467 height 30
click at [457, 116] on td "d" at bounding box center [656, 112] width 467 height 30
click at [170, 141] on div "FF Farnoush Fakhari" at bounding box center [236, 141] width 354 height 20
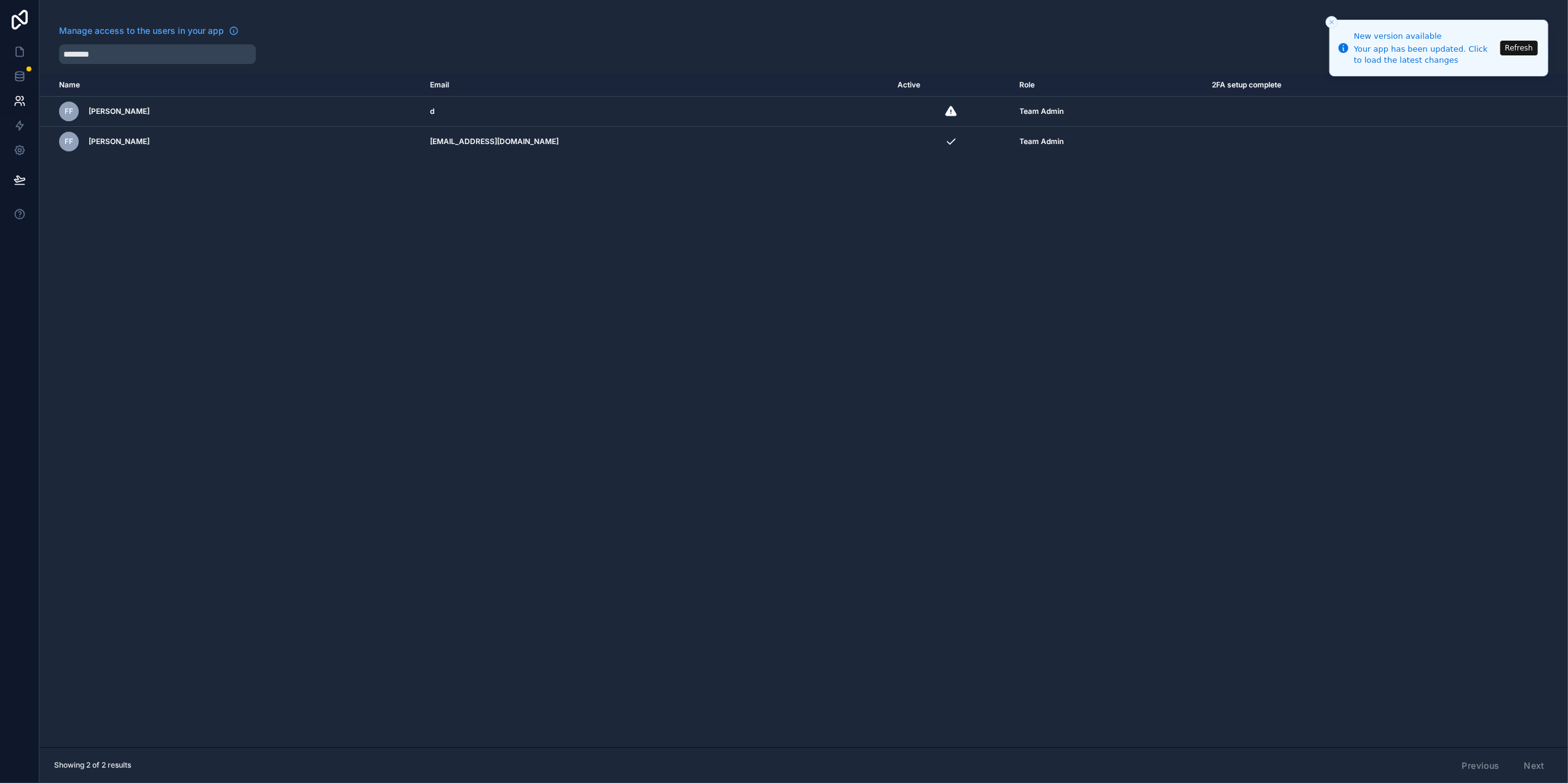
click at [182, 118] on div "FF Farnoush Fakhari" at bounding box center [236, 112] width 354 height 20
click at [0, 0] on icon "scrollable content" at bounding box center [0, 0] width 0 height 0
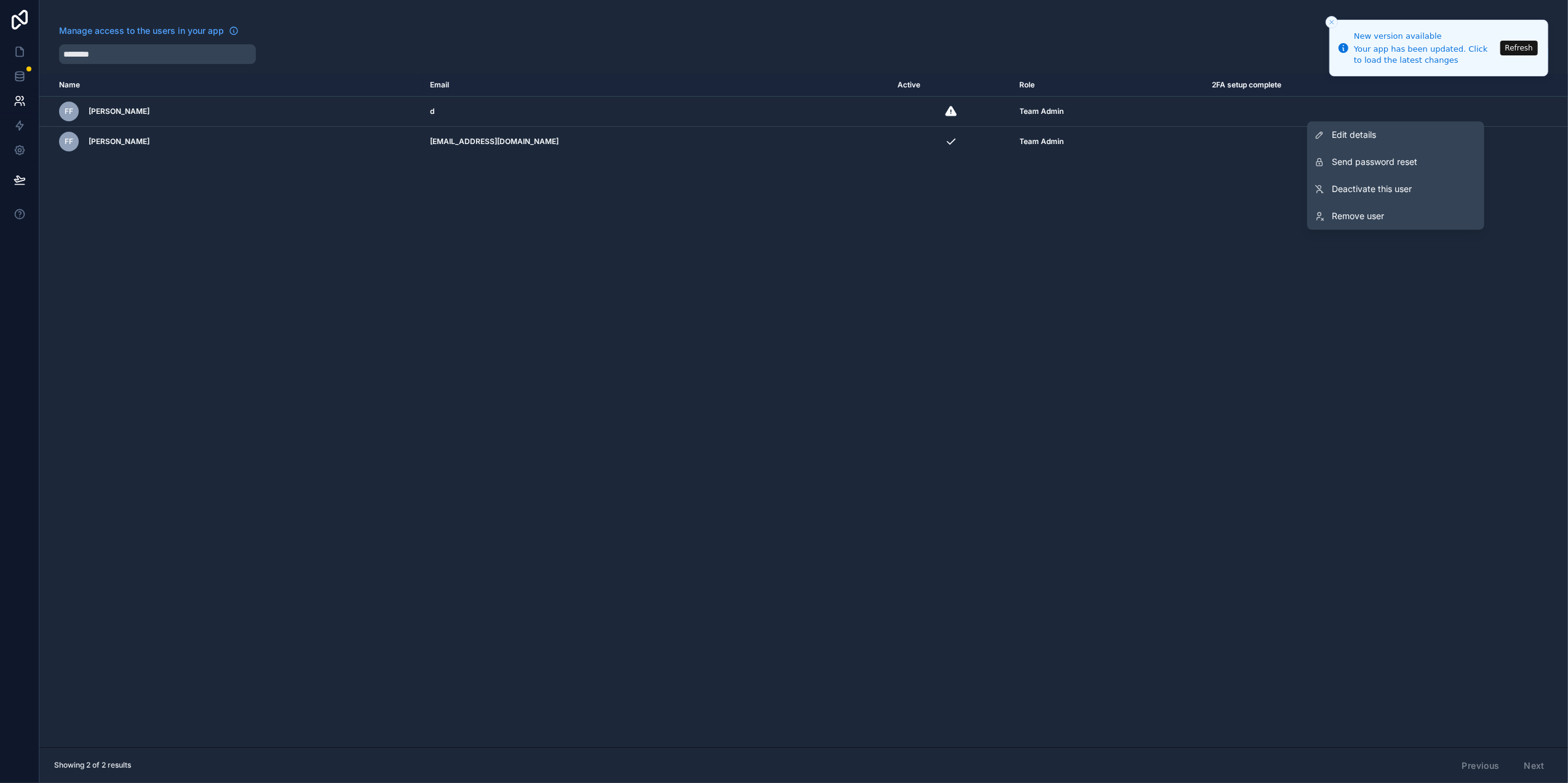
click at [852, 192] on div "Name Email Active Role 2FA setup complete userTable.email FF Farnoush Fakhari d…" at bounding box center [804, 410] width 1528 height 673
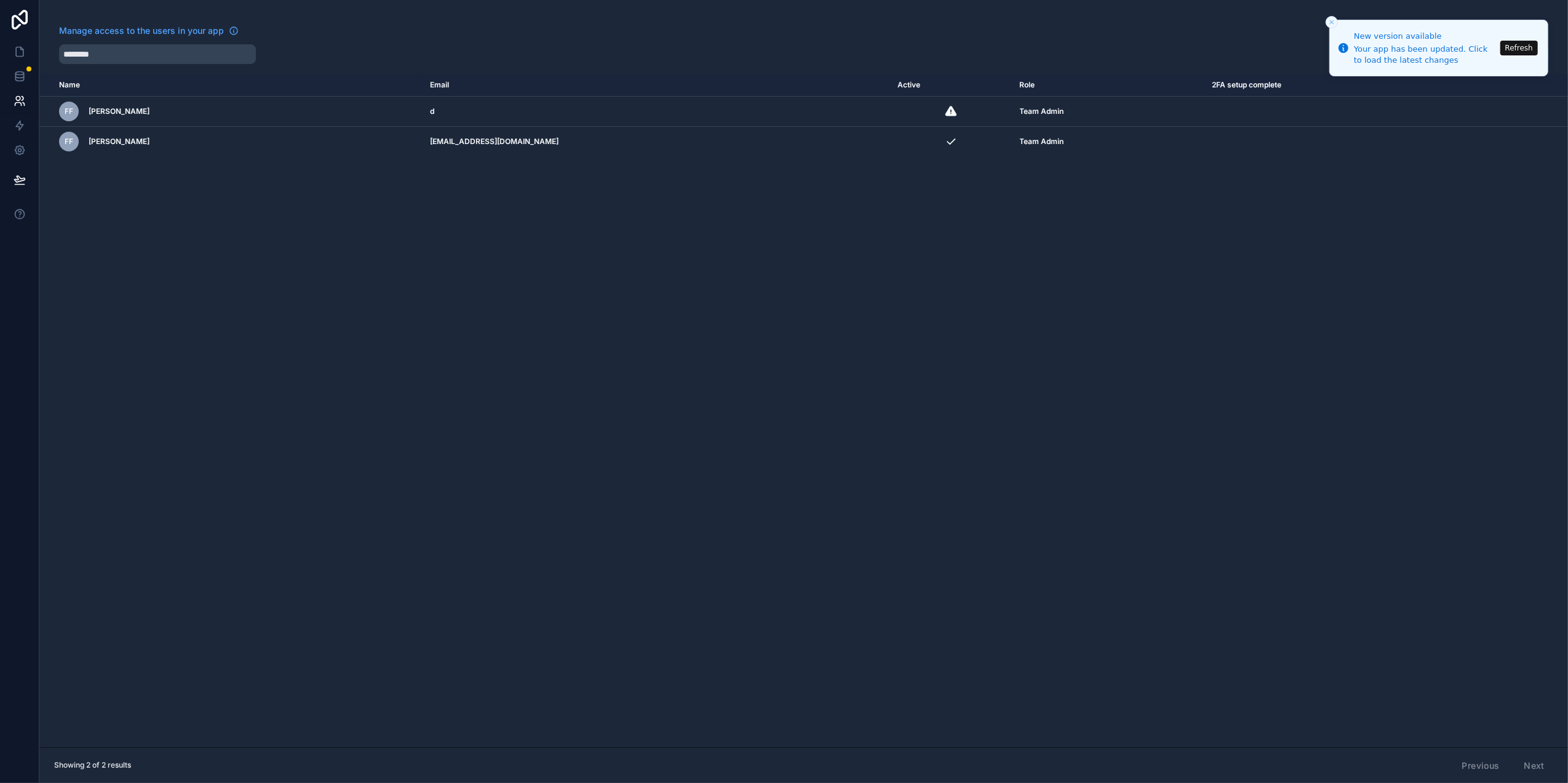
click at [532, 109] on td "d" at bounding box center [656, 112] width 467 height 30
click at [0, 0] on icon "scrollable content" at bounding box center [0, 0] width 0 height 0
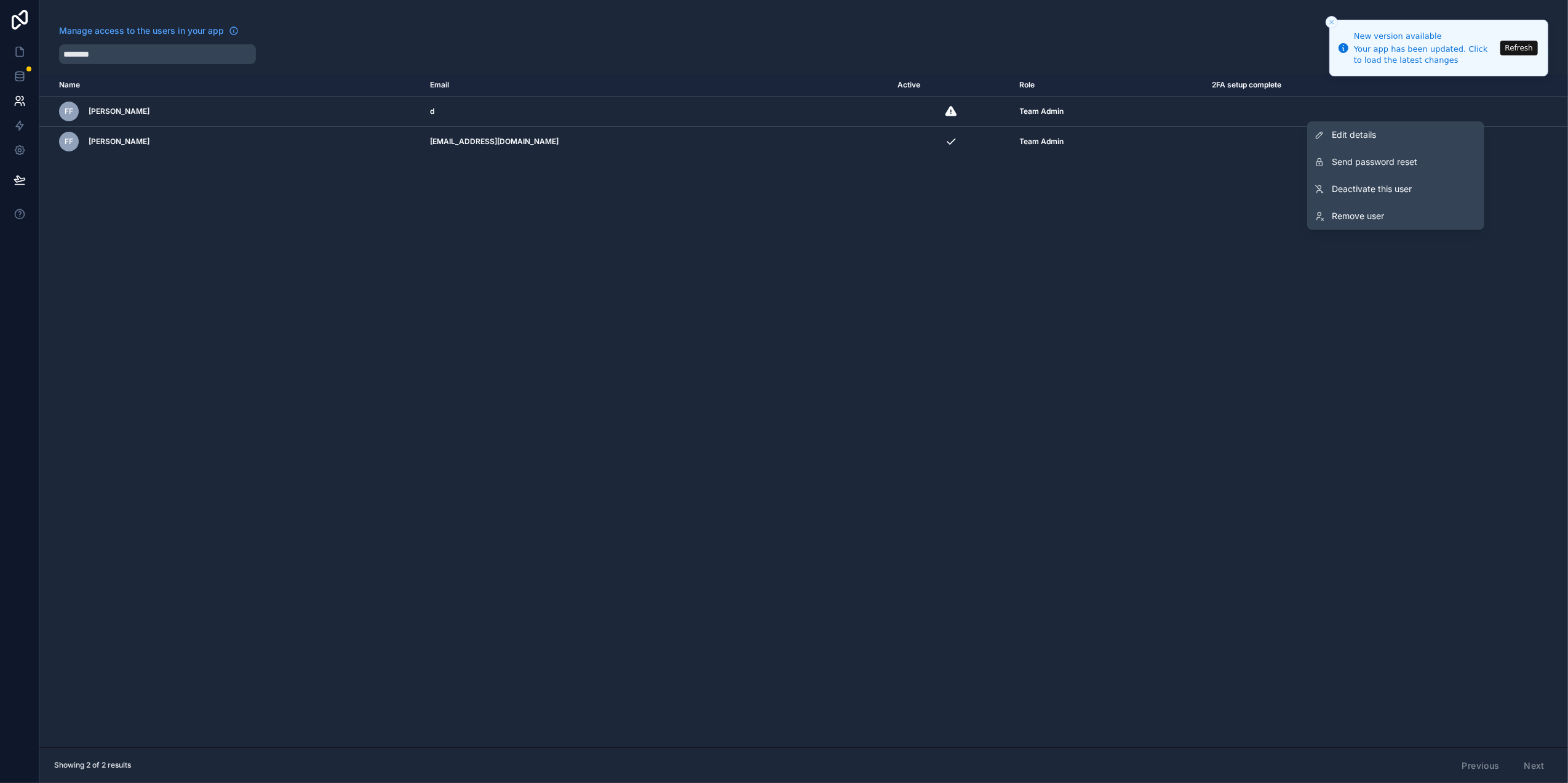
click at [1335, 133] on span "Edit details" at bounding box center [1354, 134] width 45 height 12
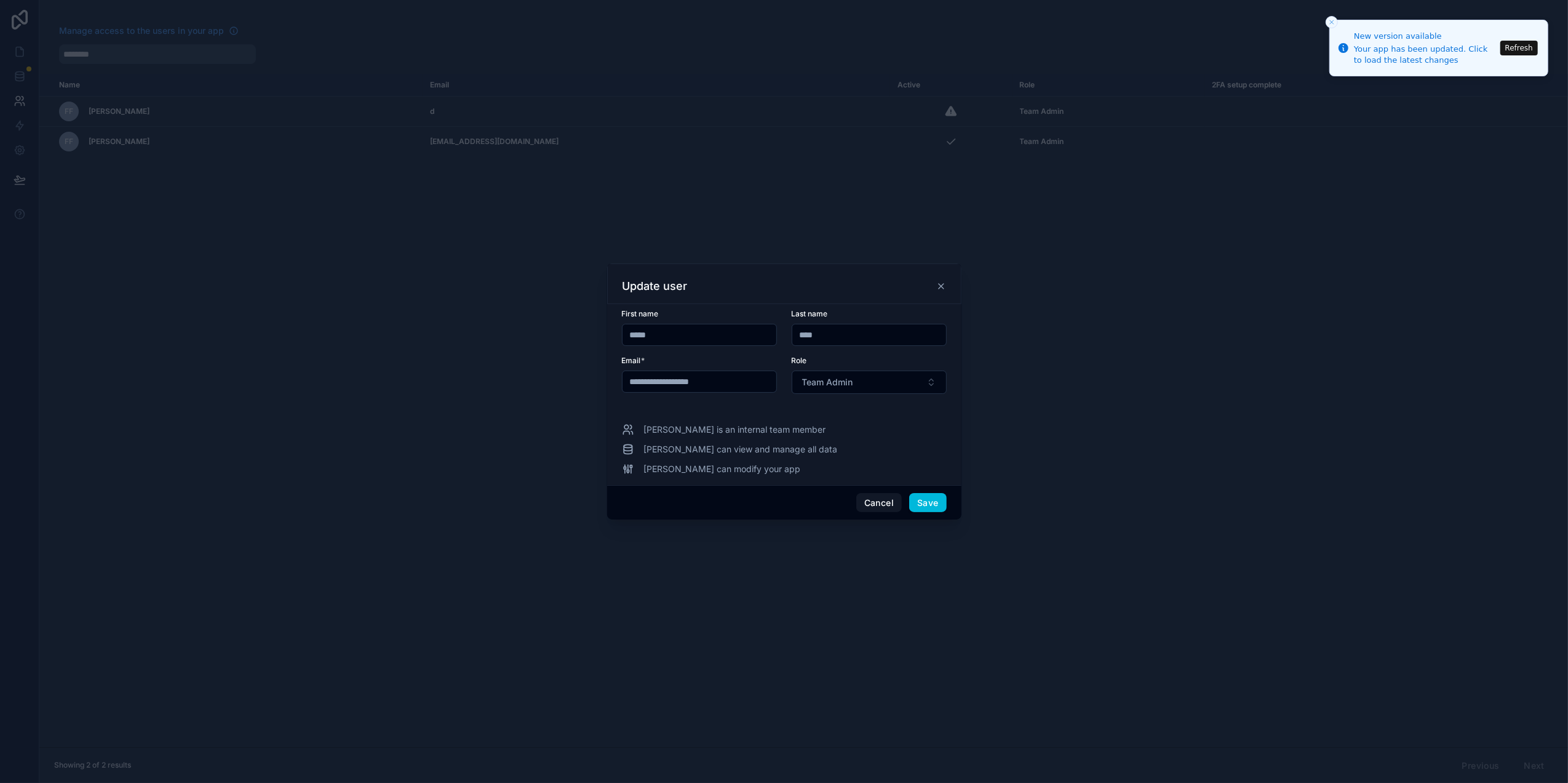
click at [915, 498] on button "Save" at bounding box center [928, 503] width 37 height 20
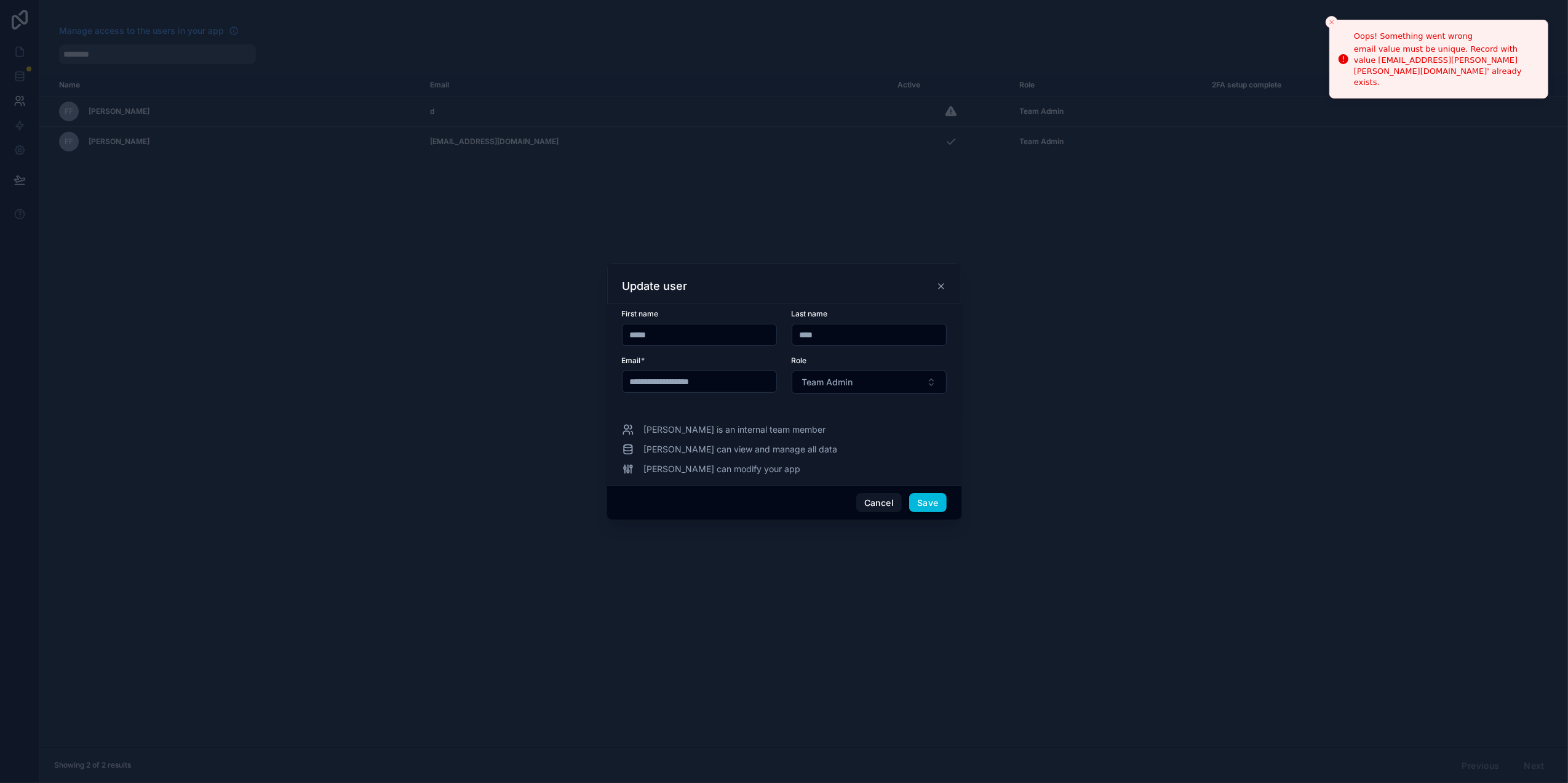
click at [1218, 335] on div at bounding box center [784, 391] width 1568 height 783
click at [932, 284] on div "Update user" at bounding box center [784, 286] width 324 height 15
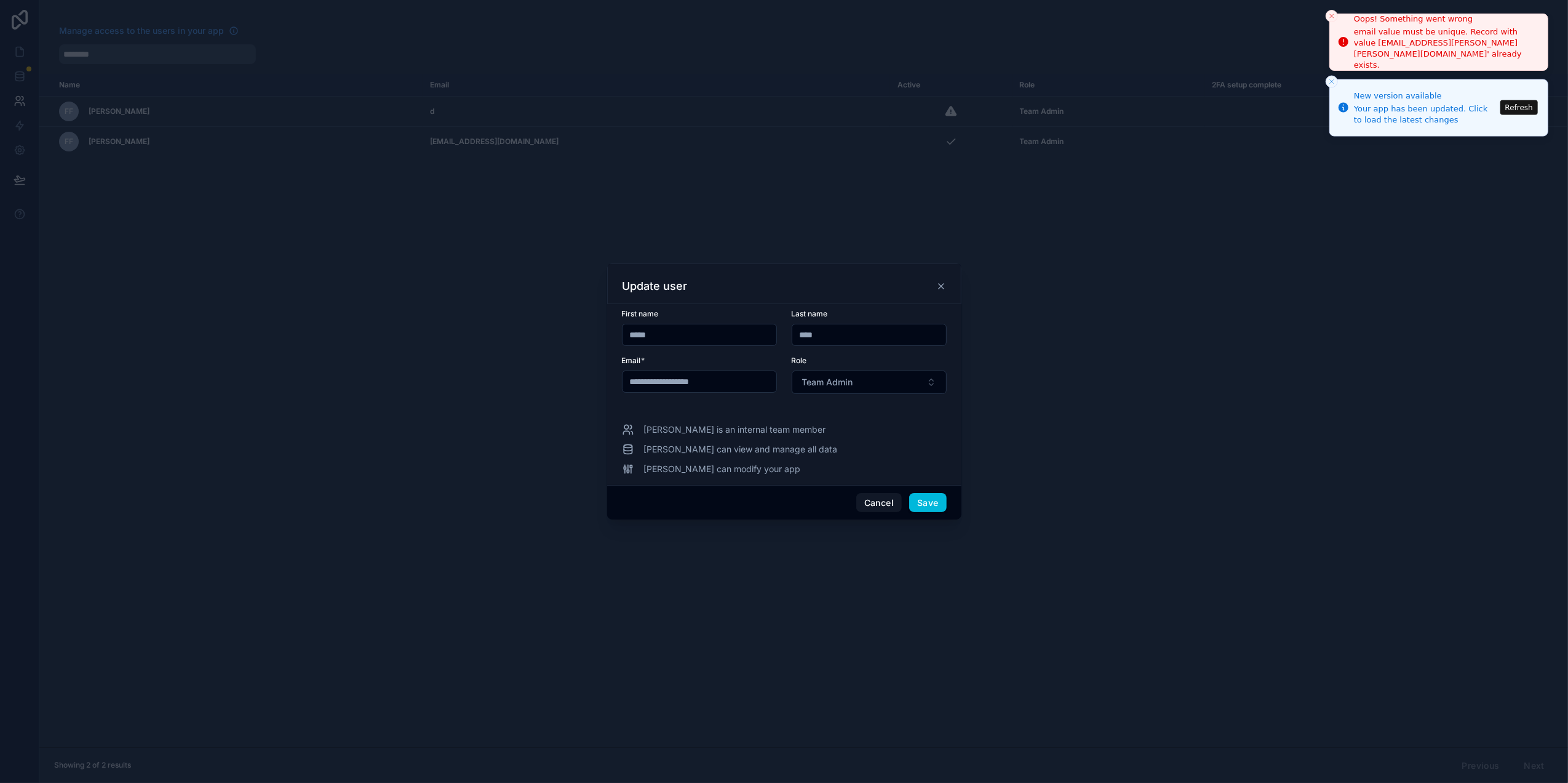
click at [1330, 20] on icon "Close toast" at bounding box center [1331, 16] width 7 height 7
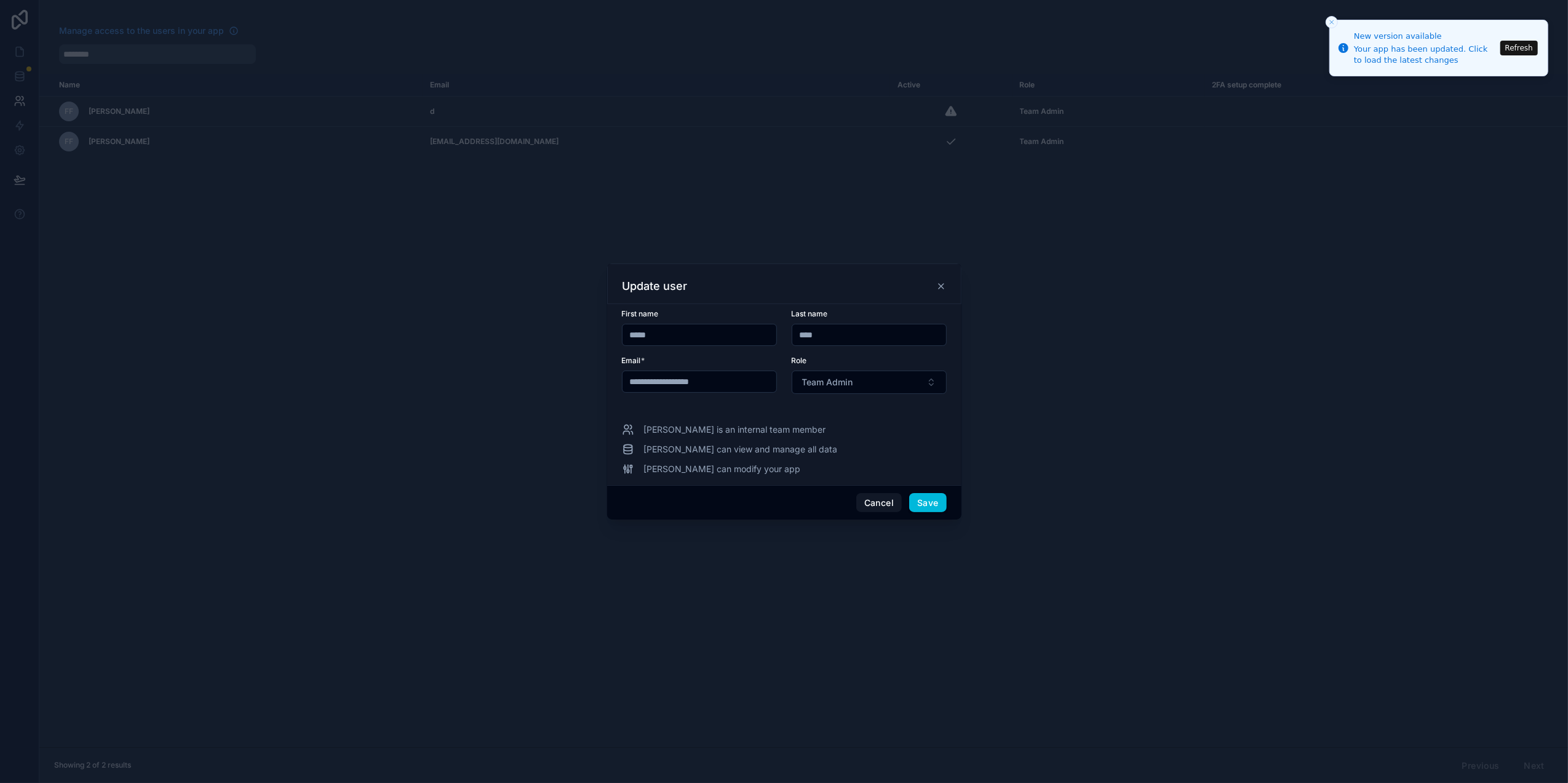
click at [945, 289] on div "Update user" at bounding box center [784, 283] width 354 height 40
click at [940, 286] on icon at bounding box center [941, 286] width 10 height 10
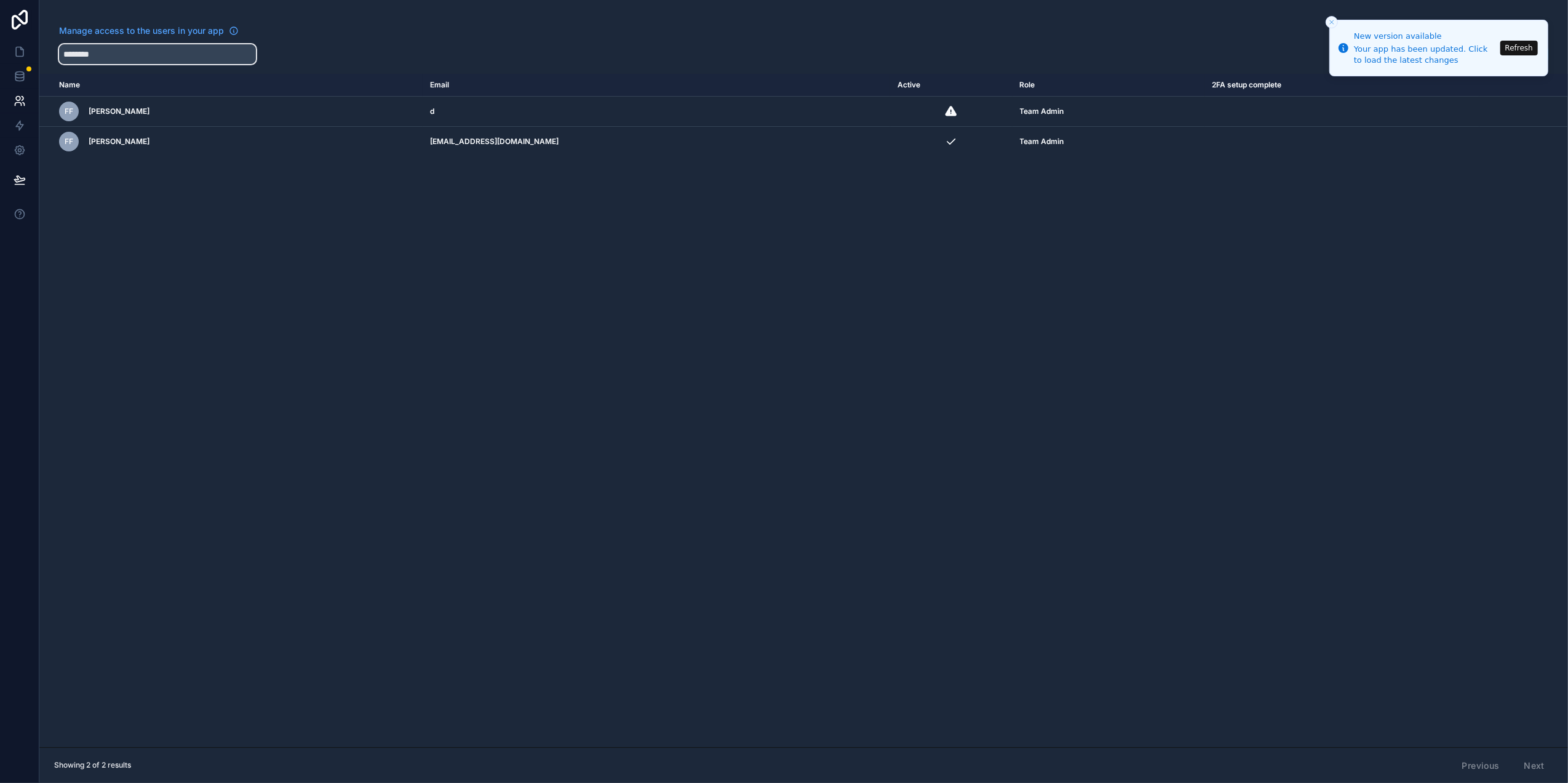
drag, startPoint x: 121, startPoint y: 52, endPoint x: -50, endPoint y: 55, distance: 171.0
click at [0, 55] on html "New version available Your app has been updated. Click to load the latest chang…" at bounding box center [784, 391] width 1568 height 783
type input "*****"
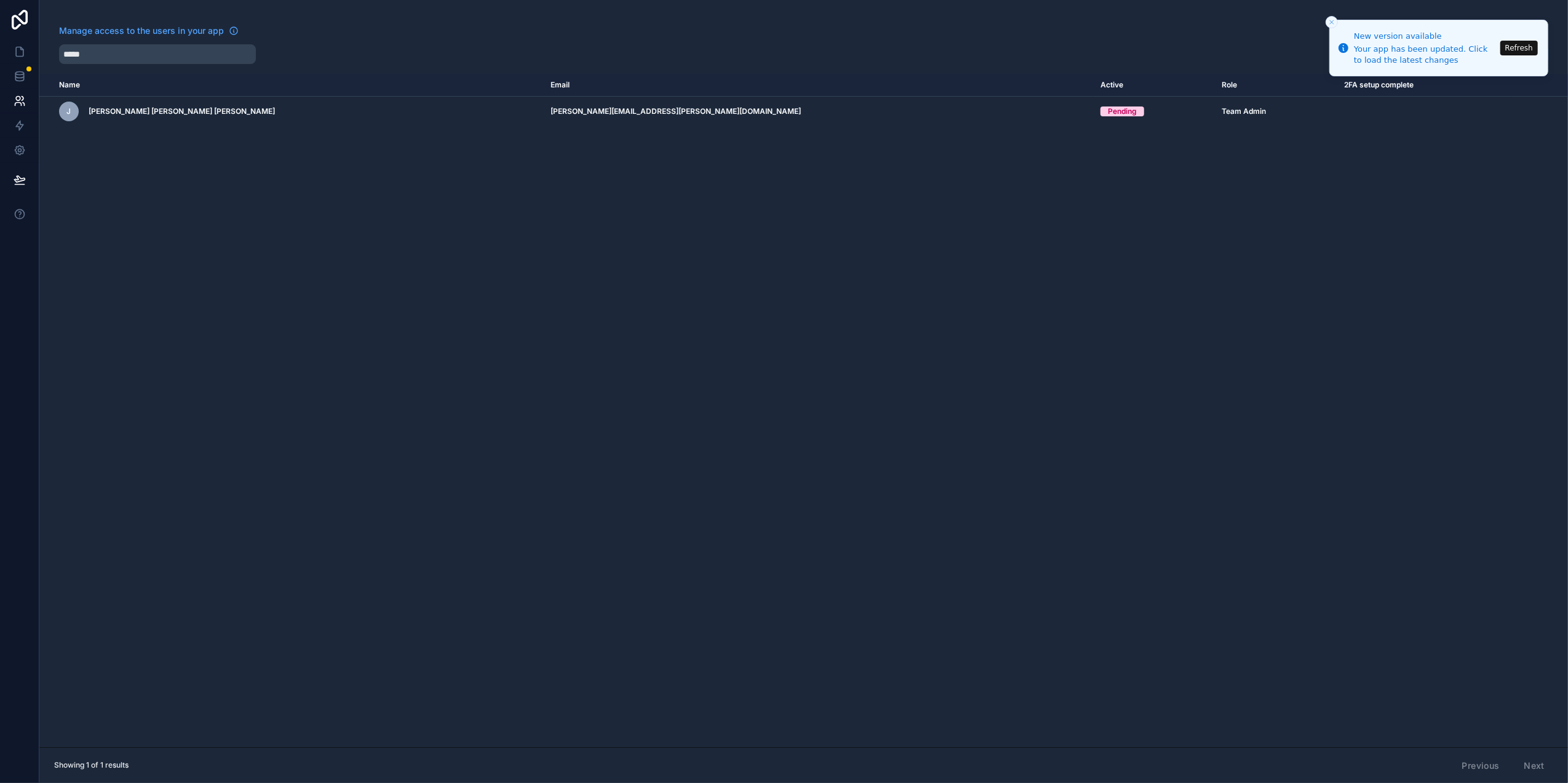
click at [0, 0] on icon "scrollable content" at bounding box center [0, 0] width 0 height 0
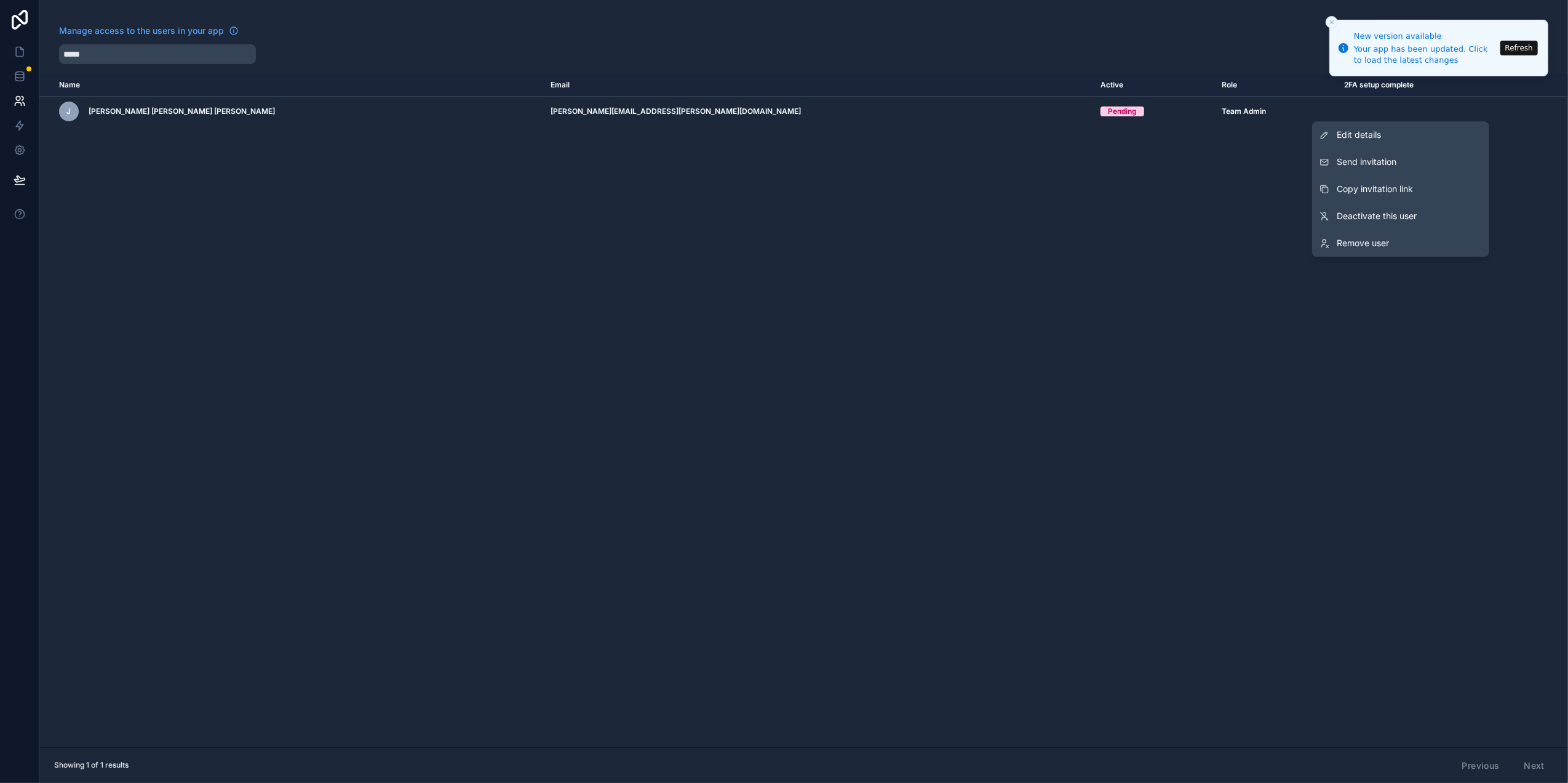
click at [1367, 138] on span "Edit details" at bounding box center [1359, 134] width 45 height 12
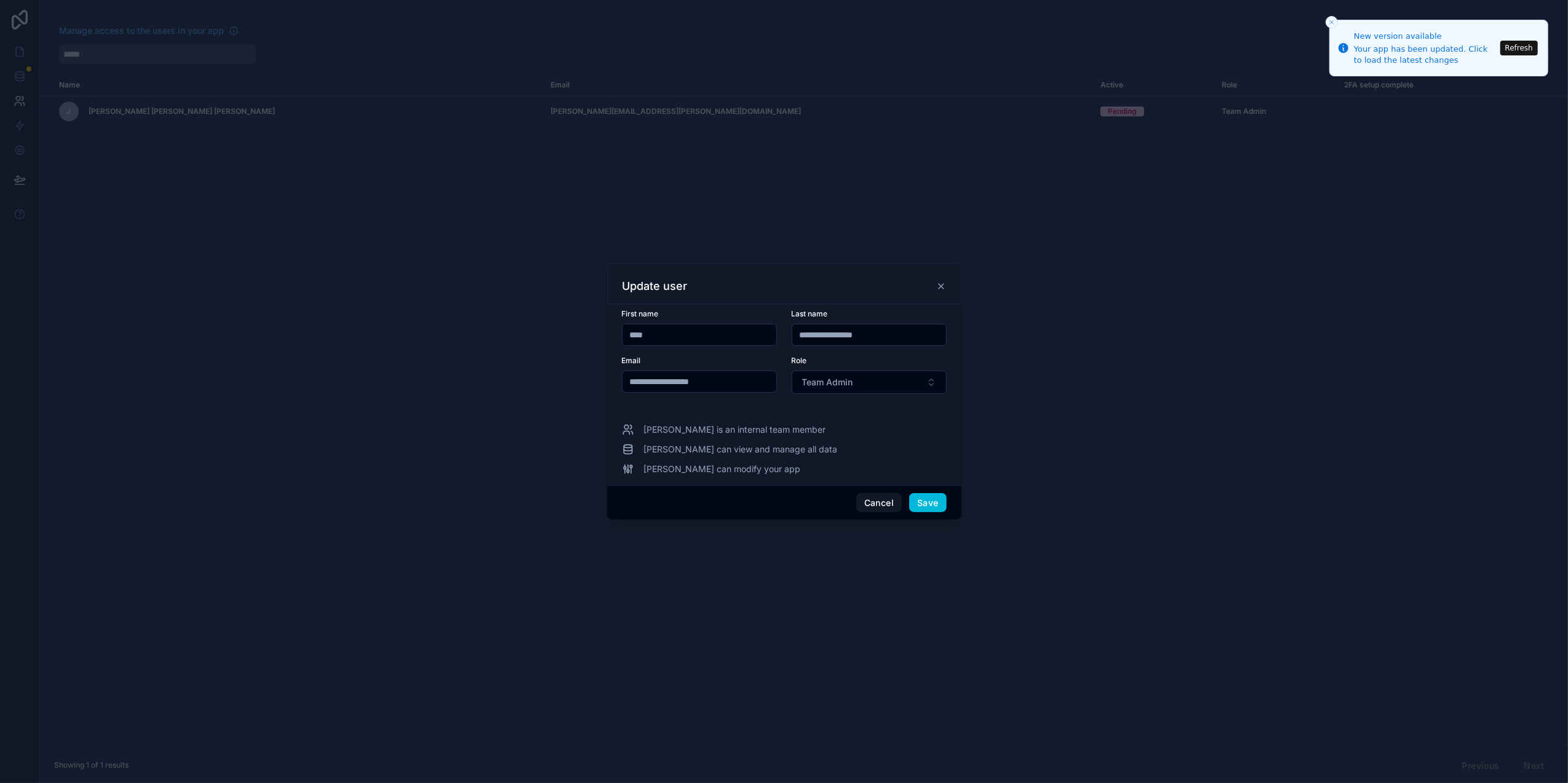
drag, startPoint x: 723, startPoint y: 381, endPoint x: 575, endPoint y: 399, distance: 149.1
click at [575, 399] on div "**********" at bounding box center [784, 391] width 1568 height 783
type input "**********"
click at [920, 503] on button "Save" at bounding box center [928, 503] width 37 height 20
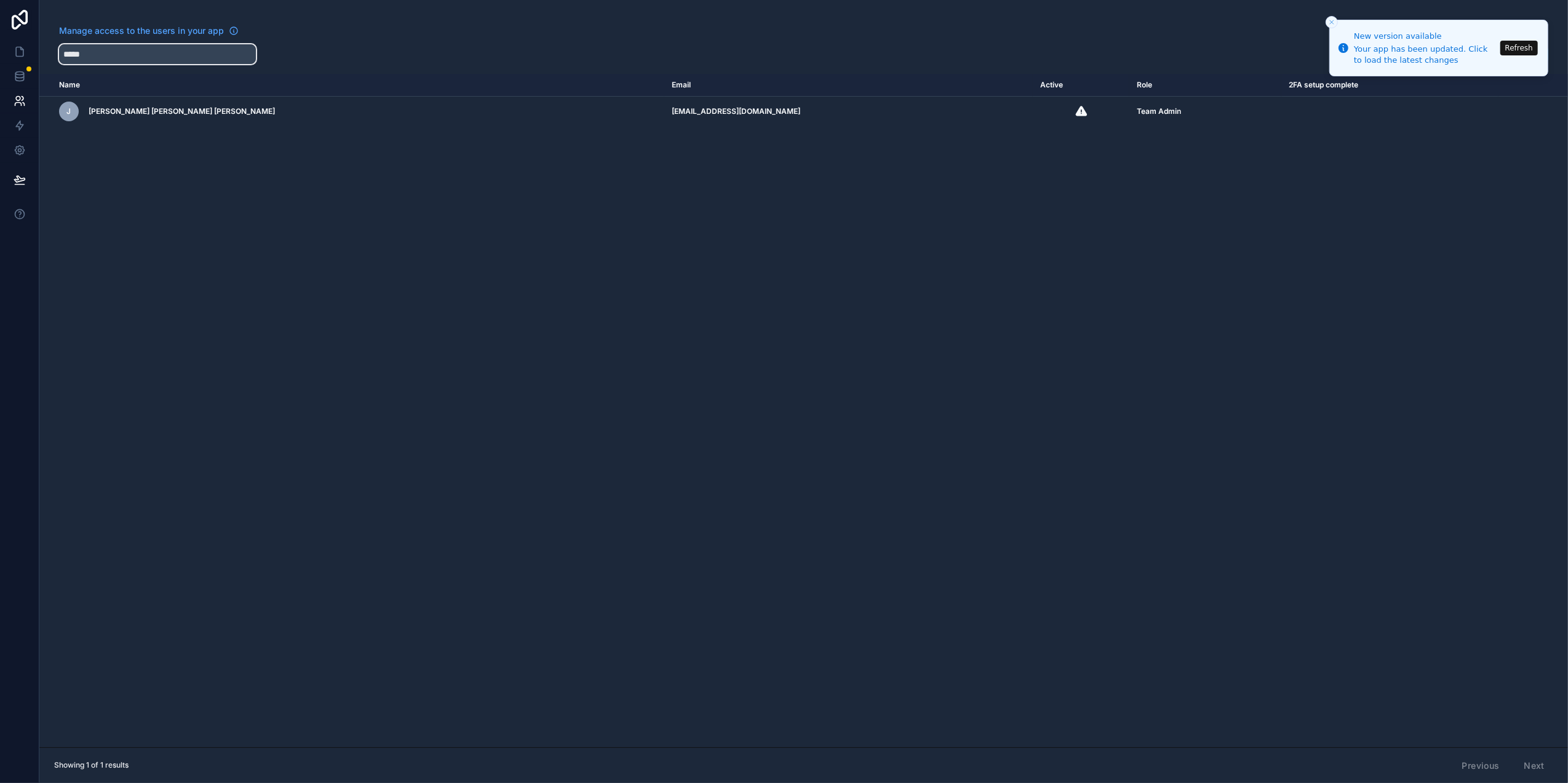
click at [109, 45] on input "*****" at bounding box center [158, 54] width 197 height 20
type input "*"
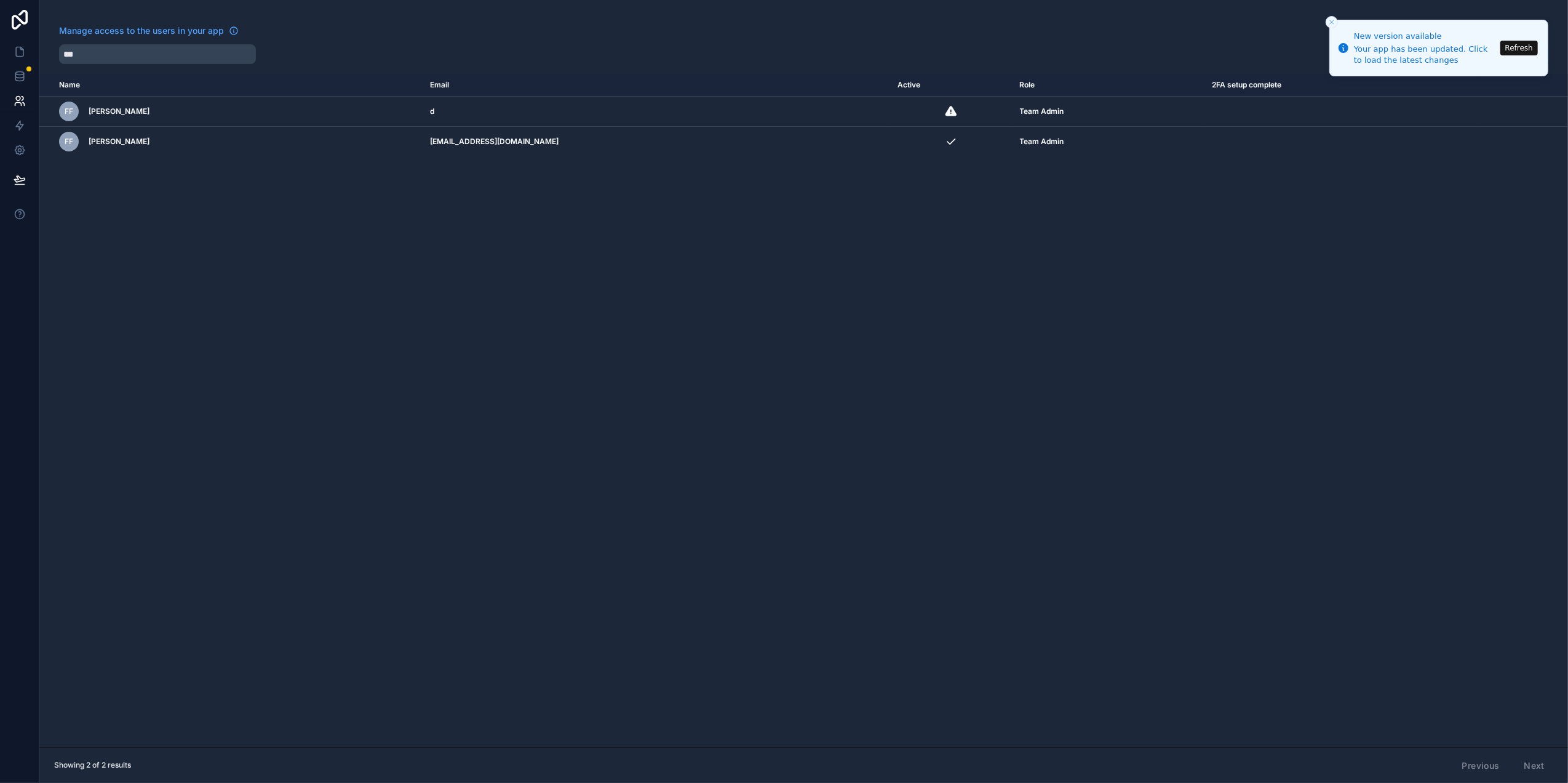
click at [0, 0] on div "scrollable content" at bounding box center [0, 0] width 0 height 0
click at [0, 0] on icon "scrollable content" at bounding box center [0, 0] width 0 height 0
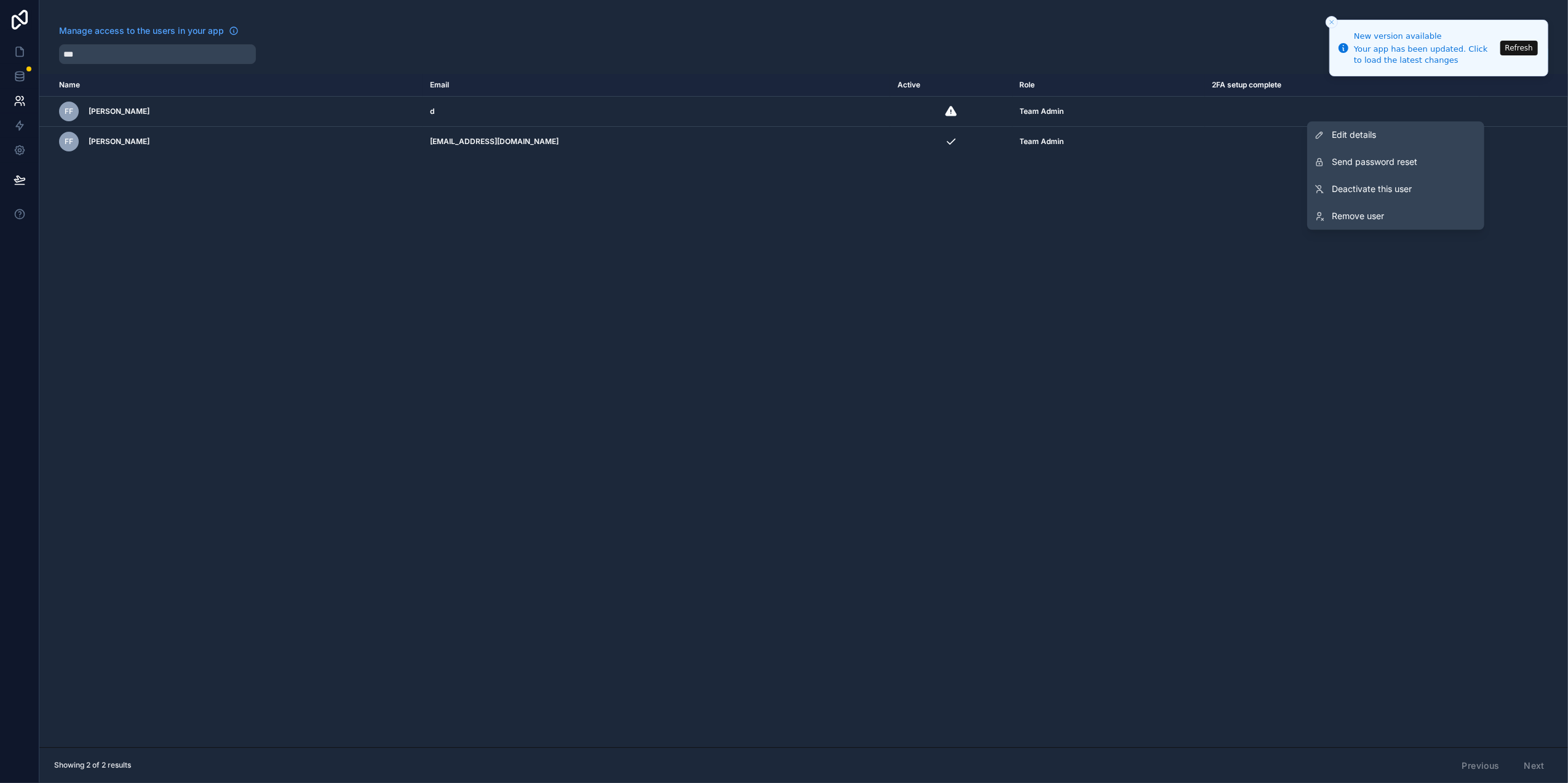
click at [1366, 135] on span "Edit details" at bounding box center [1354, 134] width 45 height 12
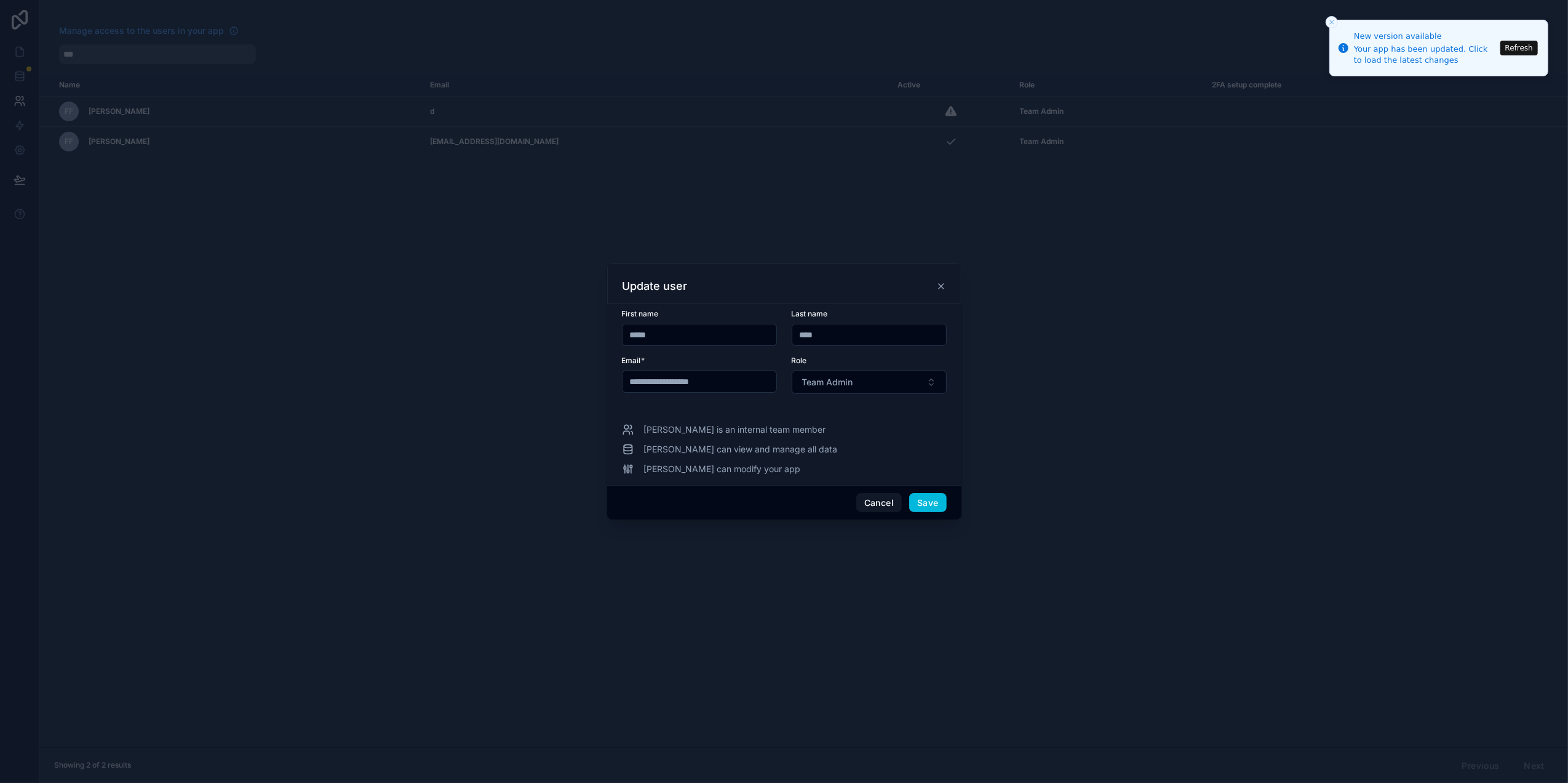
click at [920, 512] on button "Save" at bounding box center [928, 503] width 37 height 20
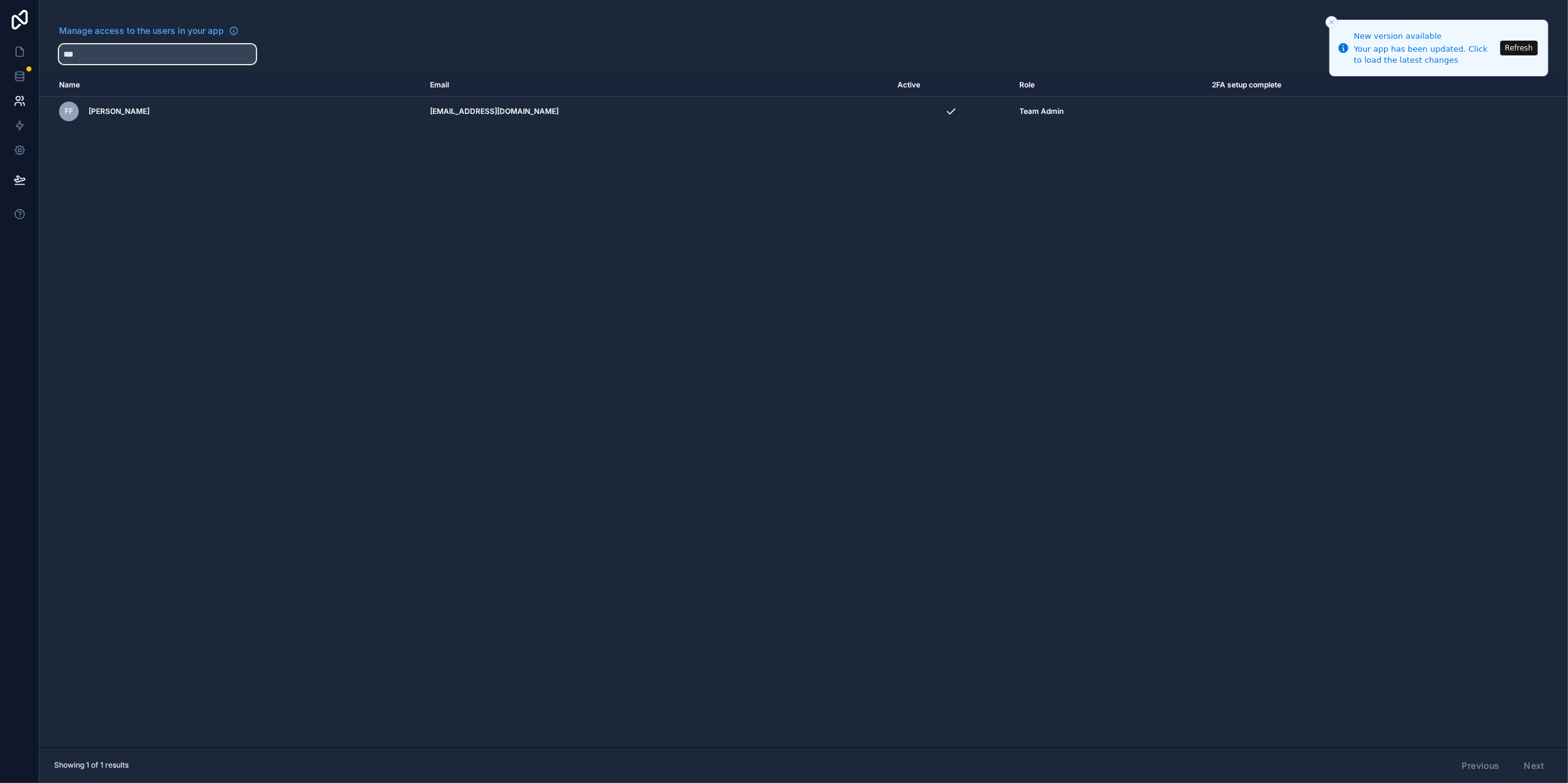
drag, startPoint x: 115, startPoint y: 52, endPoint x: -27, endPoint y: 54, distance: 142.0
click at [0, 54] on html "New version available Your app has been updated. Click to load the latest chang…" at bounding box center [784, 391] width 1568 height 783
type input "*****"
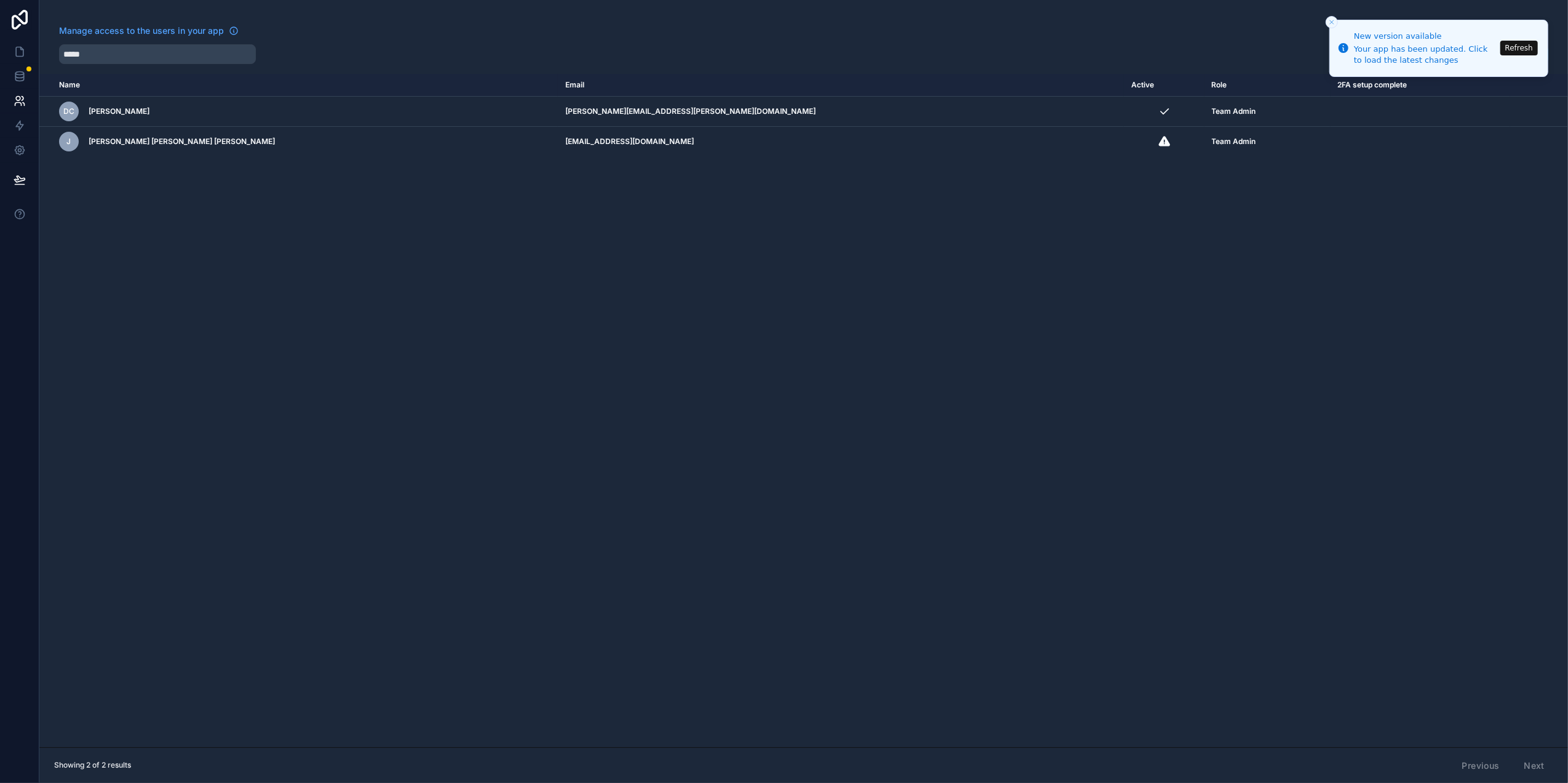
click at [1330, 21] on icon "Close toast" at bounding box center [1331, 22] width 7 height 7
click at [1330, 22] on icon "Close toast" at bounding box center [1331, 22] width 7 height 7
click at [1514, 45] on button "Refresh" at bounding box center [1519, 47] width 37 height 15
